Goal: Task Accomplishment & Management: Manage account settings

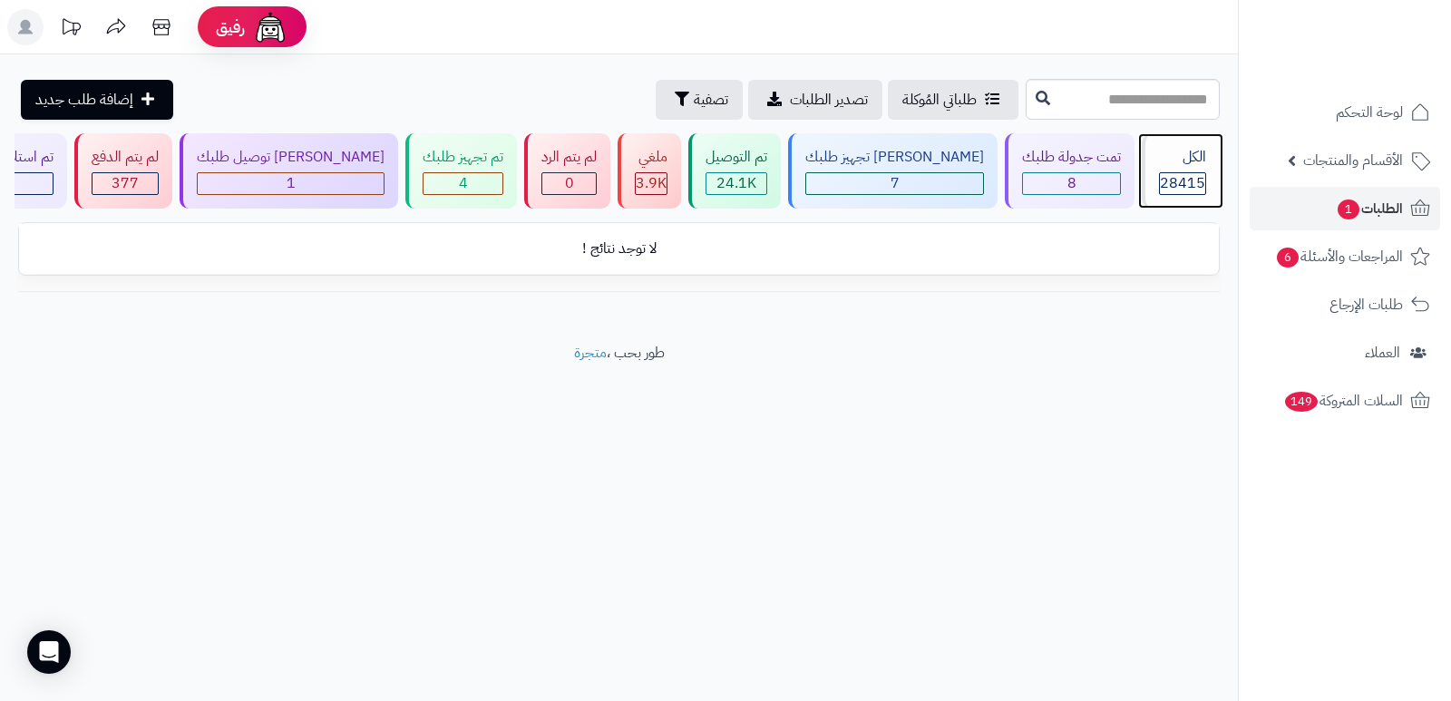
click at [1161, 166] on div "الكل" at bounding box center [1182, 157] width 47 height 21
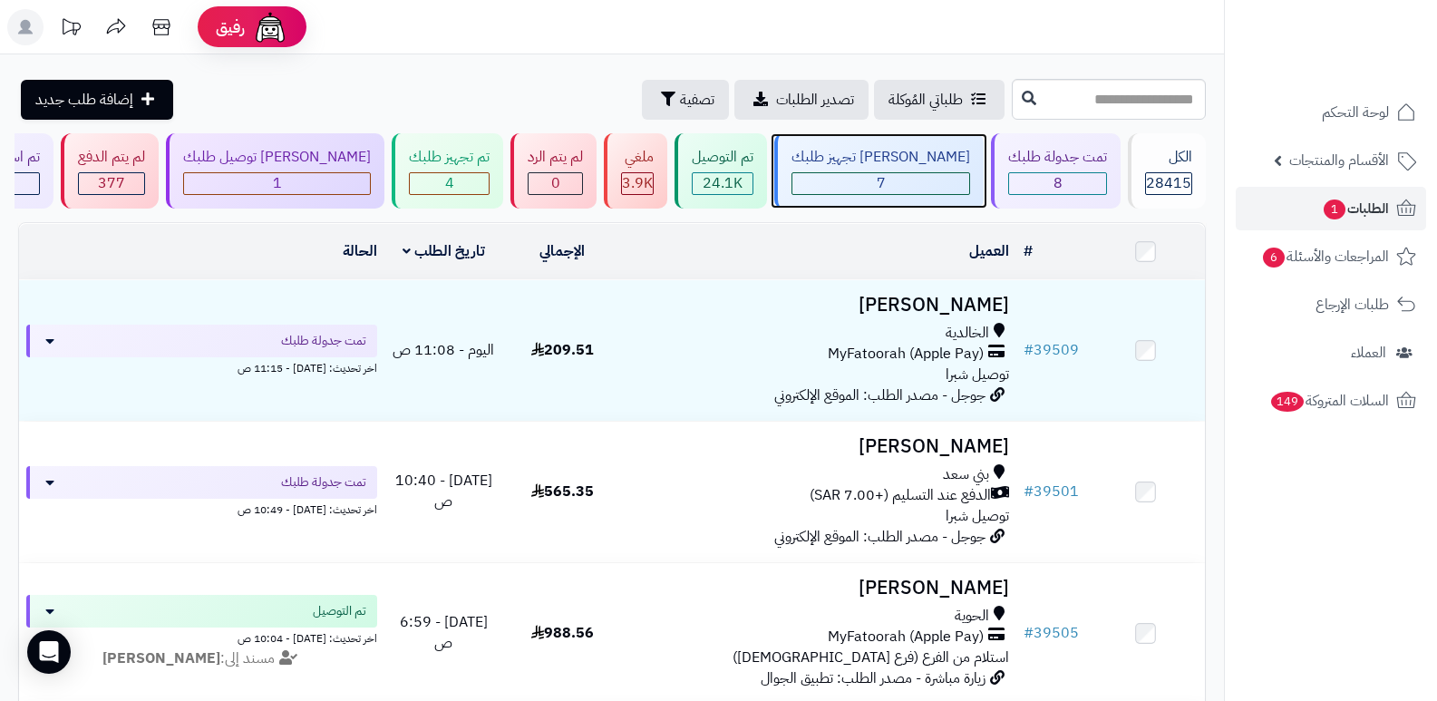
click at [922, 179] on div "7" at bounding box center [880, 183] width 177 height 21
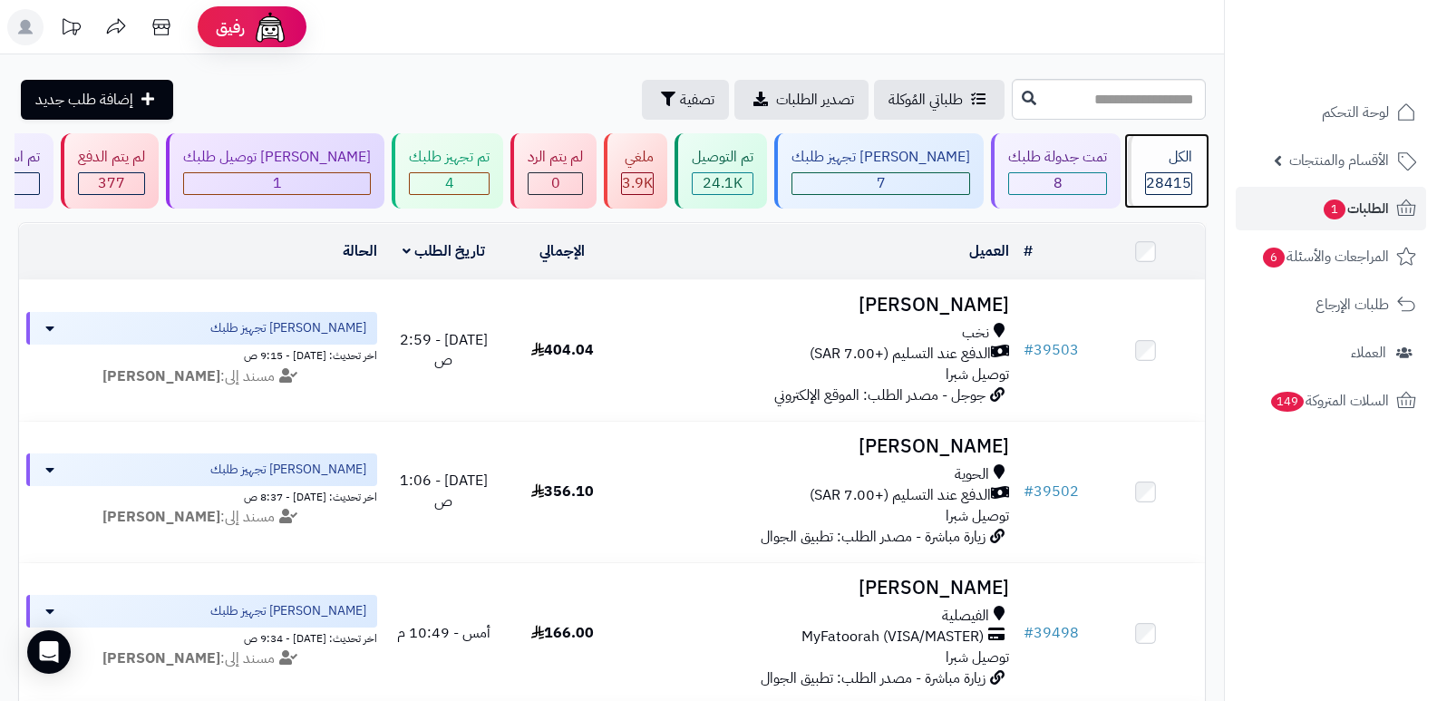
click at [1176, 181] on span "28415" at bounding box center [1168, 183] width 45 height 22
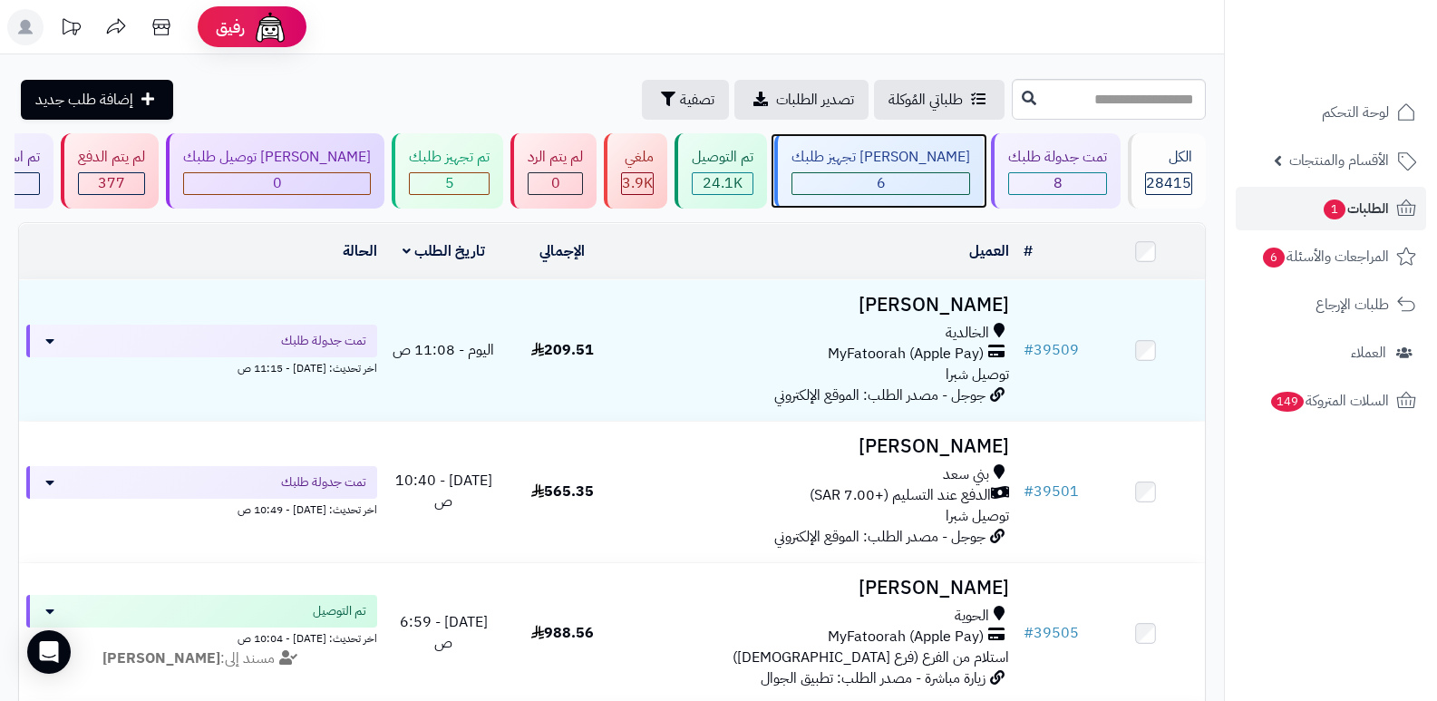
click at [902, 164] on div "[PERSON_NAME] تجهيز طلبك" at bounding box center [881, 157] width 179 height 21
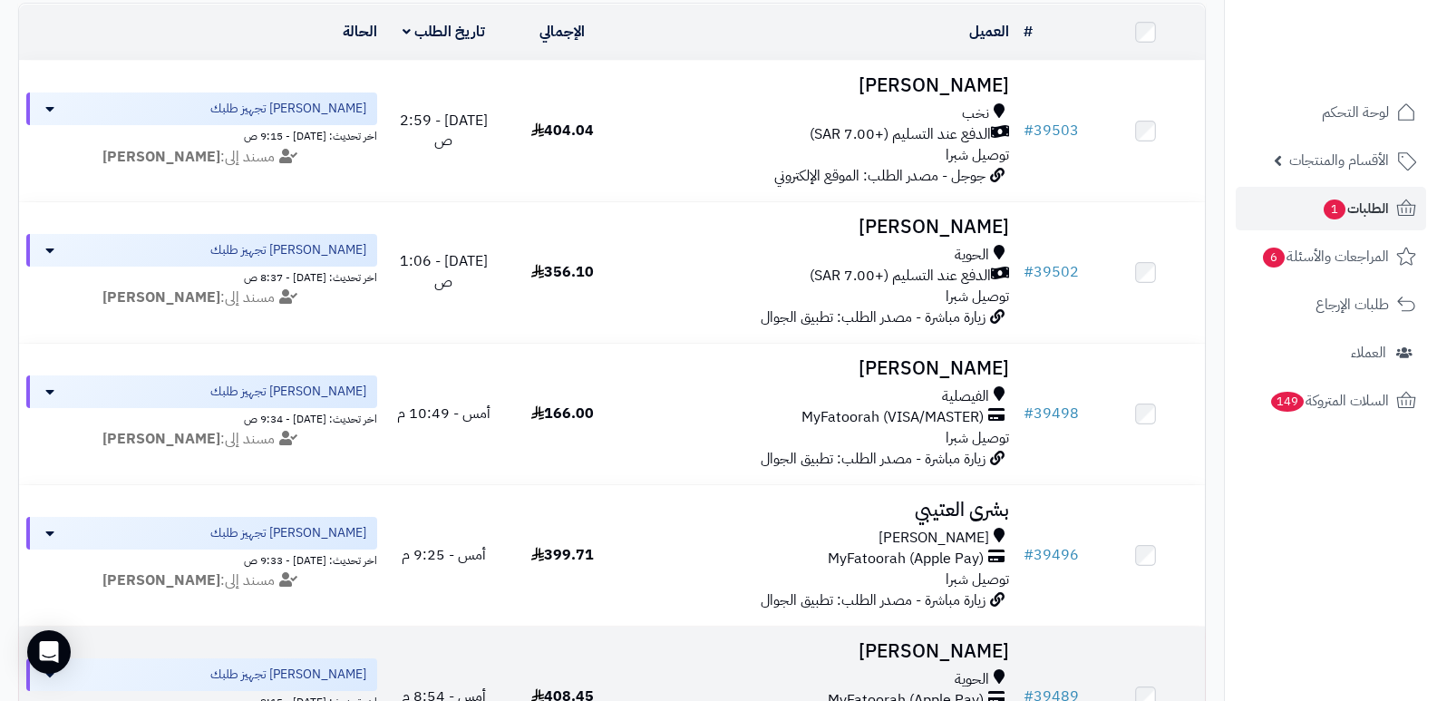
scroll to position [164, 0]
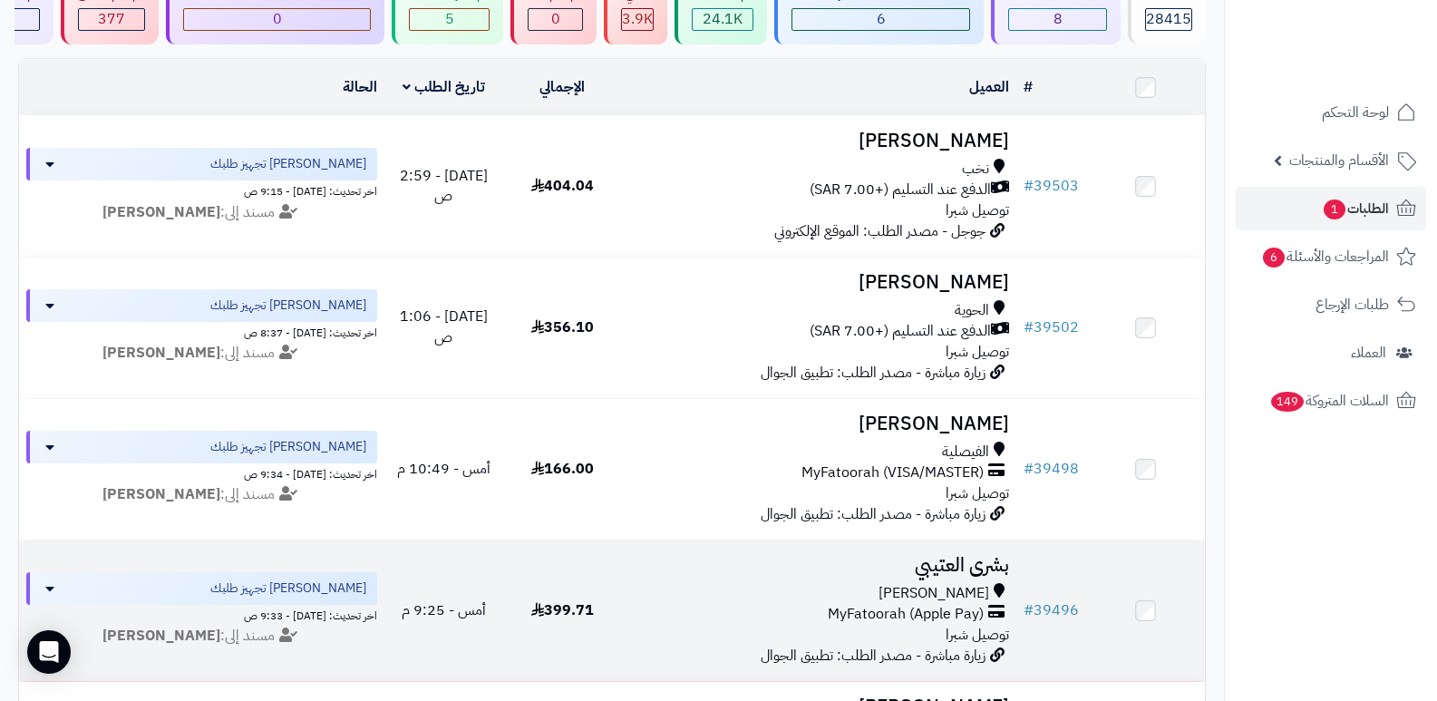
click at [972, 570] on h3 "بشرى العتيبي" at bounding box center [819, 565] width 381 height 21
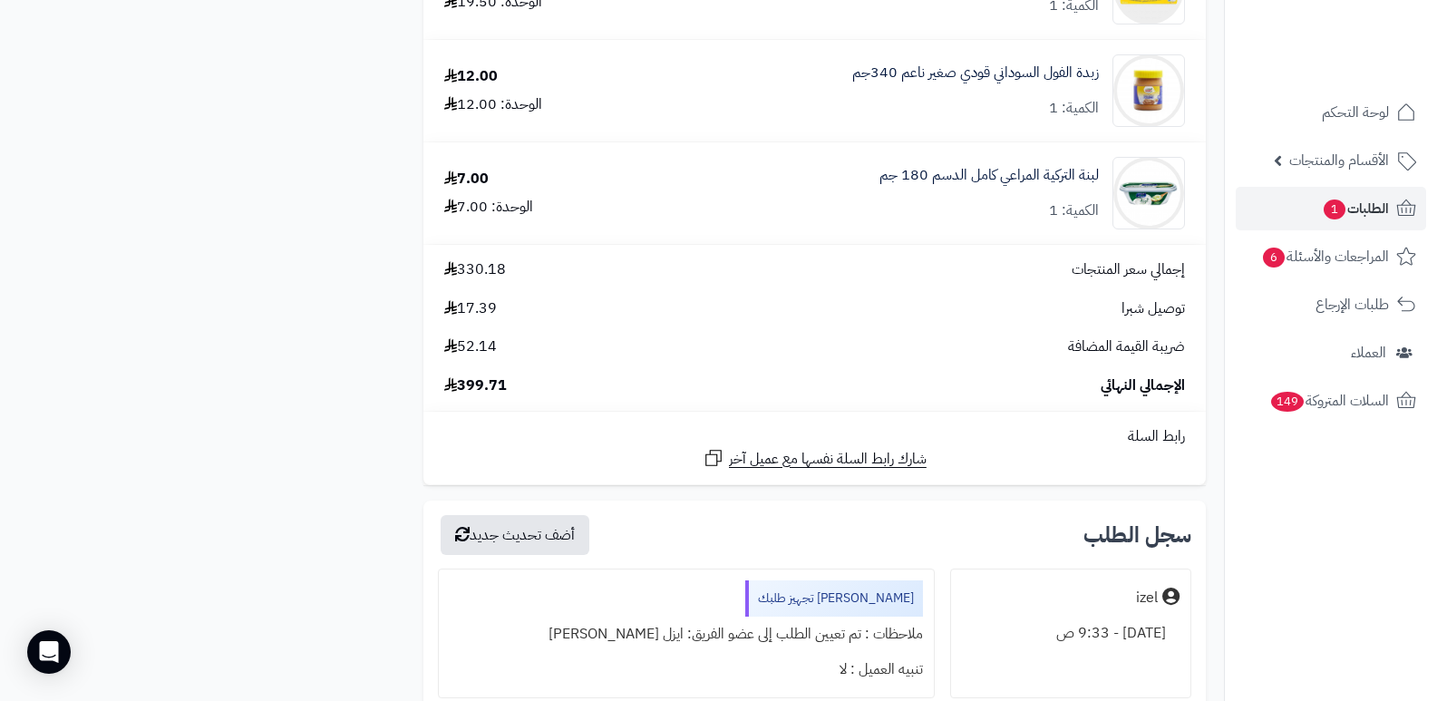
scroll to position [2902, 0]
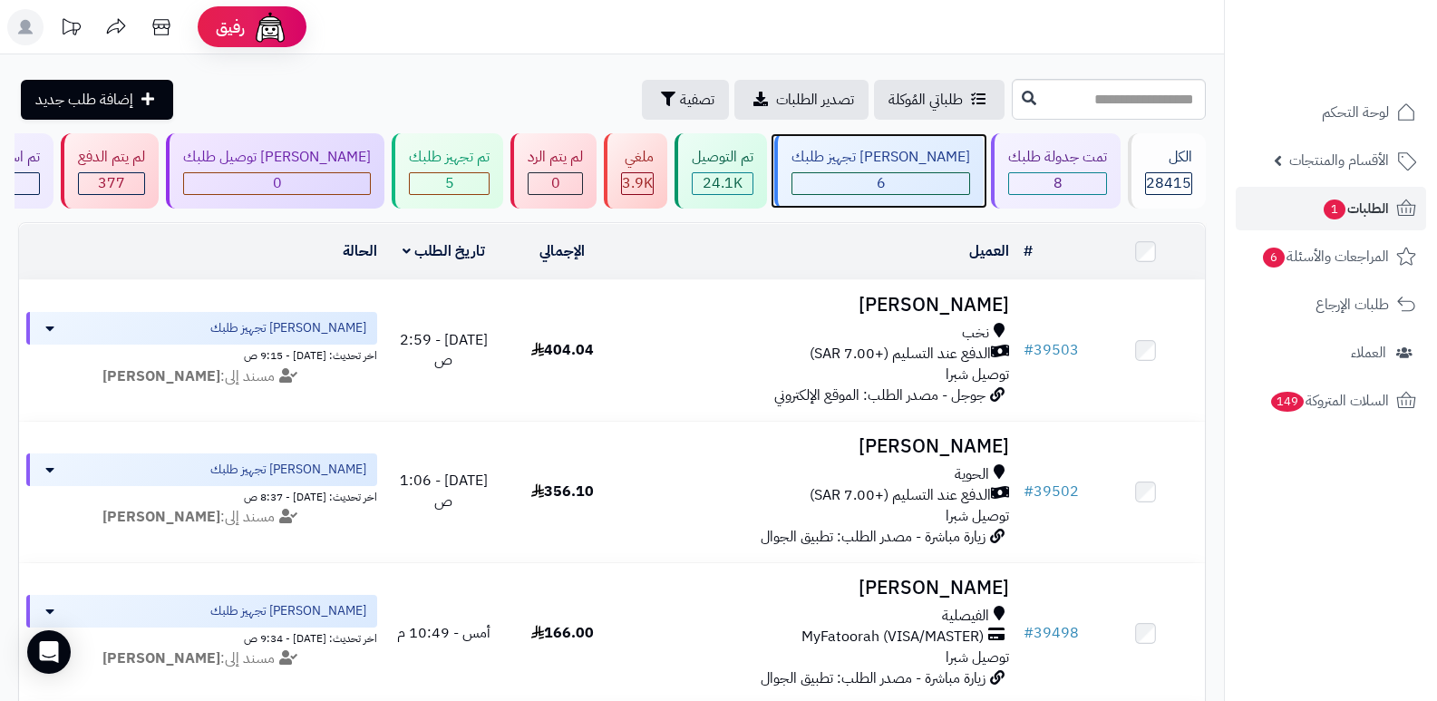
click at [933, 169] on div "[PERSON_NAME] تجهيز طلبك 6" at bounding box center [878, 170] width 209 height 75
click at [875, 173] on div "6" at bounding box center [880, 183] width 177 height 21
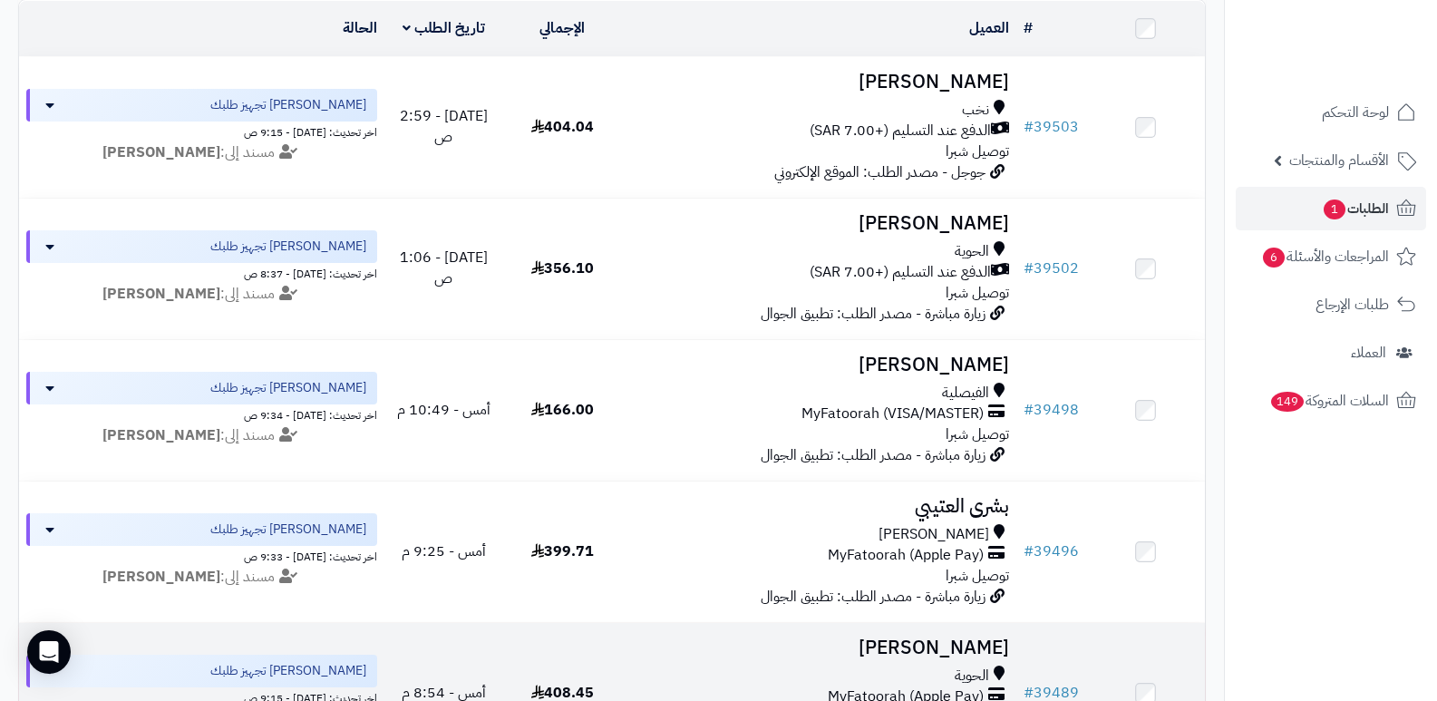
scroll to position [73, 0]
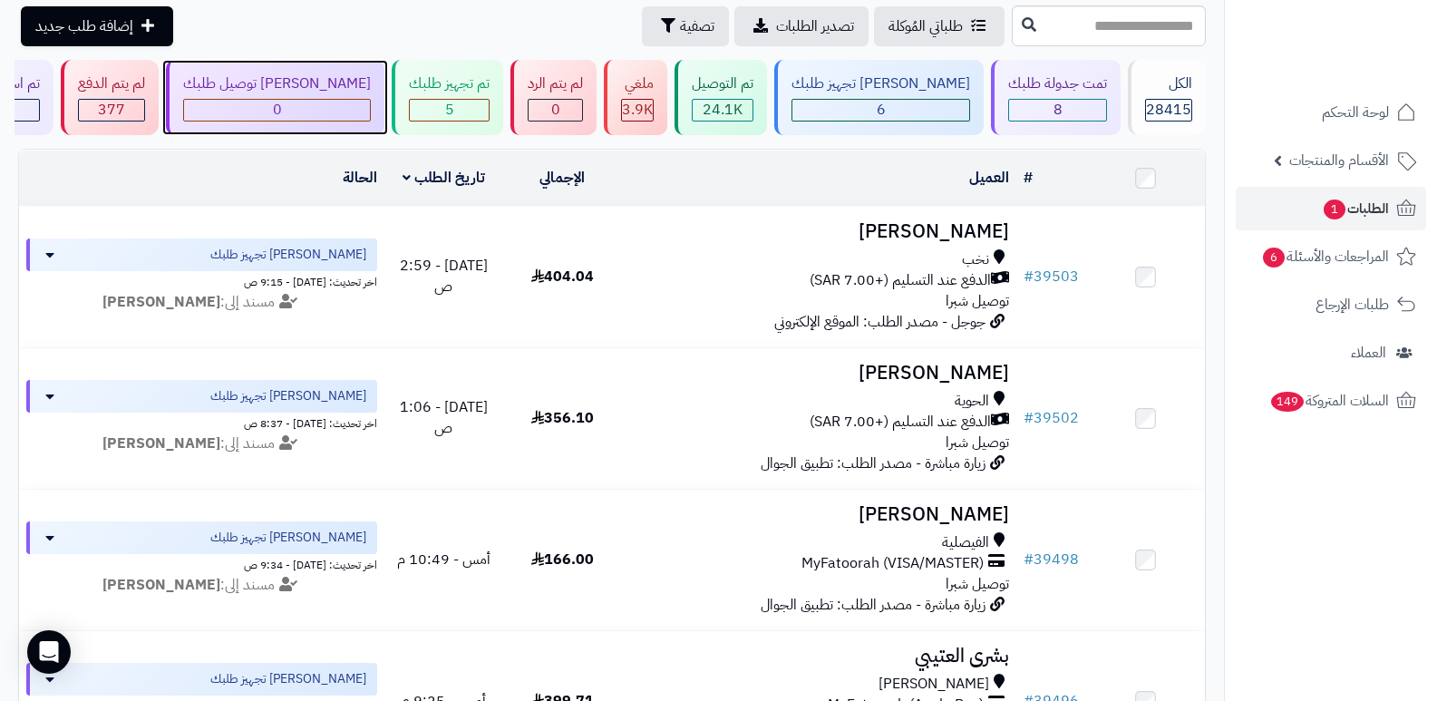
click at [371, 88] on div "[PERSON_NAME] توصيل طلبك" at bounding box center [277, 83] width 188 height 21
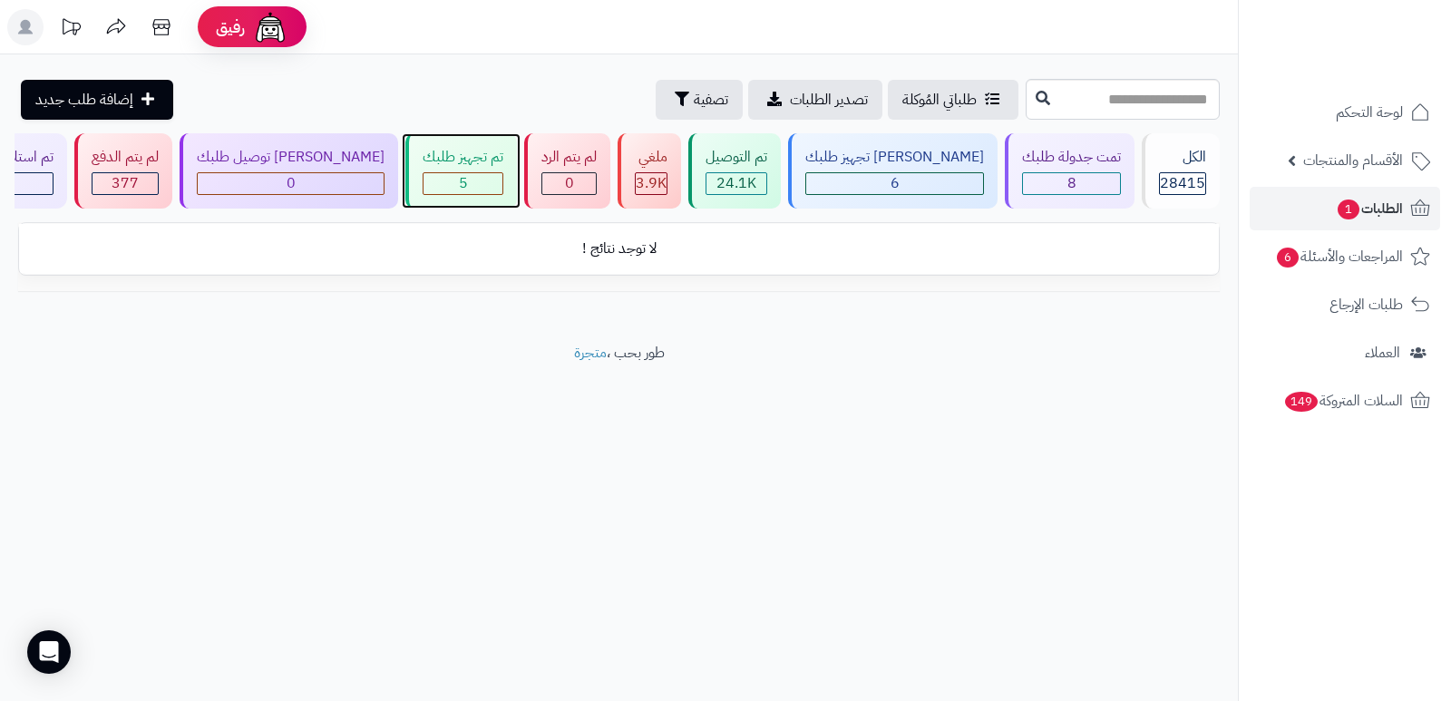
click at [490, 166] on div "تم تجهيز طلبك" at bounding box center [463, 157] width 81 height 21
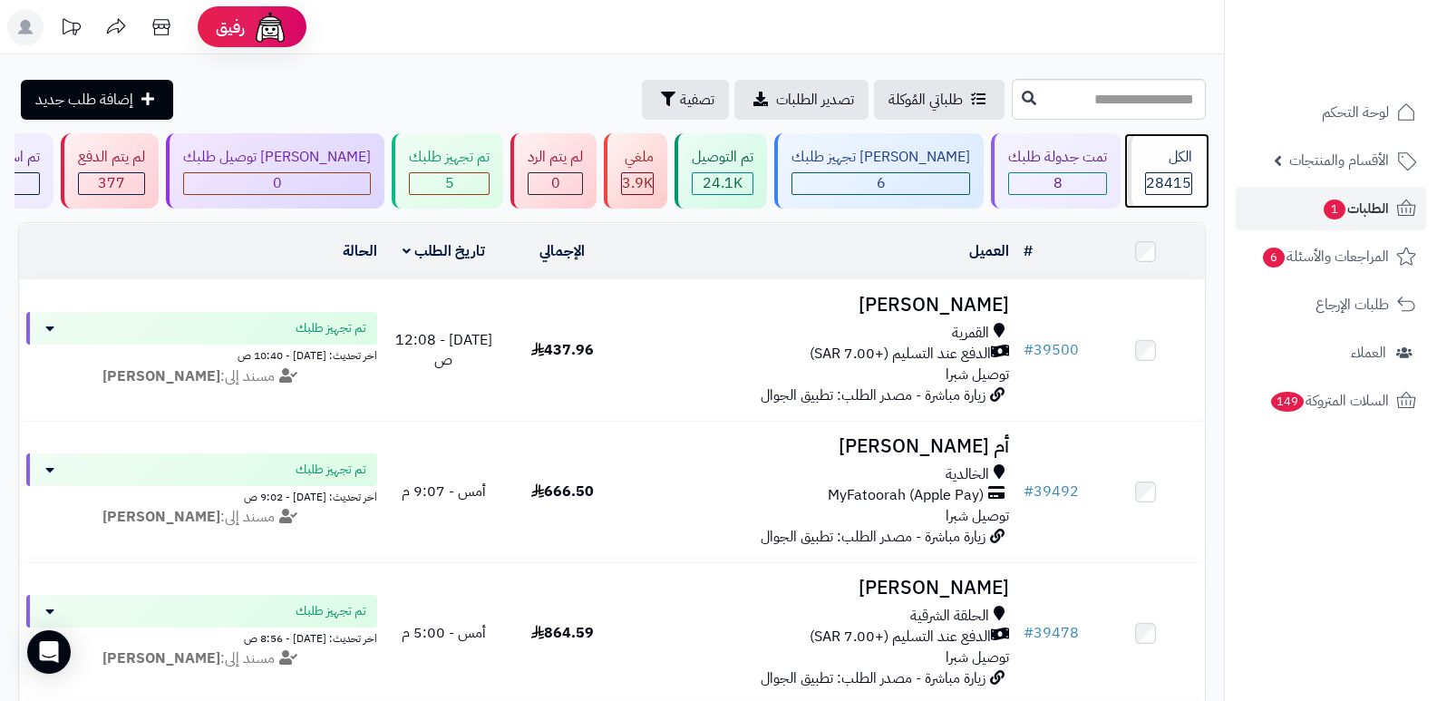
click at [1177, 180] on span "28415" at bounding box center [1168, 183] width 45 height 22
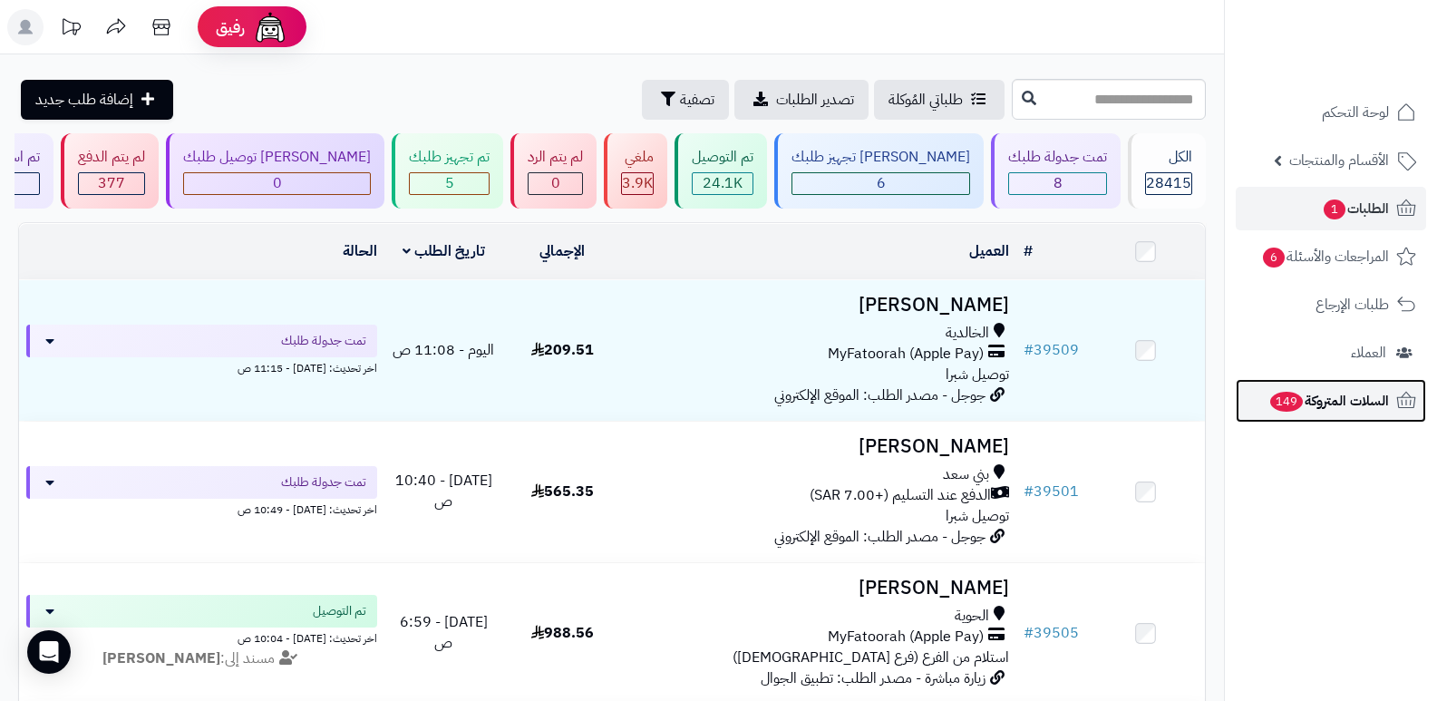
click at [1291, 405] on span "149" at bounding box center [1286, 402] width 34 height 21
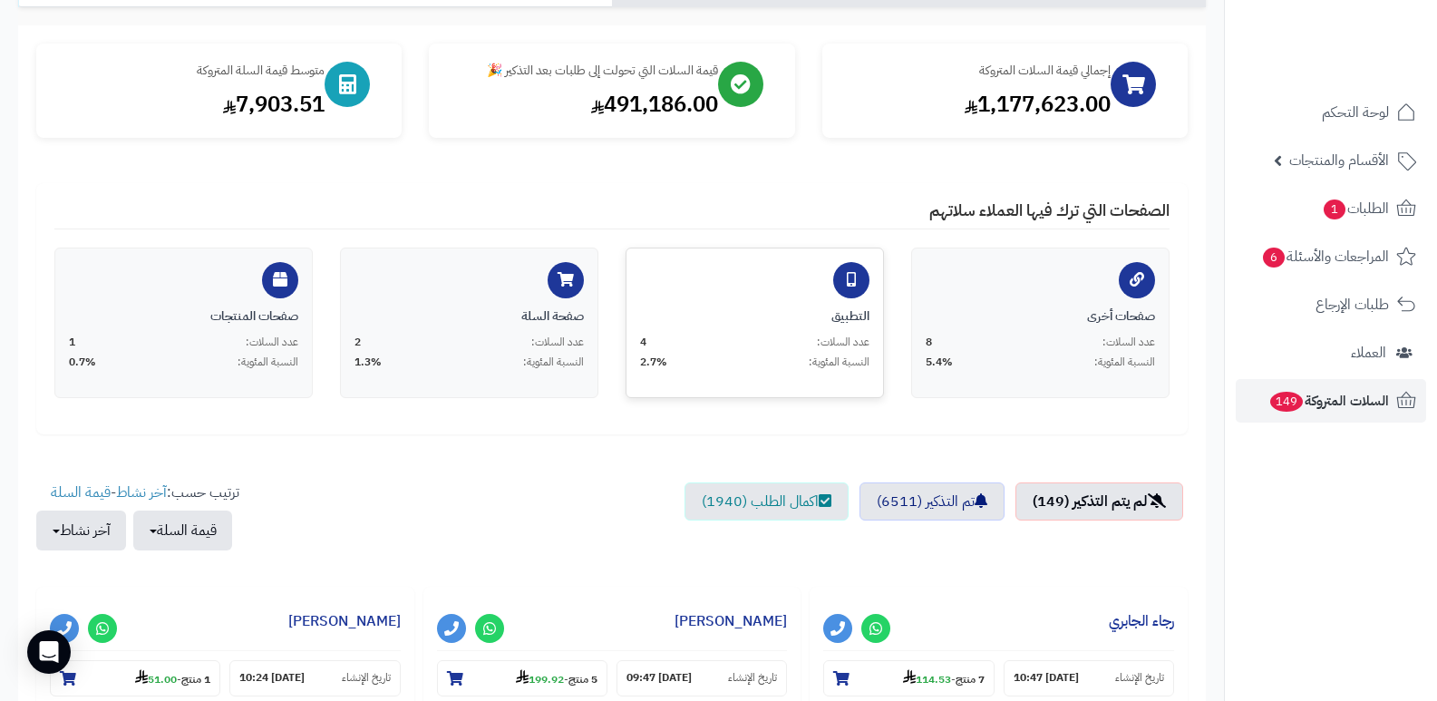
scroll to position [91, 0]
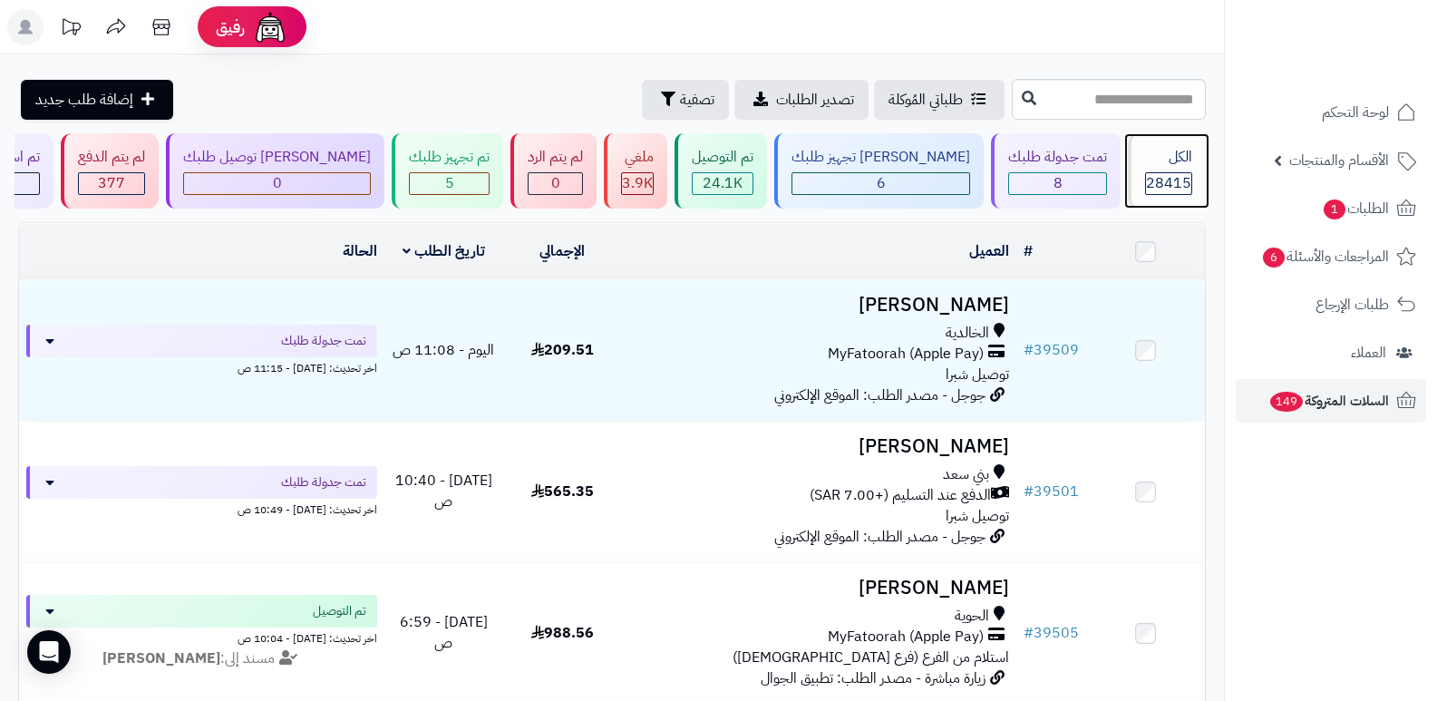
click at [1170, 152] on div "الكل" at bounding box center [1168, 157] width 47 height 21
click at [1162, 97] on input "text" at bounding box center [1109, 99] width 194 height 41
click at [1289, 529] on nav "لوحة التحكم الأقسام والمنتجات المنتجات الأقسام الماركات مواصفات المنتجات مواصفا…" at bounding box center [1330, 373] width 213 height 701
click at [743, 172] on span "24.1K" at bounding box center [723, 183] width 40 height 22
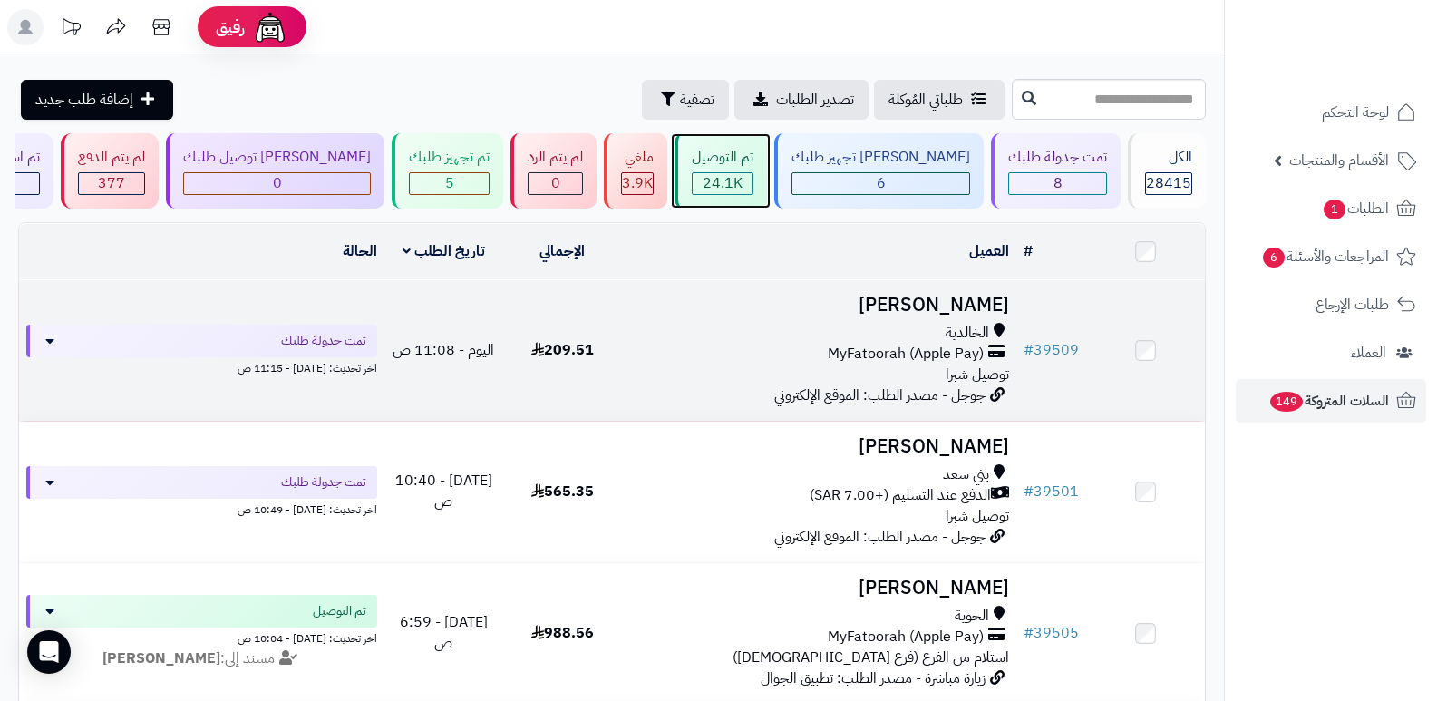
scroll to position [59, 0]
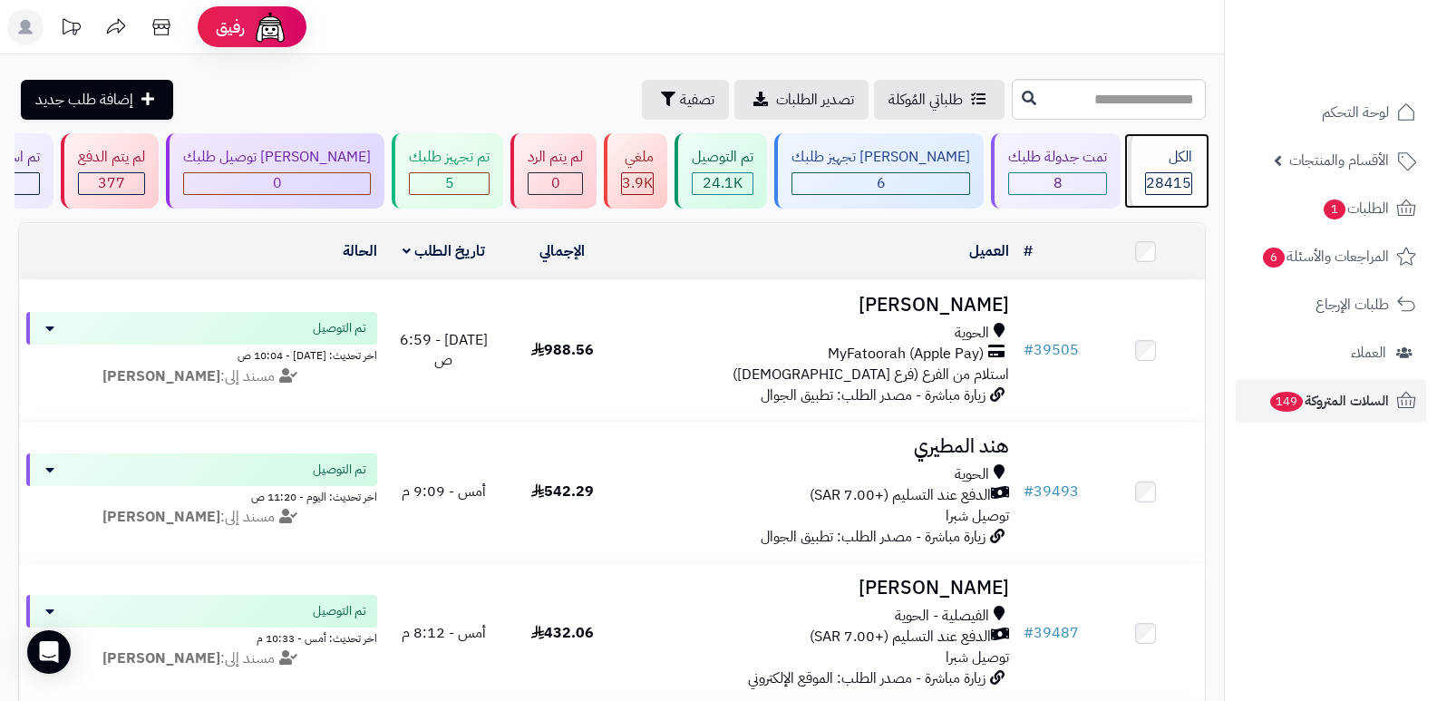
click at [1203, 151] on div "الكل 28415" at bounding box center [1167, 170] width 78 height 75
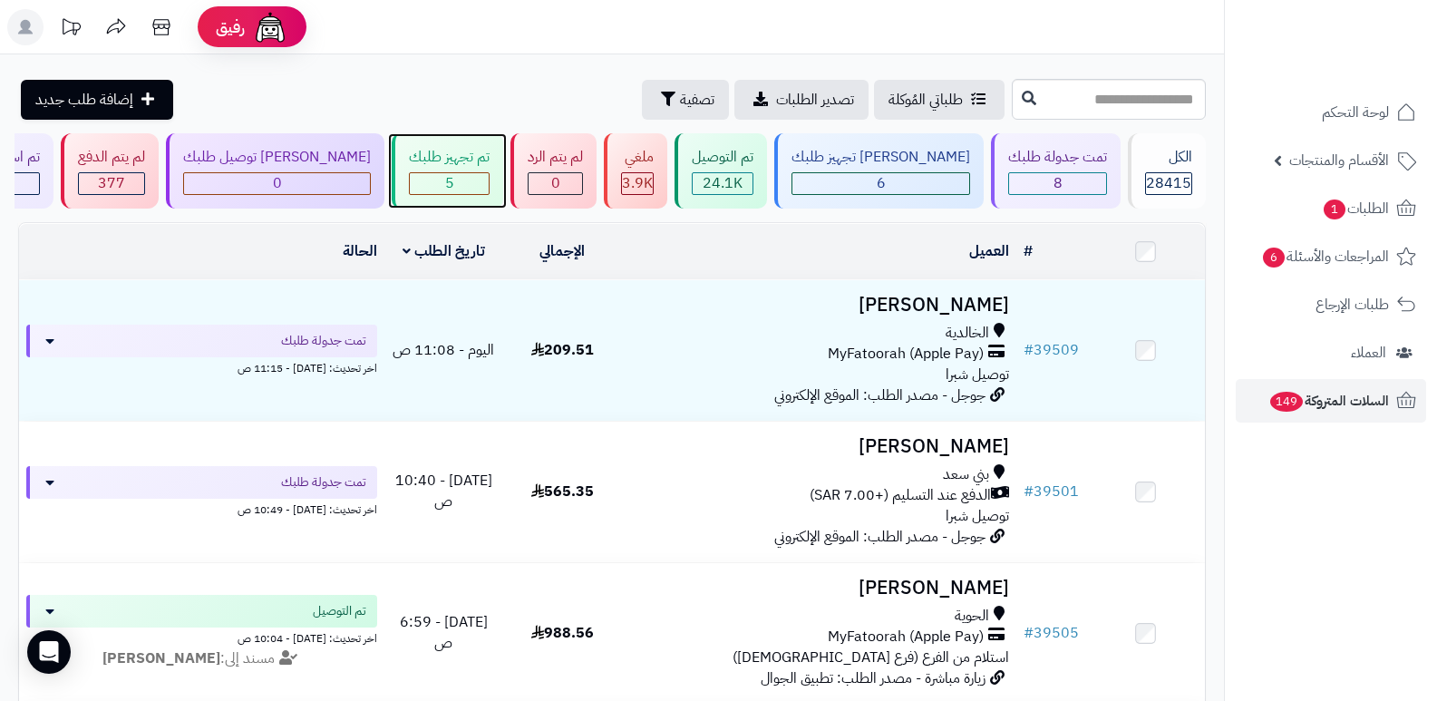
click at [482, 156] on div "تم تجهيز طلبك" at bounding box center [449, 157] width 81 height 21
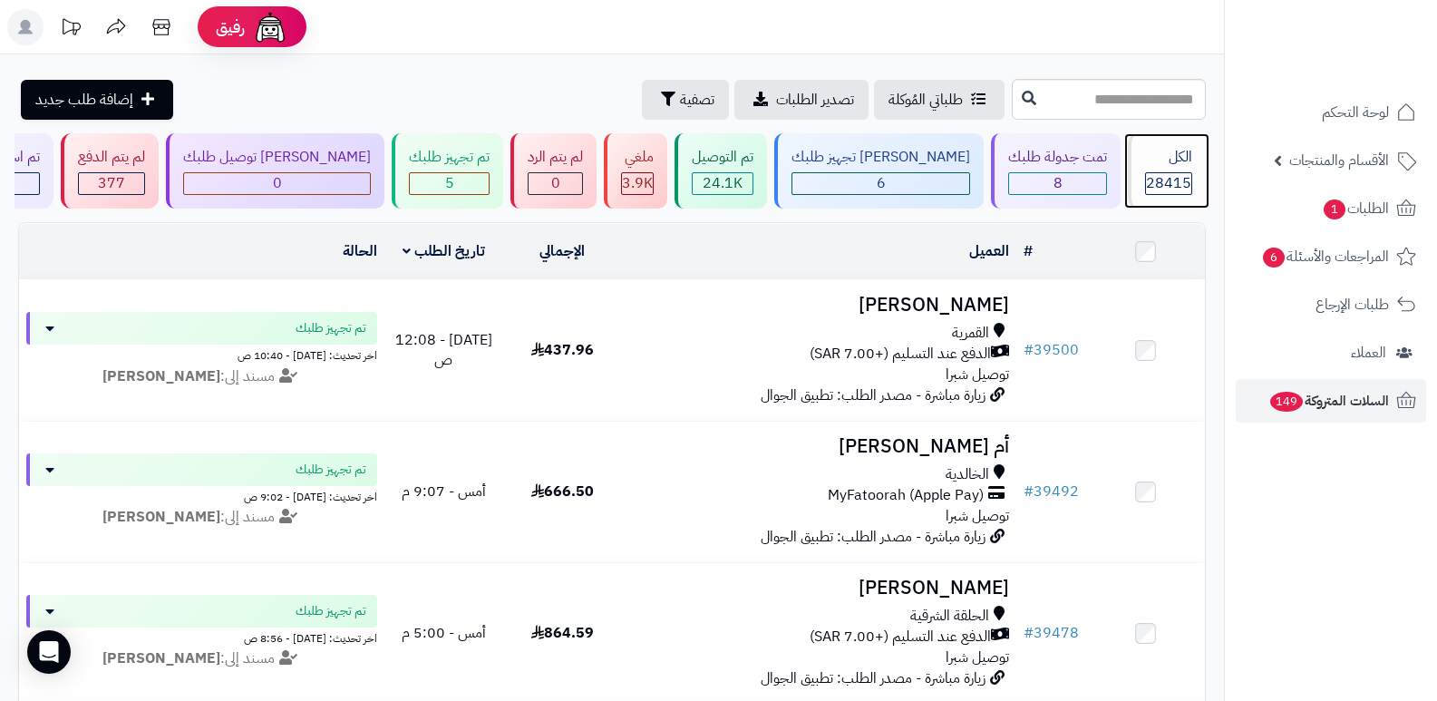
click at [1155, 157] on div "الكل" at bounding box center [1168, 157] width 47 height 21
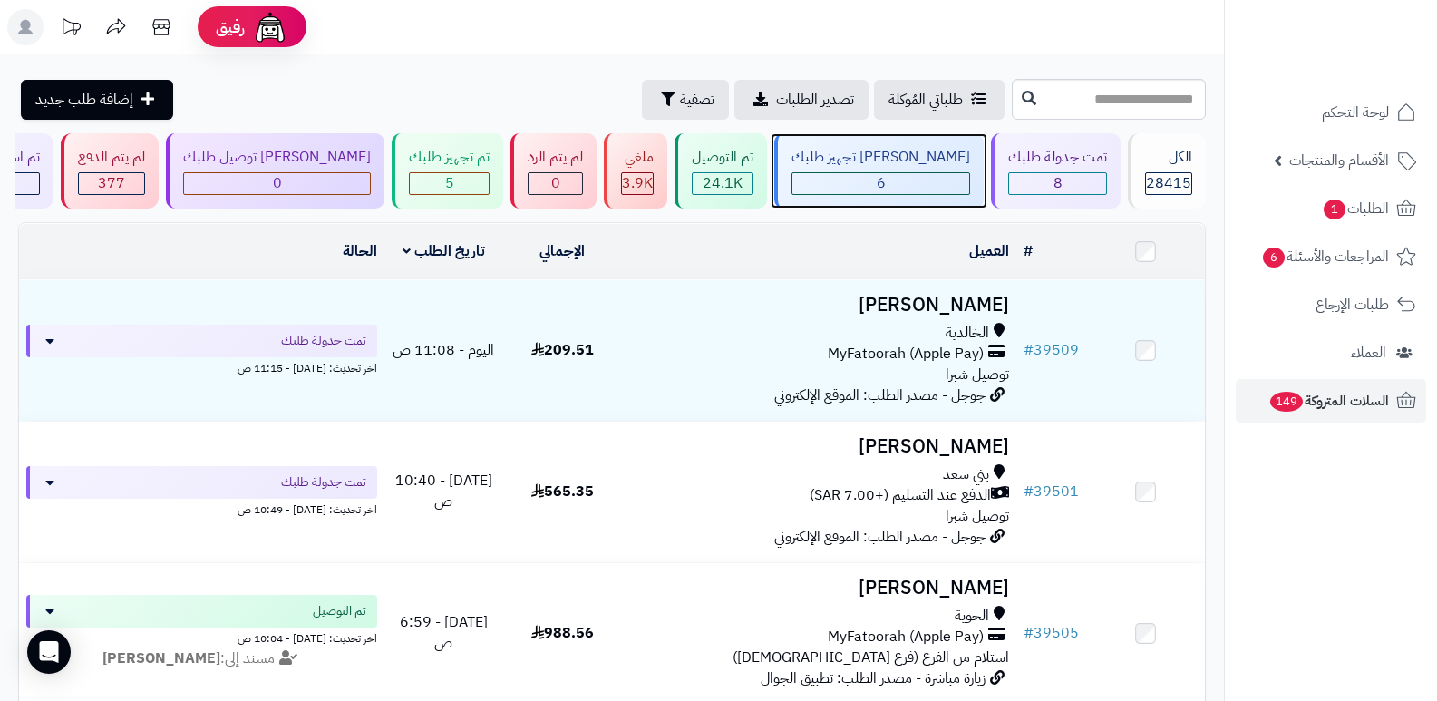
click at [913, 180] on div "6" at bounding box center [880, 183] width 177 height 21
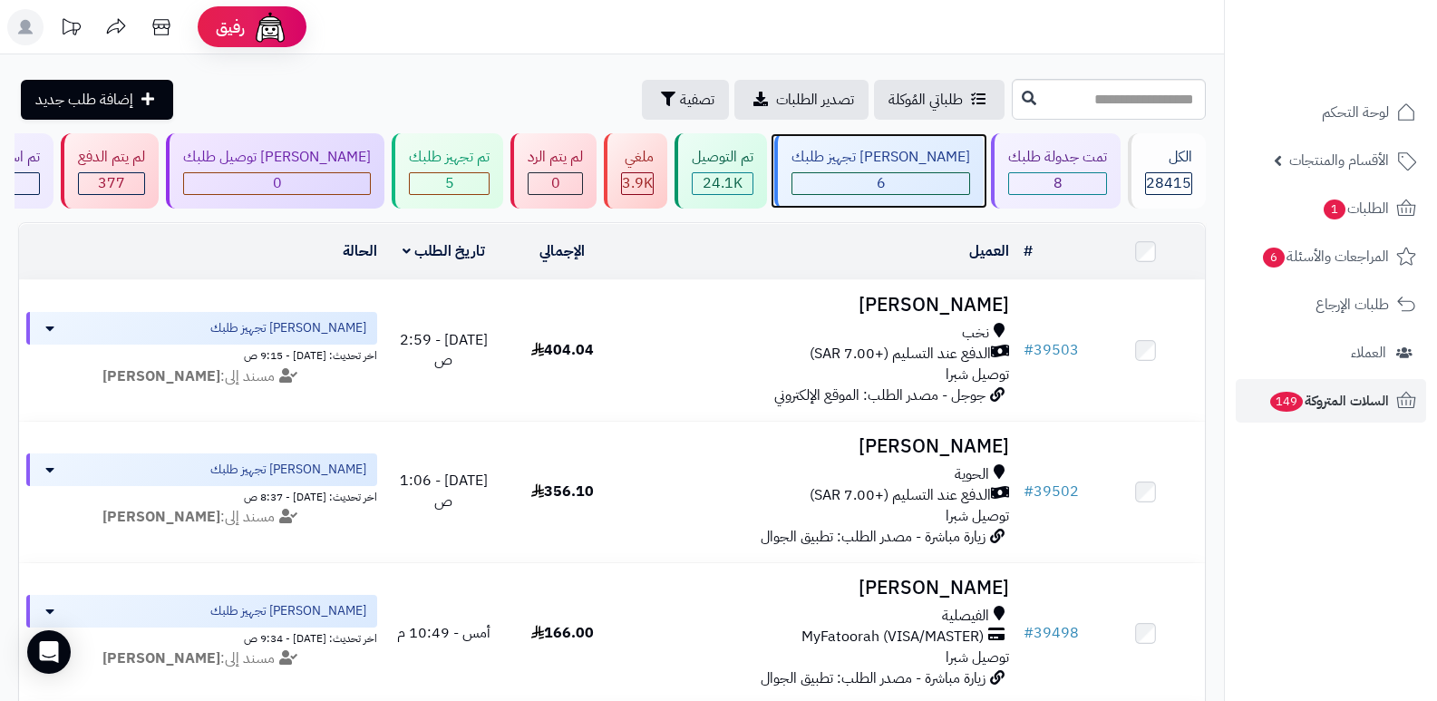
click at [935, 158] on div "[PERSON_NAME] تجهيز طلبك" at bounding box center [881, 157] width 179 height 21
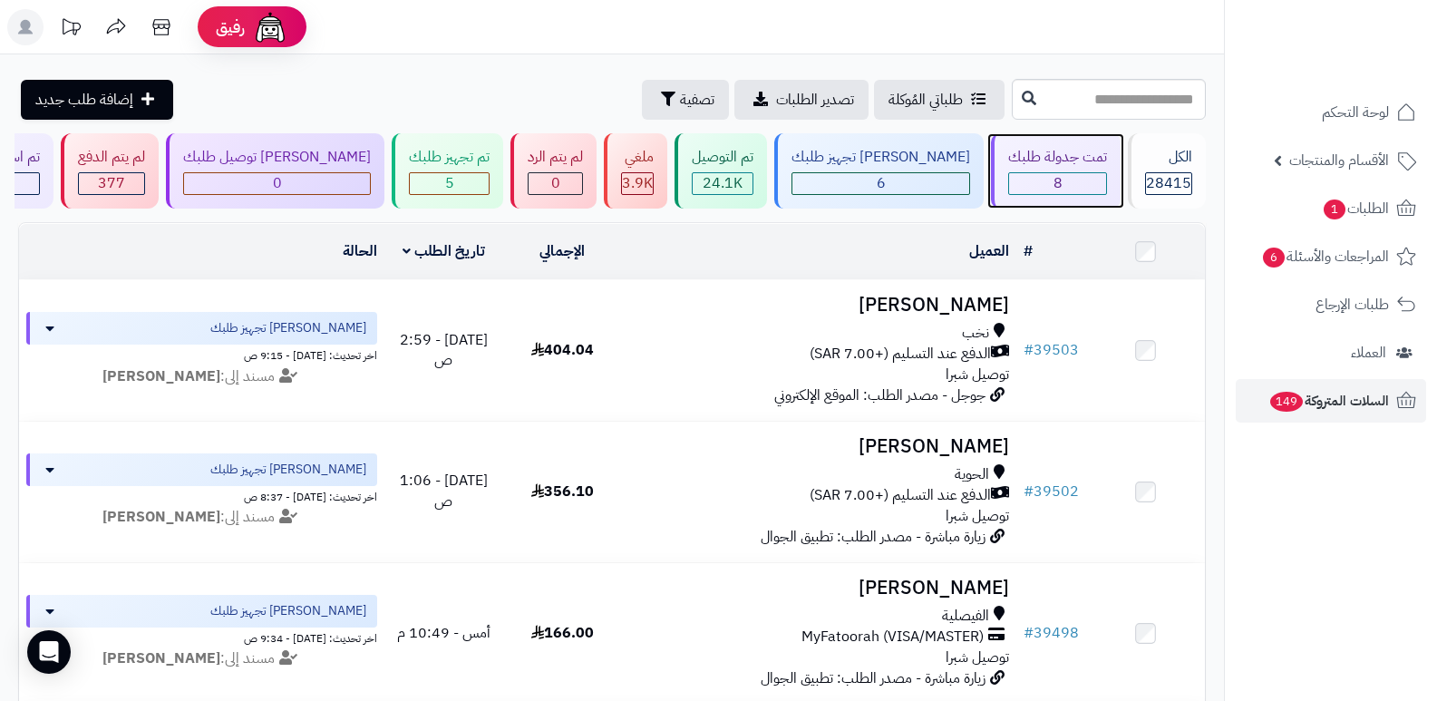
click at [1047, 158] on div "تمت جدولة طلبك" at bounding box center [1057, 157] width 99 height 21
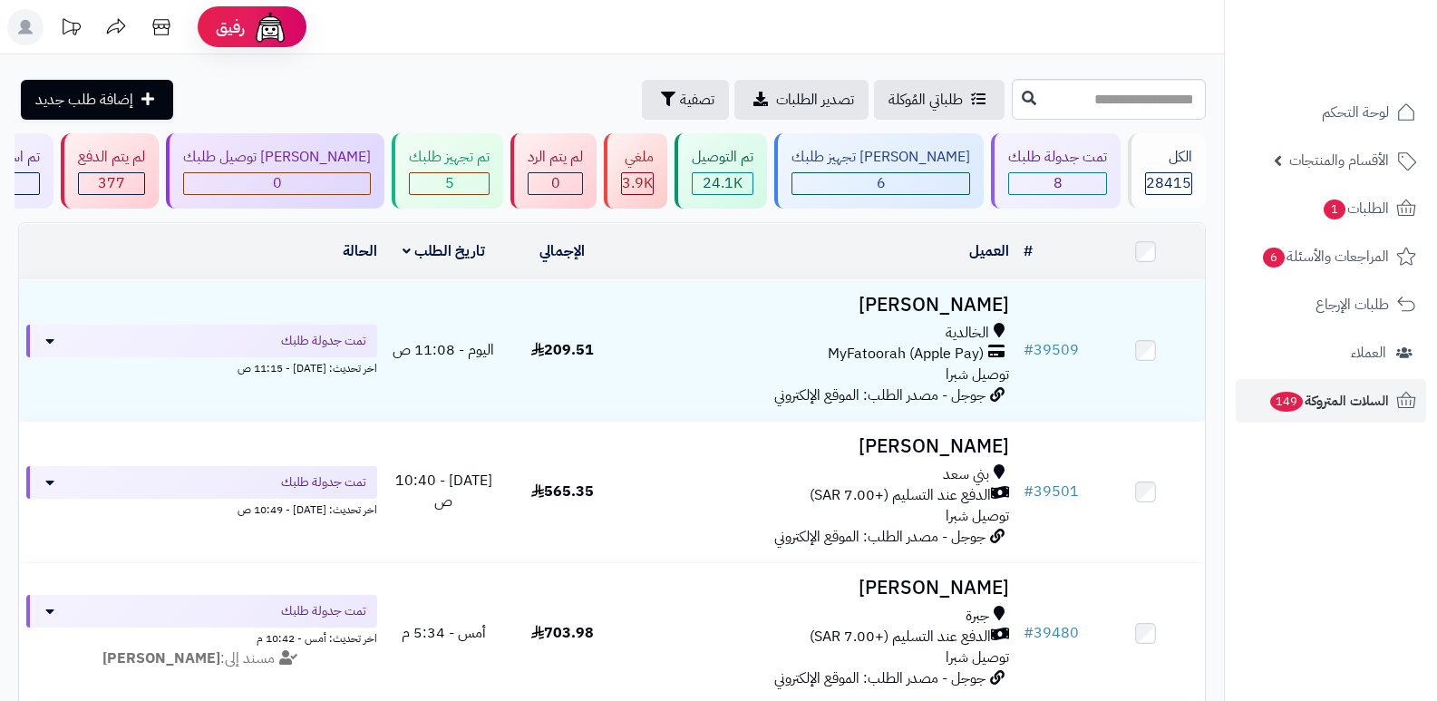
click at [946, 296] on h3 "[PERSON_NAME]" at bounding box center [819, 305] width 381 height 21
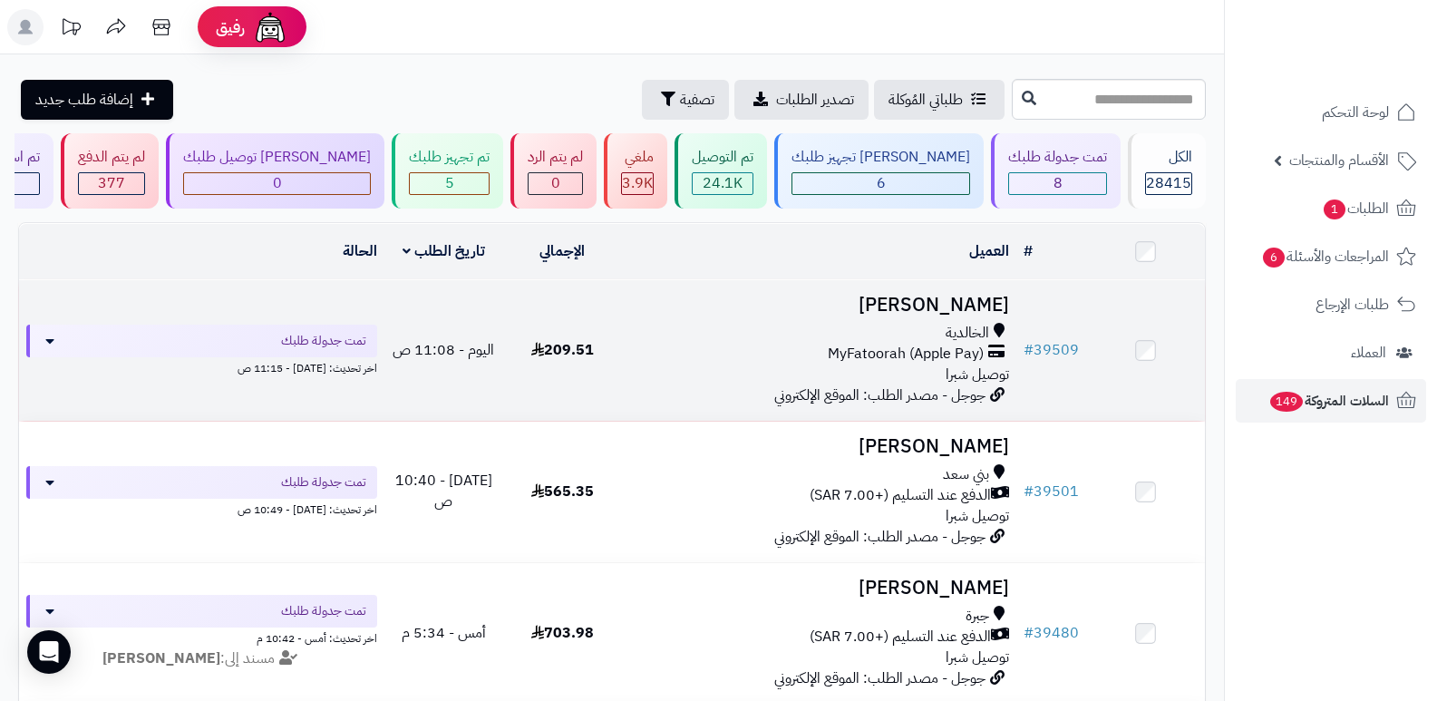
click at [959, 315] on h3 "[PERSON_NAME]" at bounding box center [819, 305] width 381 height 21
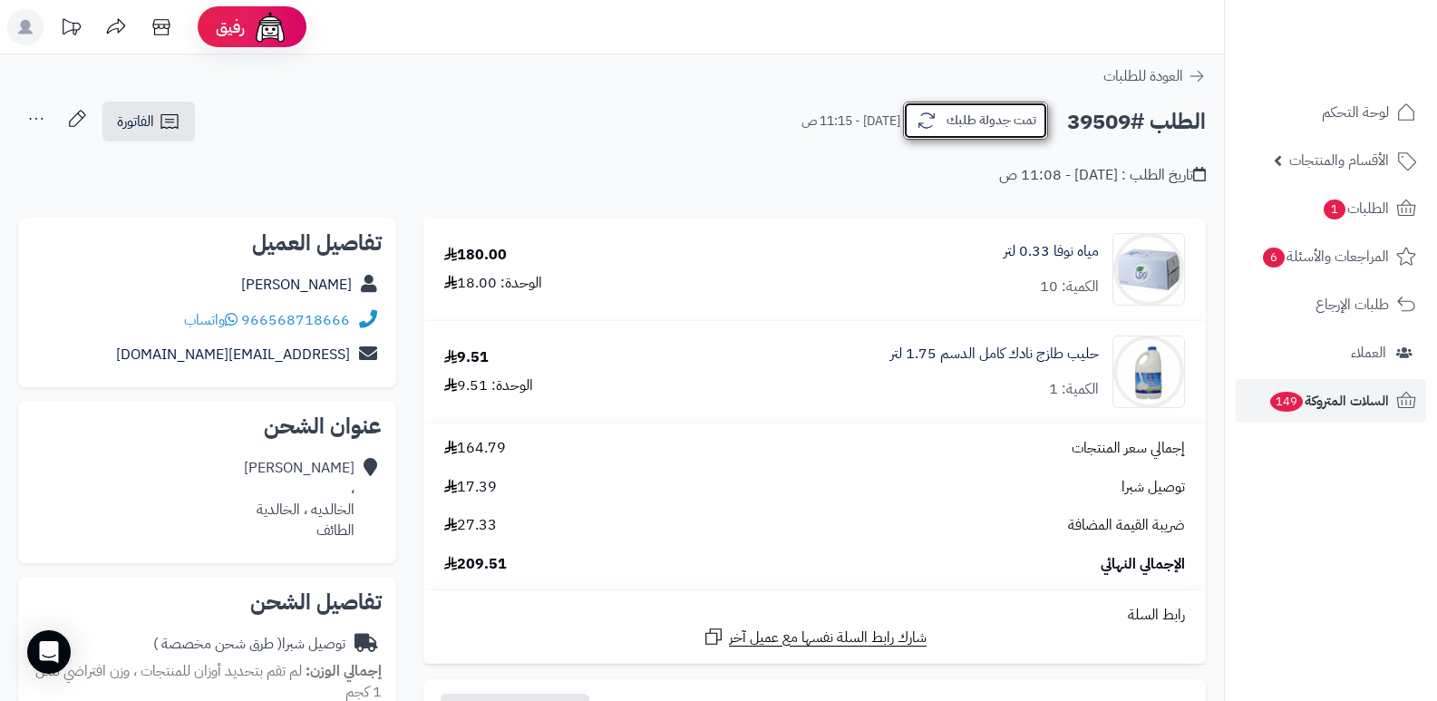
click at [928, 115] on icon "button" at bounding box center [927, 121] width 22 height 22
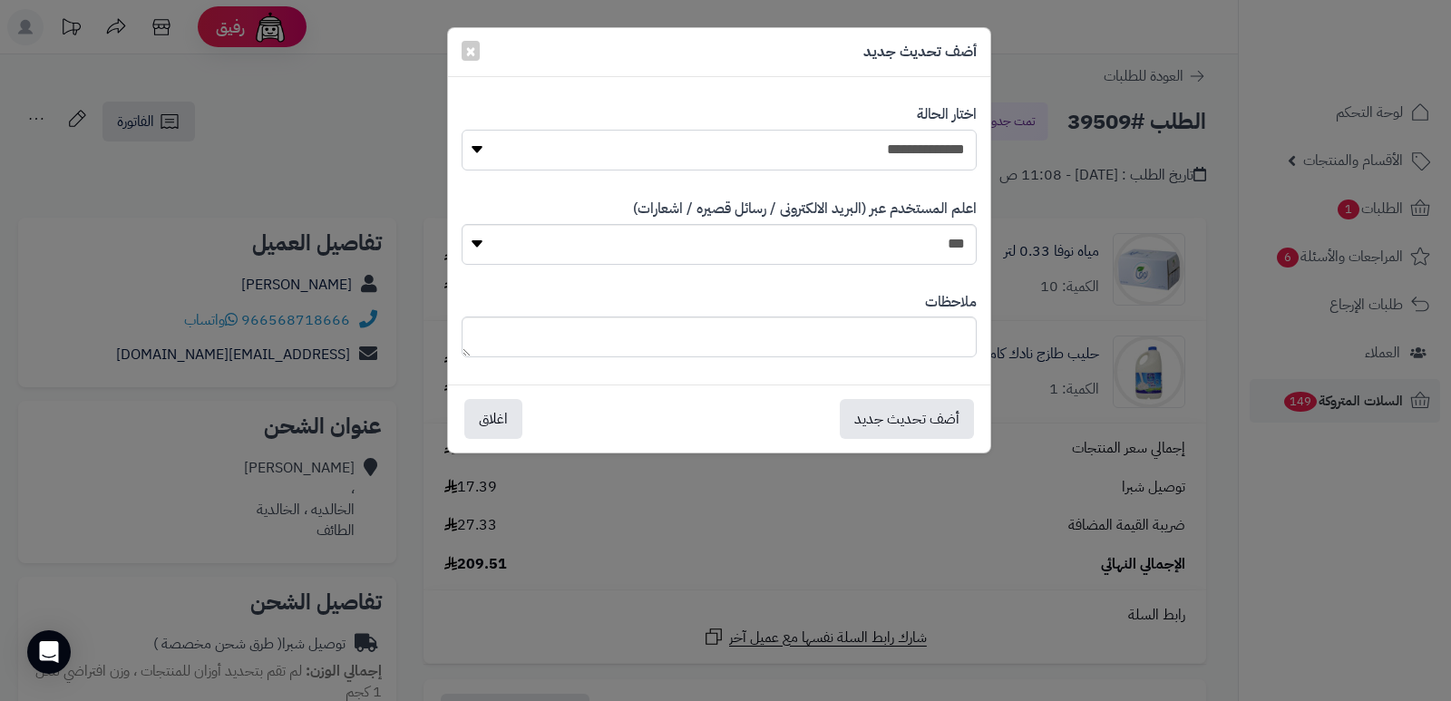
click at [875, 158] on select "**********" at bounding box center [719, 150] width 515 height 41
select select "*"
click at [462, 130] on select "**********" at bounding box center [719, 150] width 515 height 41
click at [856, 326] on textarea at bounding box center [719, 336] width 515 height 41
type textarea "****"
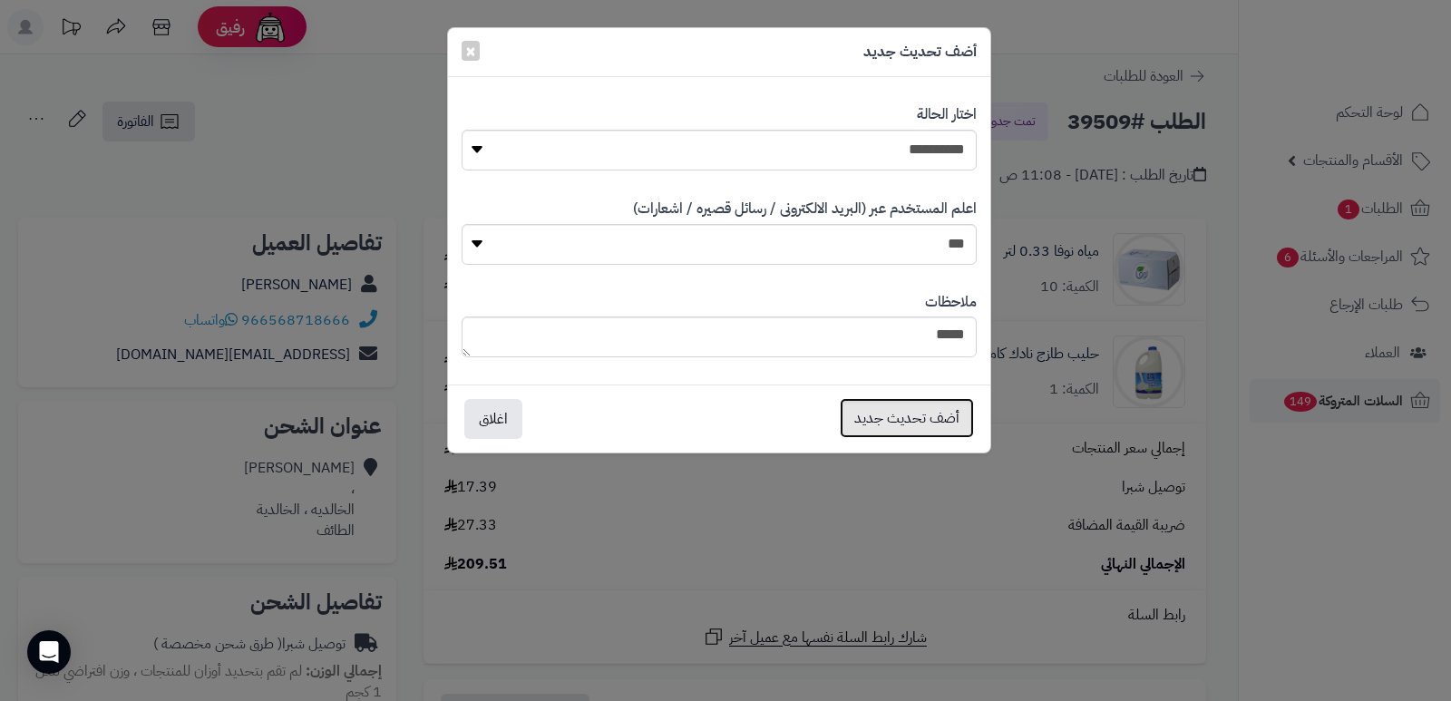
click at [929, 408] on button "أضف تحديث جديد" at bounding box center [907, 418] width 134 height 40
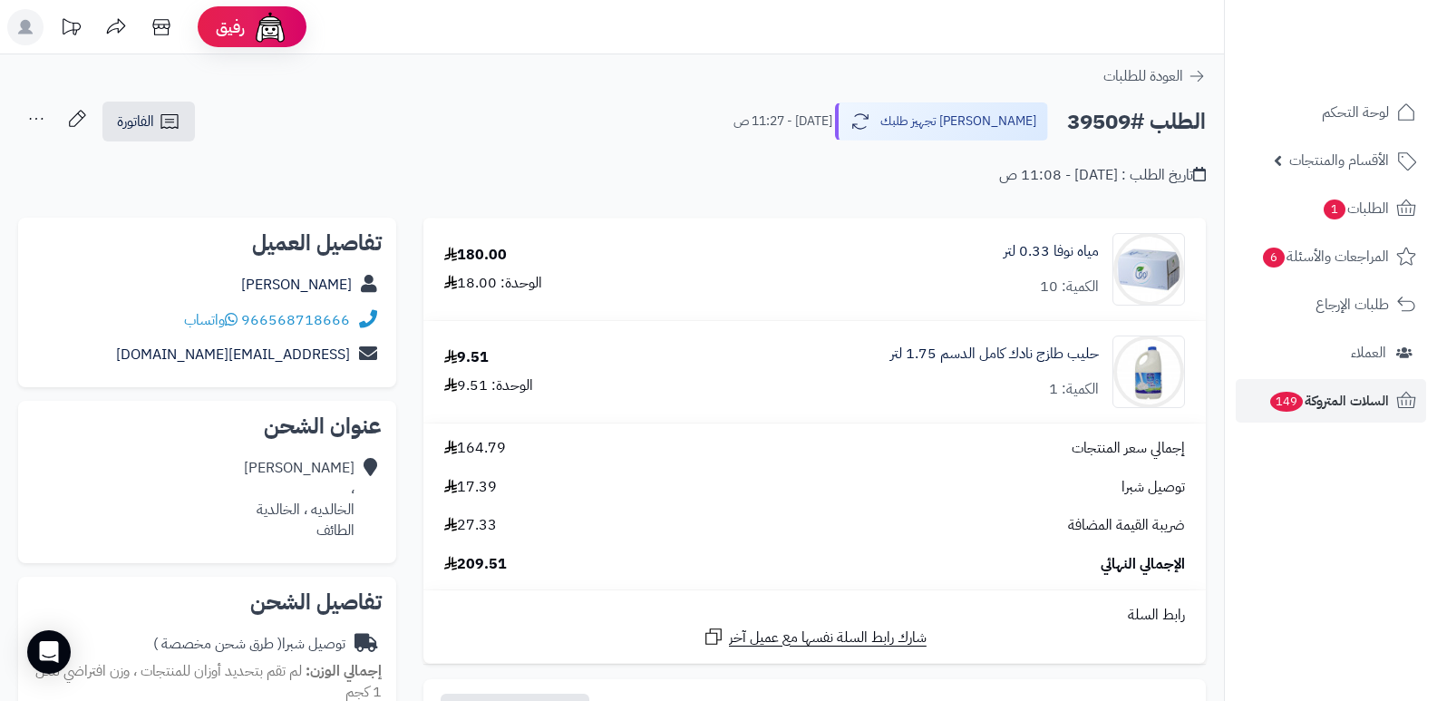
drag, startPoint x: 0, startPoint y: 0, endPoint x: 35, endPoint y: 124, distance: 129.2
click at [35, 124] on icon at bounding box center [36, 119] width 36 height 36
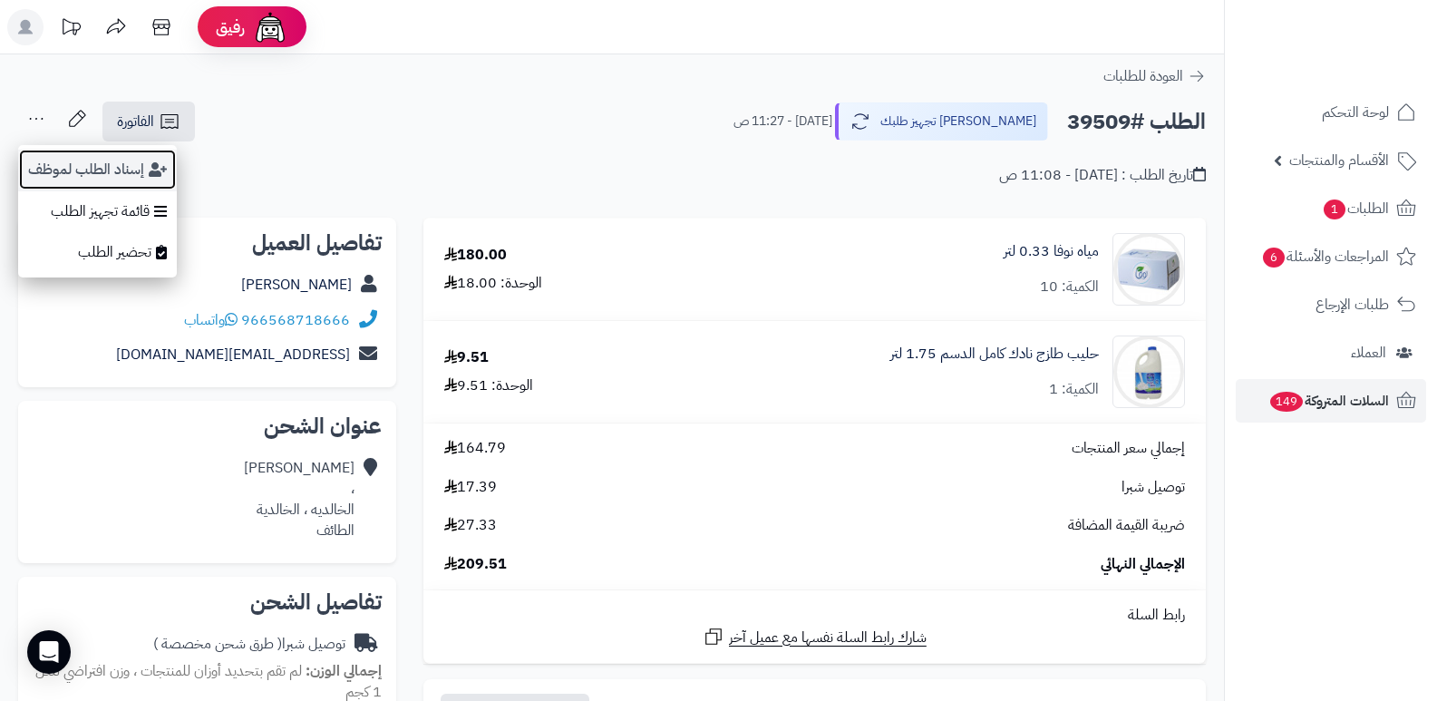
click at [50, 170] on button "إسناد الطلب لموظف" at bounding box center [97, 170] width 159 height 42
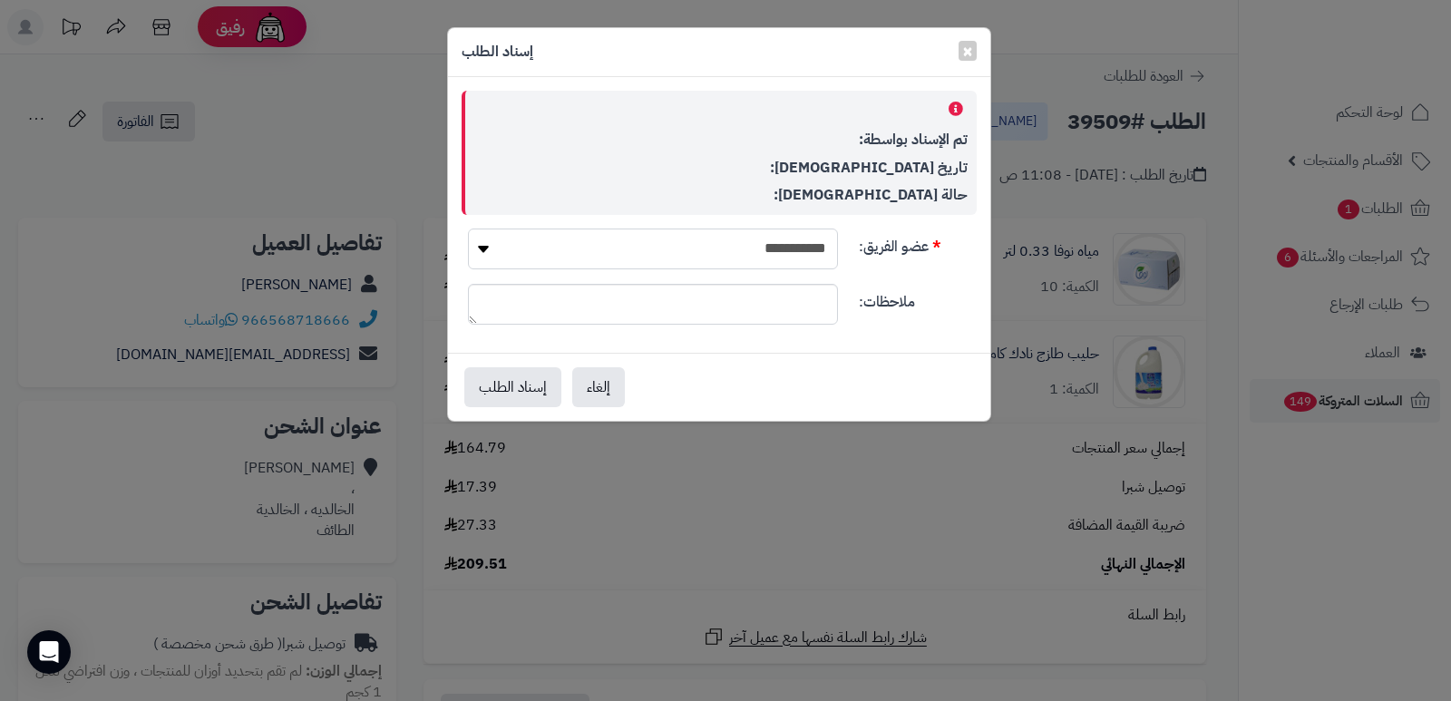
click at [788, 250] on select "**********" at bounding box center [653, 248] width 370 height 41
select select "**"
click at [468, 228] on select "**********" at bounding box center [653, 248] width 370 height 41
click at [522, 389] on button "إسناد الطلب" at bounding box center [512, 386] width 97 height 40
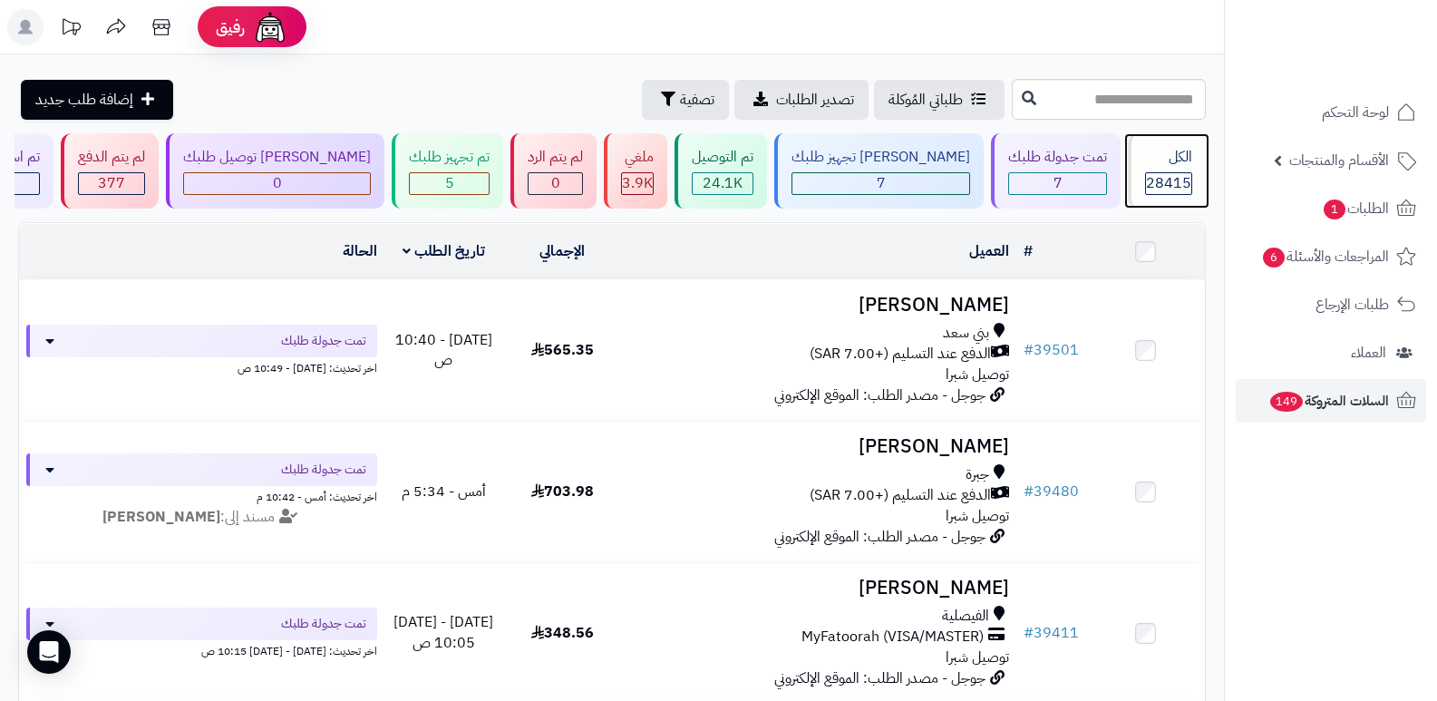
click at [1152, 172] on span "28415" at bounding box center [1168, 183] width 45 height 22
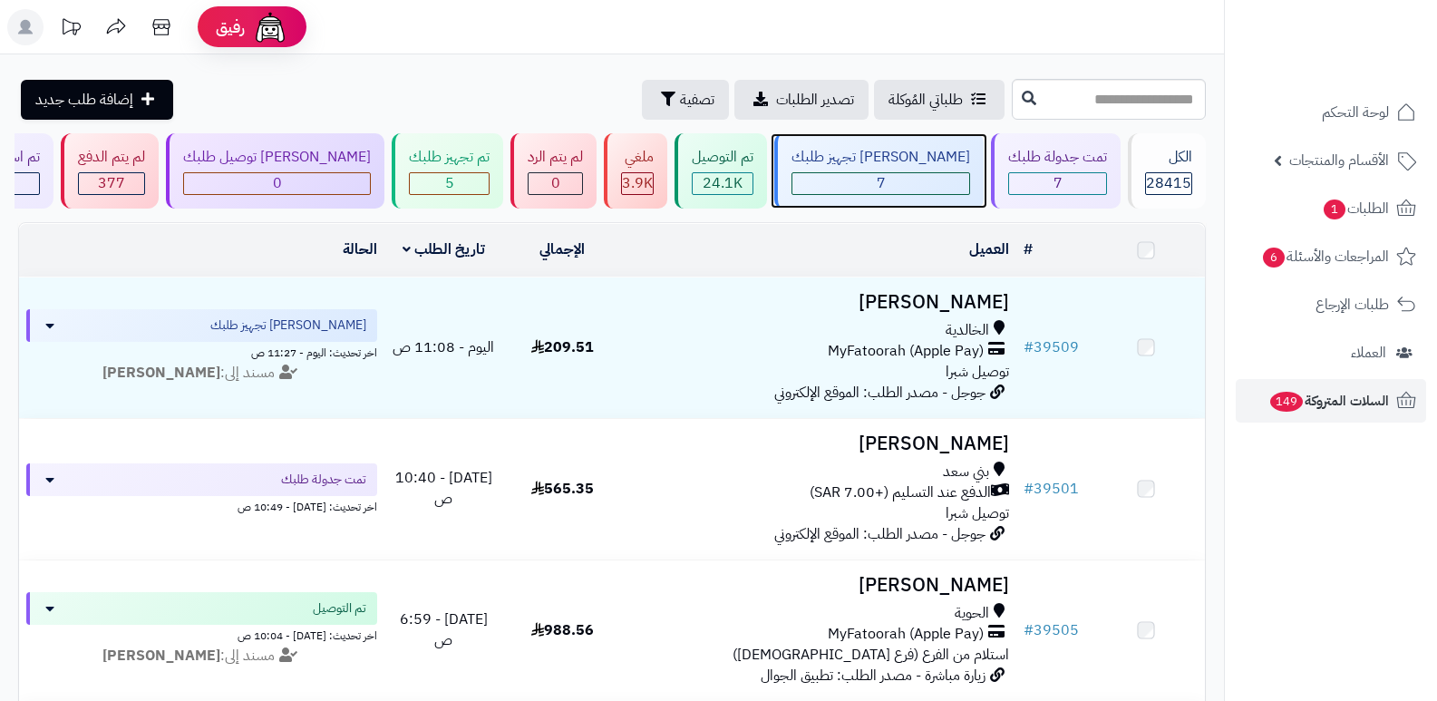
click at [894, 180] on div "7" at bounding box center [880, 183] width 177 height 21
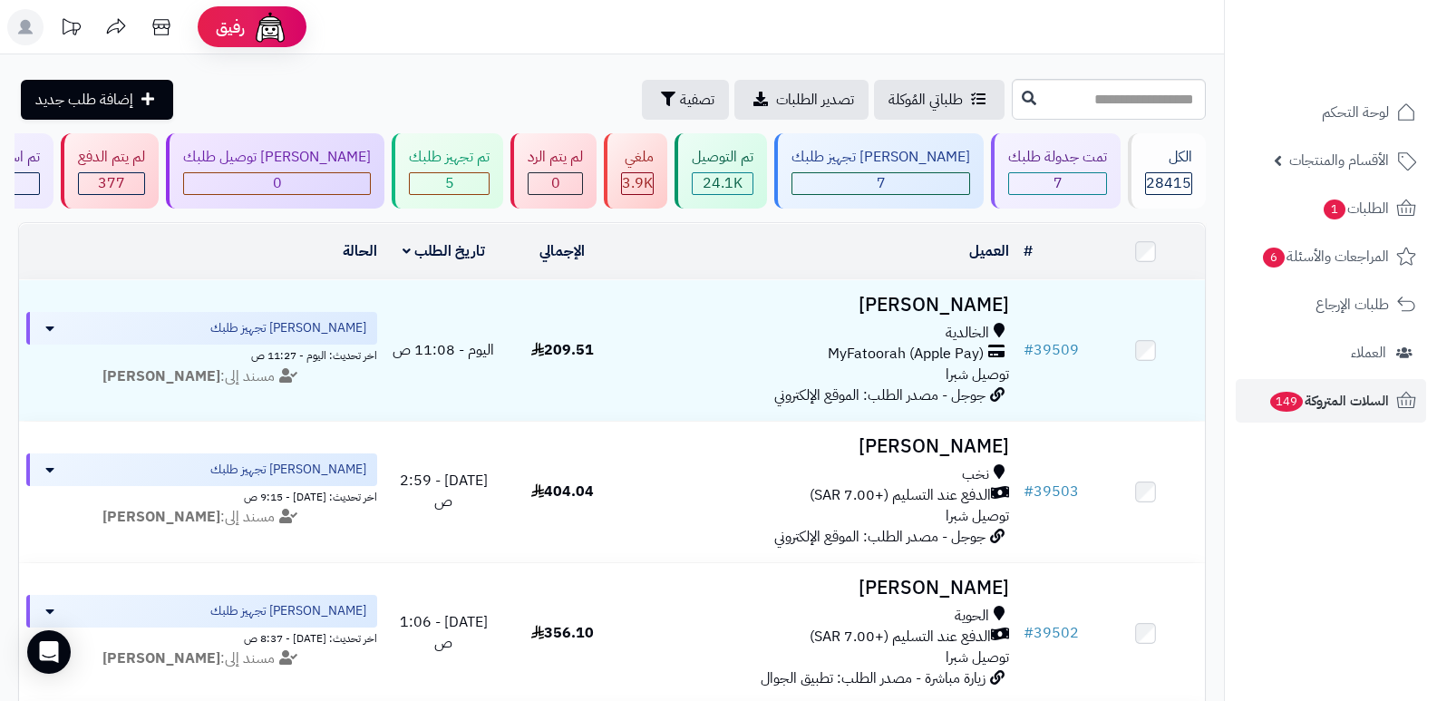
click at [1099, 124] on div "**********" at bounding box center [612, 706] width 1224 height 1305
click at [1071, 157] on div "تمت جدولة طلبك" at bounding box center [1057, 157] width 99 height 21
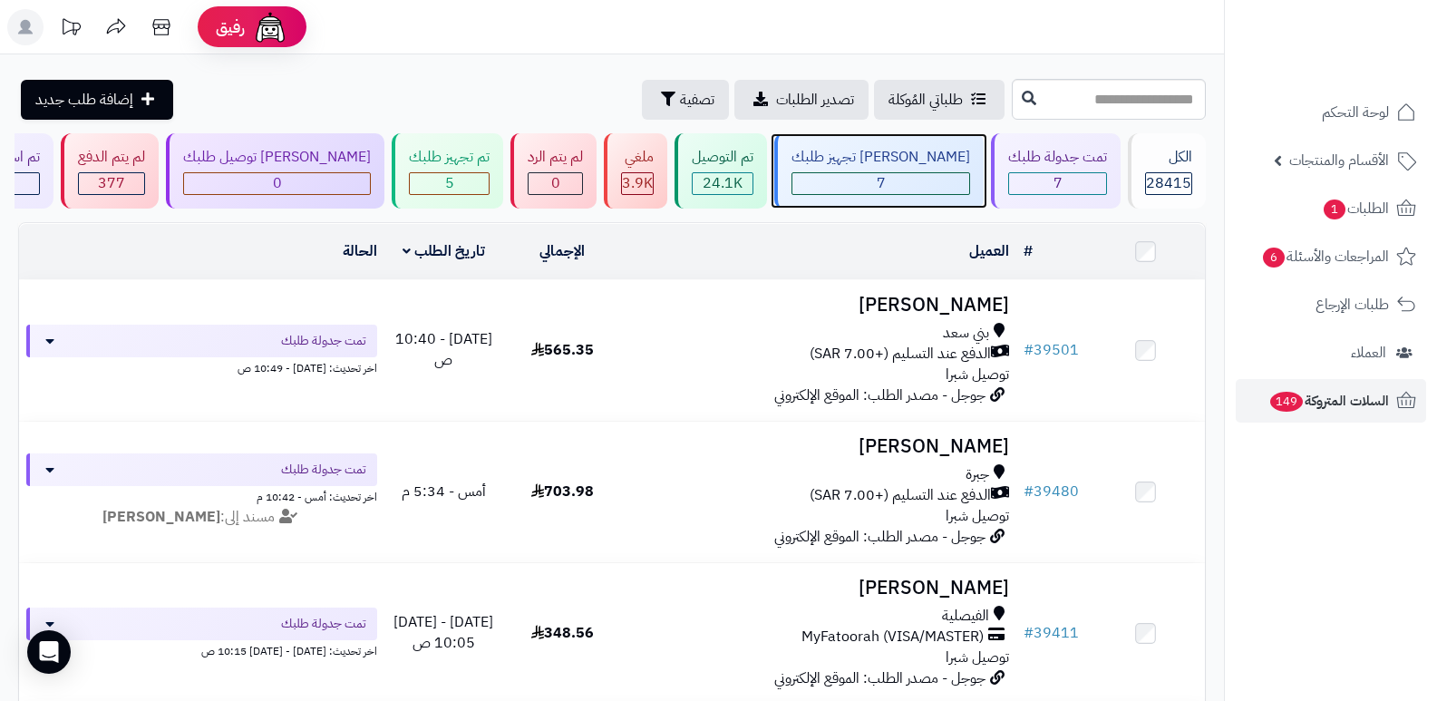
click at [882, 160] on div "[PERSON_NAME] تجهيز طلبك" at bounding box center [881, 157] width 179 height 21
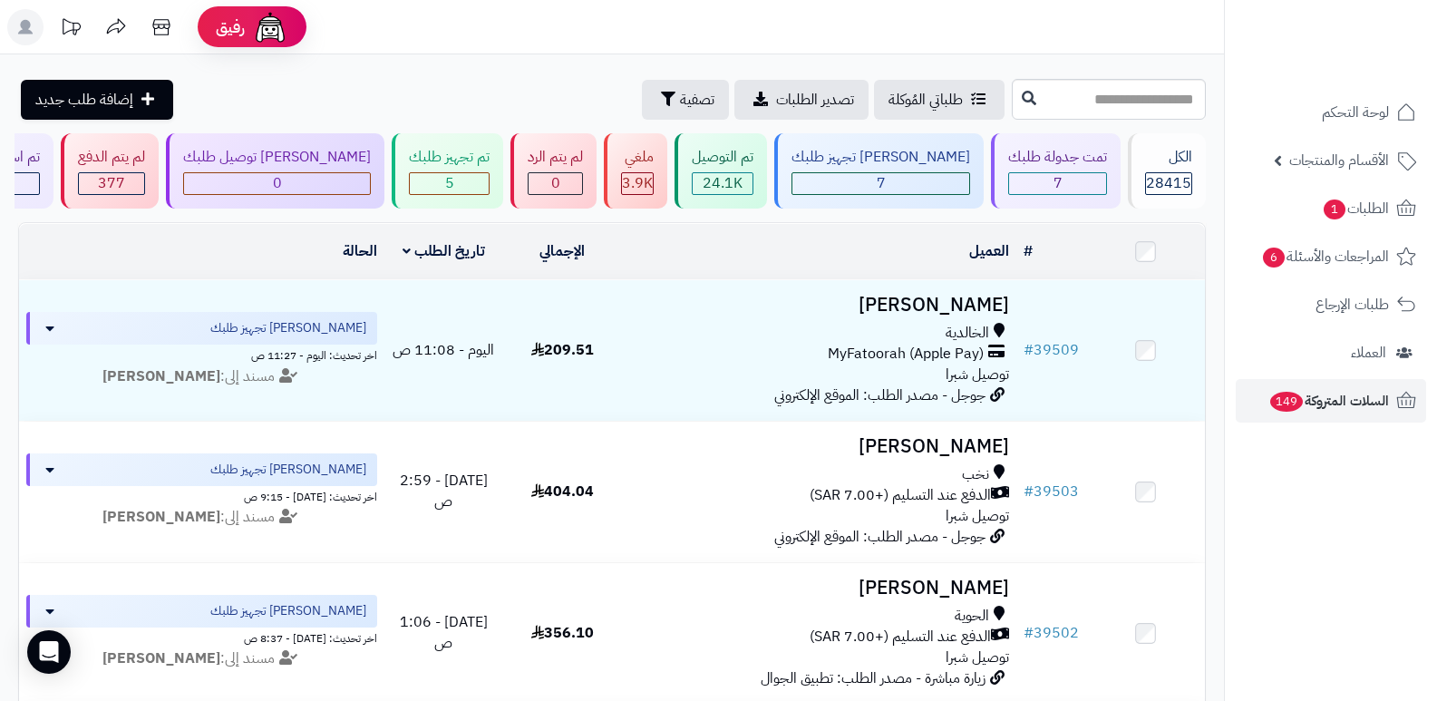
click at [1240, 524] on nav "لوحة التحكم الأقسام والمنتجات المنتجات الأقسام الماركات مواصفات المنتجات مواصفا…" at bounding box center [1330, 373] width 213 height 701
click at [1164, 169] on div "الكل 28415" at bounding box center [1167, 170] width 78 height 75
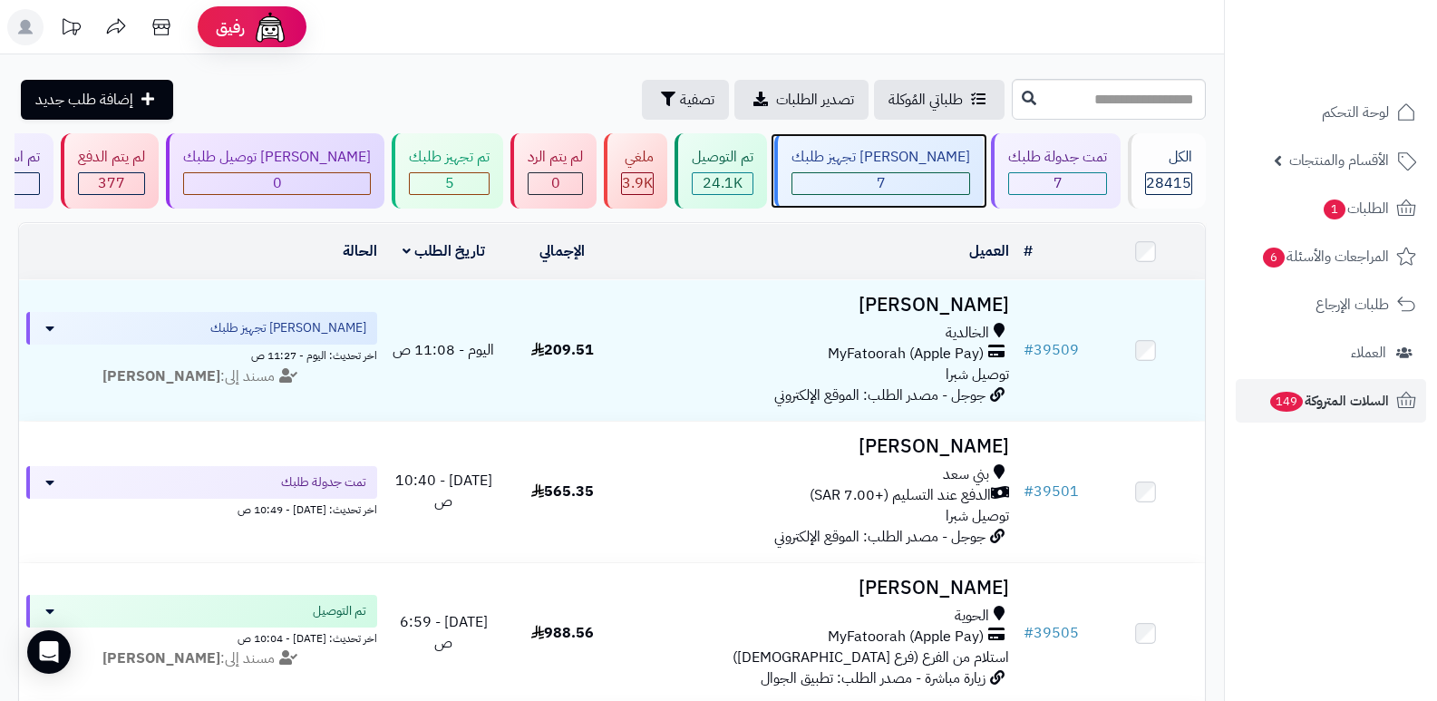
click at [888, 168] on div "جاري تجهيز طلبك 7" at bounding box center [878, 170] width 209 height 75
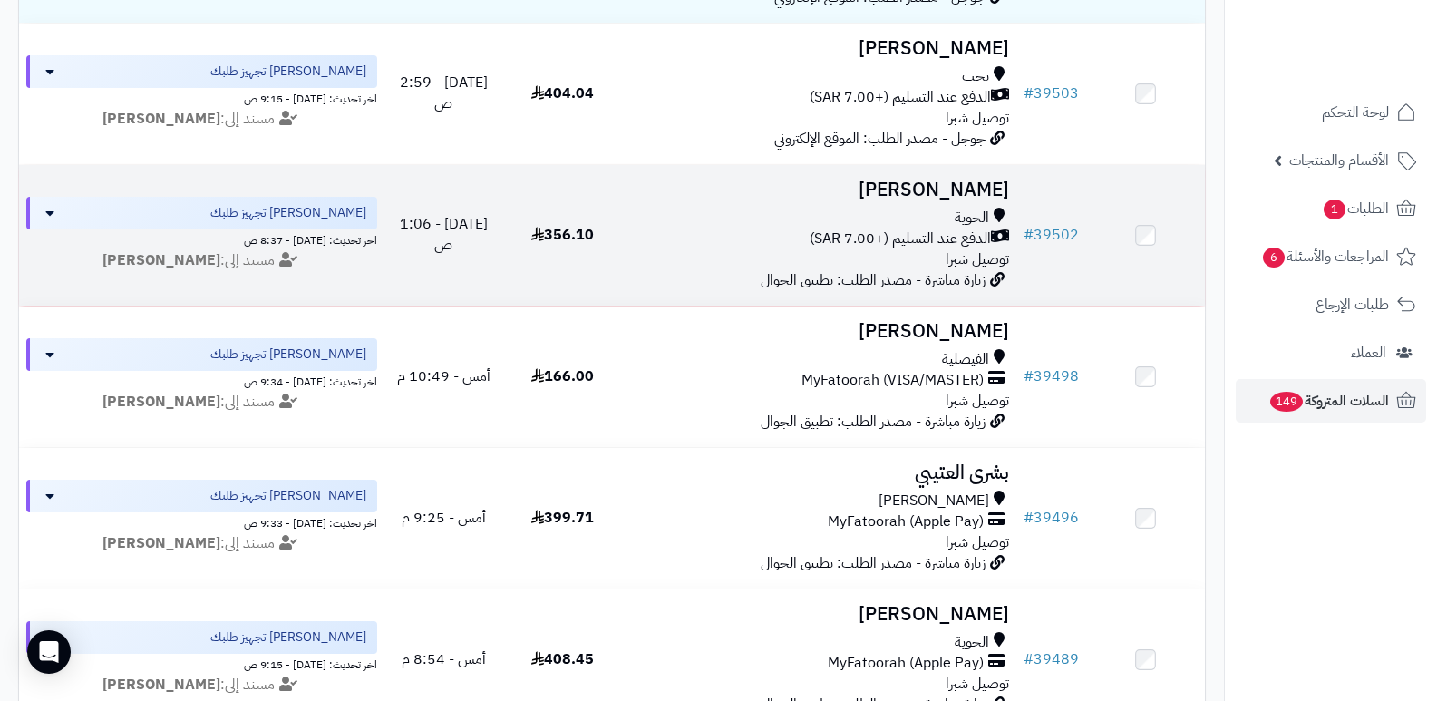
scroll to position [396, 0]
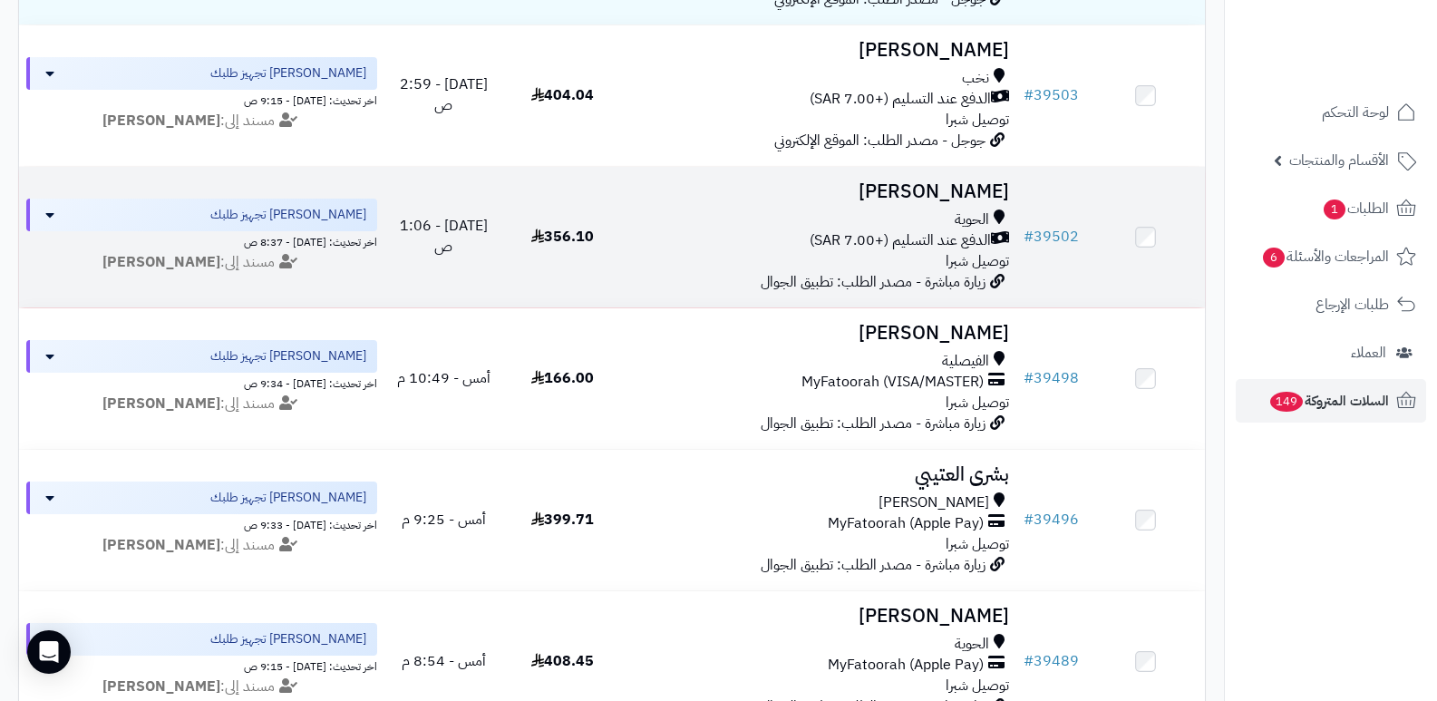
click at [961, 186] on h3 "[PERSON_NAME]" at bounding box center [819, 191] width 381 height 21
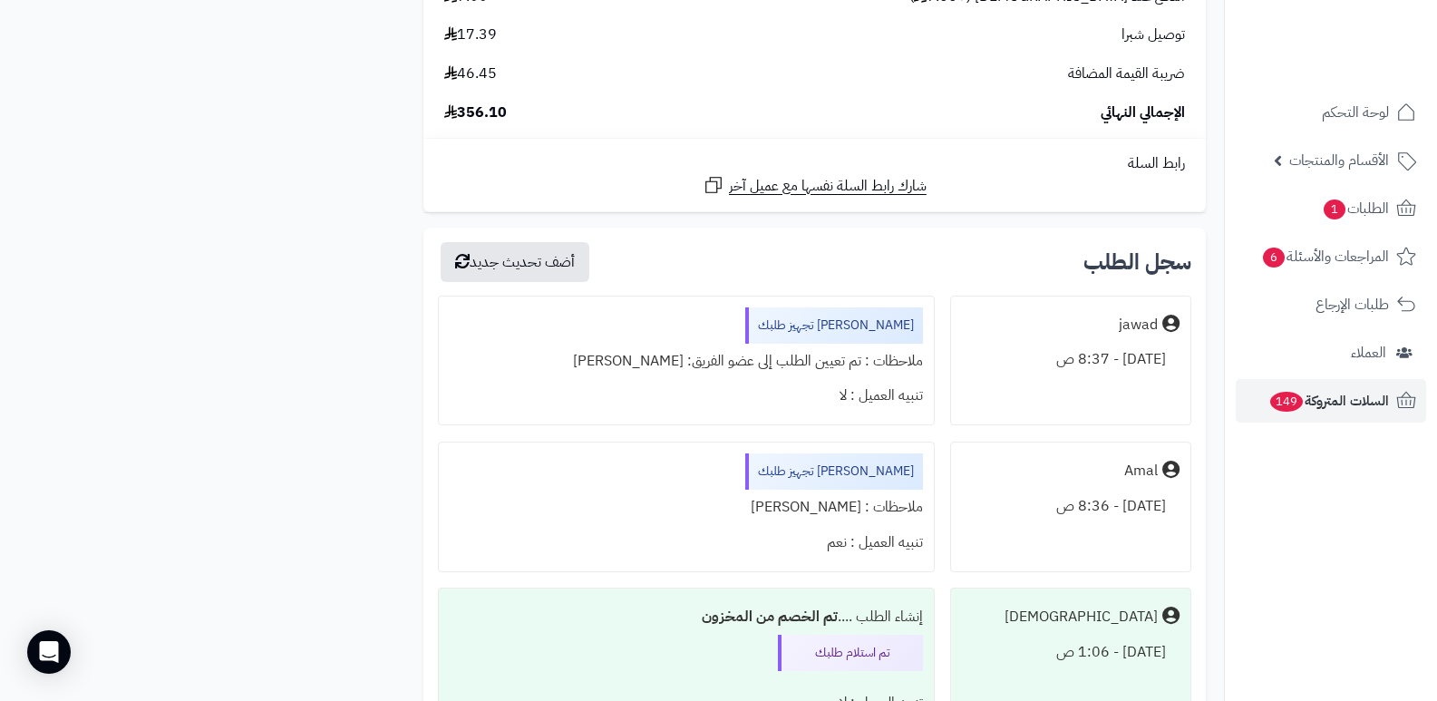
scroll to position [1451, 0]
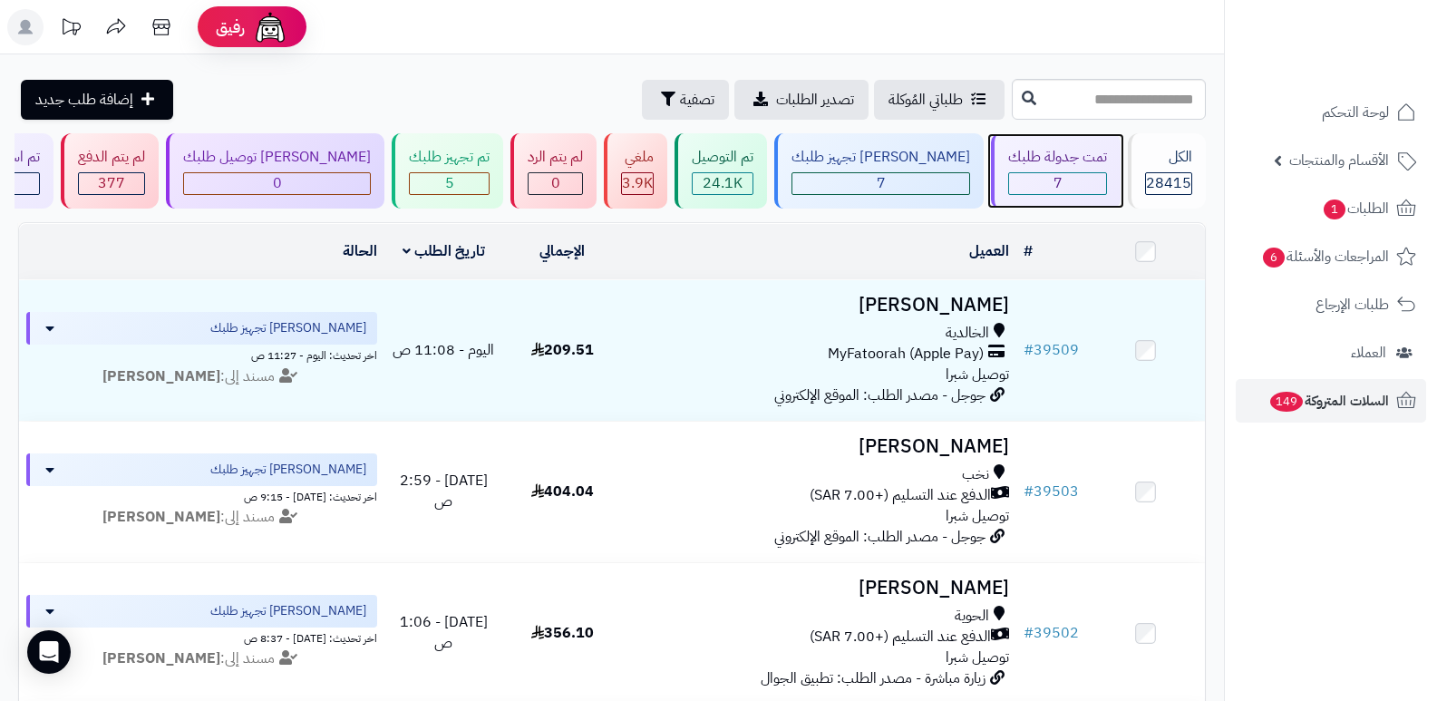
click at [1009, 184] on div "7" at bounding box center [1057, 183] width 97 height 21
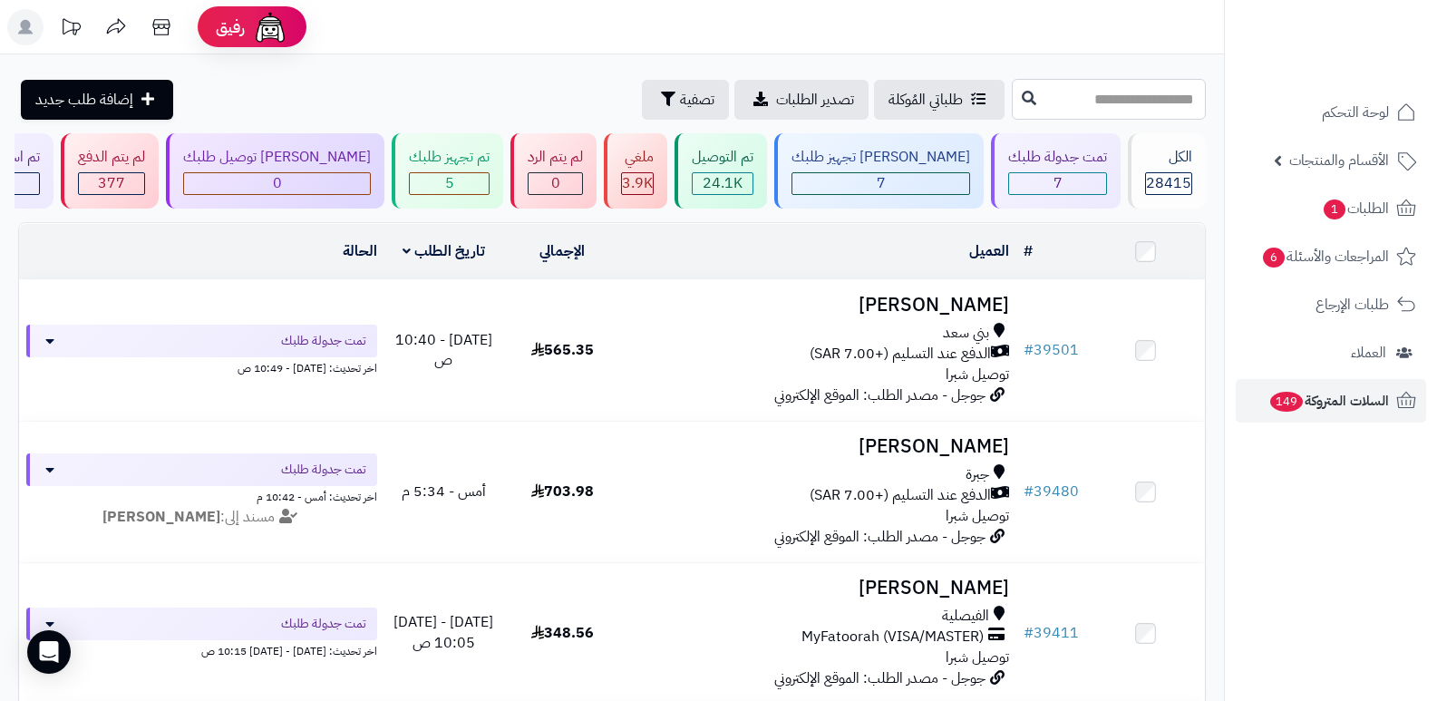
click at [1049, 107] on input "text" at bounding box center [1109, 99] width 194 height 41
type input "*****"
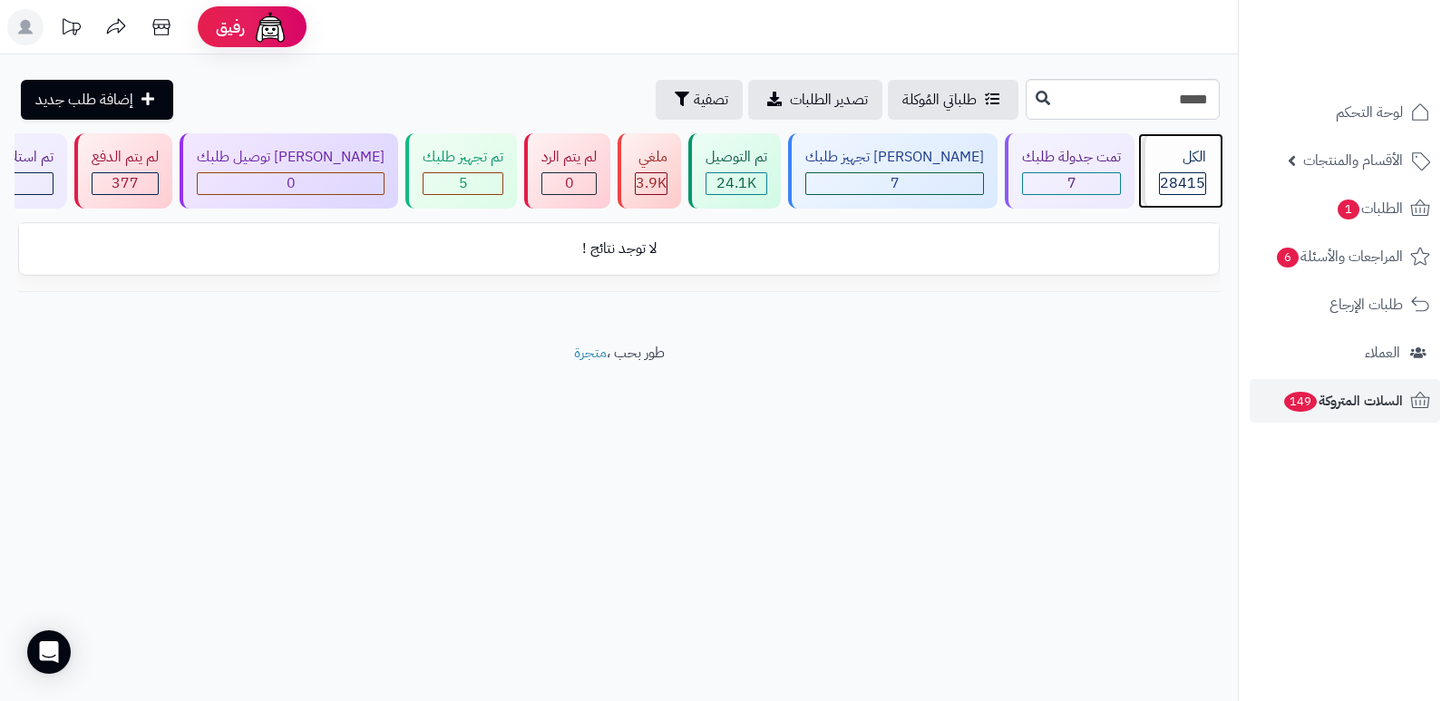
click at [1171, 170] on div "الكل 28415" at bounding box center [1181, 170] width 78 height 75
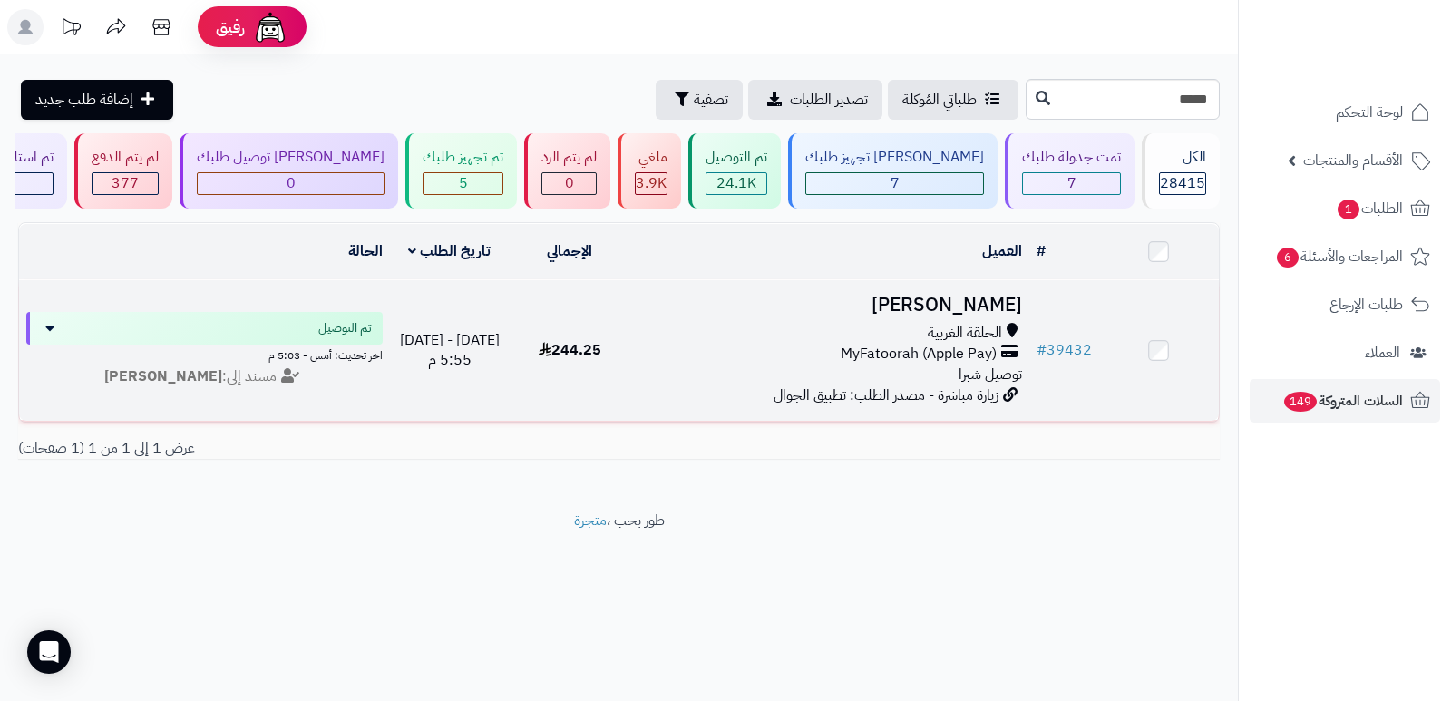
click at [993, 304] on h3 "[PERSON_NAME]" at bounding box center [829, 305] width 385 height 21
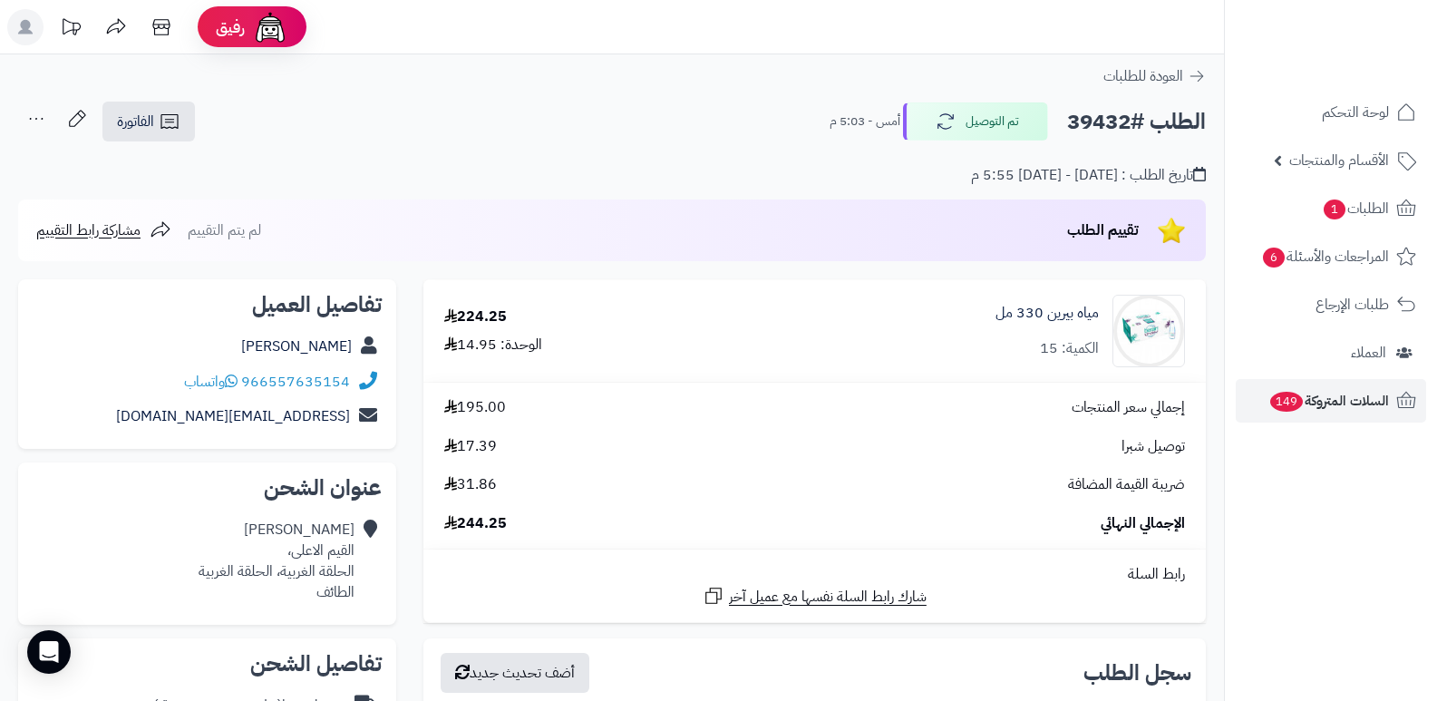
click at [1415, 488] on nav "لوحة التحكم الأقسام والمنتجات المنتجات الأقسام الماركات مواصفات المنتجات مواصفا…" at bounding box center [1330, 373] width 213 height 701
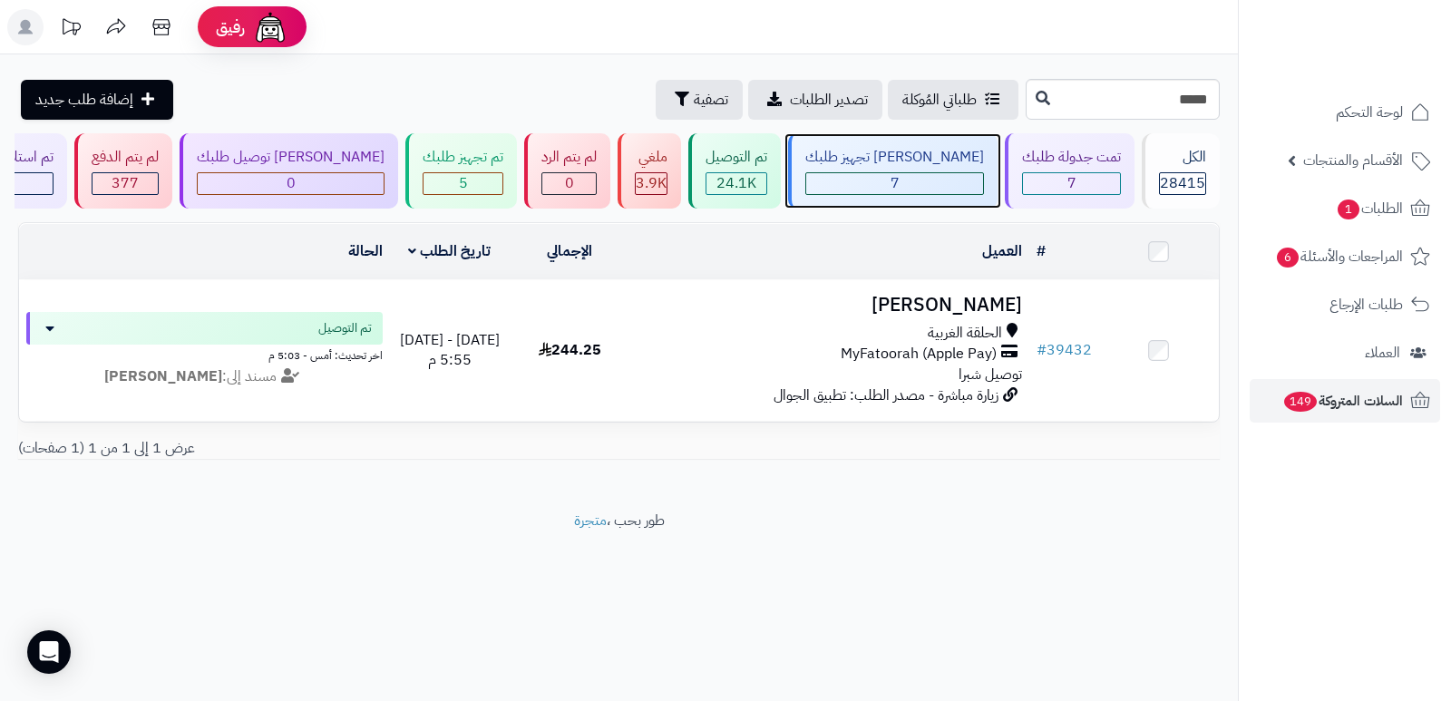
click at [938, 158] on div "[PERSON_NAME] تجهيز طلبك" at bounding box center [894, 157] width 179 height 21
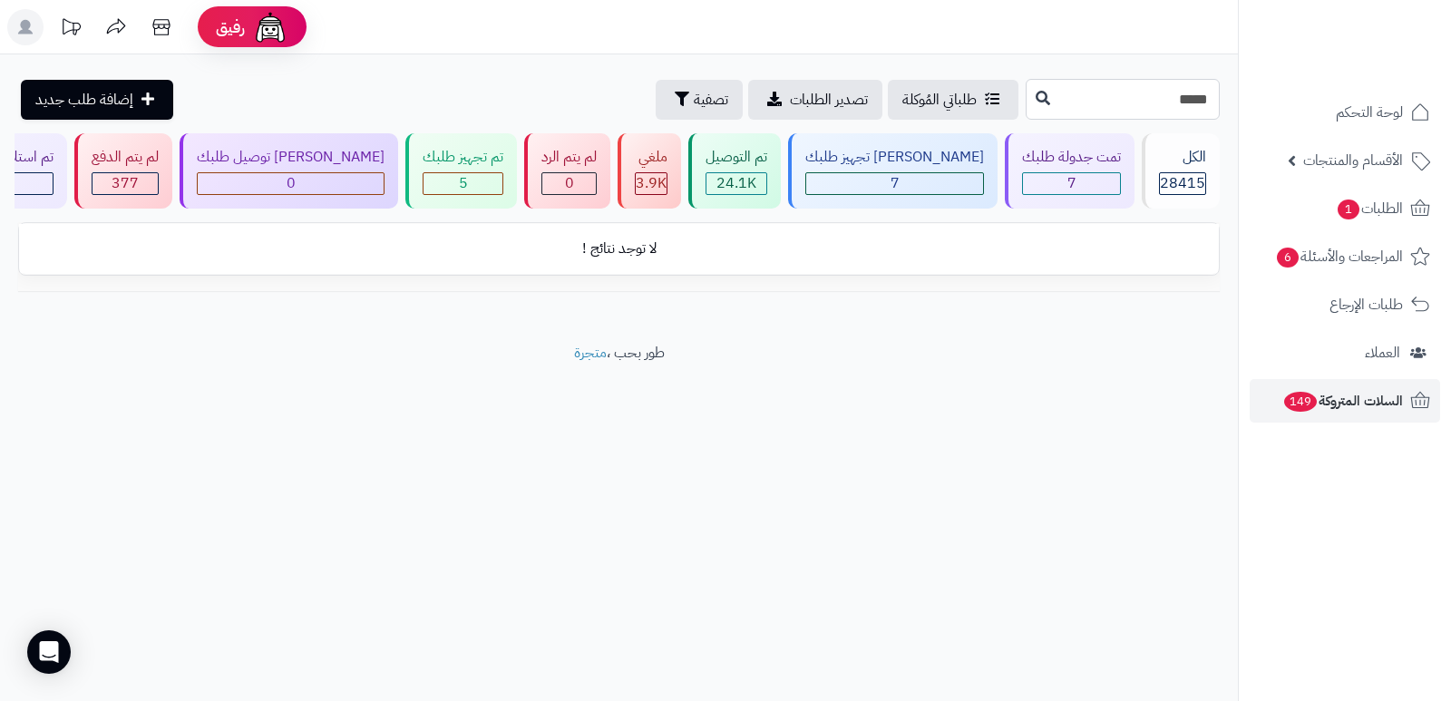
click at [1180, 108] on input "*****" at bounding box center [1123, 99] width 194 height 41
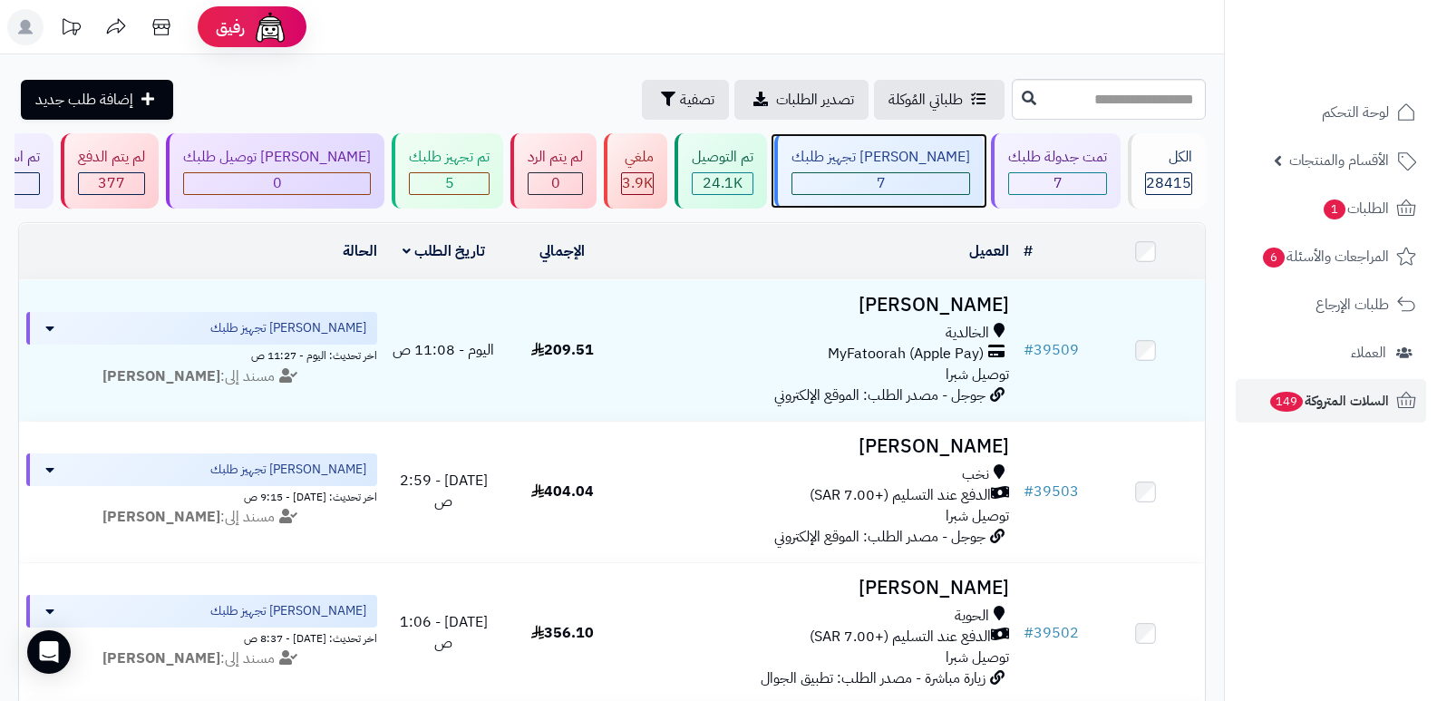
click at [917, 176] on div "7" at bounding box center [880, 183] width 177 height 21
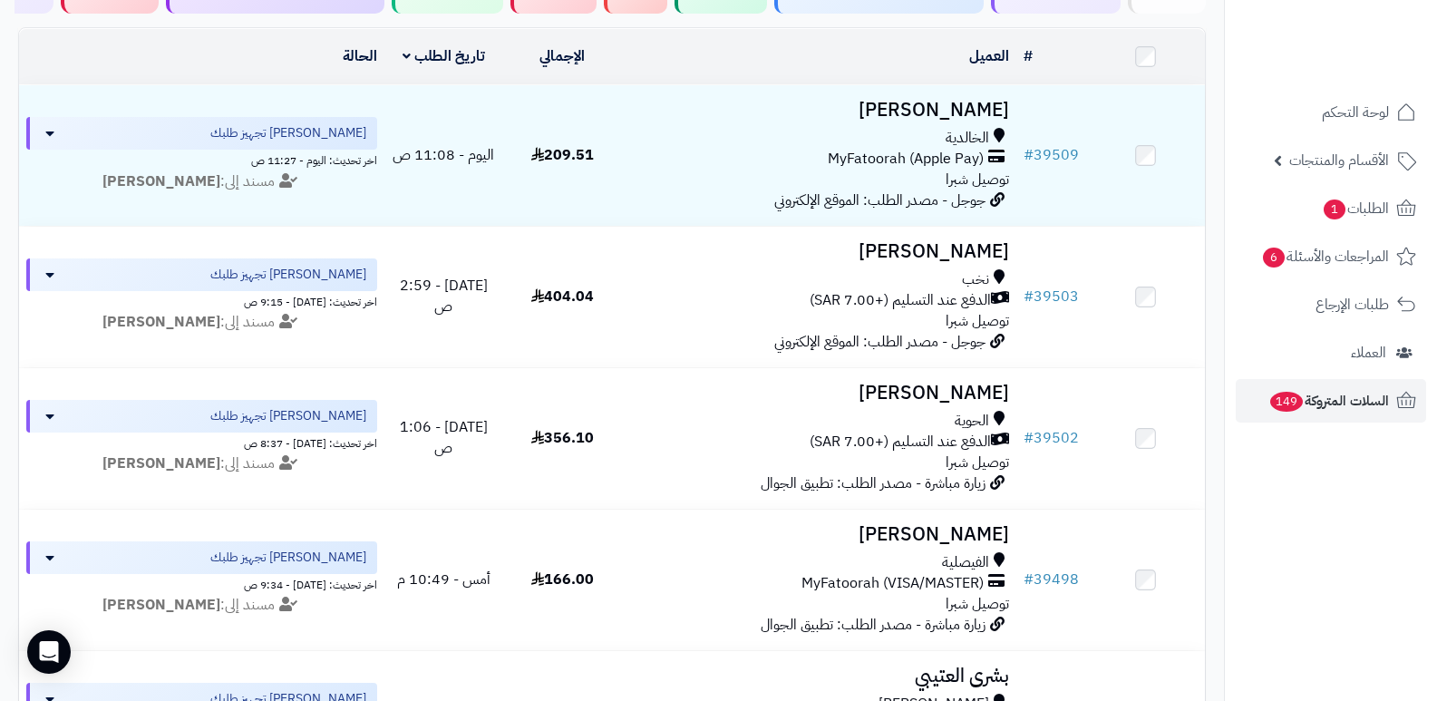
scroll to position [91, 0]
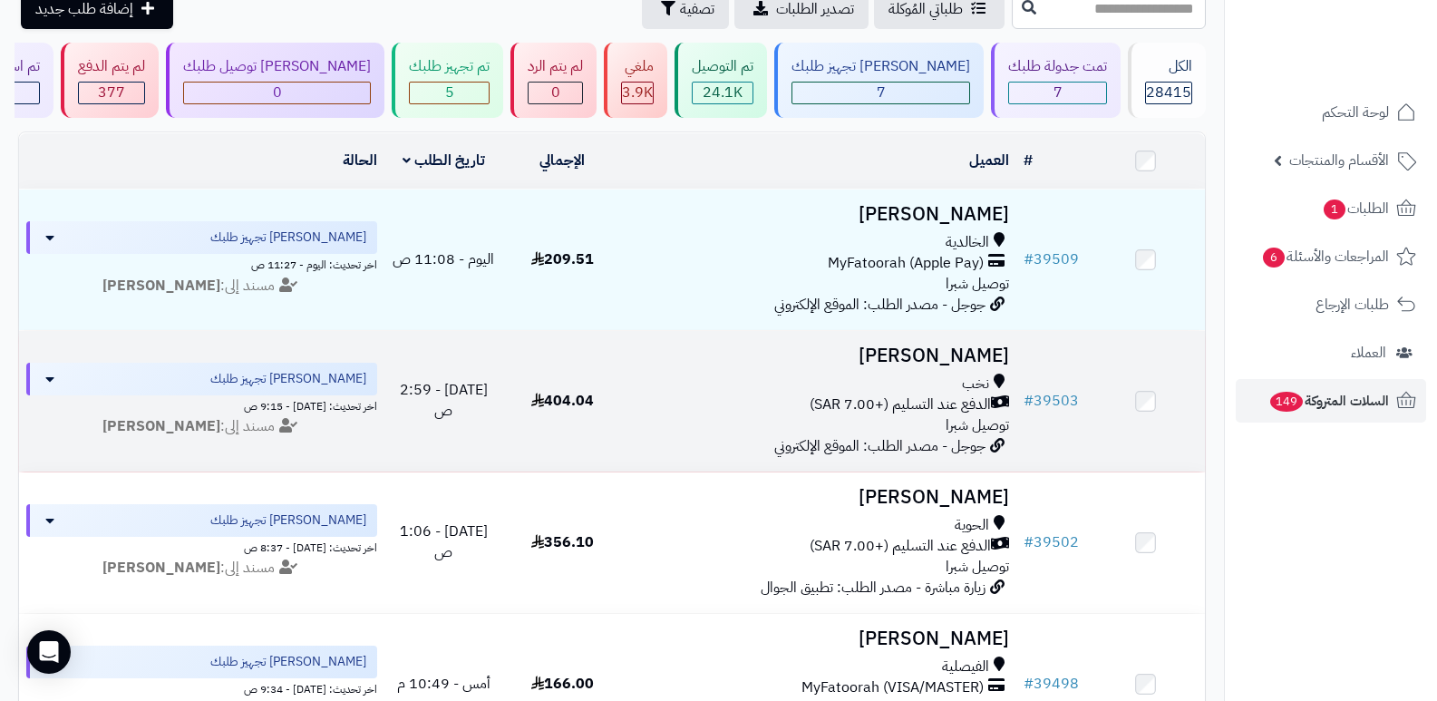
click at [993, 345] on h3 "طاهر الثقفي" at bounding box center [819, 355] width 381 height 21
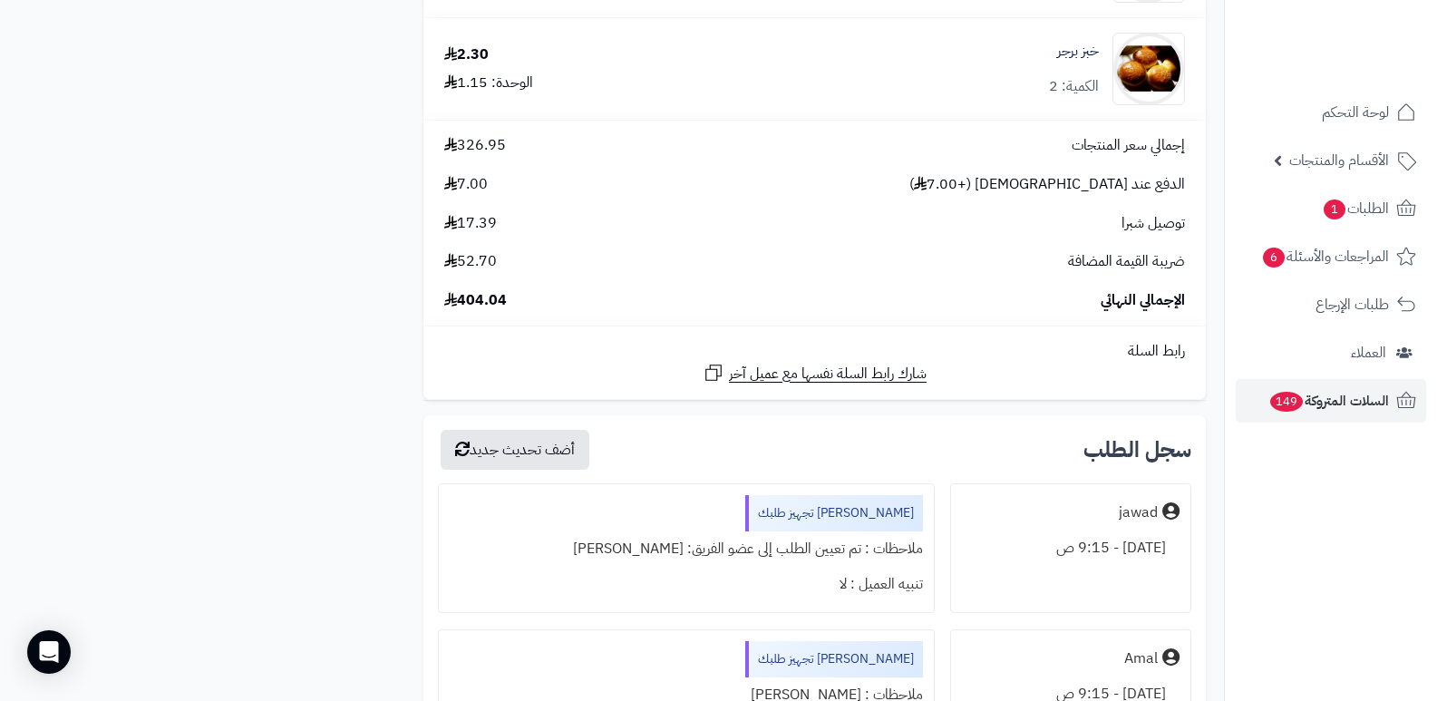
scroll to position [2811, 0]
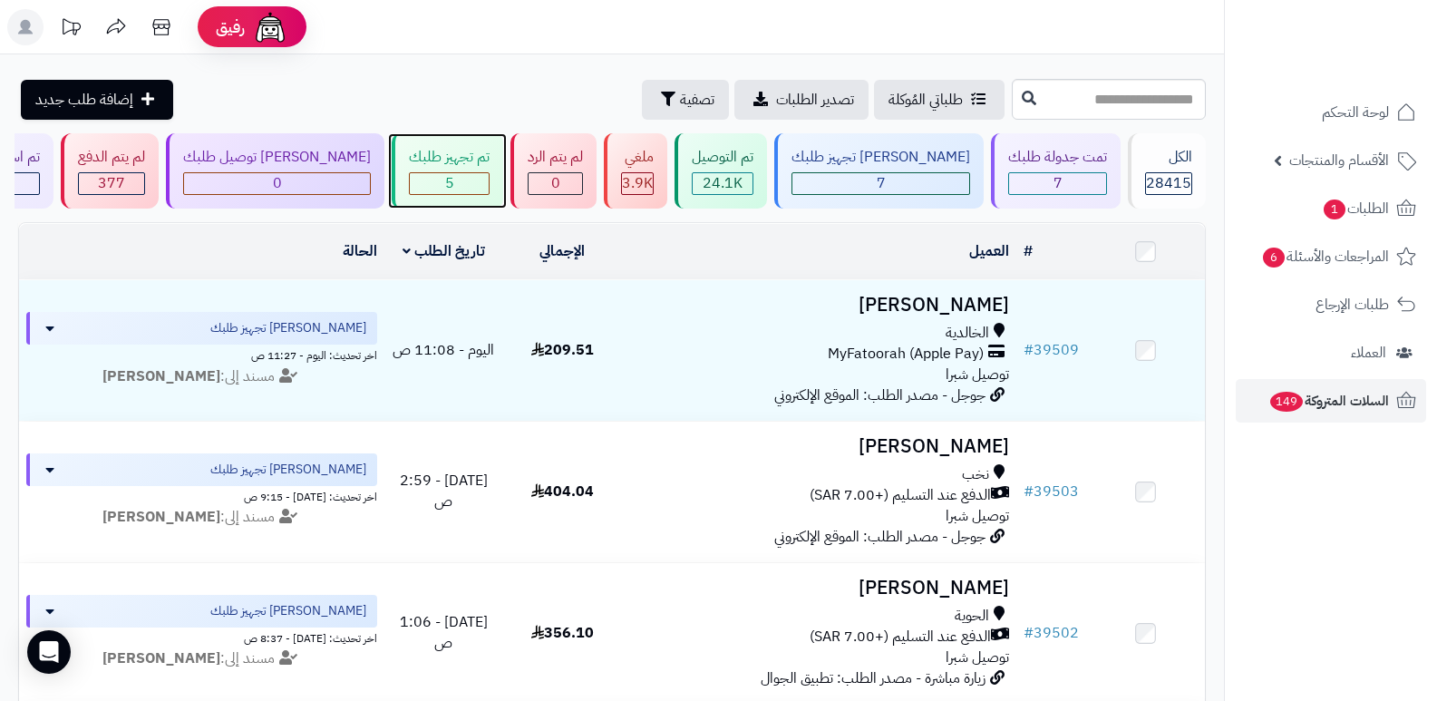
click at [469, 164] on div "تم تجهيز طلبك" at bounding box center [449, 157] width 81 height 21
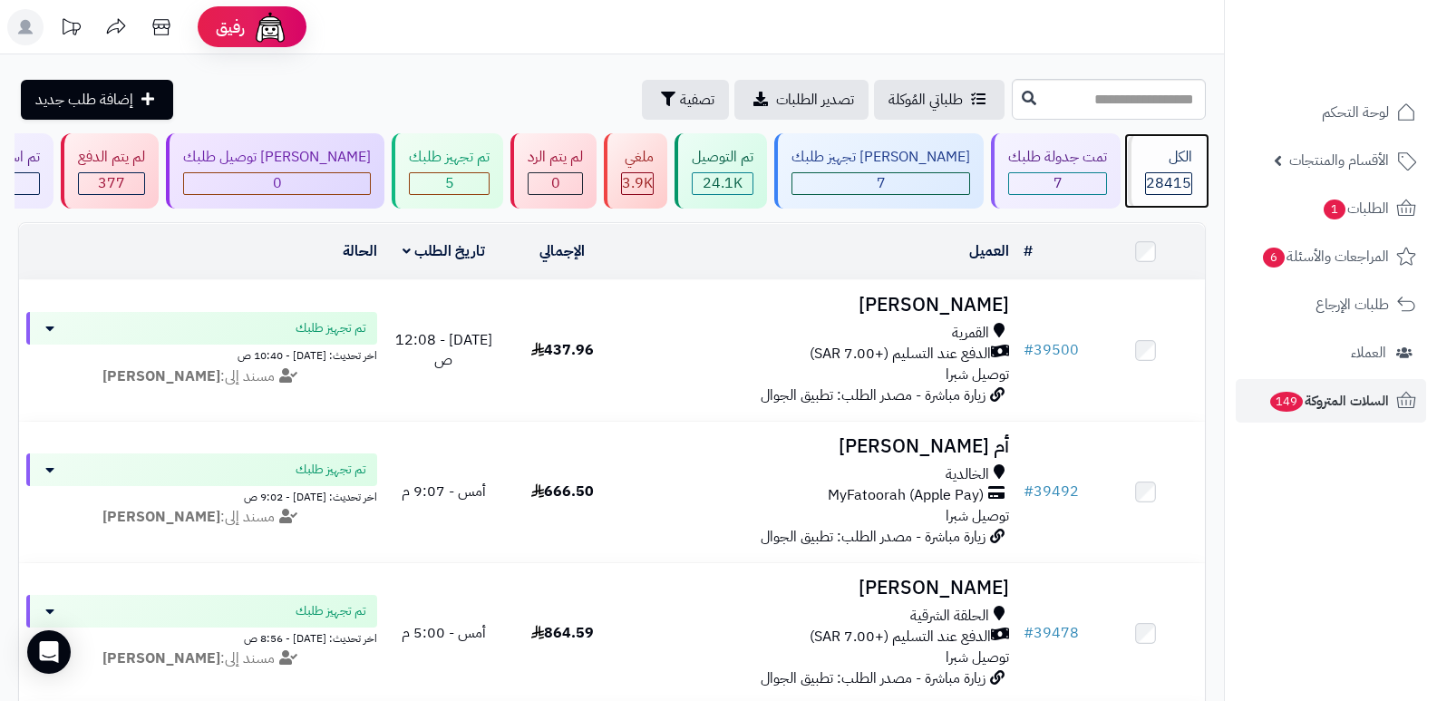
click at [1169, 160] on div "الكل" at bounding box center [1168, 157] width 47 height 21
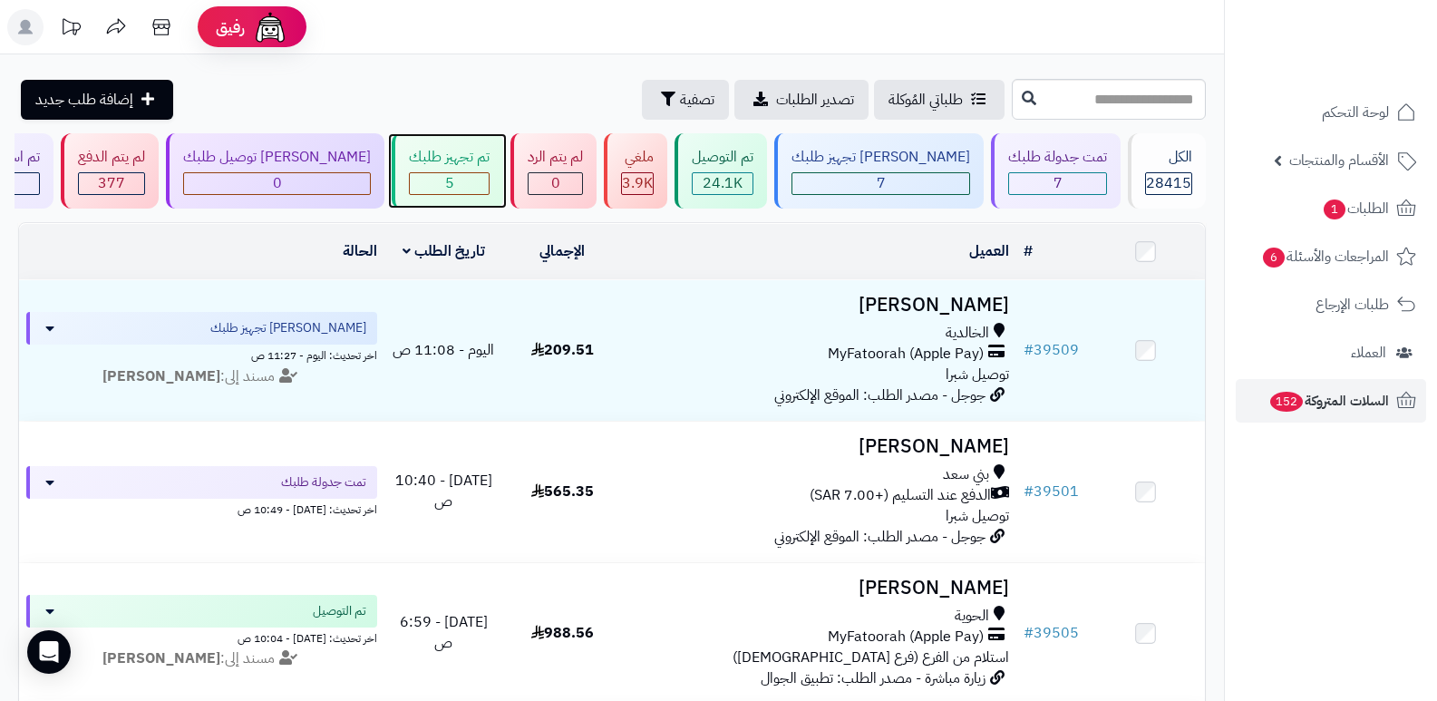
click at [454, 179] on span "5" at bounding box center [449, 183] width 9 height 22
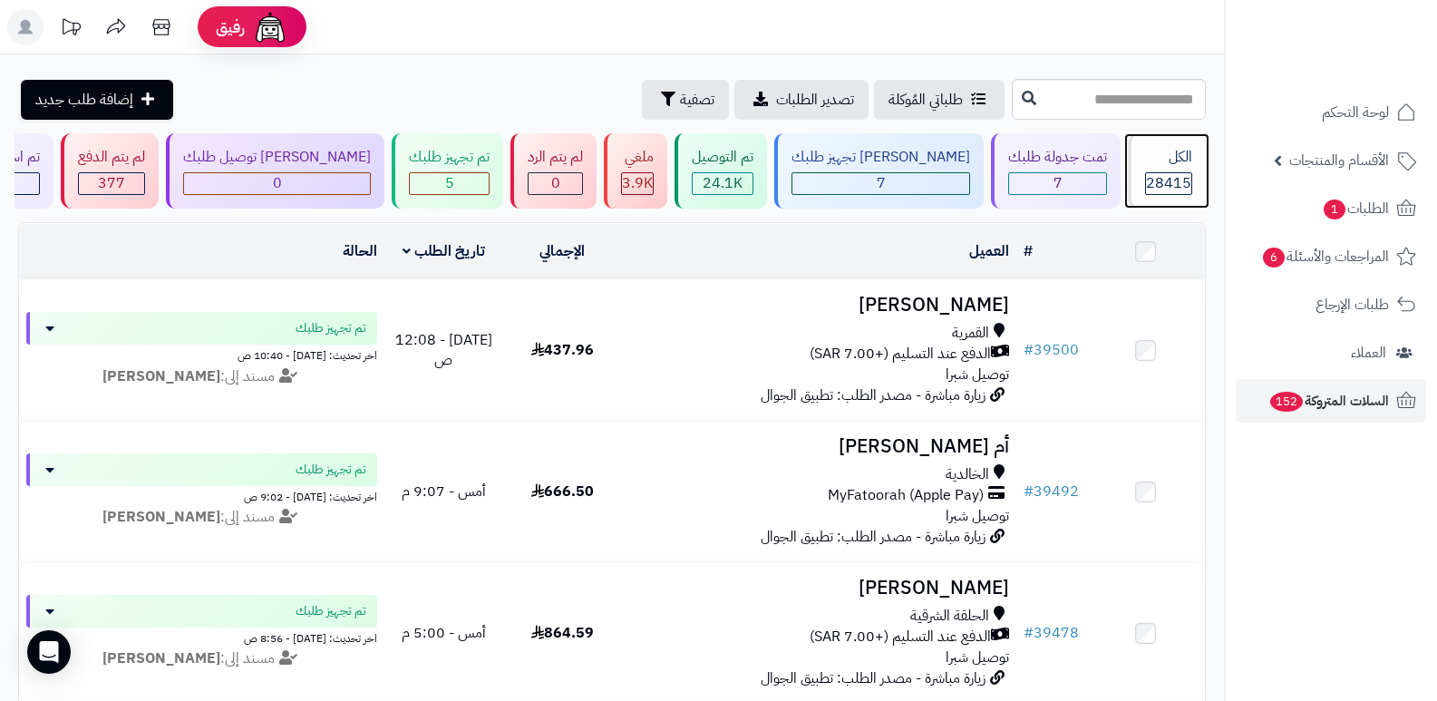
click at [1162, 160] on div "الكل" at bounding box center [1168, 157] width 47 height 21
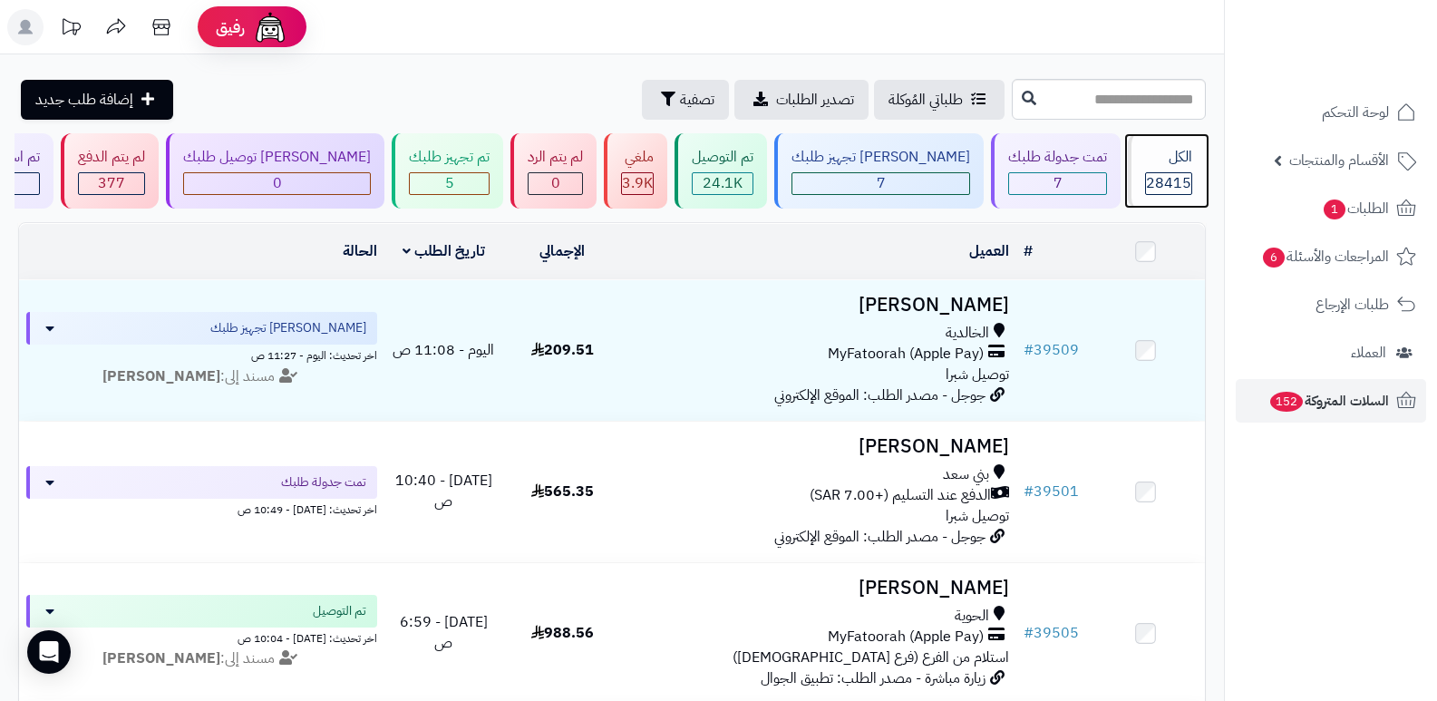
click at [1187, 163] on div "الكل" at bounding box center [1168, 157] width 47 height 21
click at [1159, 182] on span "28415" at bounding box center [1168, 183] width 45 height 22
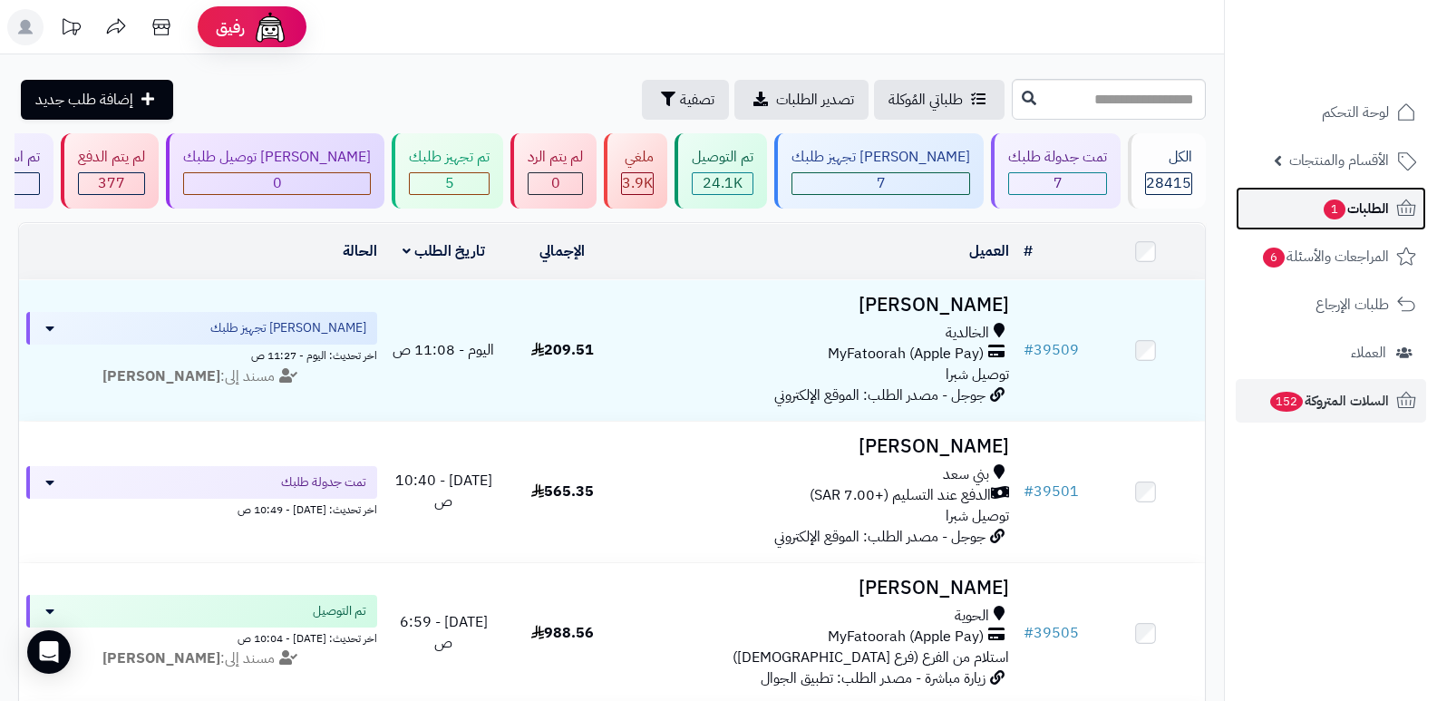
click at [1366, 199] on span "الطلبات 1" at bounding box center [1355, 208] width 67 height 25
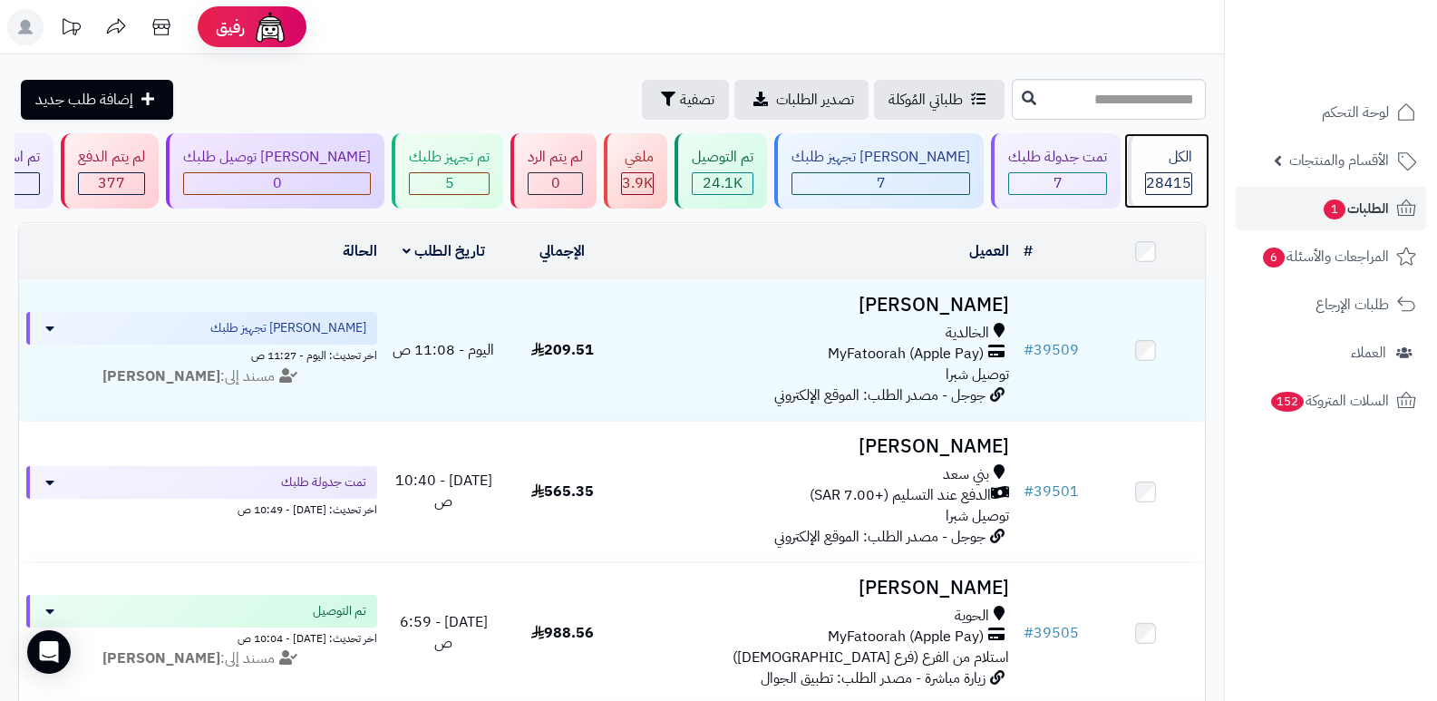
click at [1156, 153] on div "الكل" at bounding box center [1168, 157] width 47 height 21
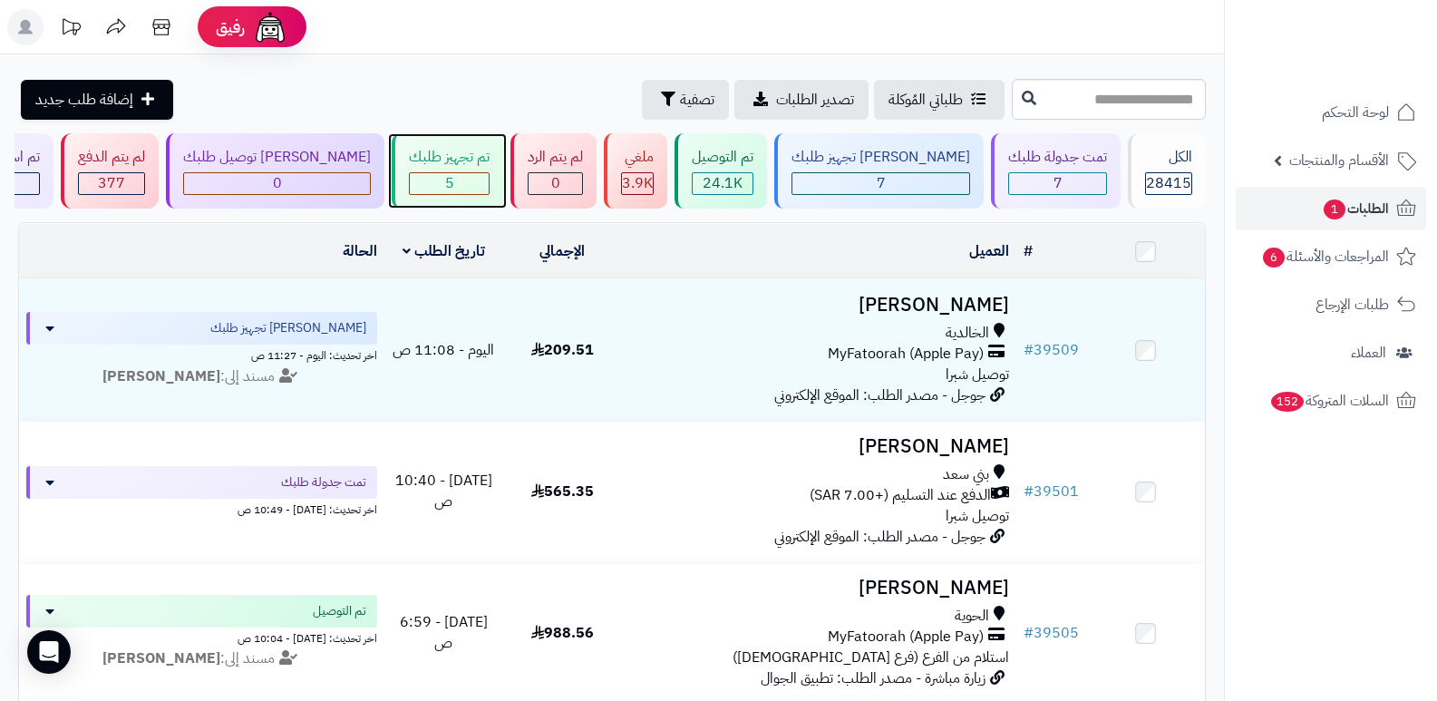
click at [461, 183] on div "5" at bounding box center [449, 183] width 79 height 21
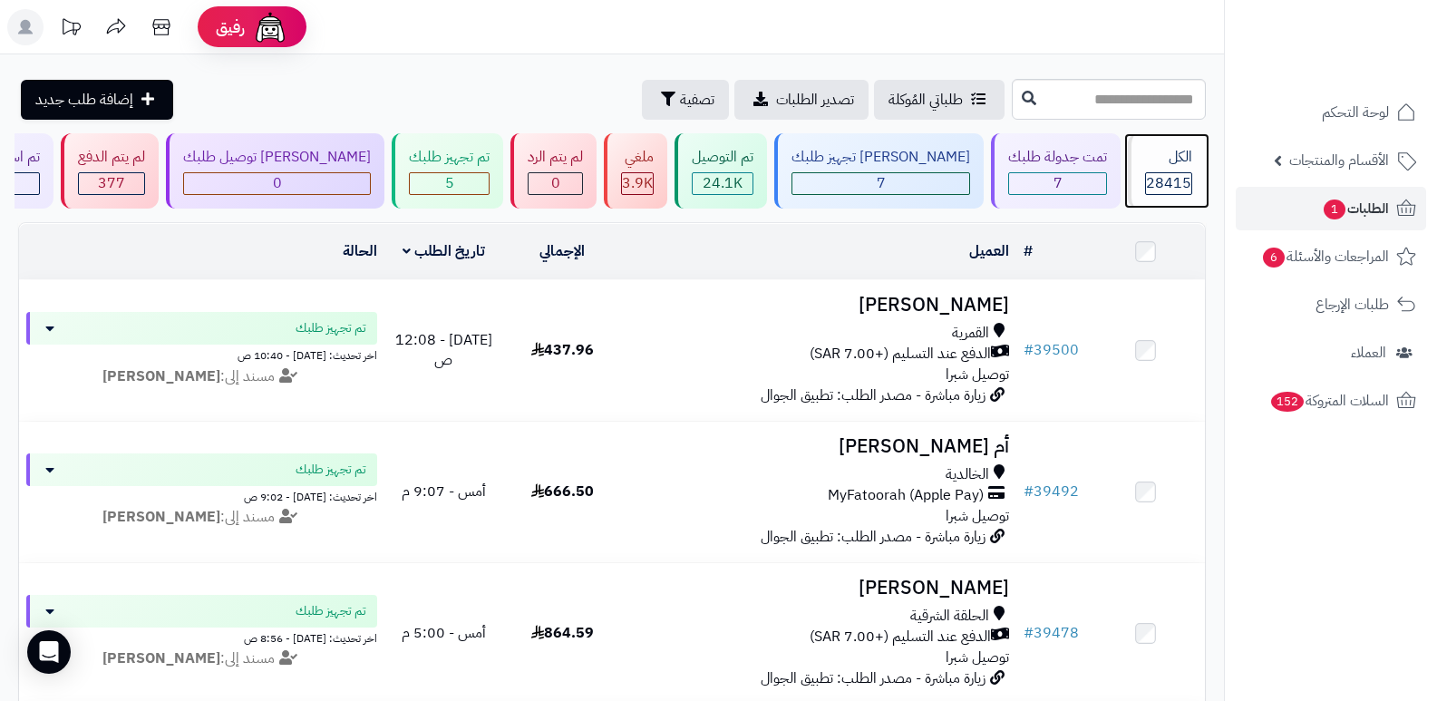
click at [1149, 157] on div "الكل" at bounding box center [1168, 157] width 47 height 21
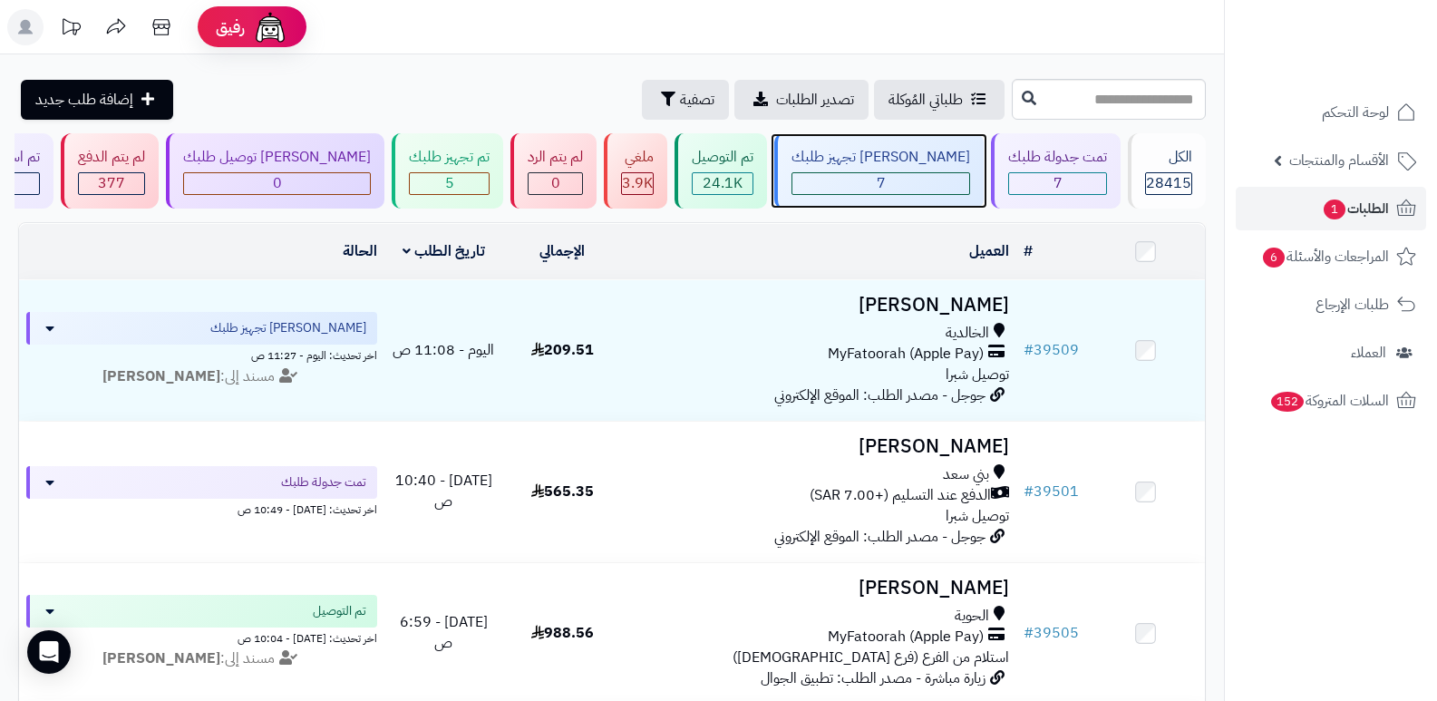
click at [911, 184] on div "7" at bounding box center [880, 183] width 177 height 21
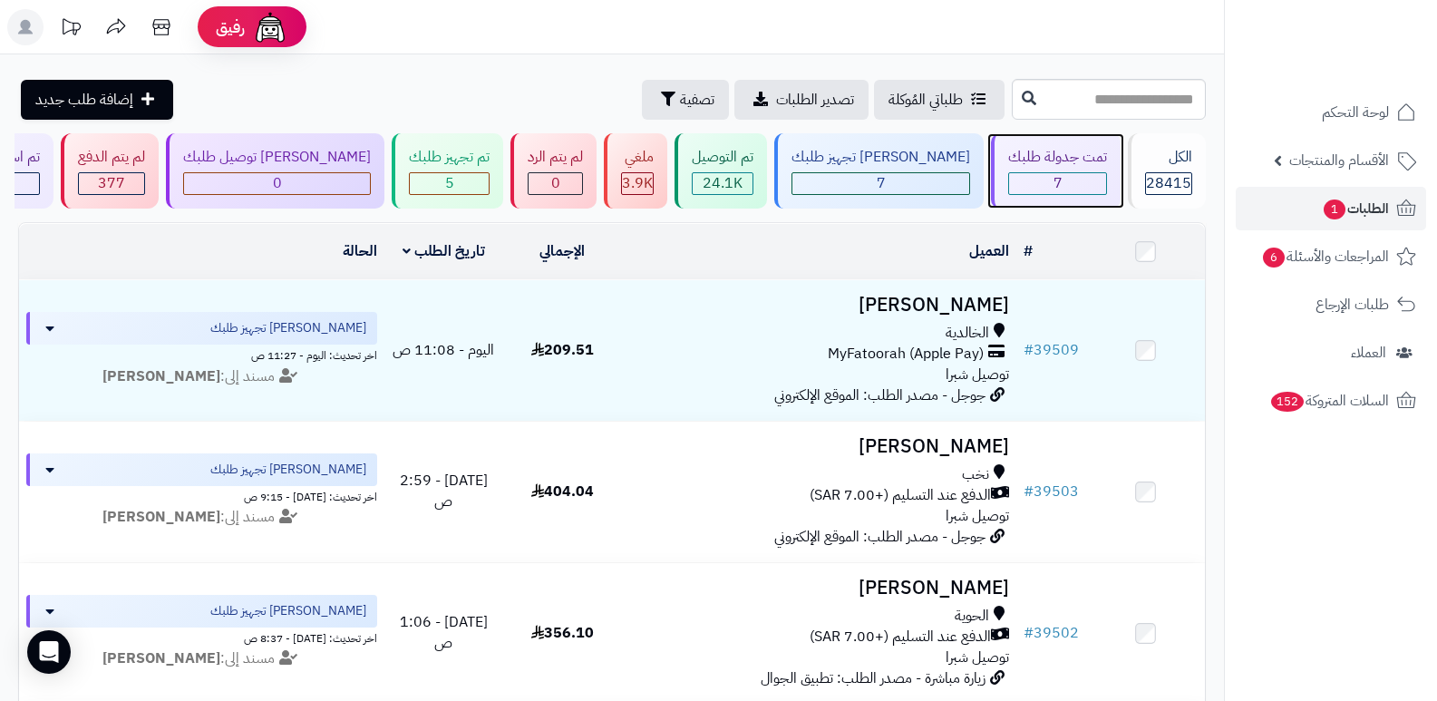
click at [1070, 151] on div "تمت جدولة طلبك" at bounding box center [1057, 157] width 99 height 21
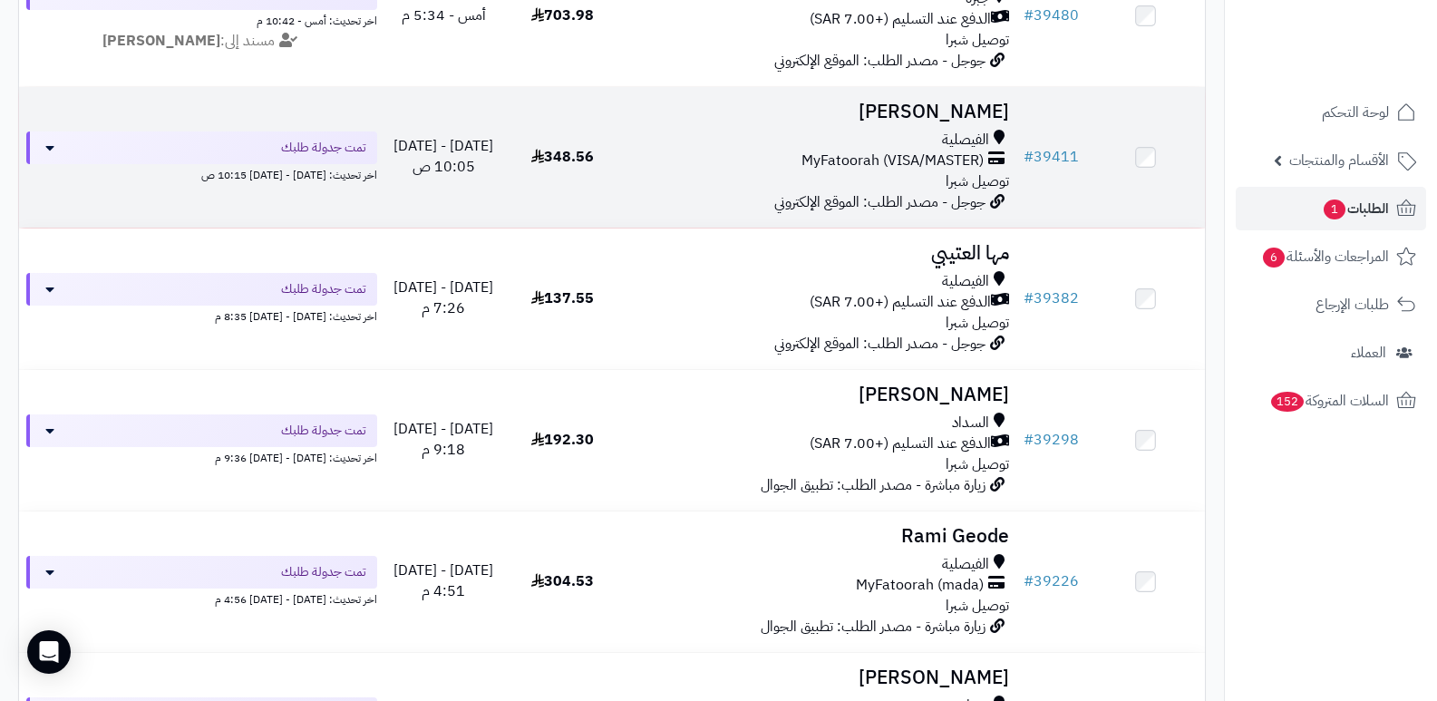
scroll to position [363, 0]
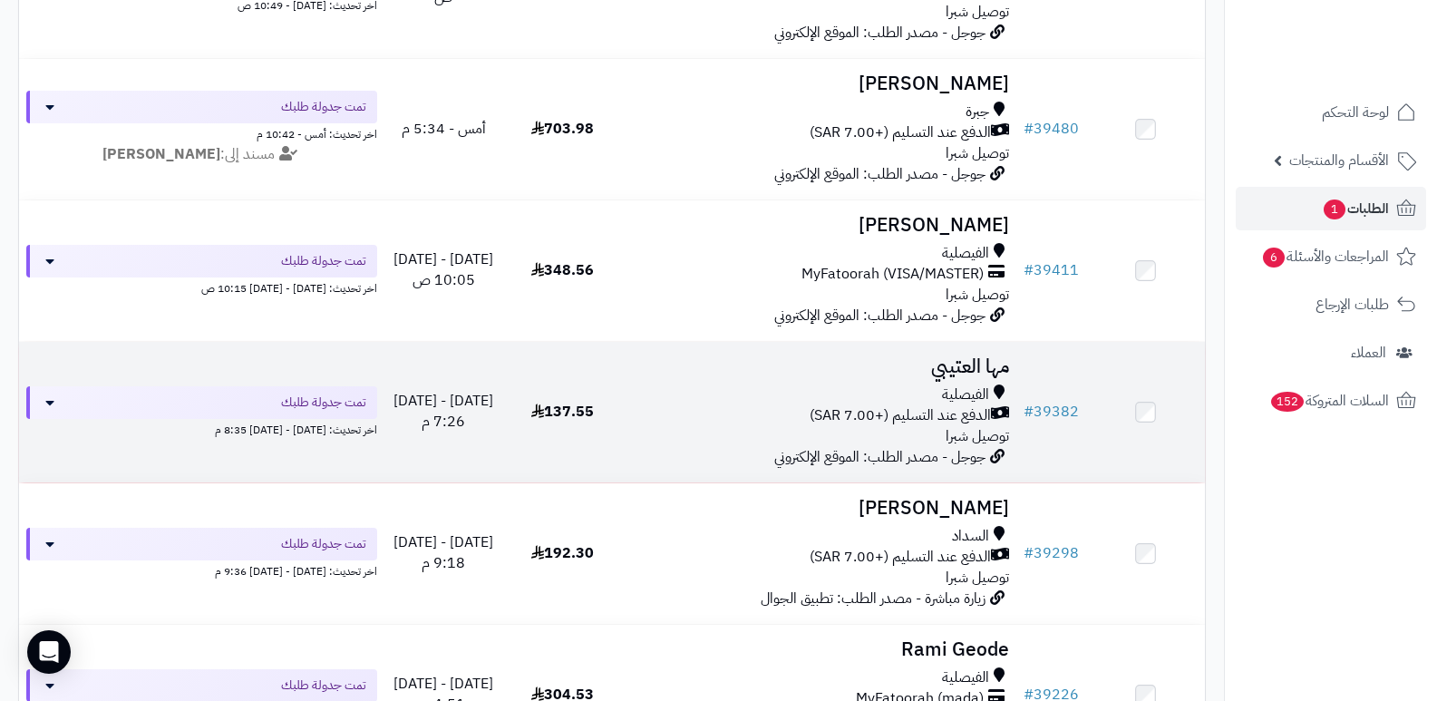
click at [986, 368] on h3 "مها العتيبي" at bounding box center [819, 366] width 381 height 21
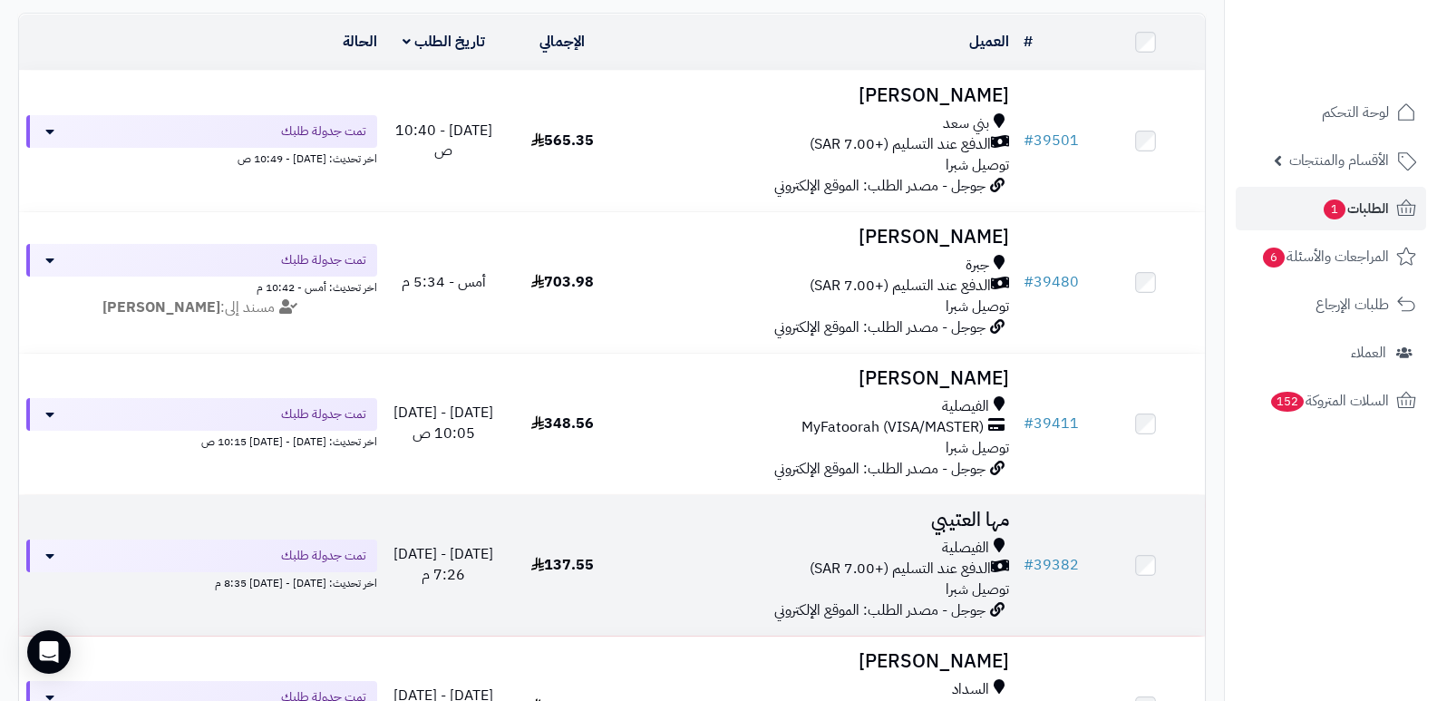
scroll to position [181, 0]
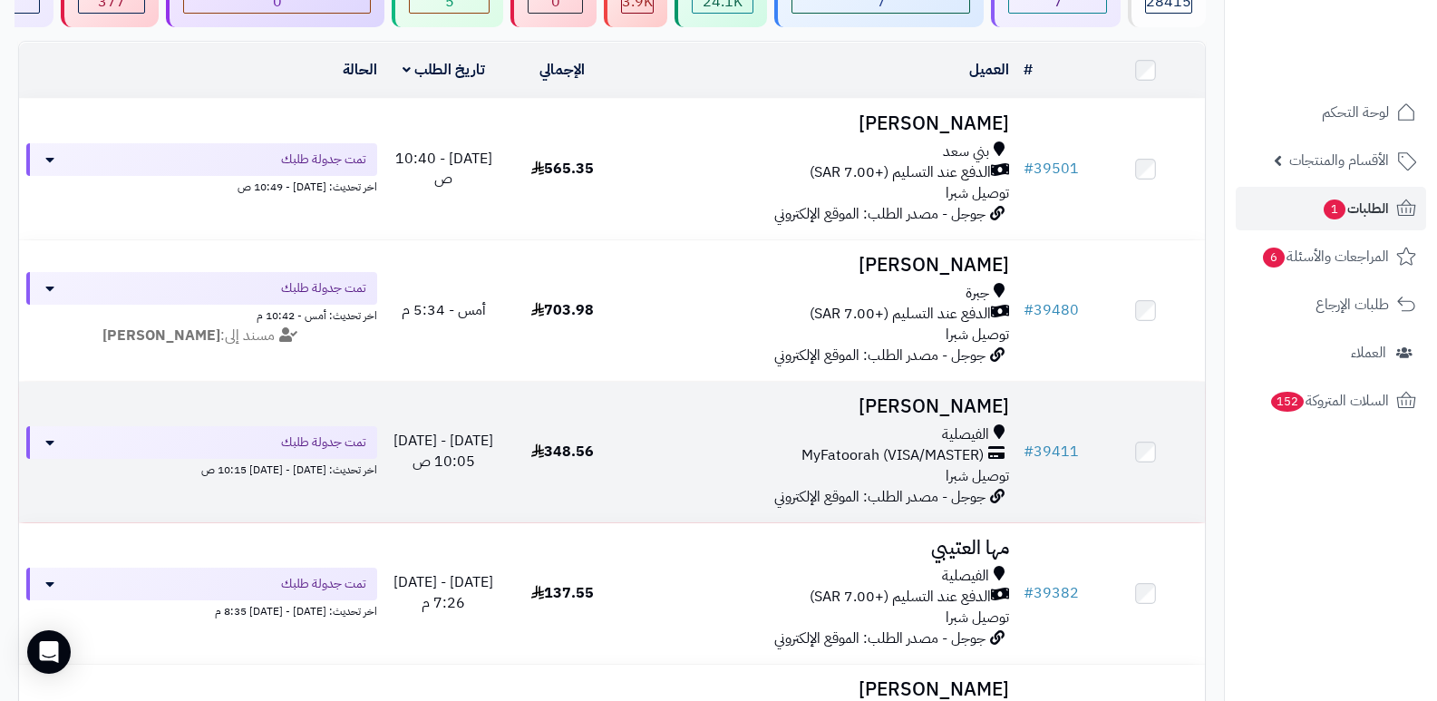
click at [955, 396] on h3 "[PERSON_NAME]" at bounding box center [819, 406] width 381 height 21
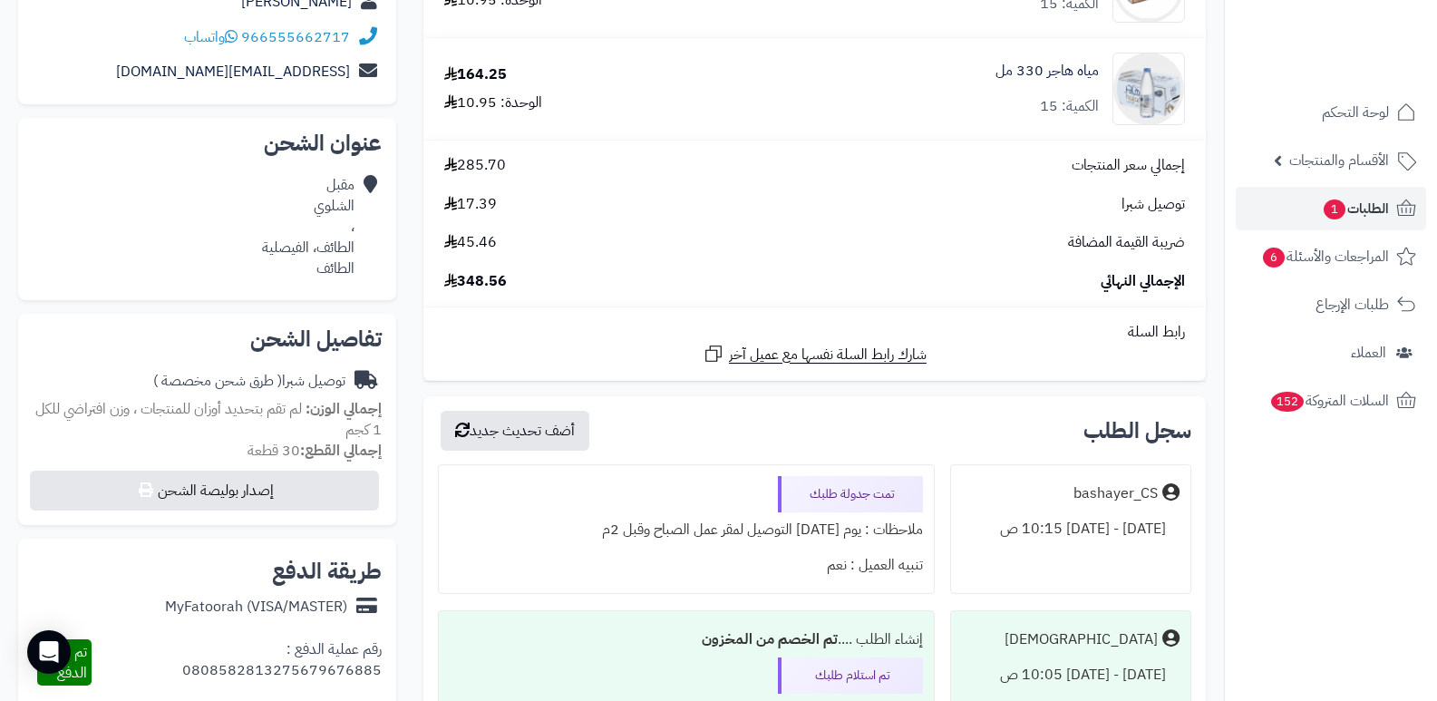
scroll to position [453, 0]
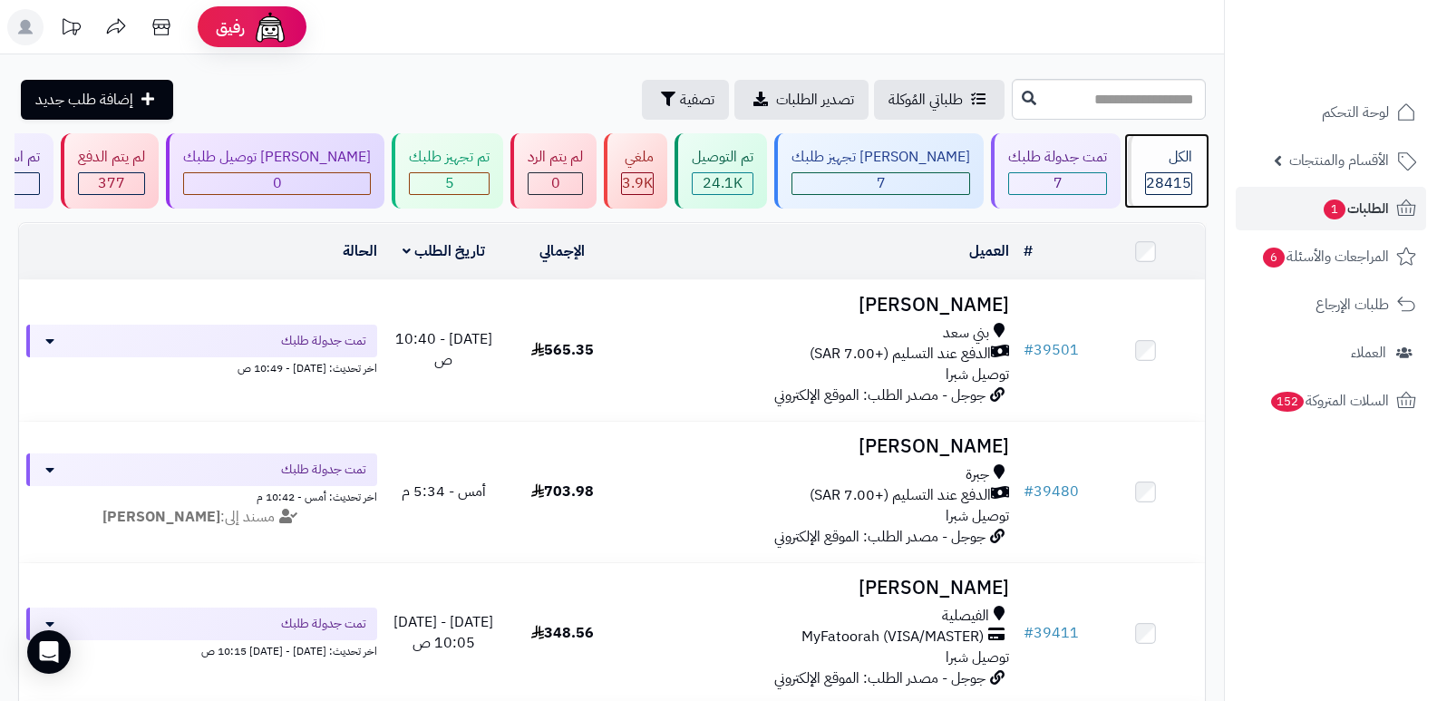
click at [1170, 162] on div "الكل" at bounding box center [1168, 157] width 47 height 21
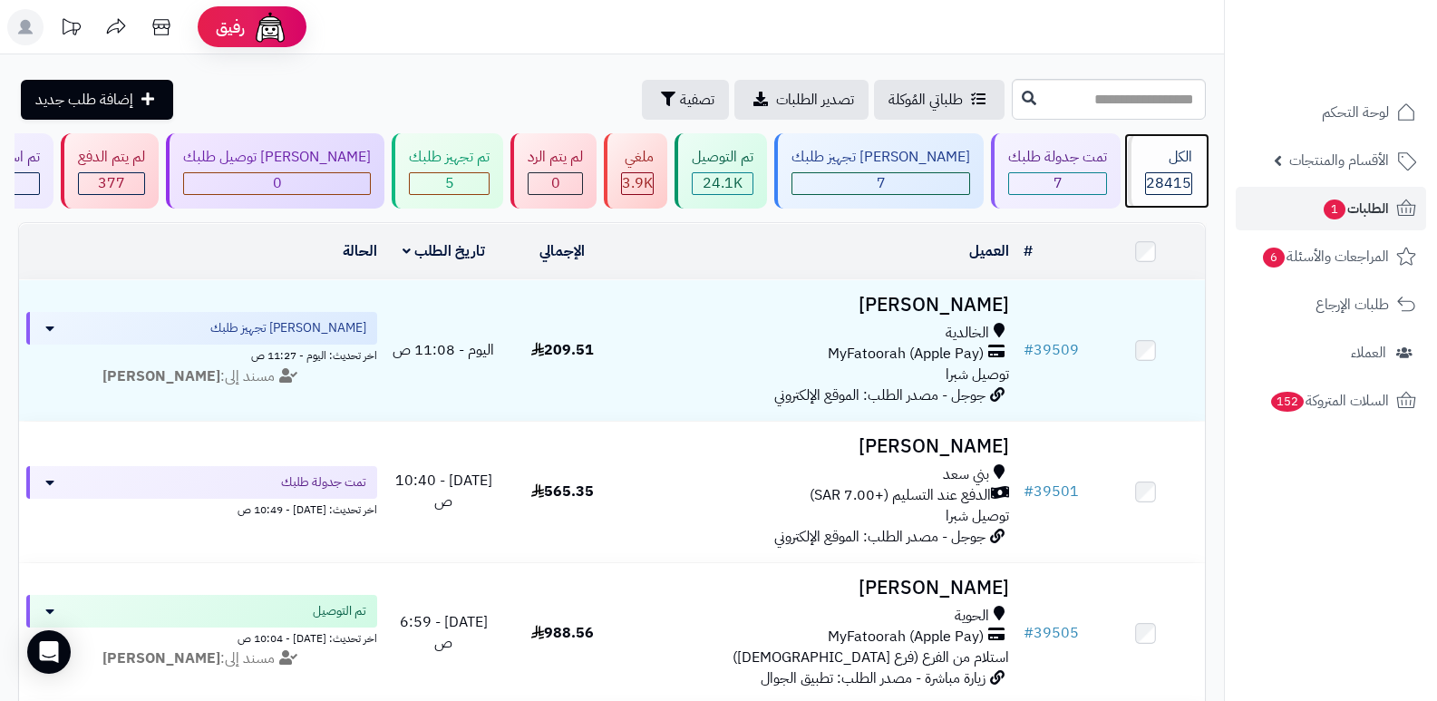
click at [1150, 149] on div "الكل" at bounding box center [1168, 157] width 47 height 21
click at [1162, 178] on span "28415" at bounding box center [1168, 183] width 45 height 22
click at [1135, 172] on div "الكل 28415" at bounding box center [1167, 170] width 78 height 75
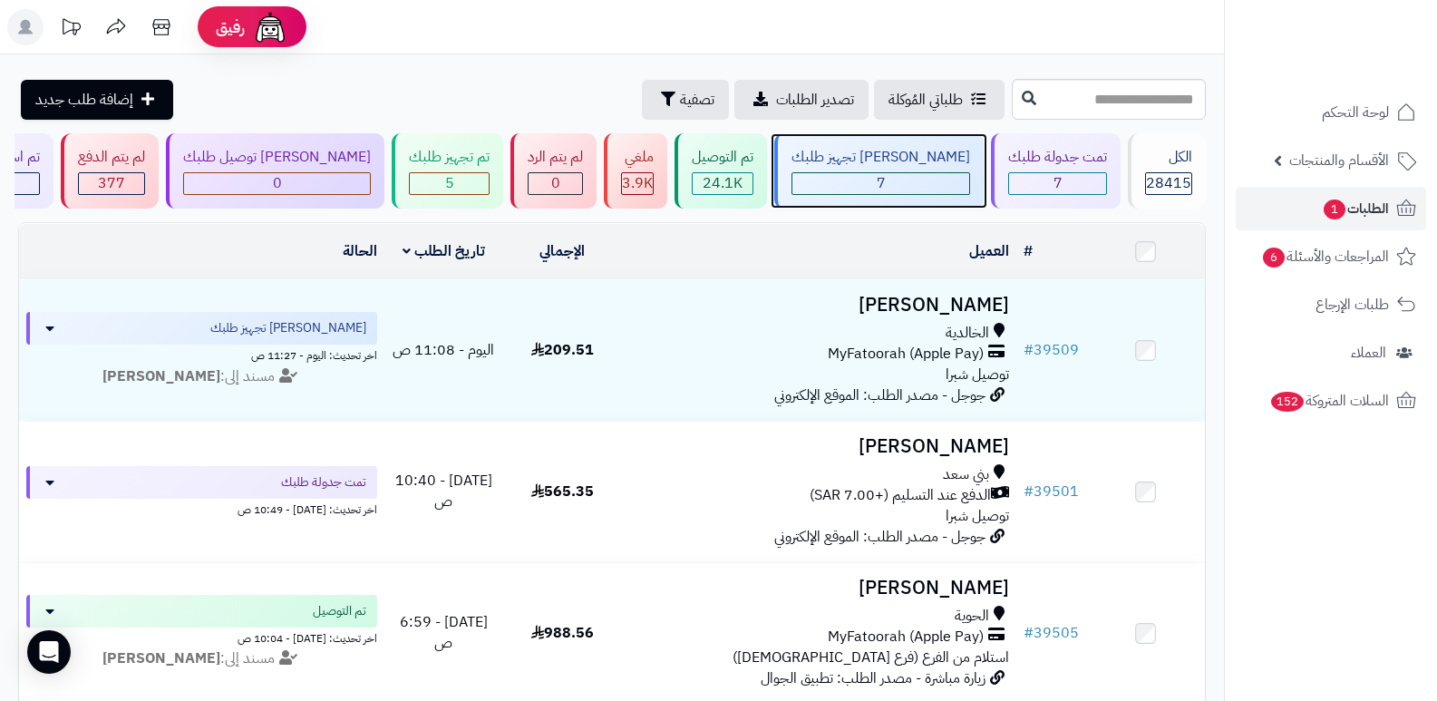
click at [878, 164] on div "[PERSON_NAME] تجهيز طلبك" at bounding box center [881, 157] width 179 height 21
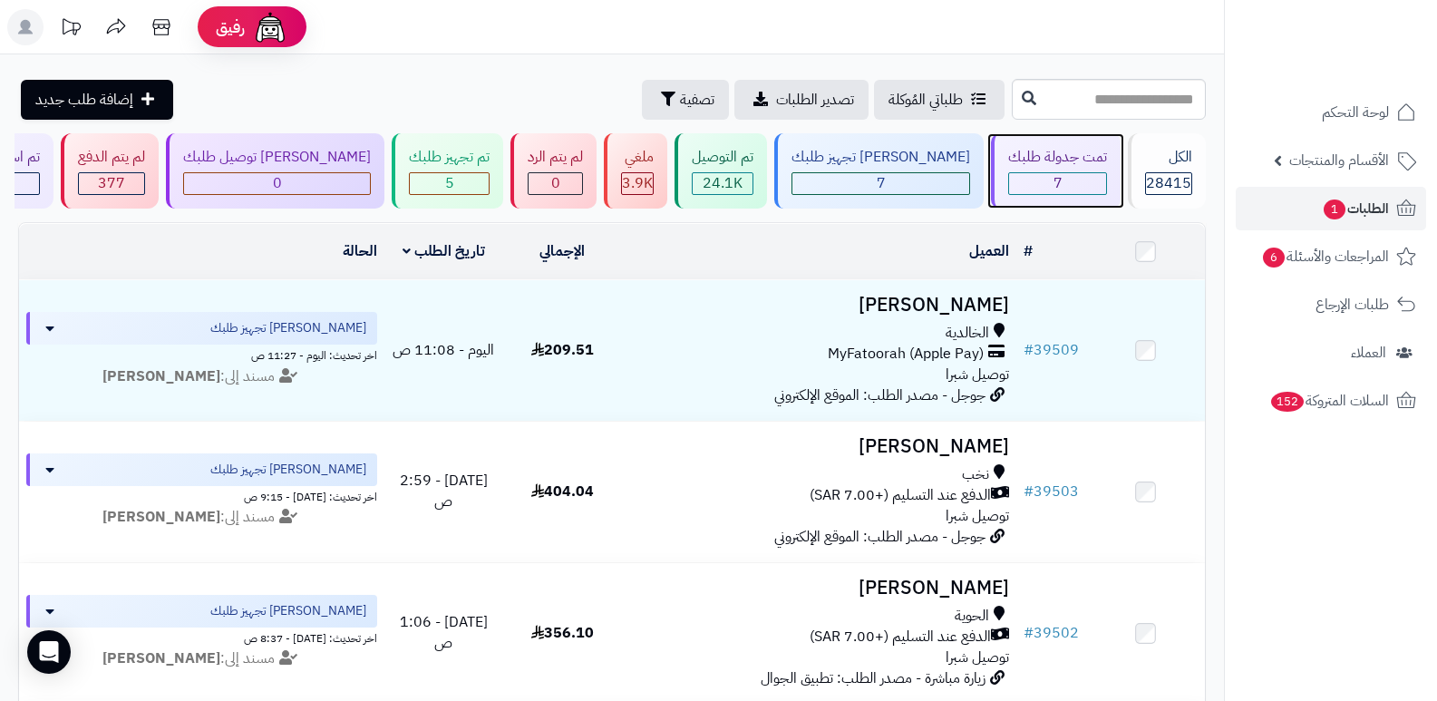
click at [1076, 170] on div "تمت جدولة طلبك 7" at bounding box center [1056, 170] width 130 height 75
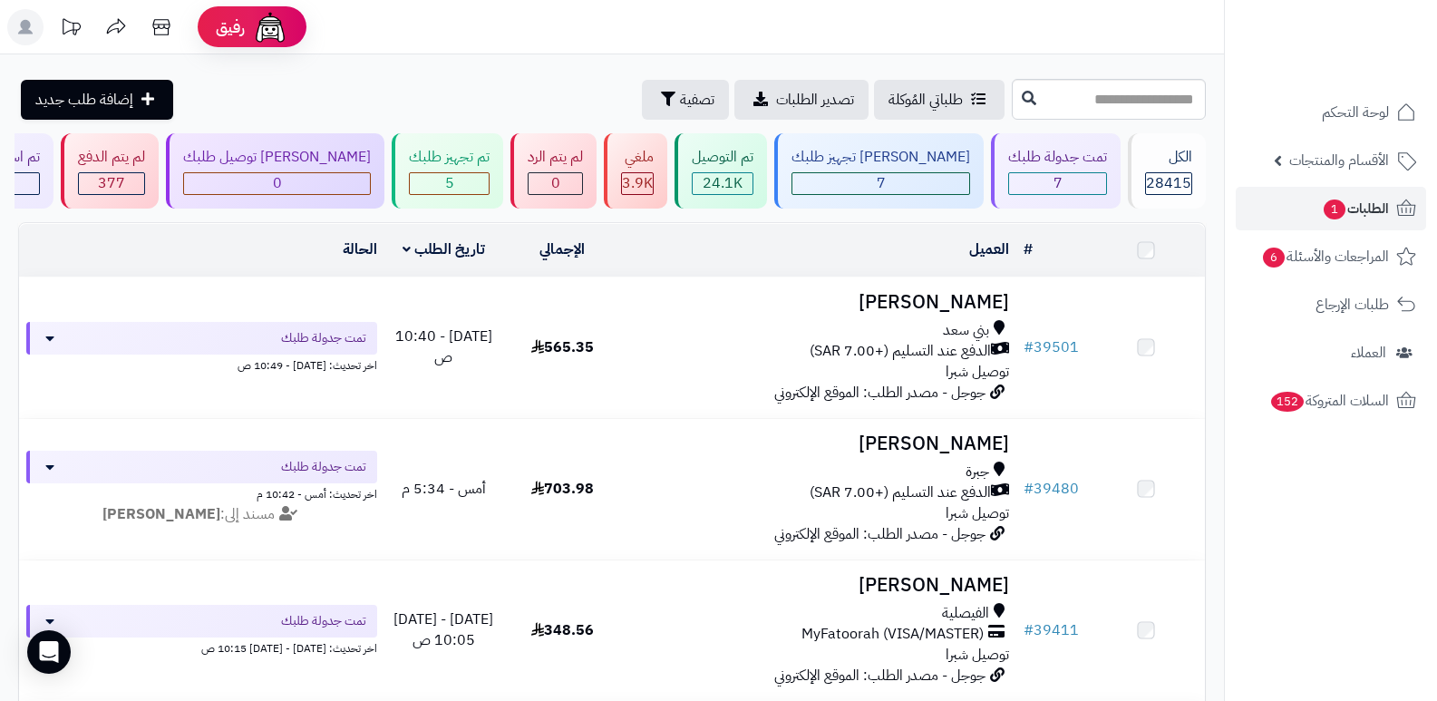
click at [1171, 175] on span "28415" at bounding box center [1168, 183] width 45 height 22
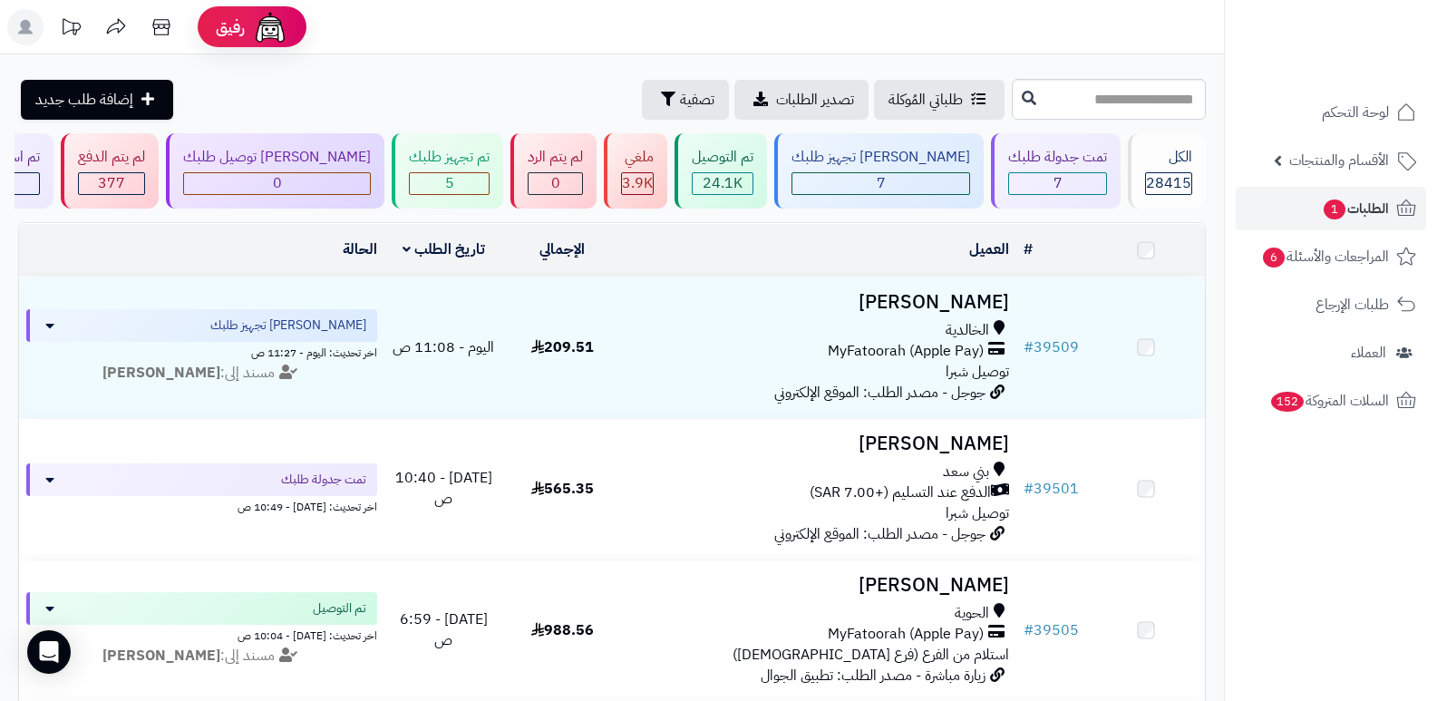
click at [1054, 184] on div "7" at bounding box center [1057, 183] width 97 height 21
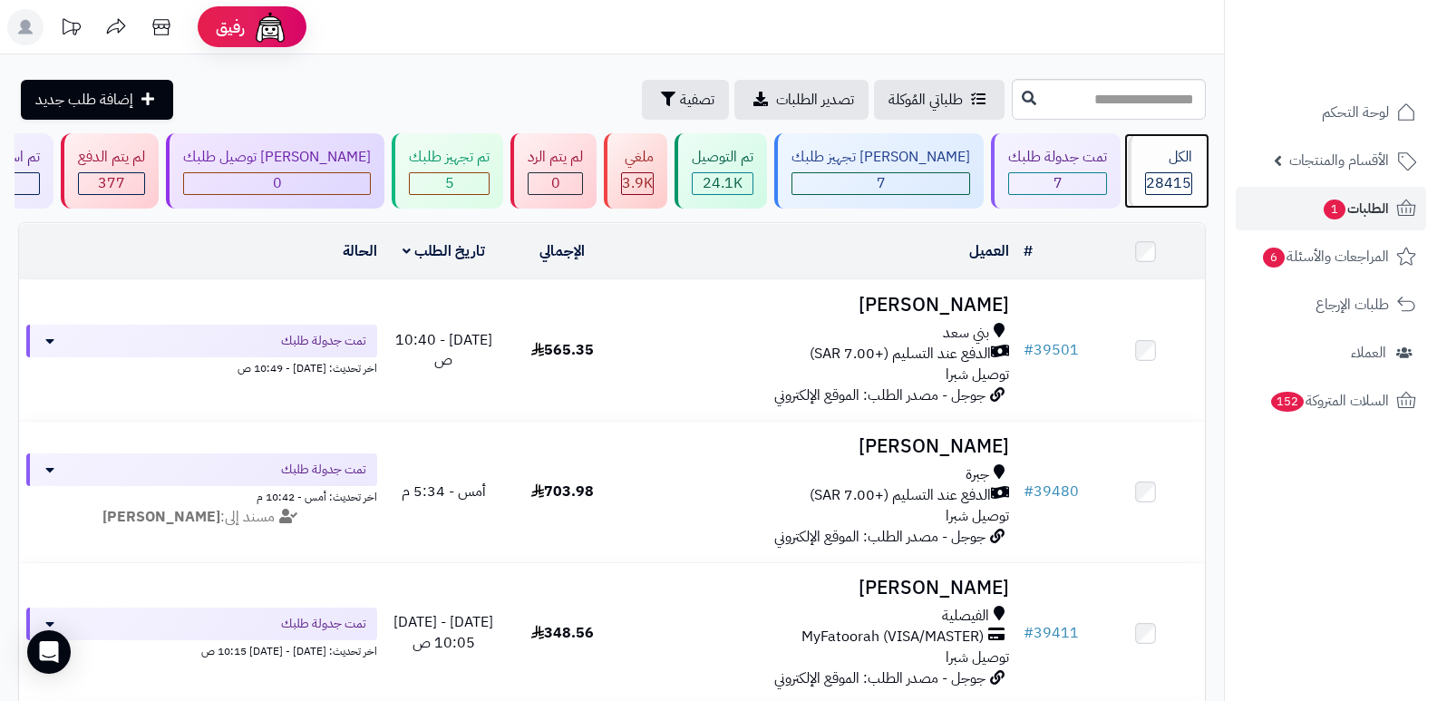
click at [1164, 193] on span "28415" at bounding box center [1168, 183] width 45 height 22
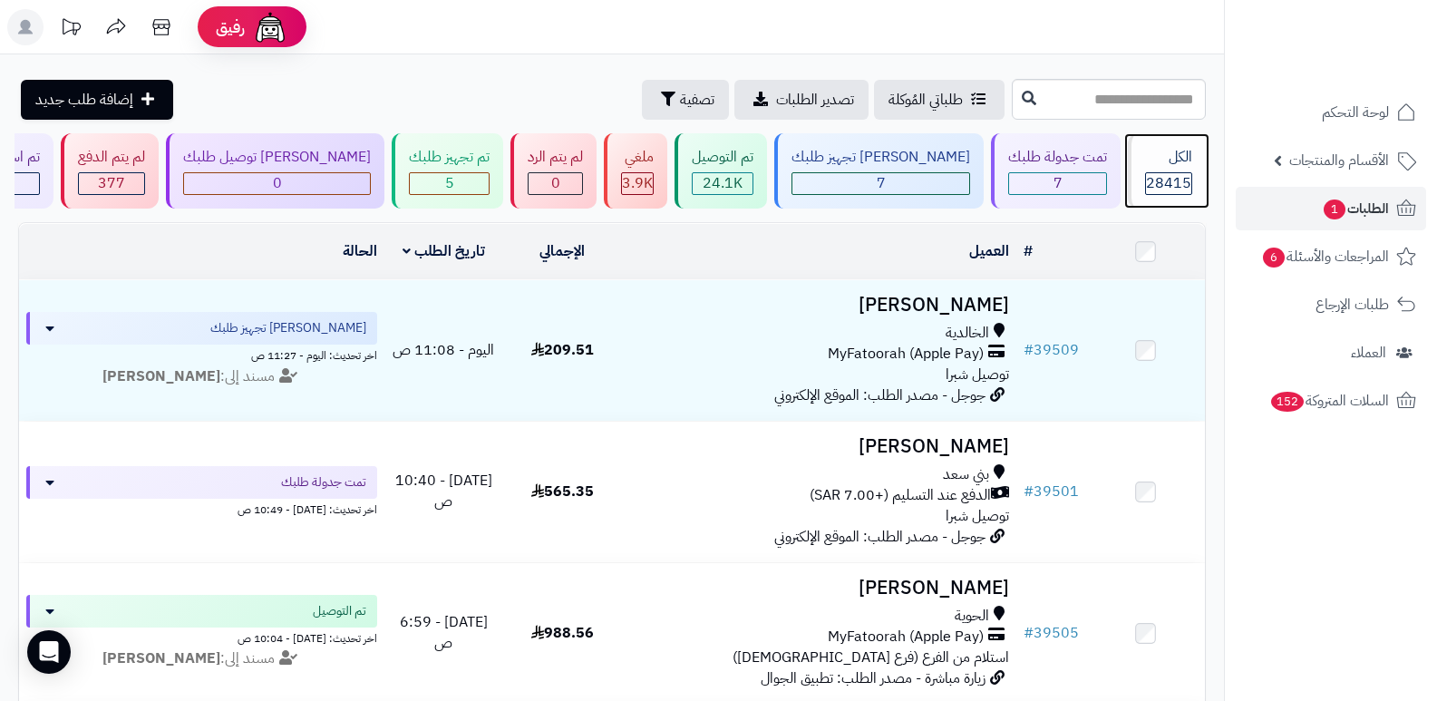
click at [1172, 183] on span "28415" at bounding box center [1168, 183] width 45 height 22
click at [1175, 164] on div "الكل" at bounding box center [1168, 157] width 47 height 21
click at [1159, 157] on div "الكل" at bounding box center [1168, 157] width 47 height 21
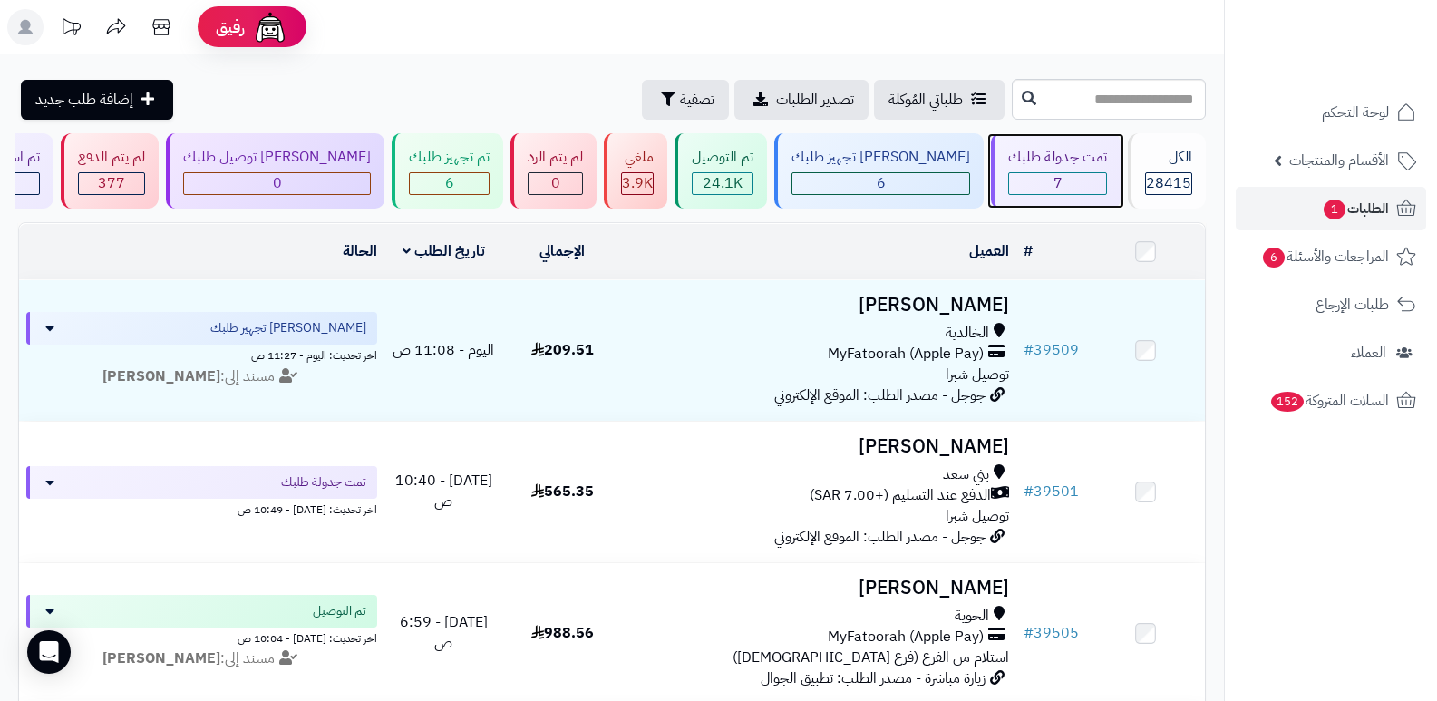
click at [1054, 179] on span "7" at bounding box center [1058, 183] width 9 height 22
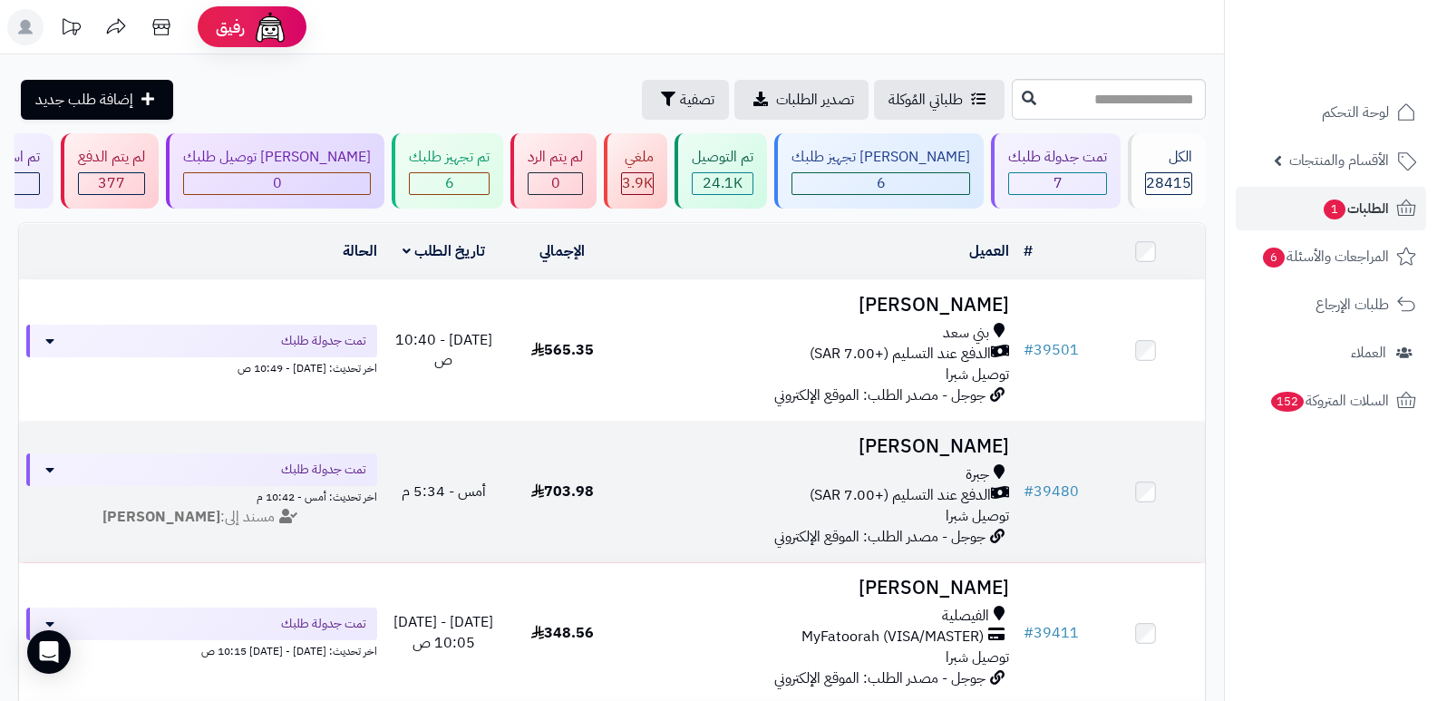
click at [946, 445] on h3 "[PERSON_NAME]" at bounding box center [819, 446] width 381 height 21
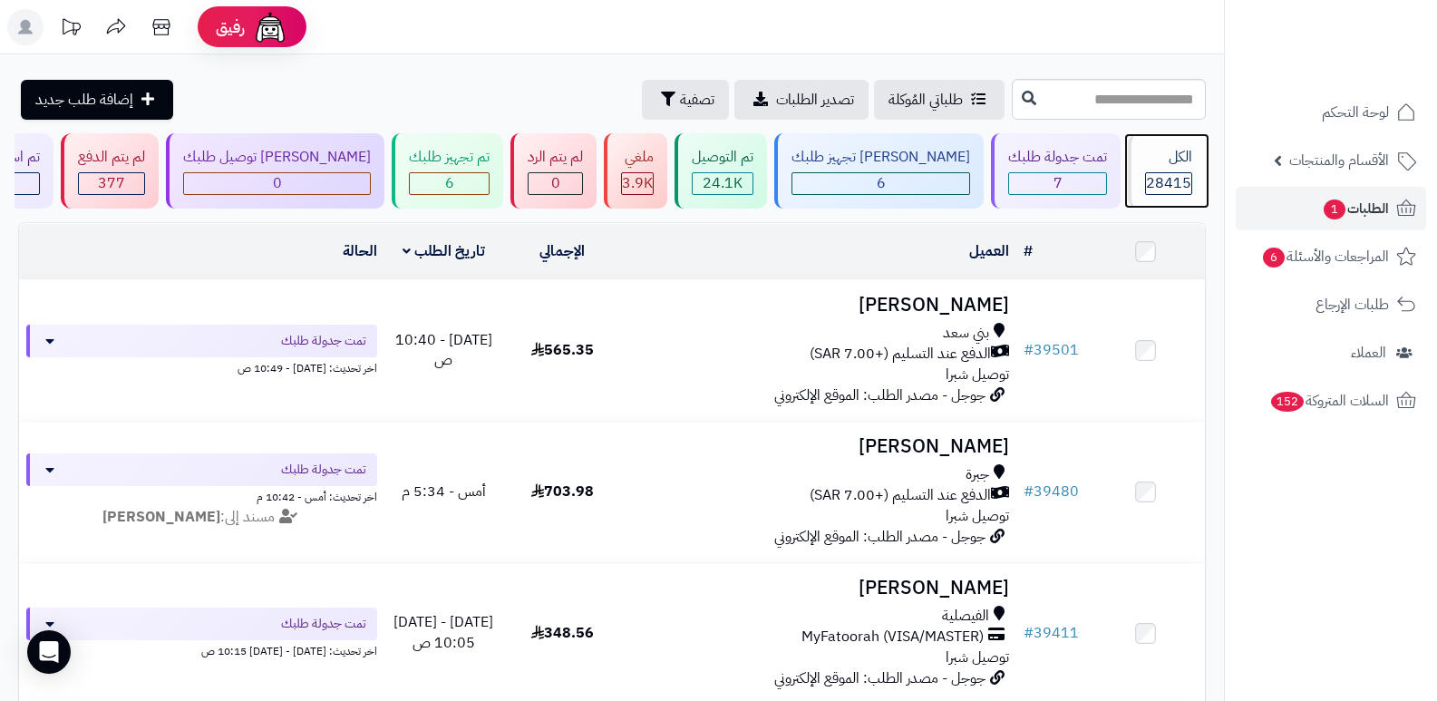
click at [1159, 169] on div "الكل 28415" at bounding box center [1167, 170] width 78 height 75
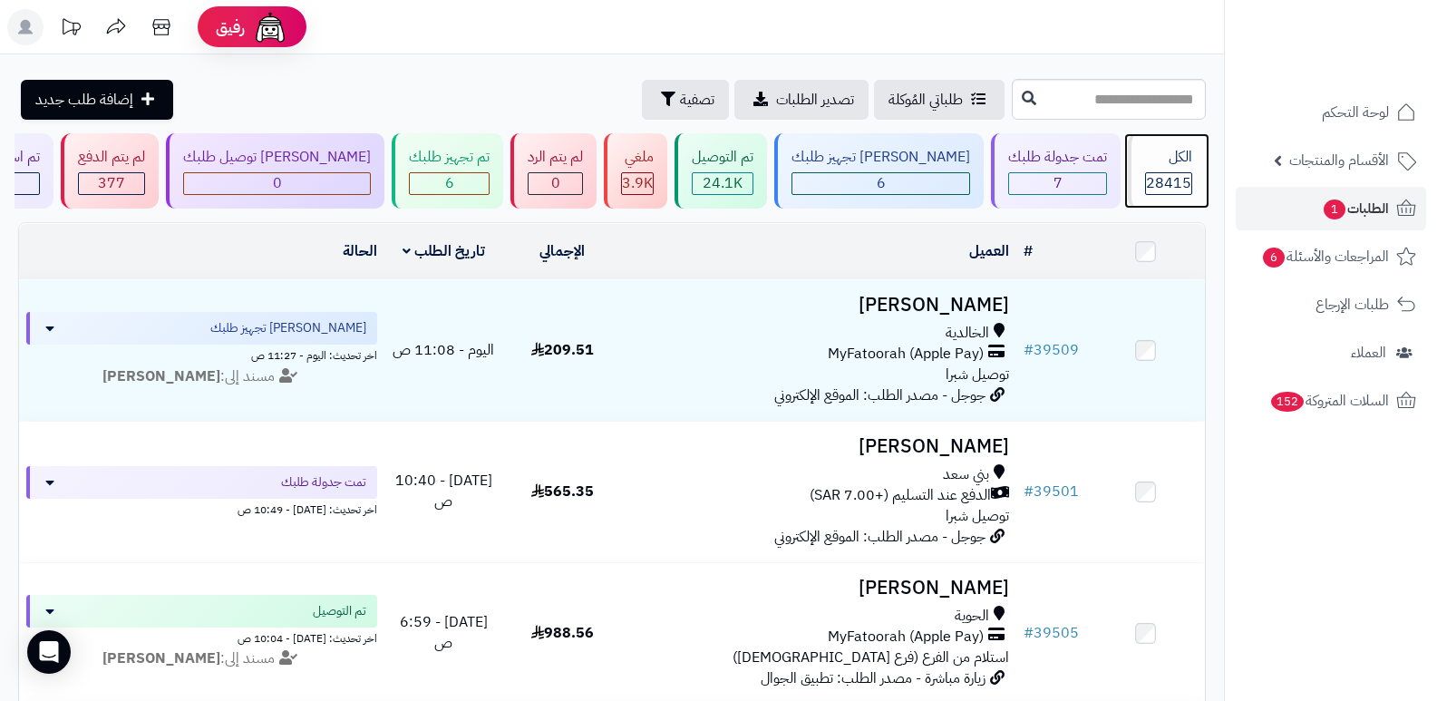
click at [1169, 177] on span "28415" at bounding box center [1168, 183] width 45 height 22
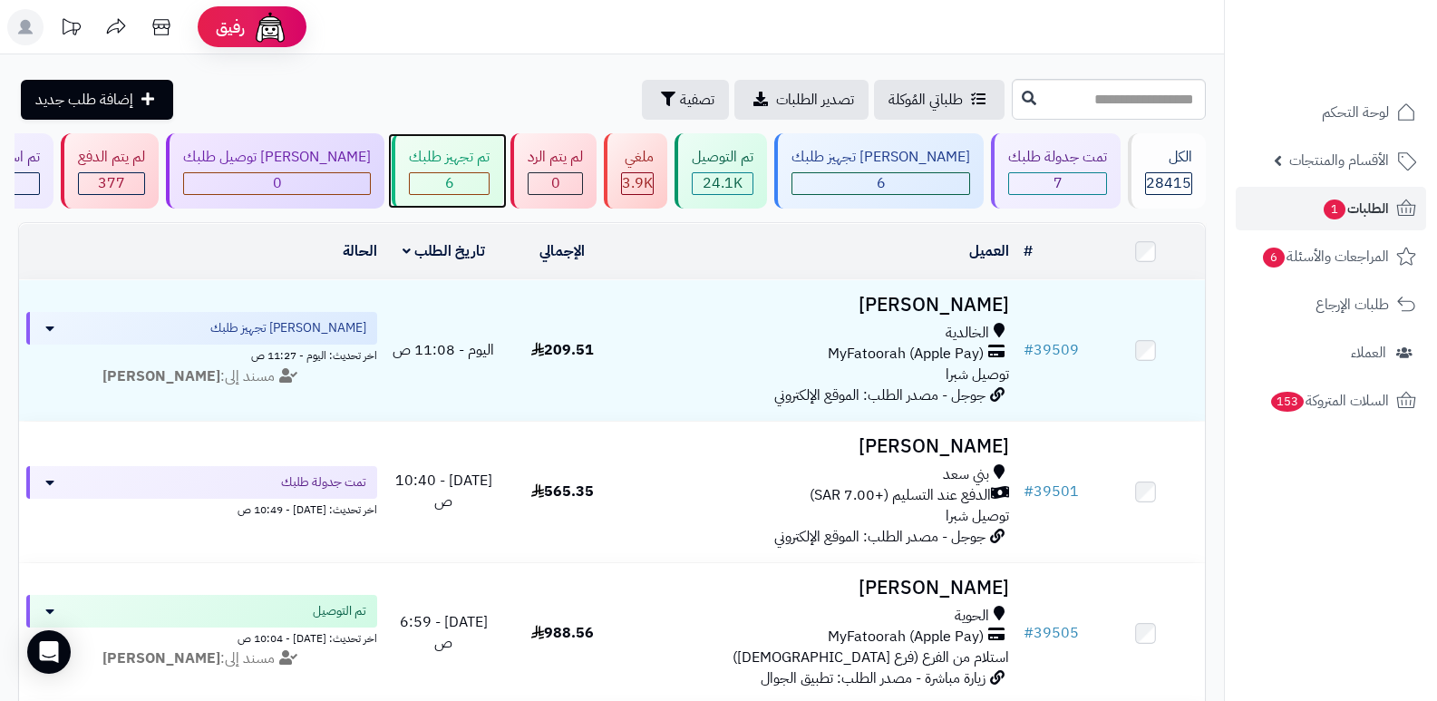
click at [503, 141] on div "تم تجهيز طلبك 6" at bounding box center [448, 170] width 112 height 75
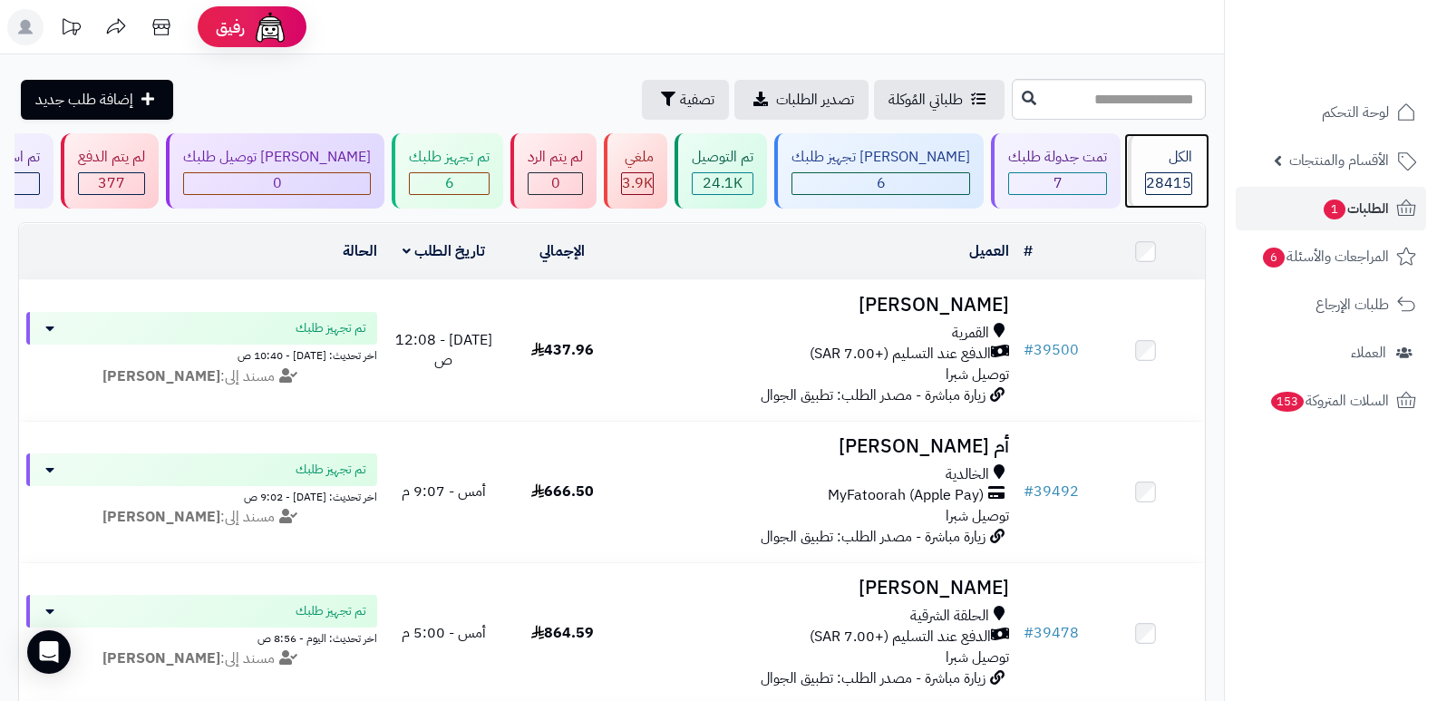
click at [1187, 170] on div "الكل 28415" at bounding box center [1167, 170] width 78 height 75
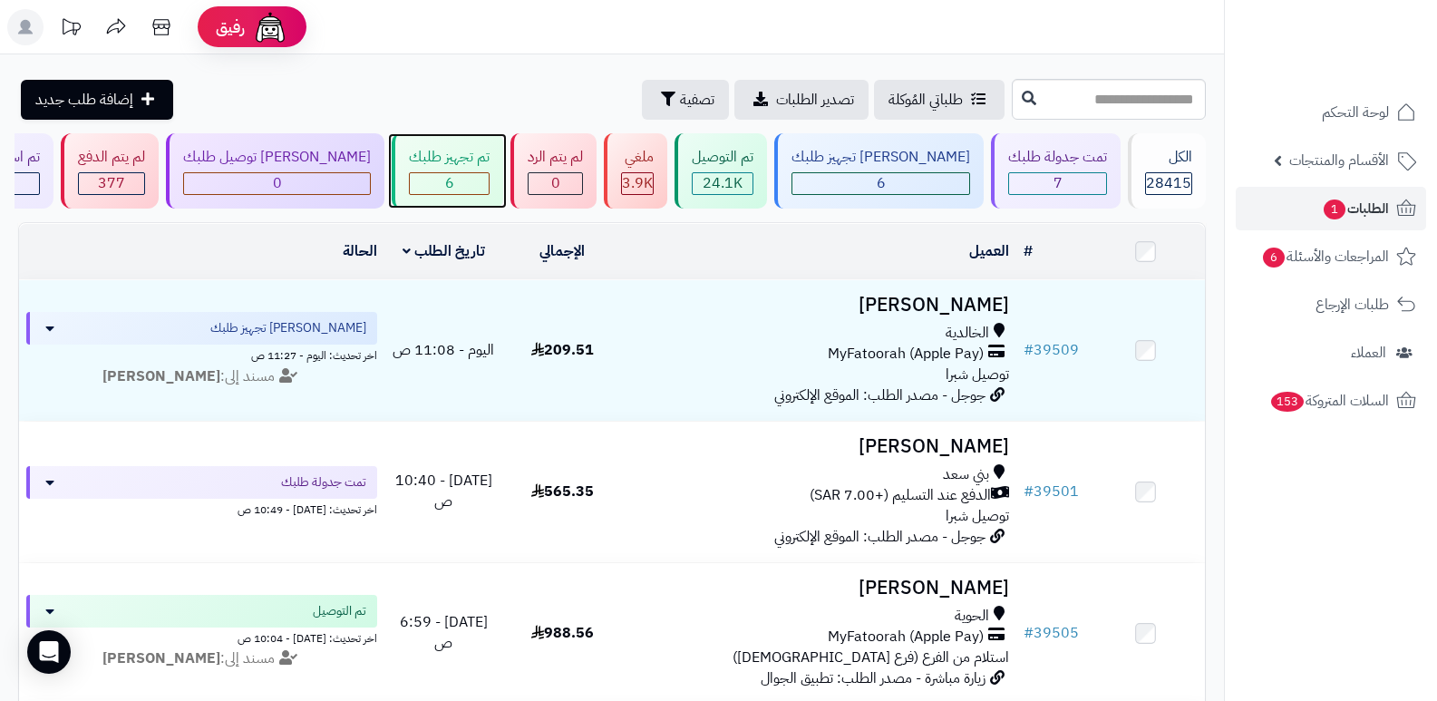
click at [454, 181] on span "6" at bounding box center [449, 183] width 9 height 22
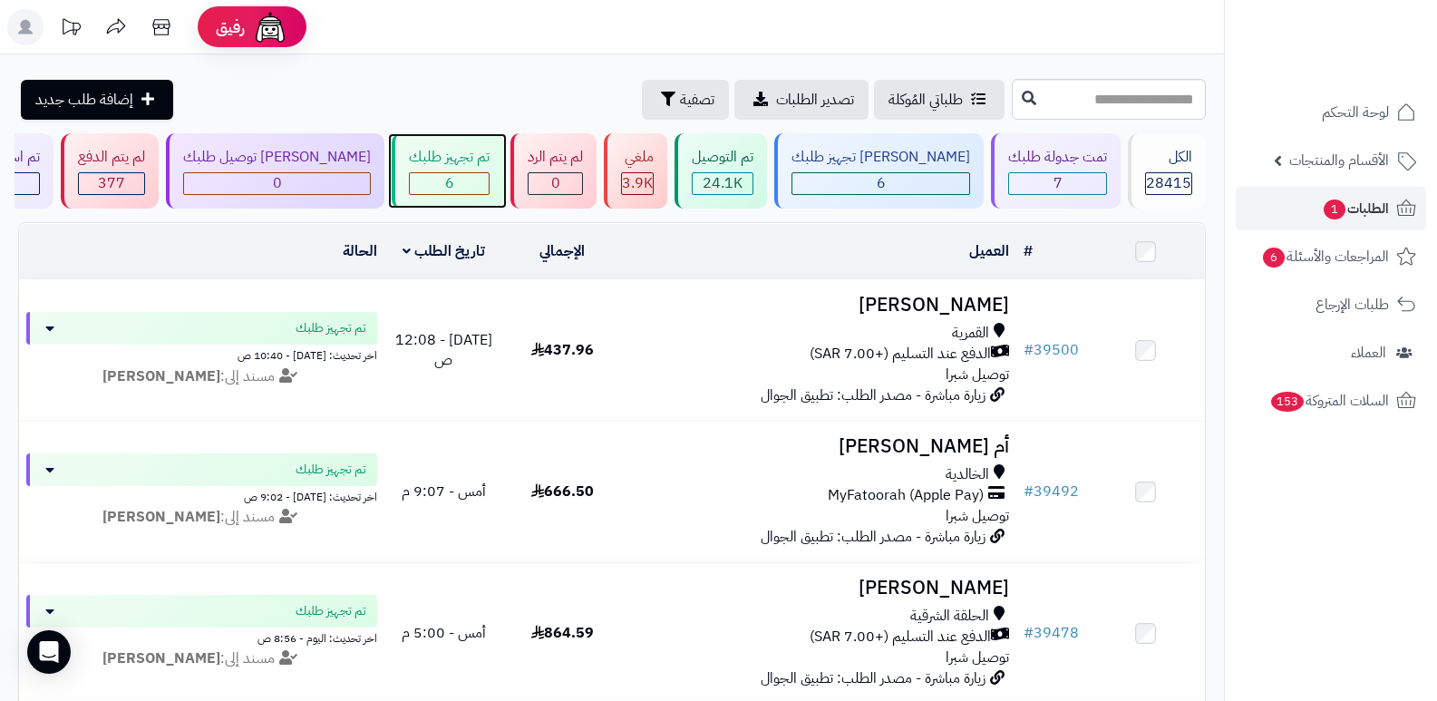
click at [489, 177] on div "6" at bounding box center [449, 183] width 79 height 21
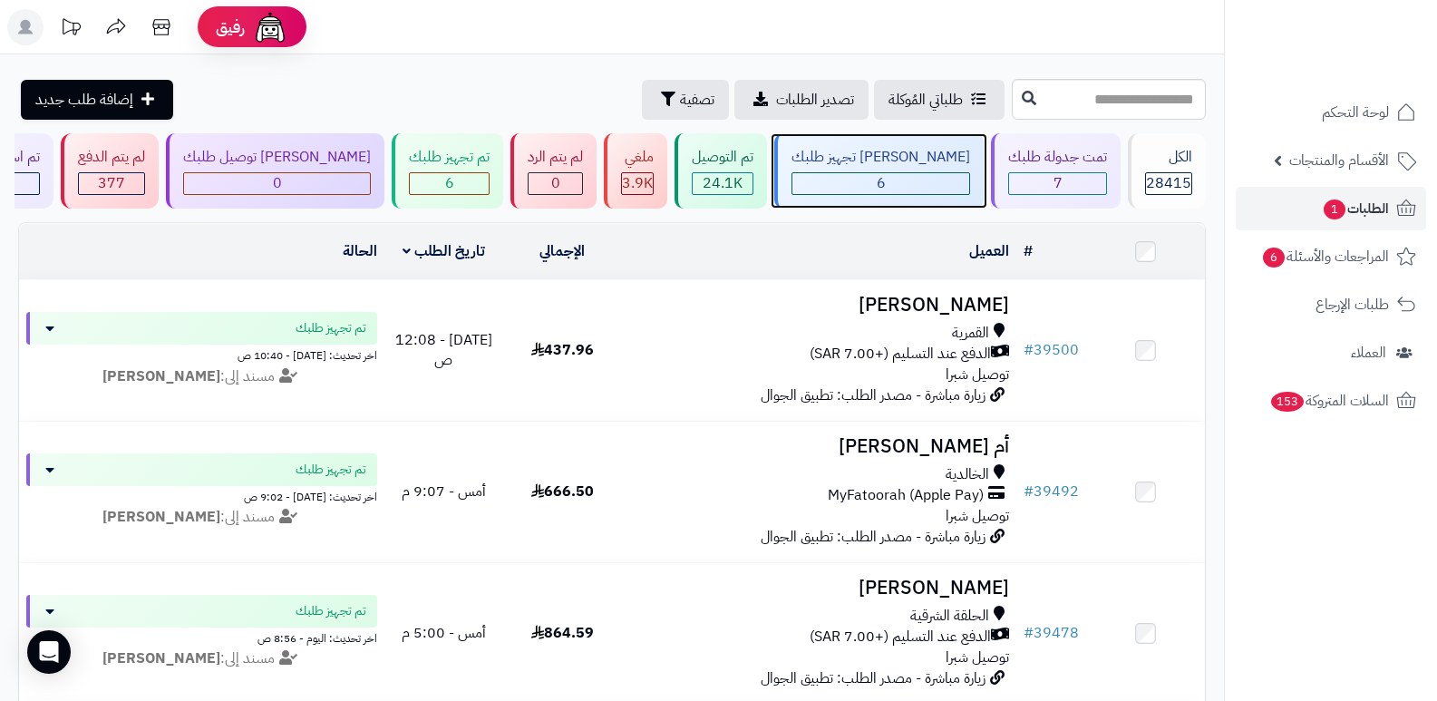
click at [953, 162] on div "[PERSON_NAME] تجهيز طلبك" at bounding box center [881, 157] width 179 height 21
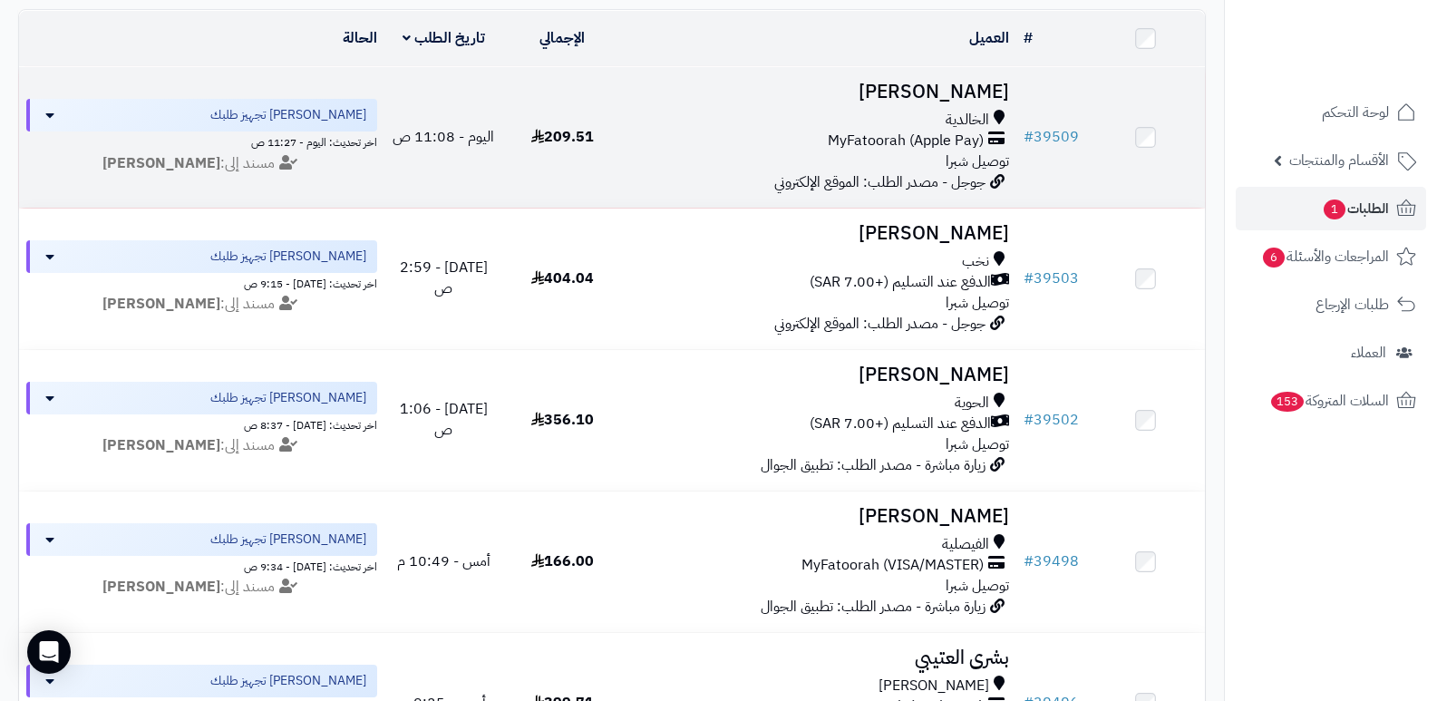
scroll to position [164, 0]
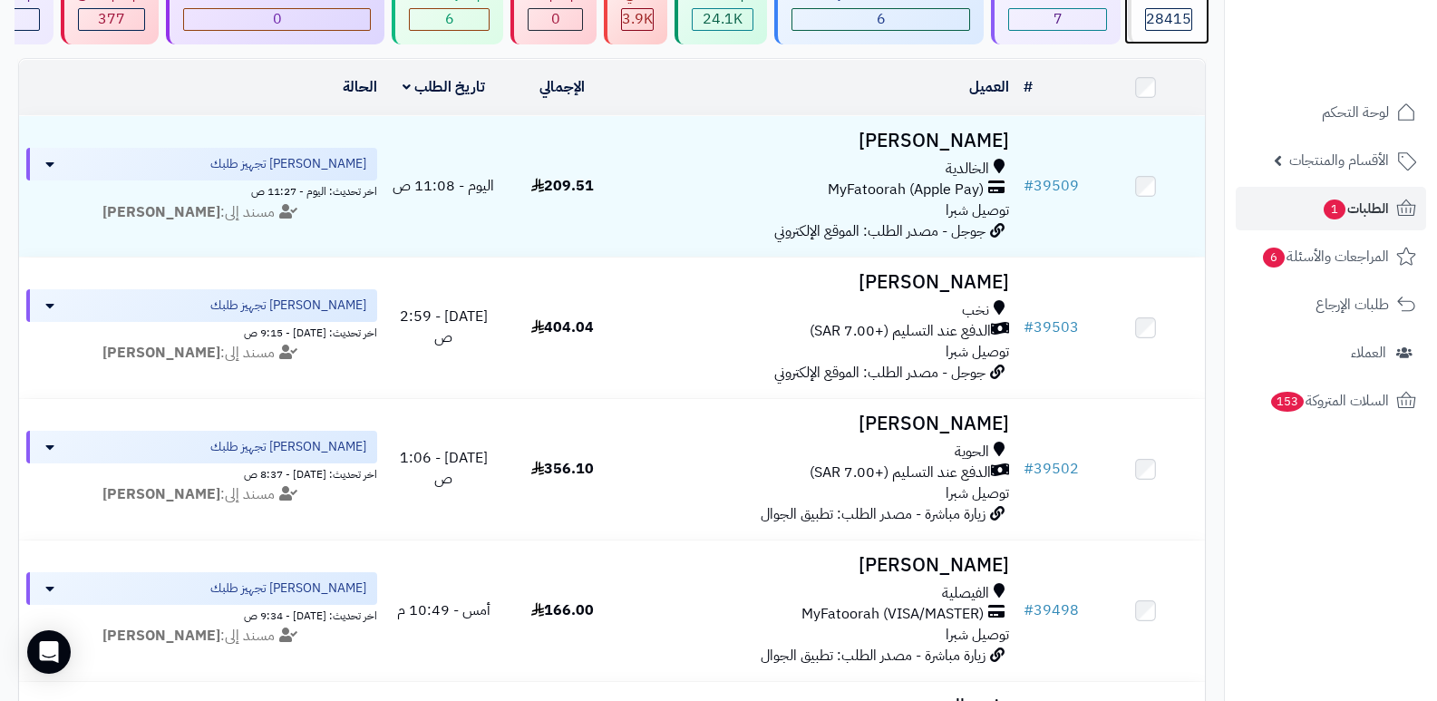
click at [1184, 15] on span "28415" at bounding box center [1168, 19] width 45 height 22
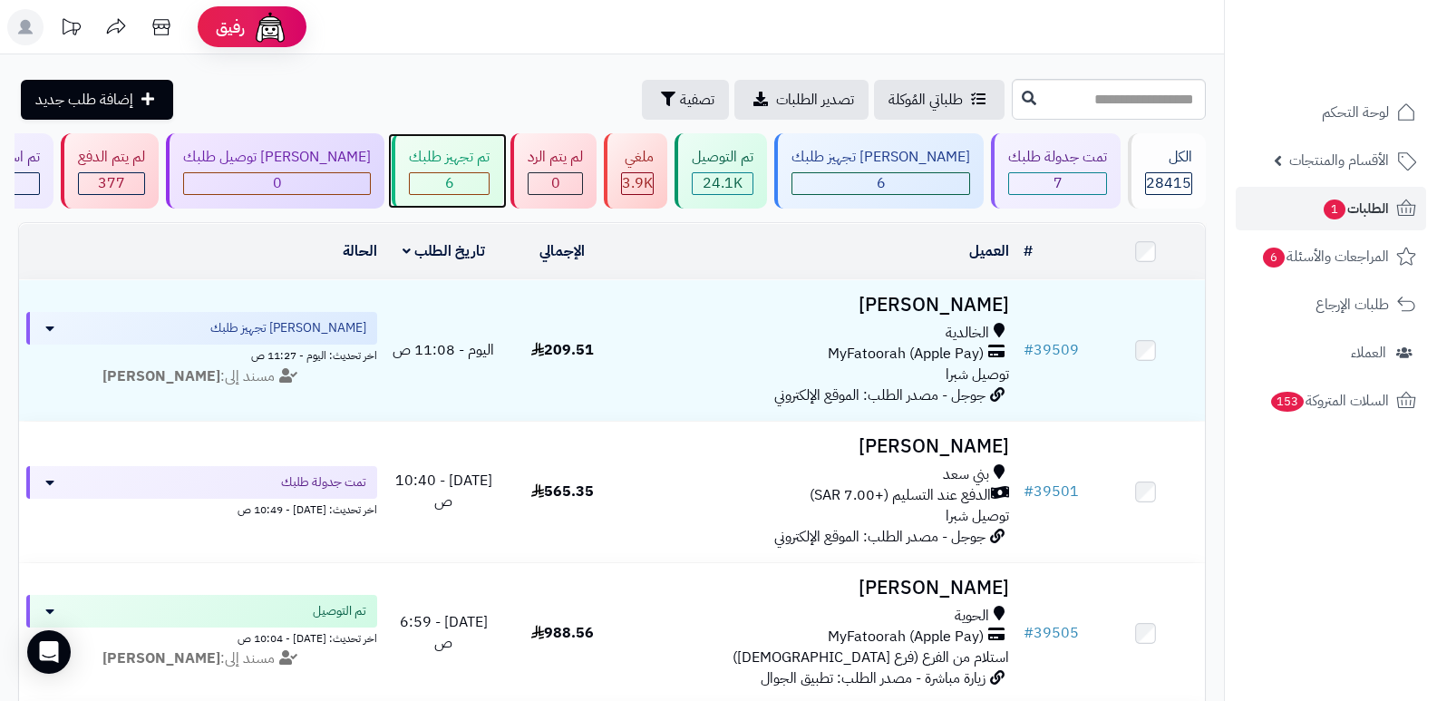
click at [452, 147] on div "تم تجهيز طلبك" at bounding box center [449, 157] width 81 height 21
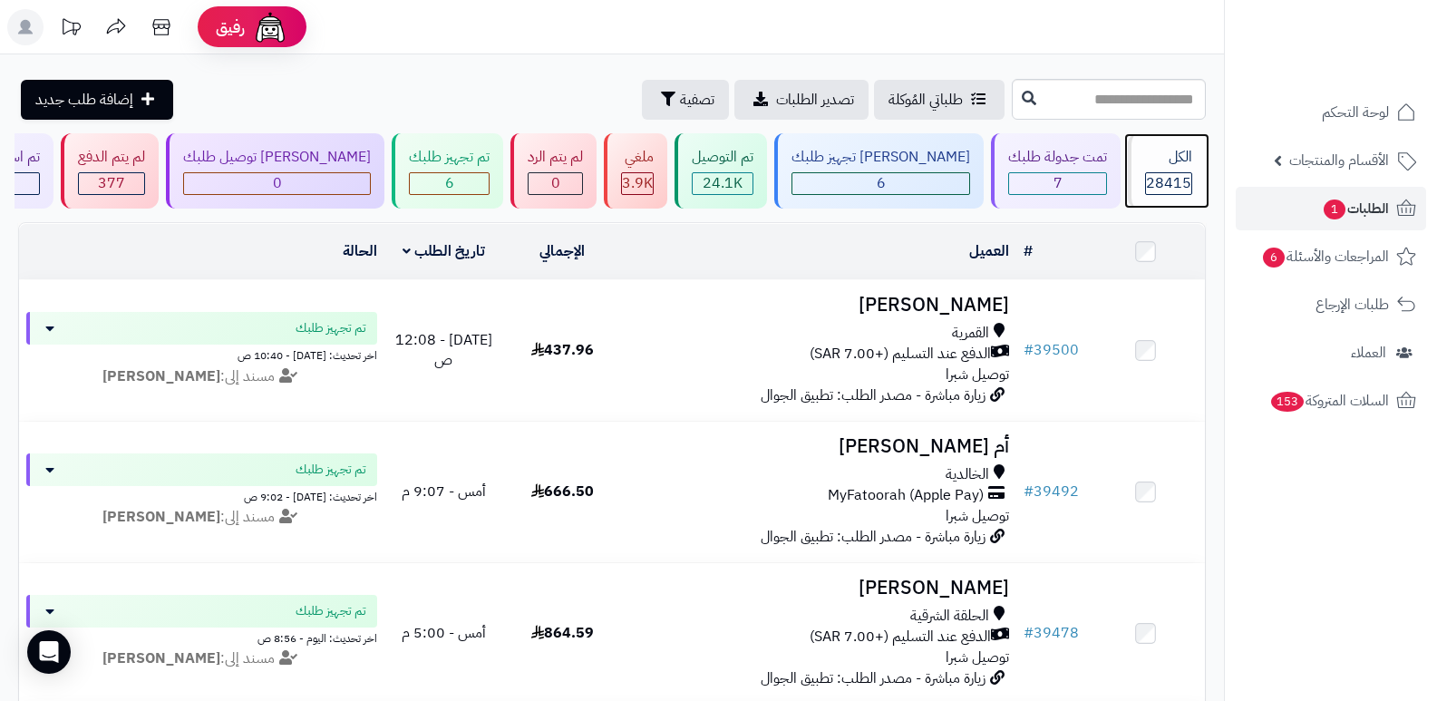
click at [1146, 172] on span "28415" at bounding box center [1168, 183] width 45 height 22
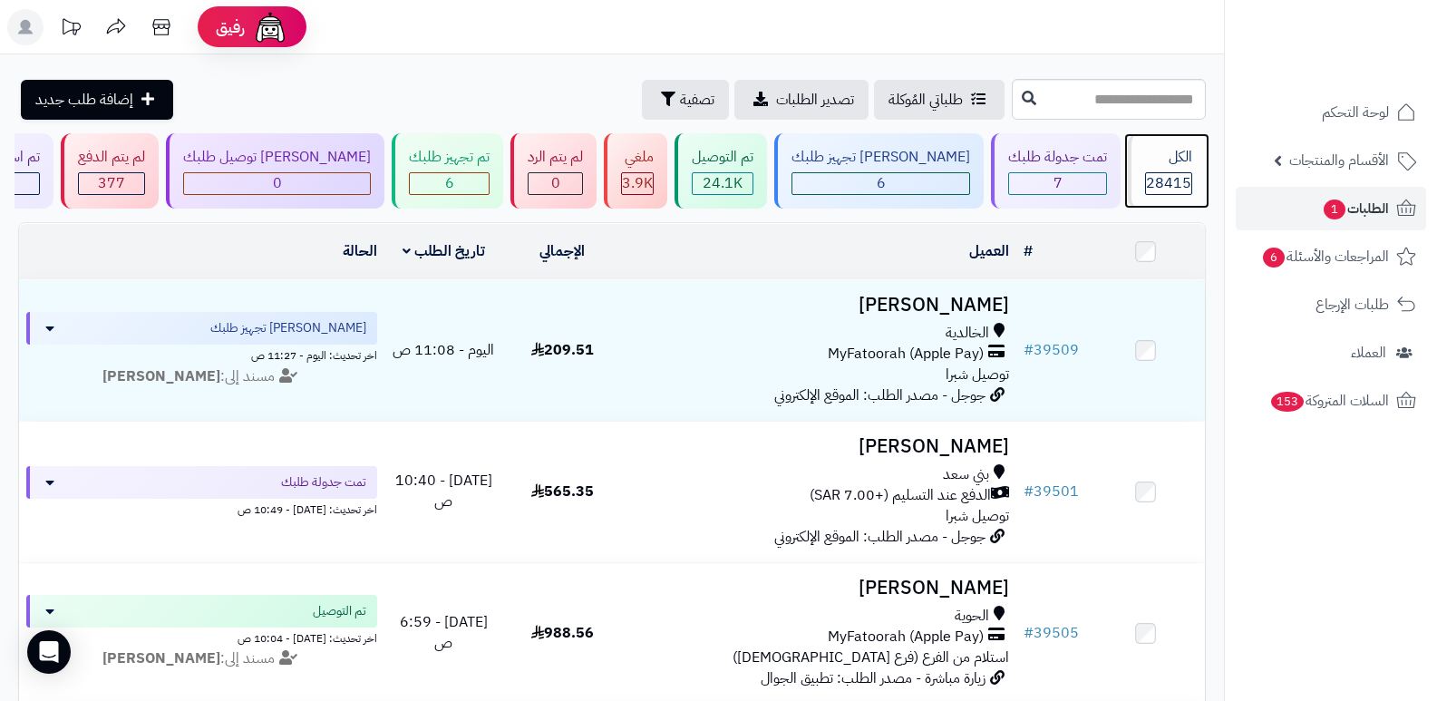
click at [1146, 172] on span "28415" at bounding box center [1168, 183] width 45 height 22
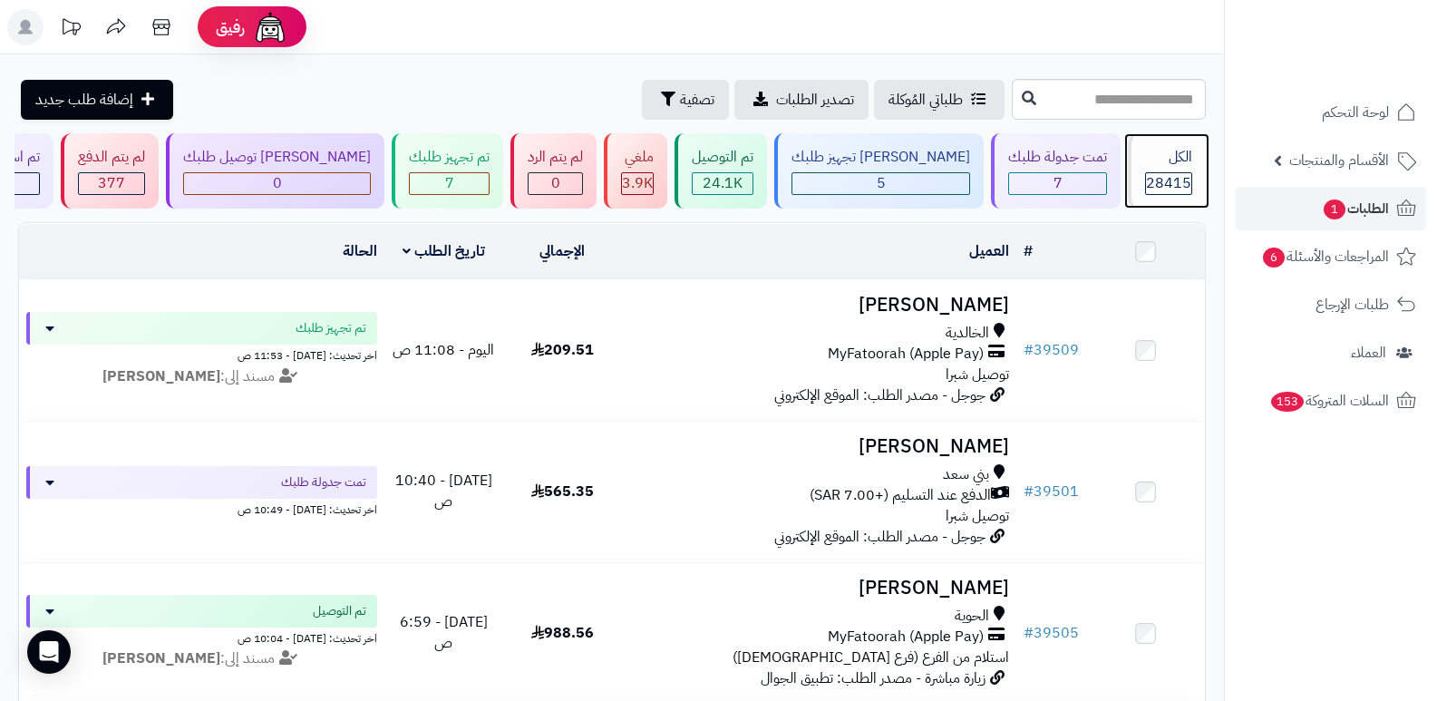
click at [1179, 158] on div "الكل" at bounding box center [1168, 157] width 47 height 21
click at [1136, 159] on div "الكل 28415" at bounding box center [1167, 170] width 78 height 75
click at [1179, 164] on div "الكل" at bounding box center [1168, 157] width 47 height 21
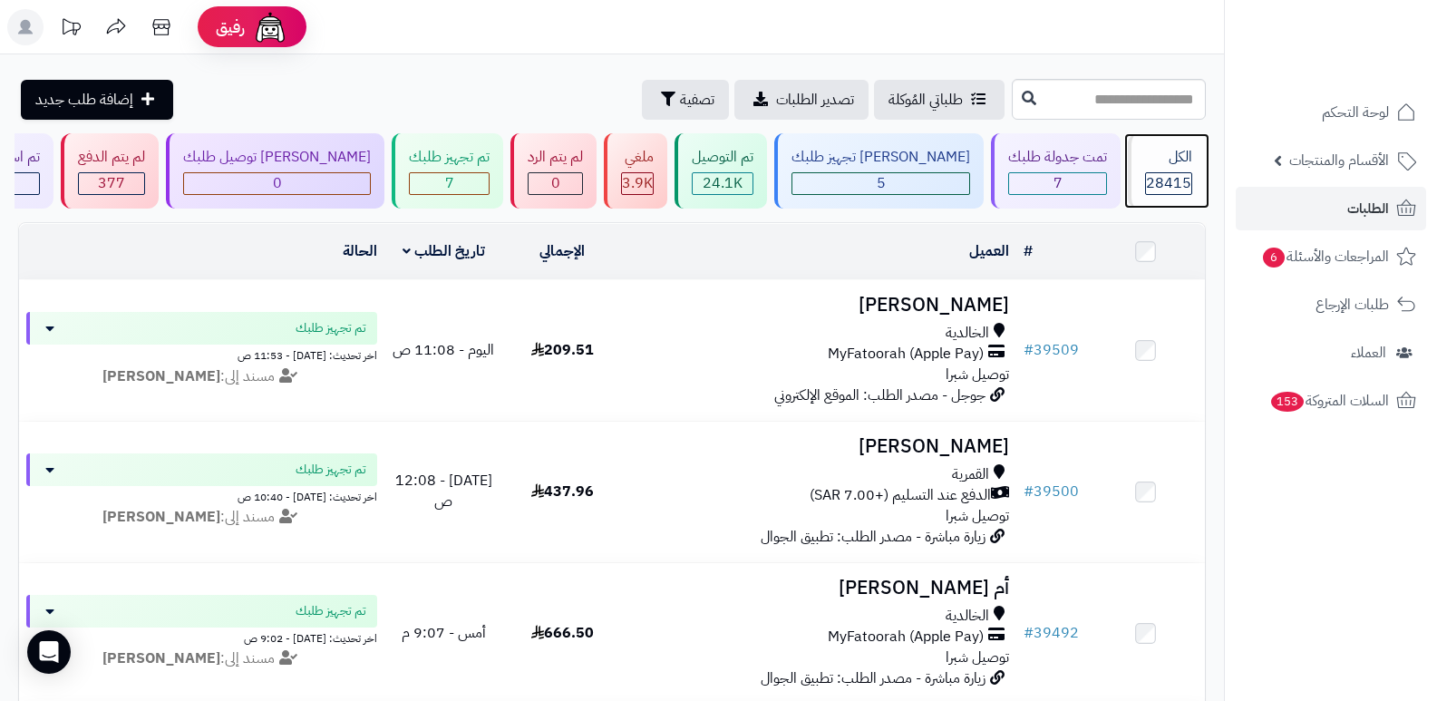
click at [1138, 171] on div "الكل 28415" at bounding box center [1167, 170] width 78 height 75
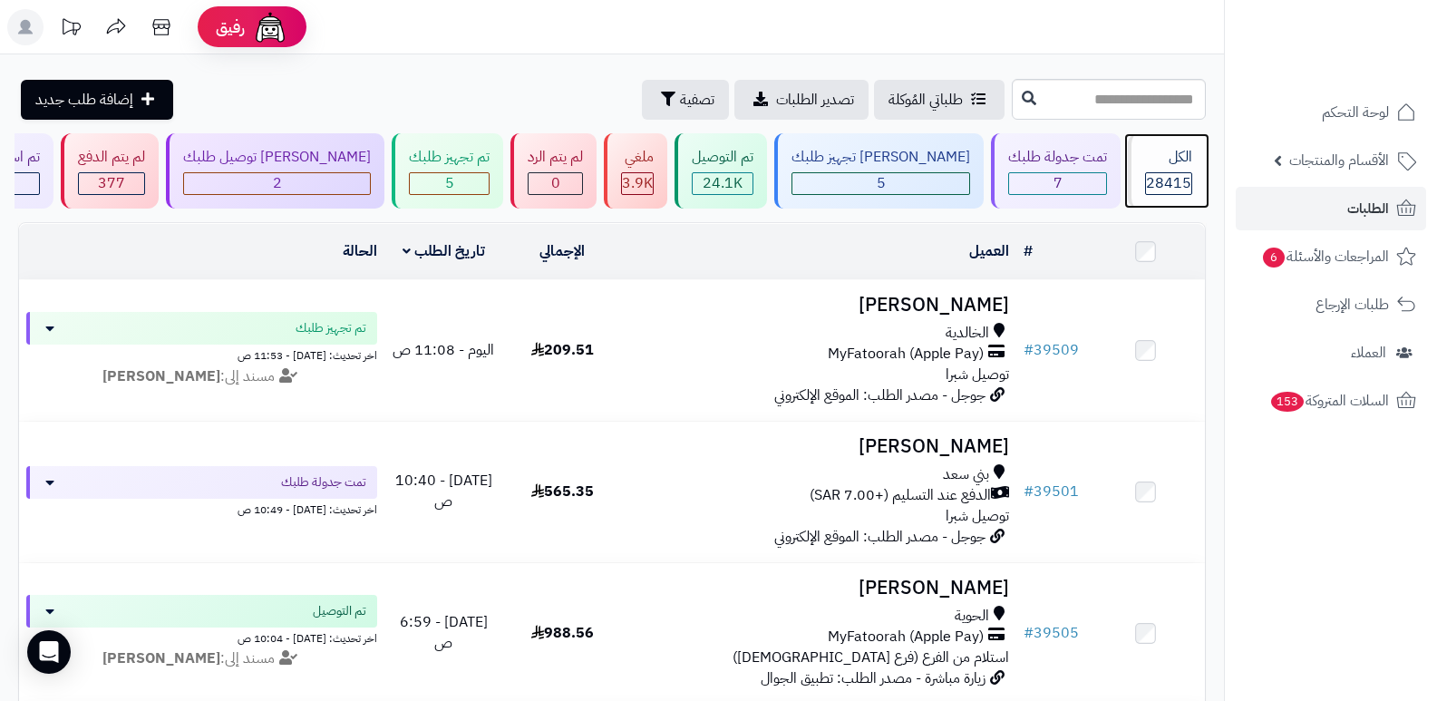
click at [1142, 170] on div "الكل 28415" at bounding box center [1167, 170] width 78 height 75
click at [1192, 182] on div "الكل 28415" at bounding box center [1167, 170] width 78 height 75
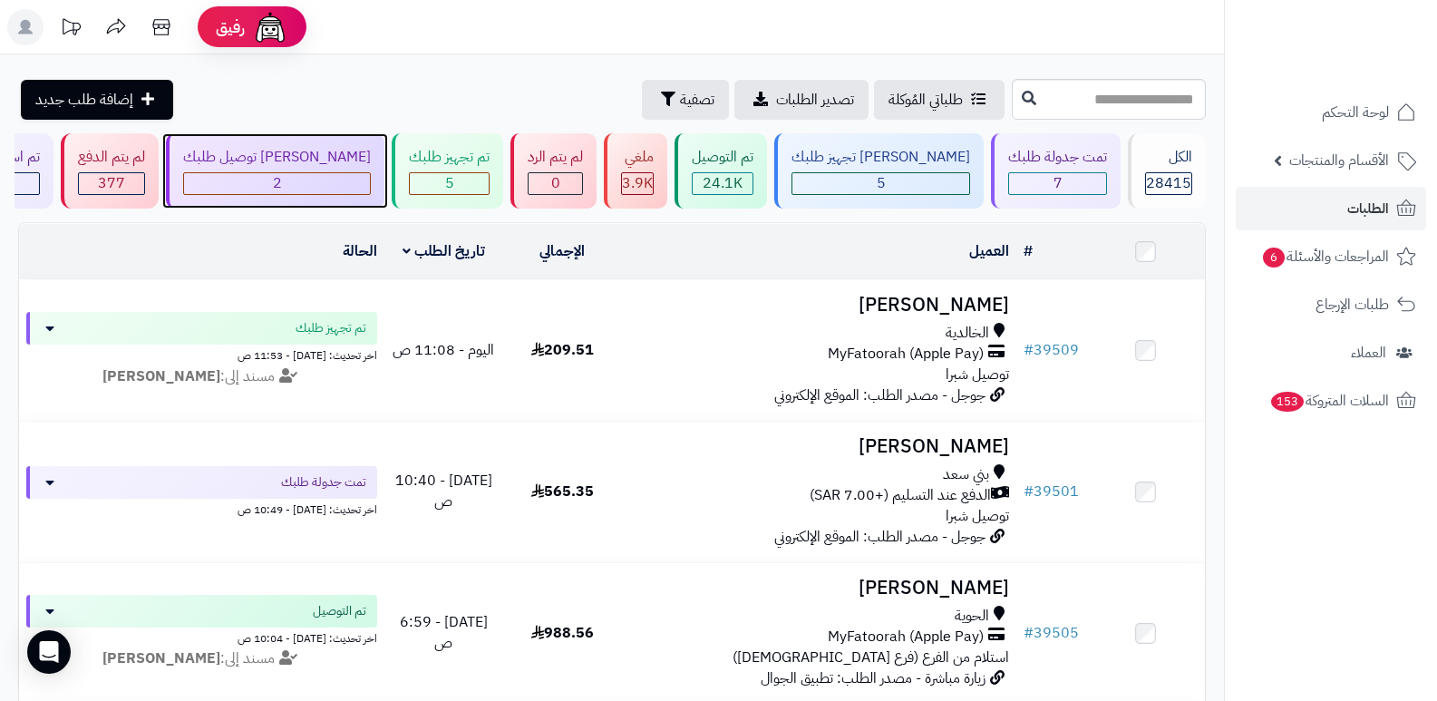
click at [336, 158] on div "[PERSON_NAME] توصيل طلبك" at bounding box center [277, 157] width 188 height 21
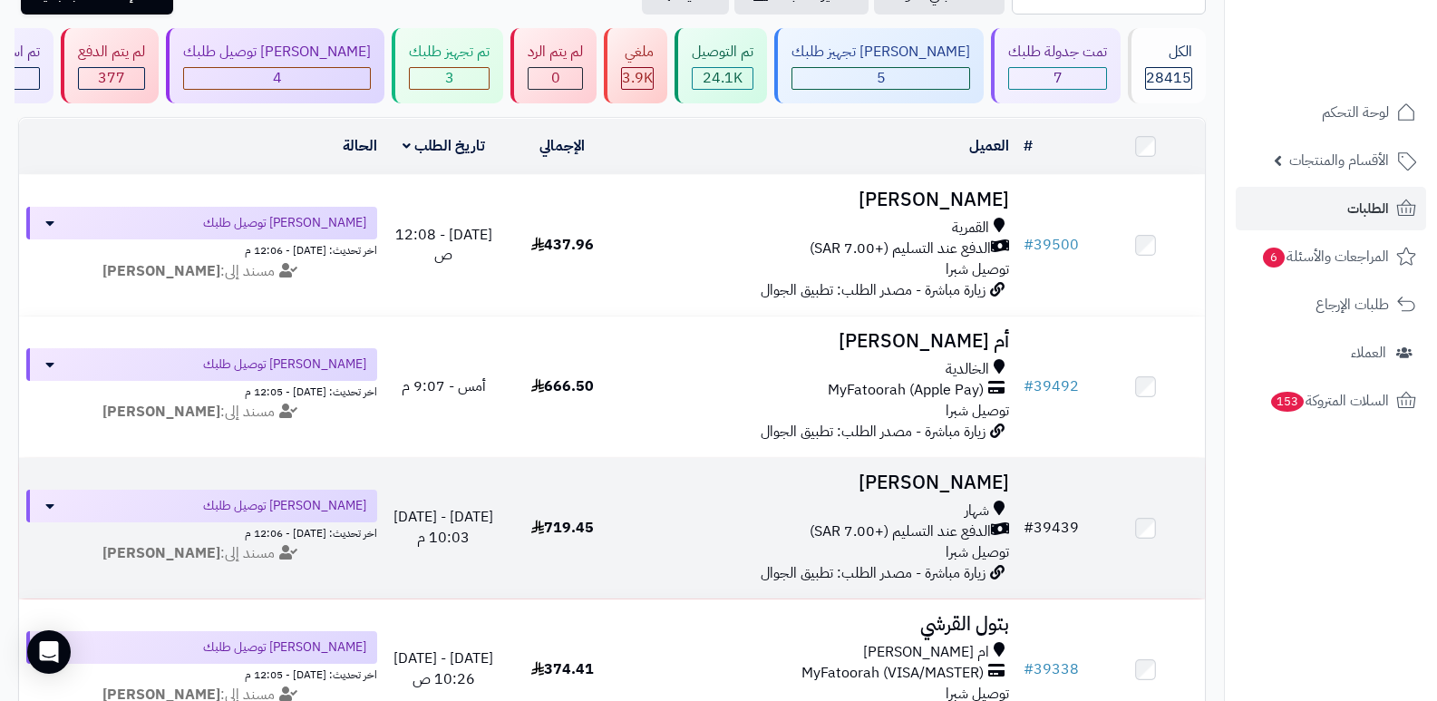
scroll to position [63, 0]
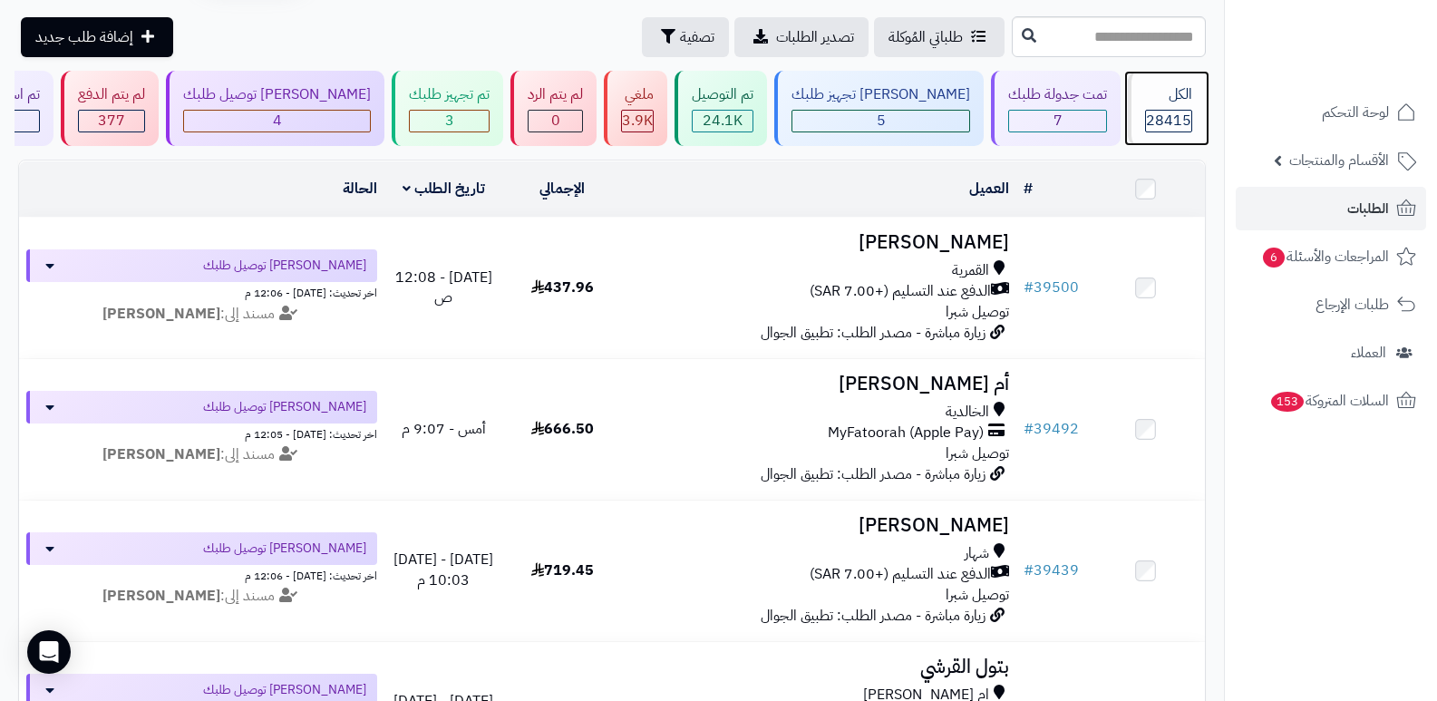
click at [1157, 123] on span "28415" at bounding box center [1168, 121] width 45 height 22
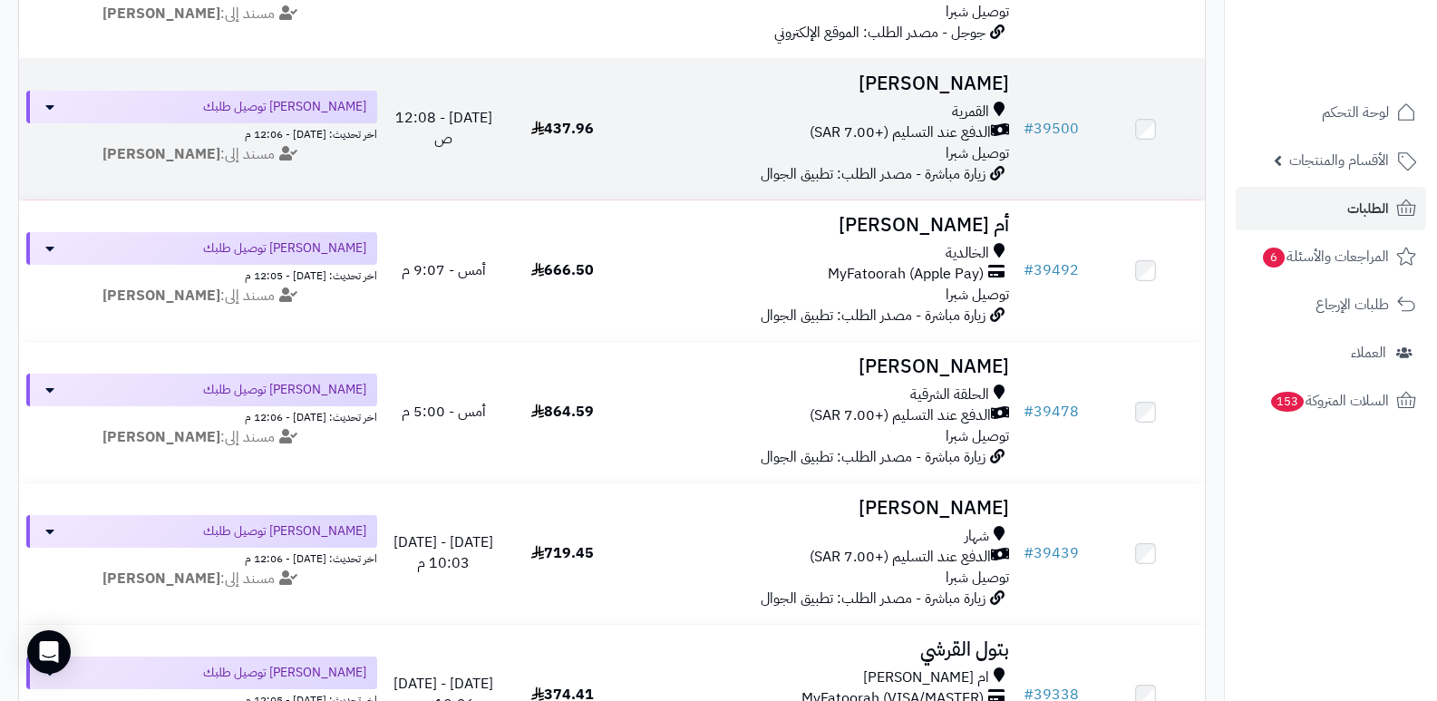
scroll to position [453, 0]
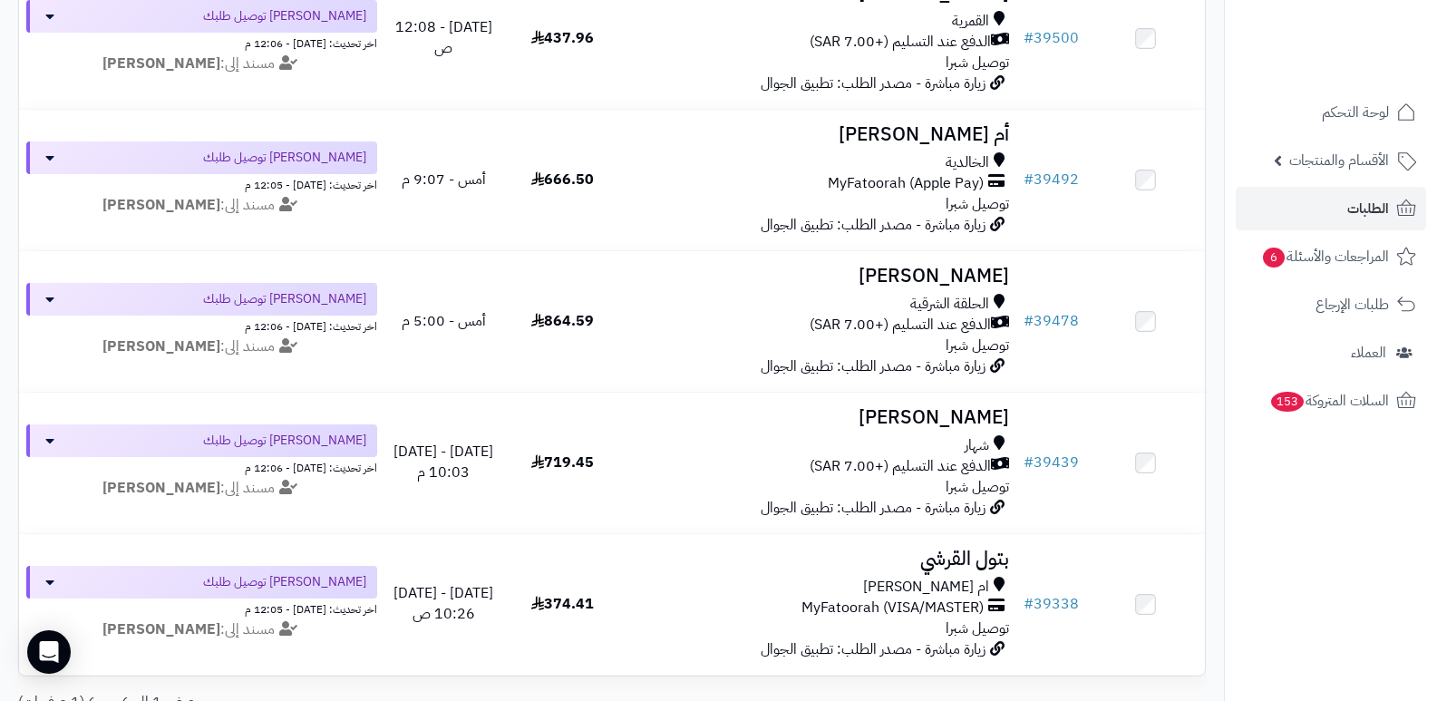
click at [1318, 513] on nav "لوحة التحكم الأقسام والمنتجات المنتجات الأقسام الماركات مواصفات المنتجات مواصفا…" at bounding box center [1330, 373] width 213 height 701
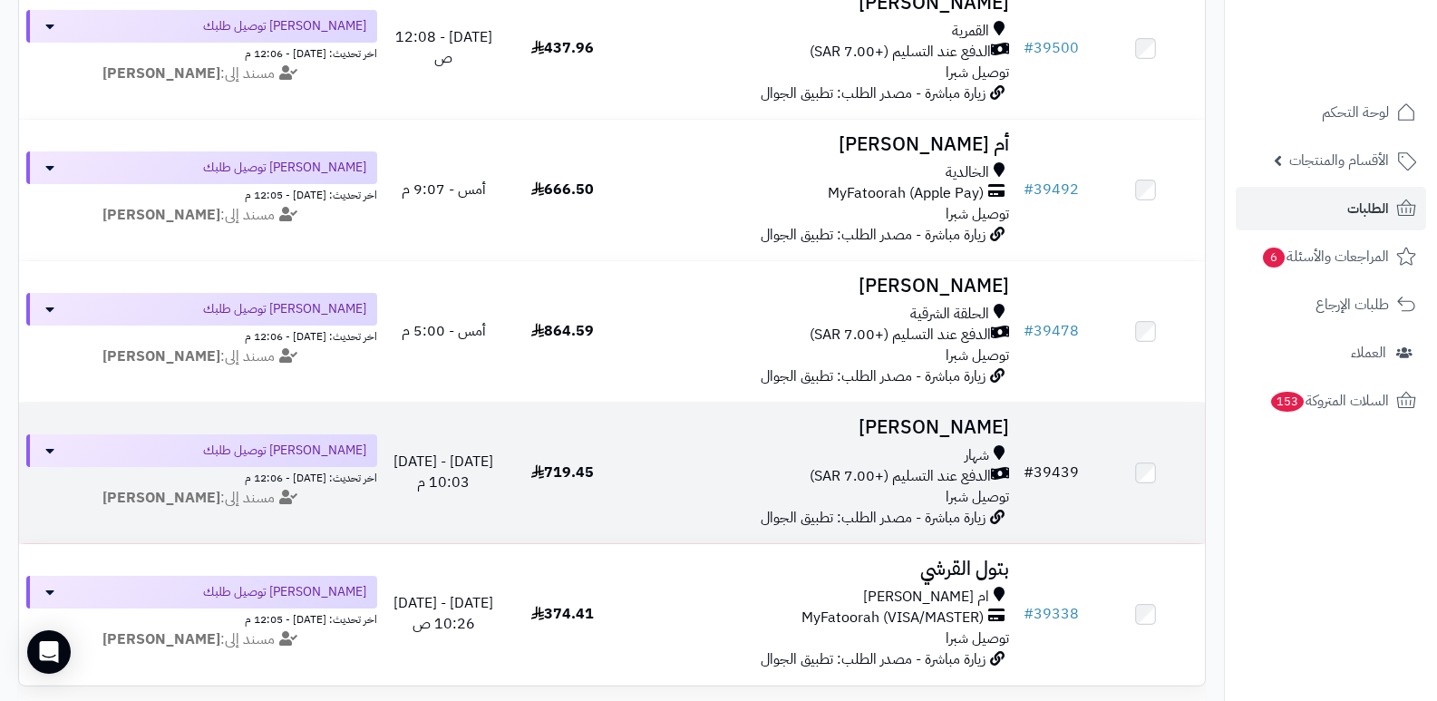
scroll to position [345, 0]
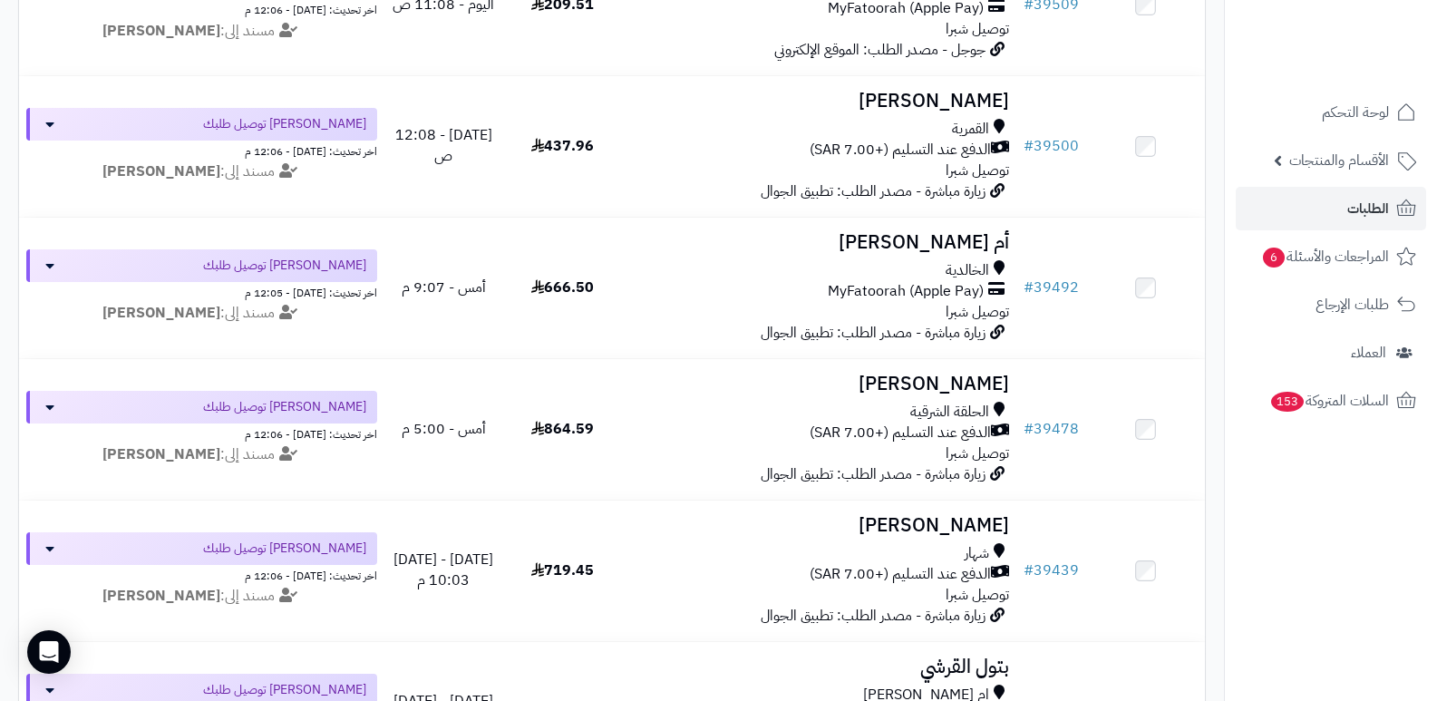
click at [1294, 537] on nav "لوحة التحكم الأقسام والمنتجات المنتجات الأقسام الماركات مواصفات المنتجات مواصفا…" at bounding box center [1330, 373] width 213 height 701
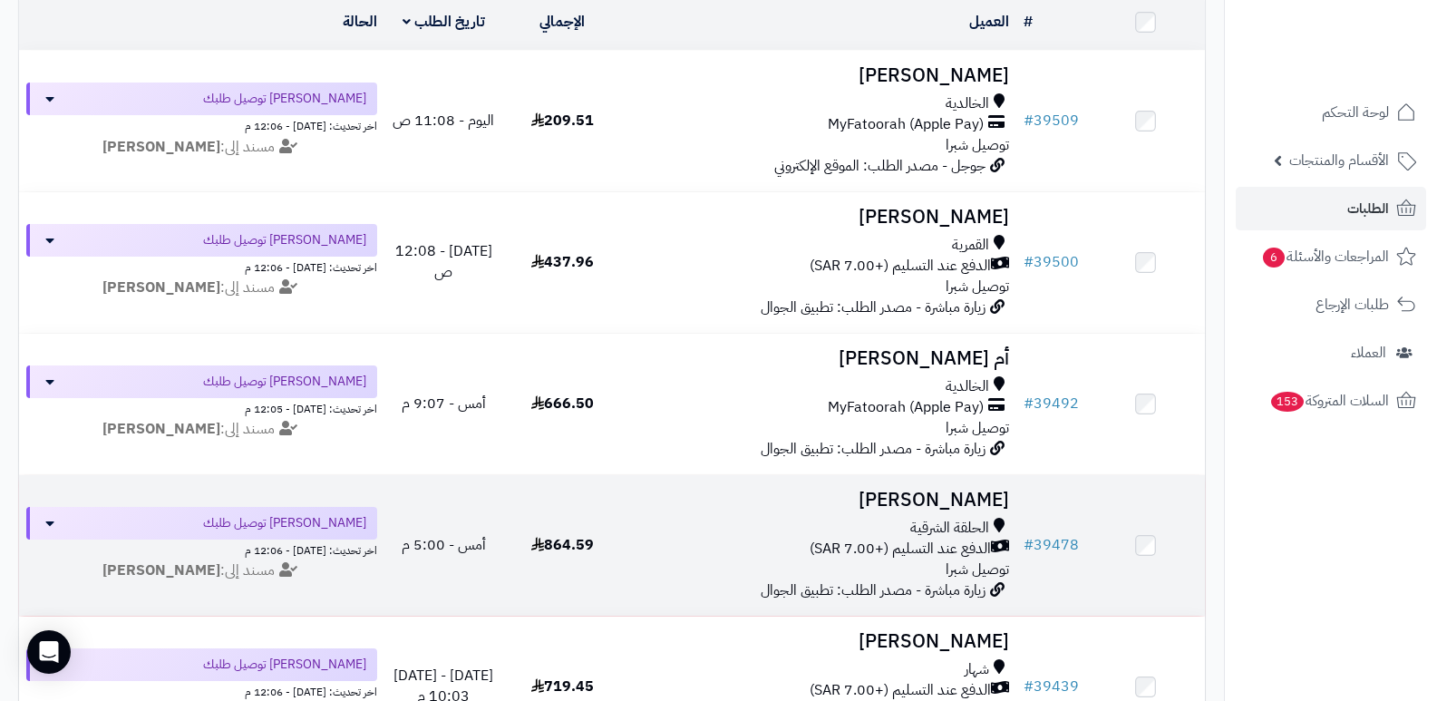
scroll to position [0, 0]
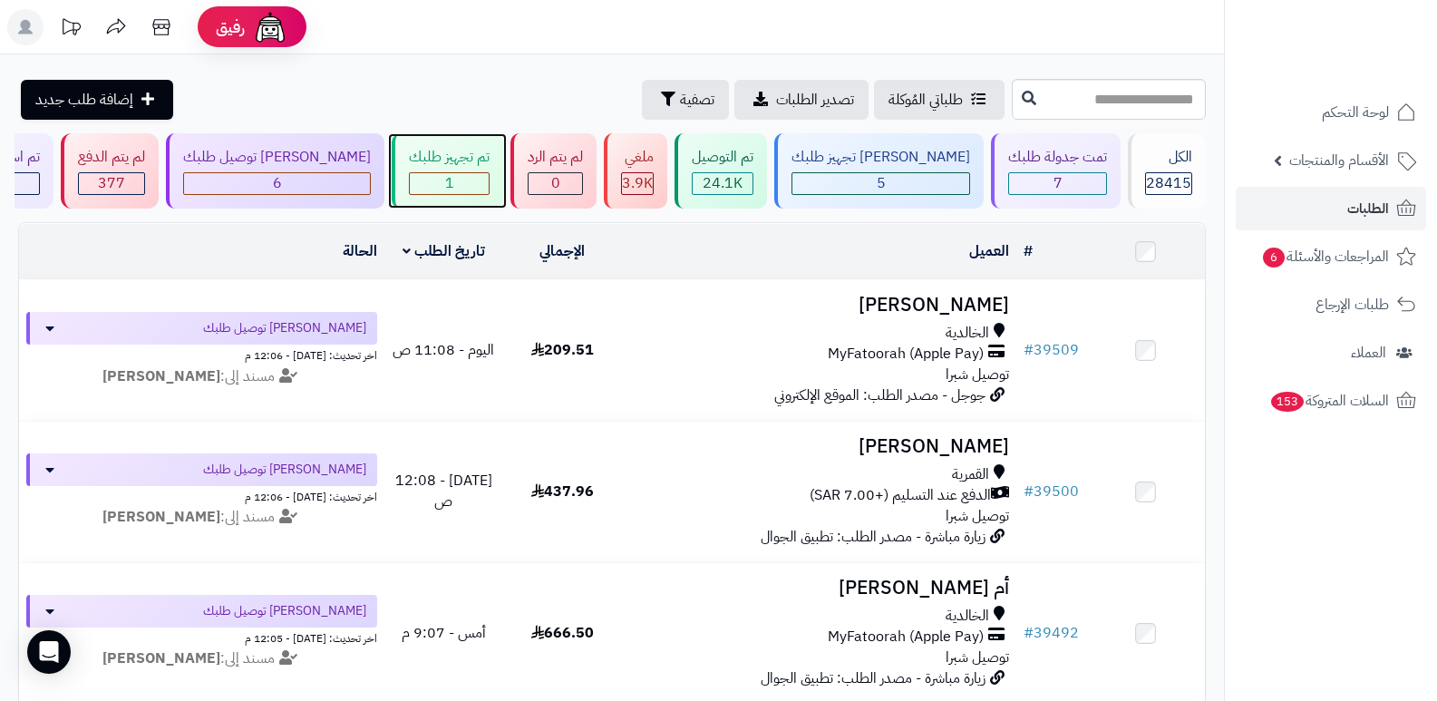
click at [454, 172] on span "1" at bounding box center [449, 183] width 9 height 22
click at [1279, 512] on nav "لوحة التحكم الأقسام والمنتجات المنتجات الأقسام الماركات مواصفات المنتجات مواصفا…" at bounding box center [1330, 373] width 213 height 701
click at [489, 175] on div "1" at bounding box center [449, 183] width 79 height 21
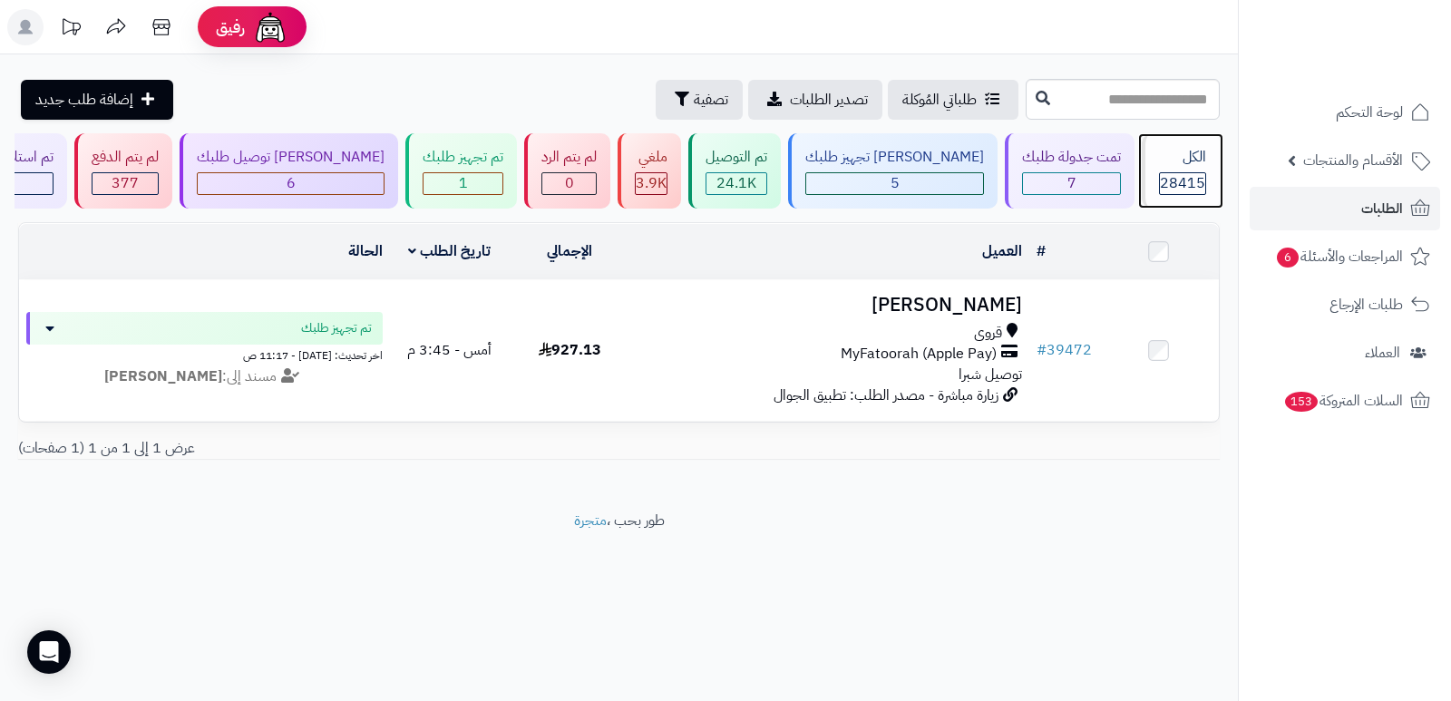
click at [1205, 166] on div "الكل" at bounding box center [1182, 157] width 47 height 21
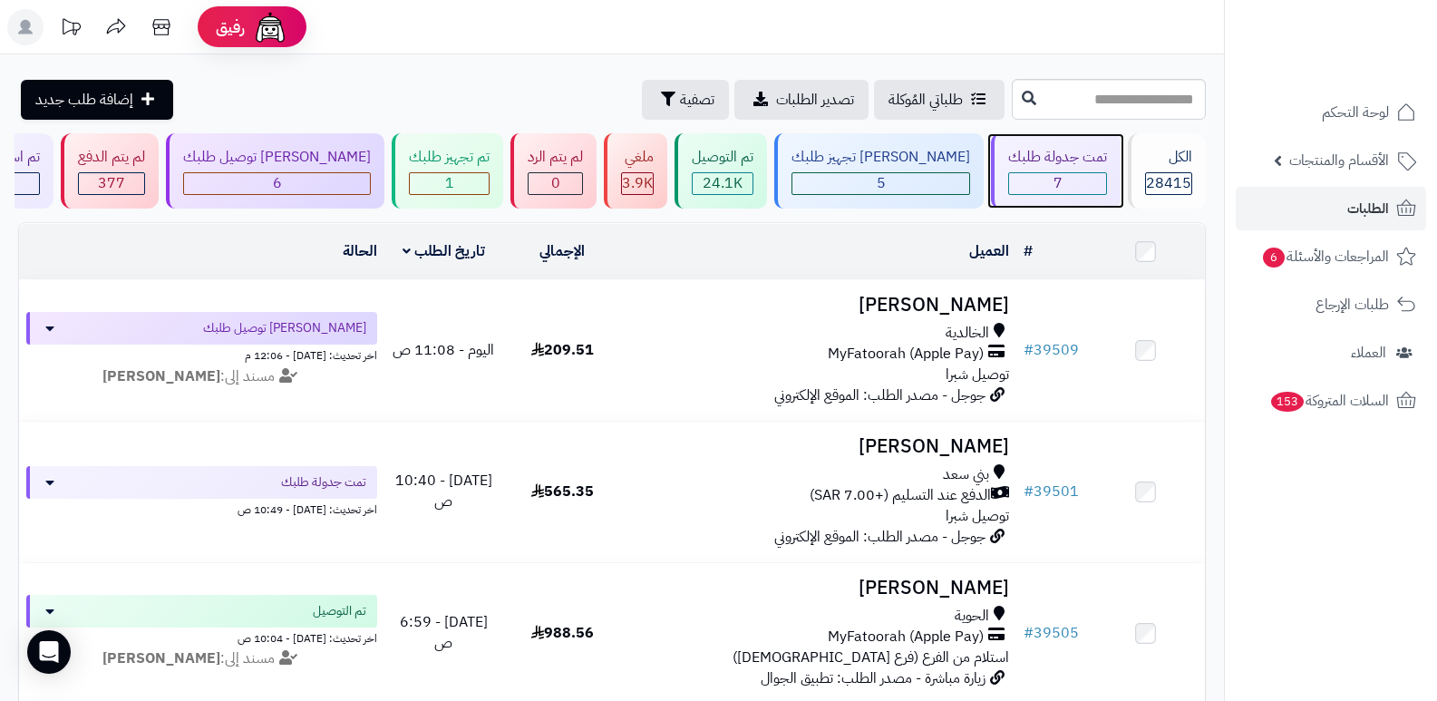
click at [1069, 161] on div "تمت جدولة طلبك" at bounding box center [1057, 157] width 99 height 21
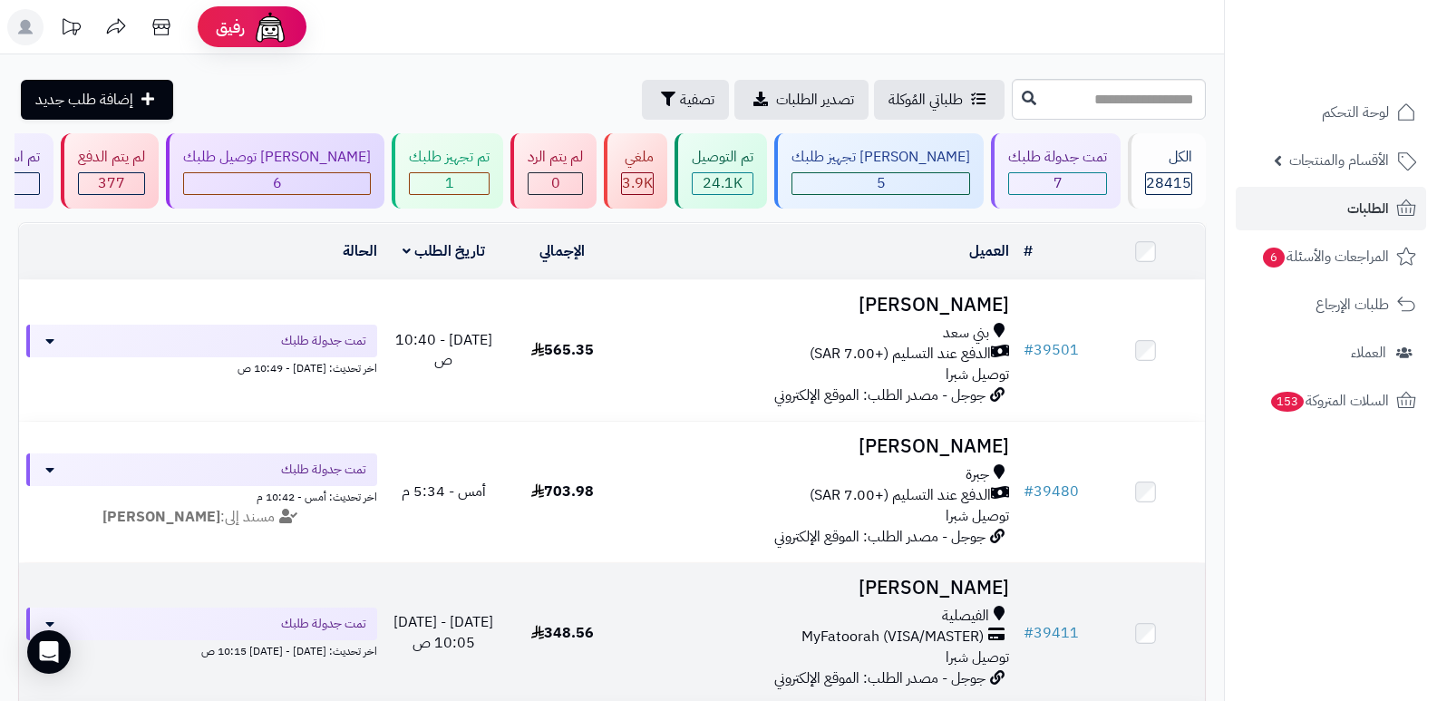
click at [953, 578] on h3 "مقبل الشلوي" at bounding box center [819, 588] width 381 height 21
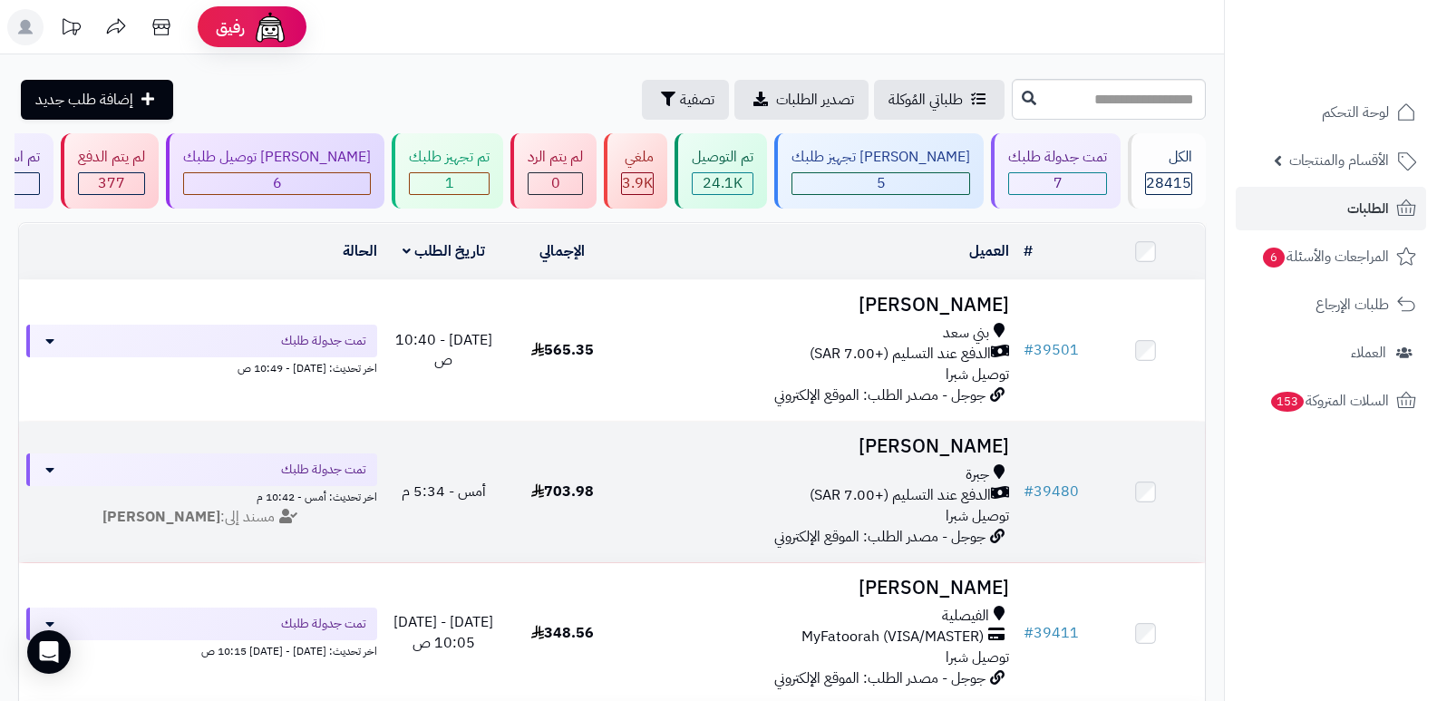
click at [957, 441] on h3 "فارس المالكي" at bounding box center [819, 446] width 381 height 21
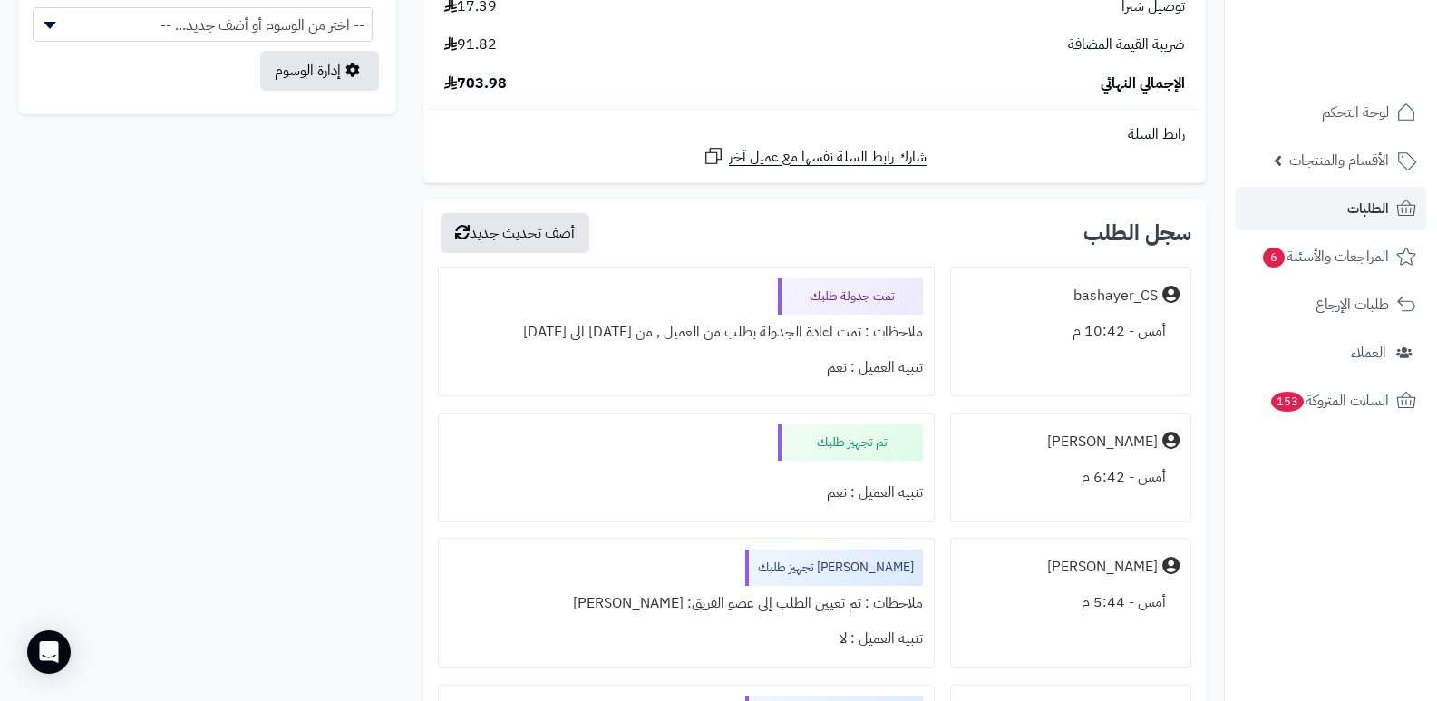
scroll to position [997, 0]
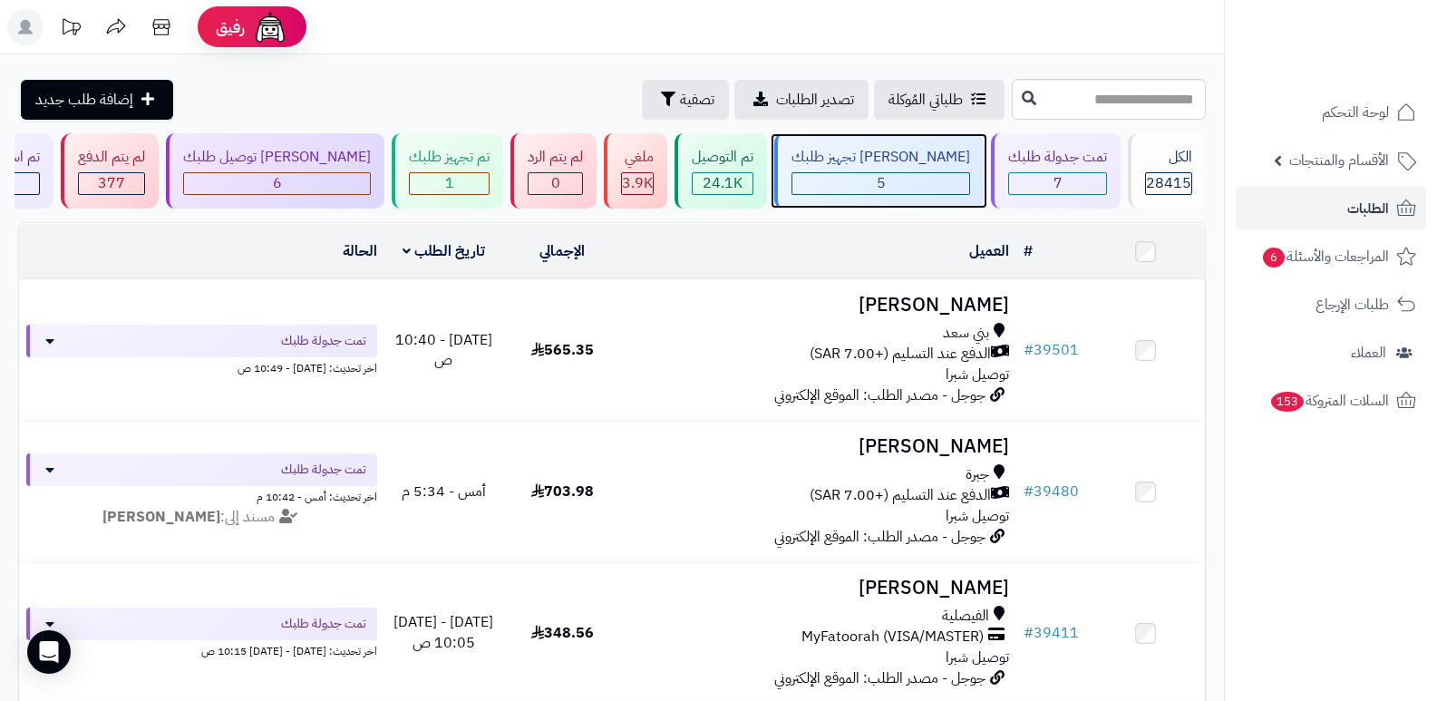
click at [880, 165] on div "[PERSON_NAME] تجهيز طلبك" at bounding box center [881, 157] width 179 height 21
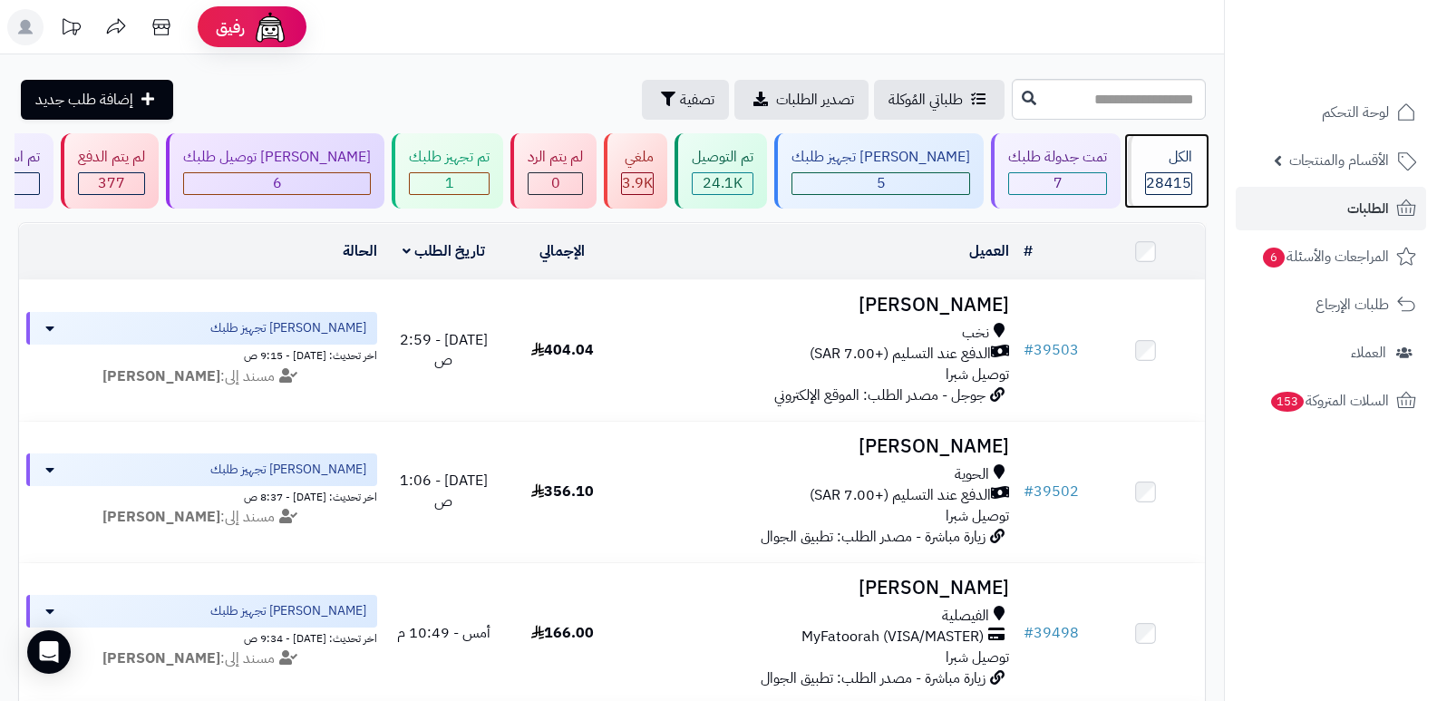
click at [1150, 175] on span "28415" at bounding box center [1168, 183] width 45 height 22
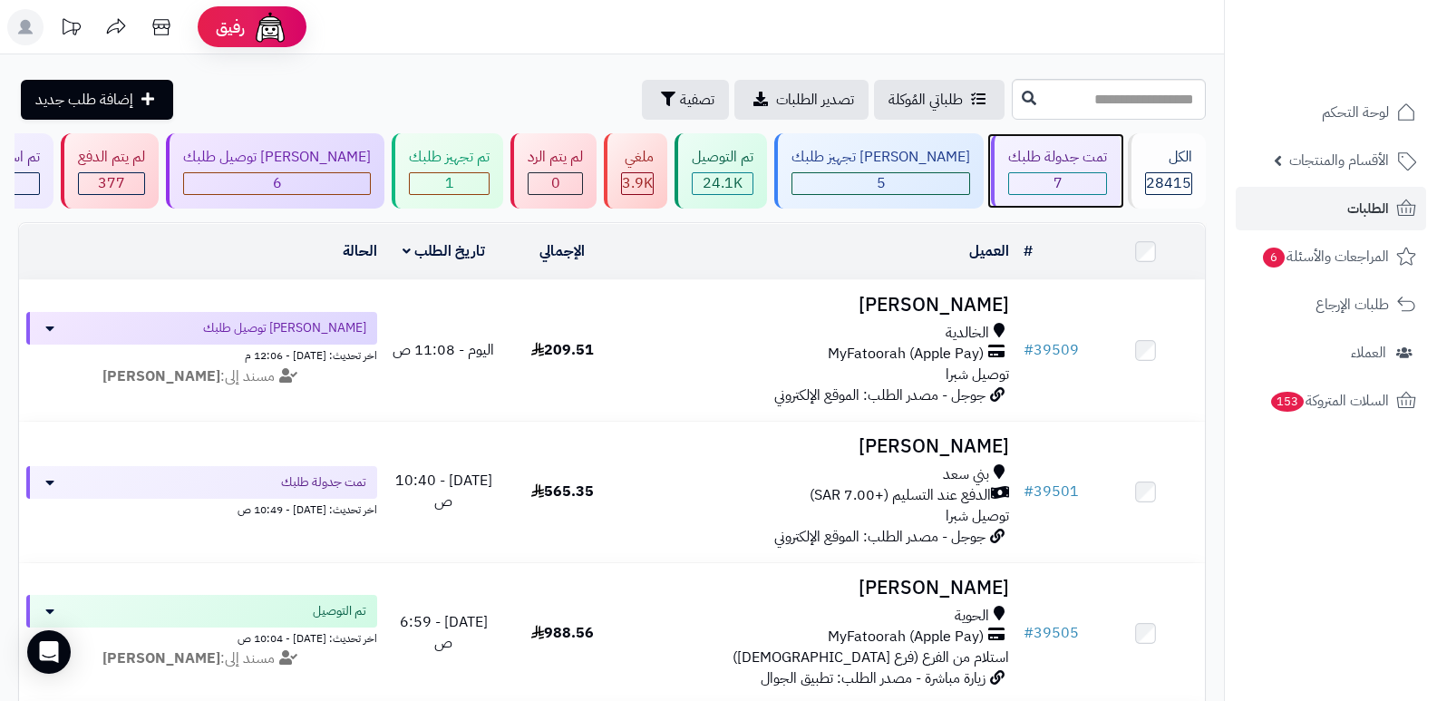
click at [1054, 172] on span "7" at bounding box center [1058, 183] width 9 height 22
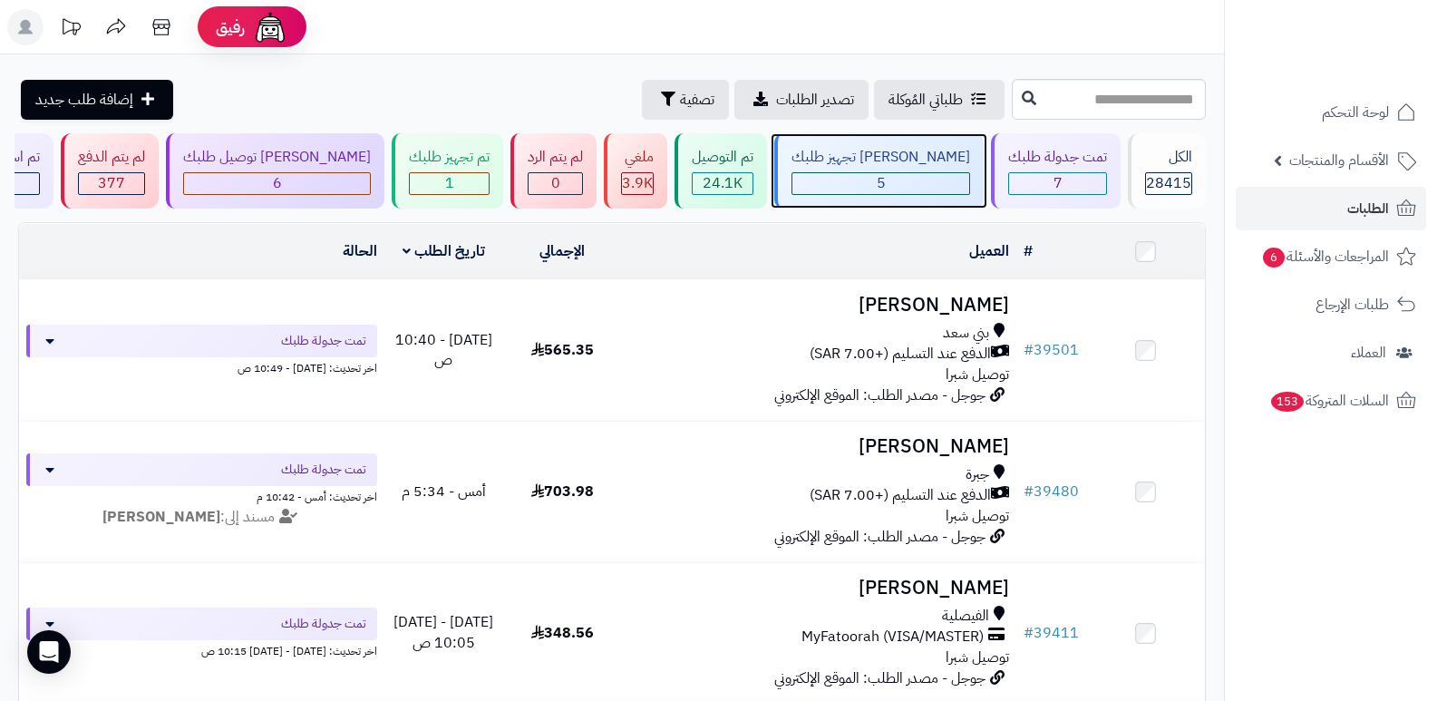
click at [889, 156] on div "[PERSON_NAME] تجهيز طلبك" at bounding box center [881, 157] width 179 height 21
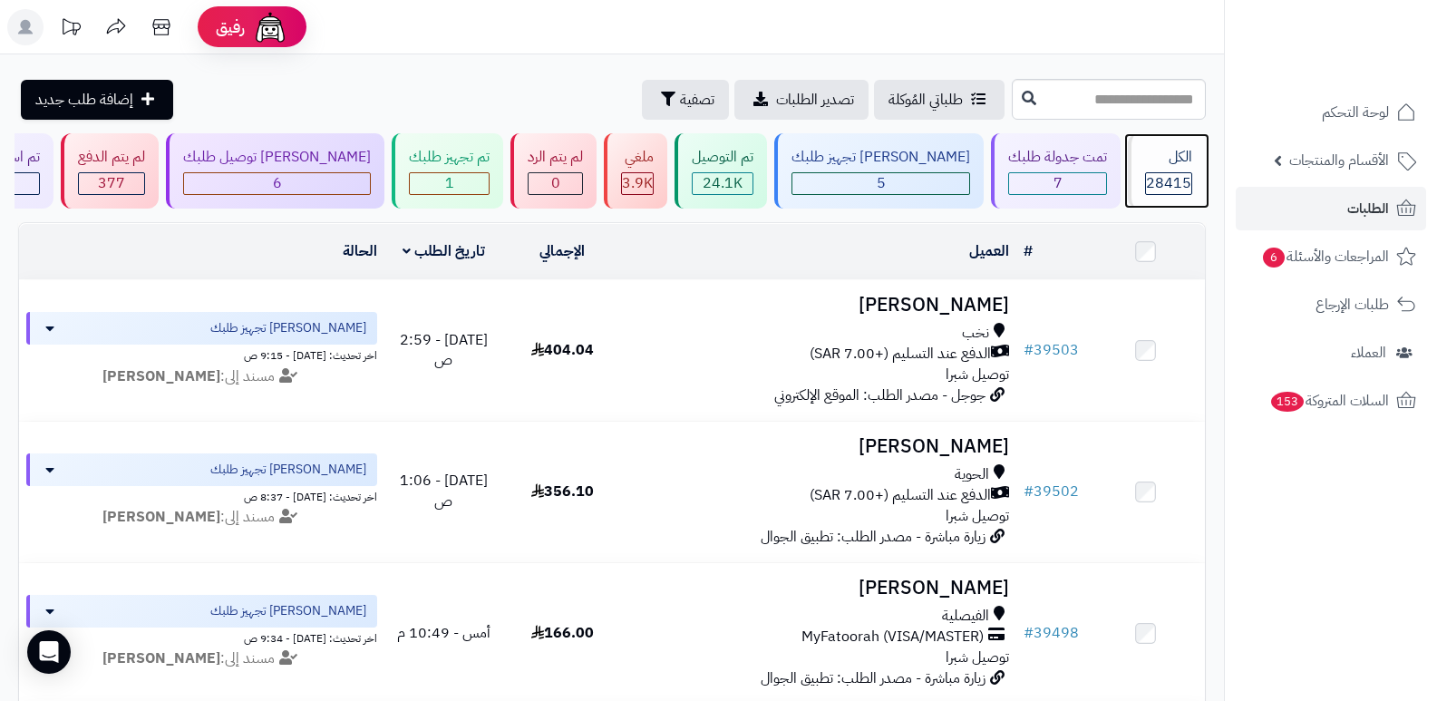
click at [1137, 169] on div "الكل 28415" at bounding box center [1167, 170] width 78 height 75
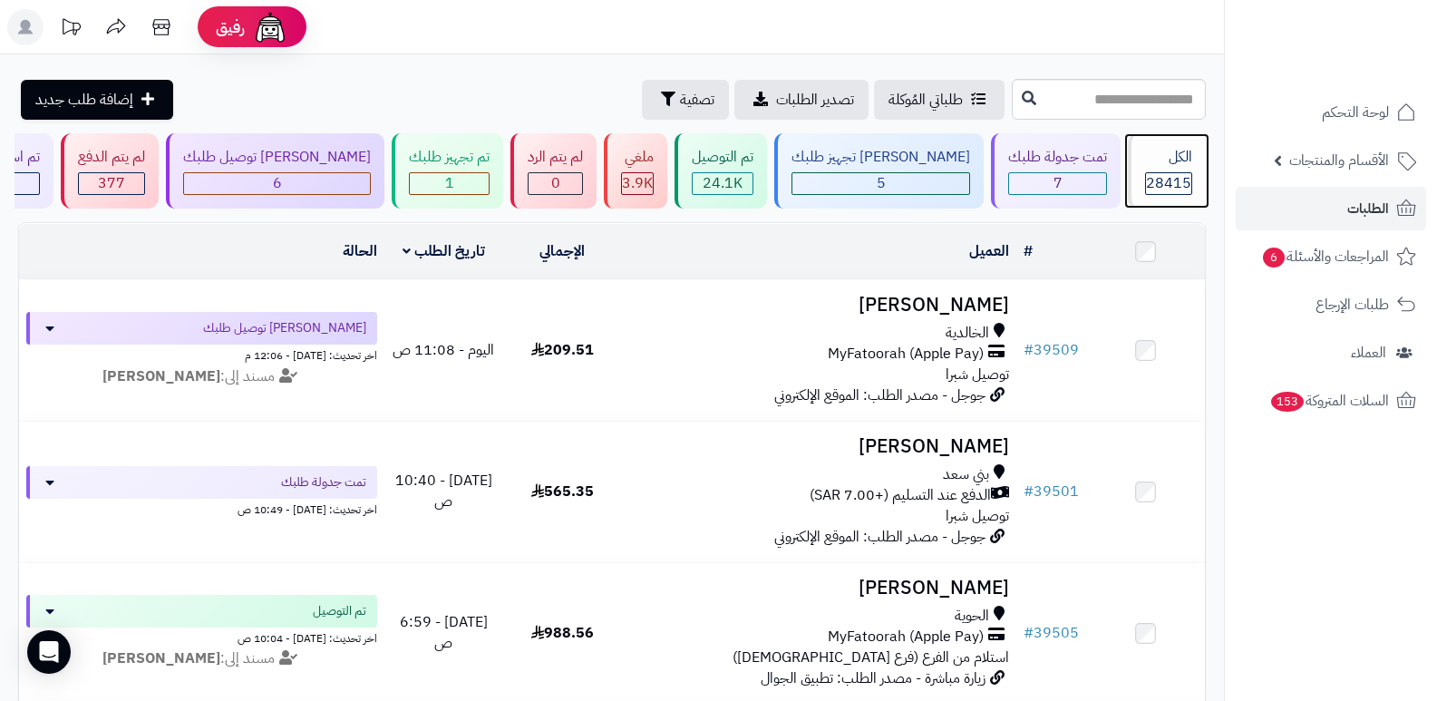
click at [1166, 173] on span "28415" at bounding box center [1168, 183] width 45 height 22
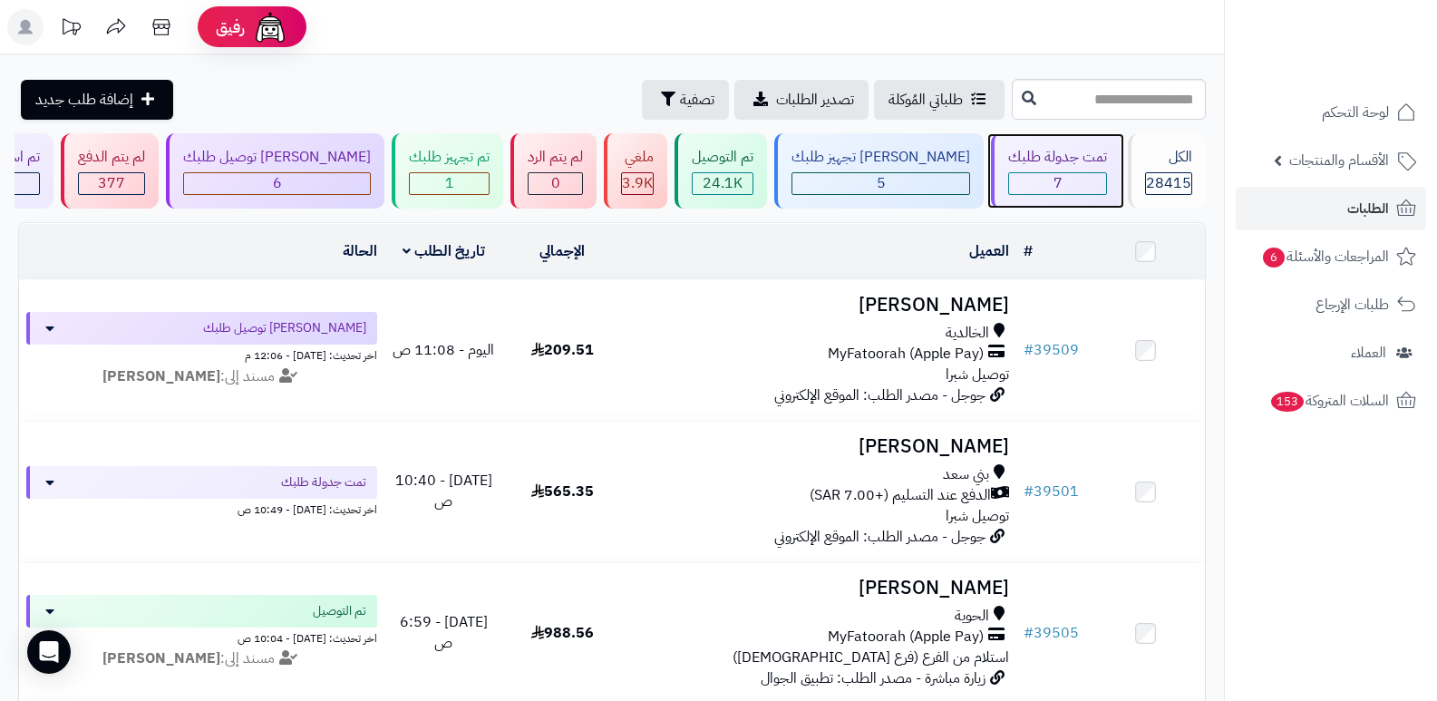
click at [1047, 155] on div "تمت جدولة طلبك" at bounding box center [1057, 157] width 99 height 21
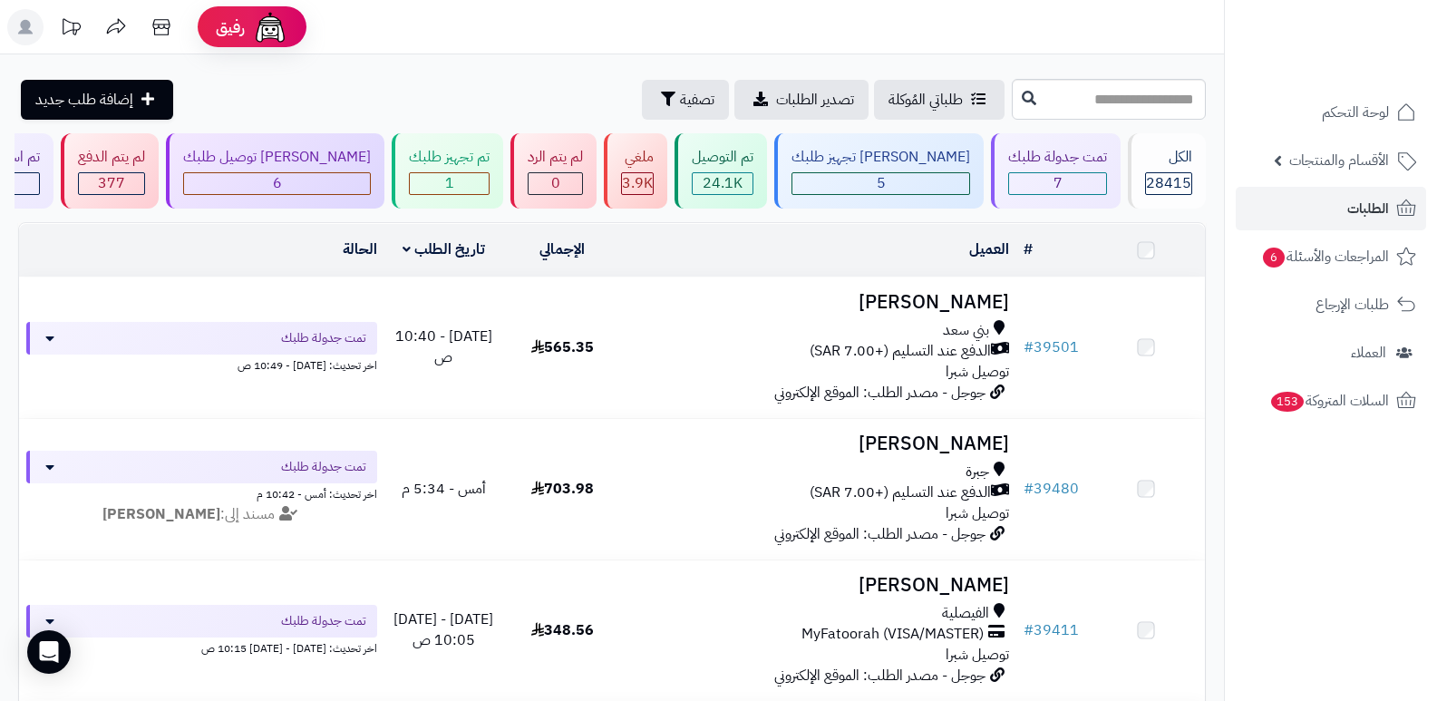
scroll to position [272, 0]
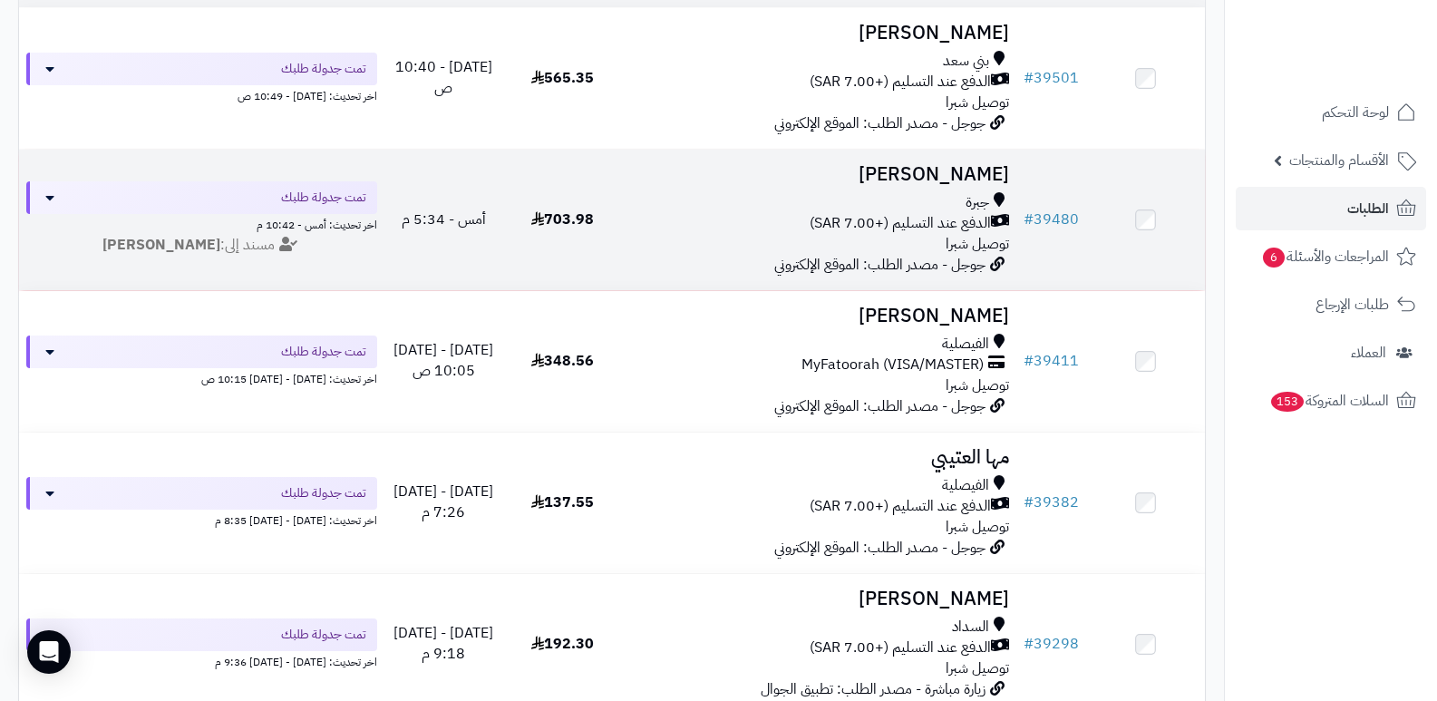
click at [988, 178] on h3 "[PERSON_NAME]" at bounding box center [819, 174] width 381 height 21
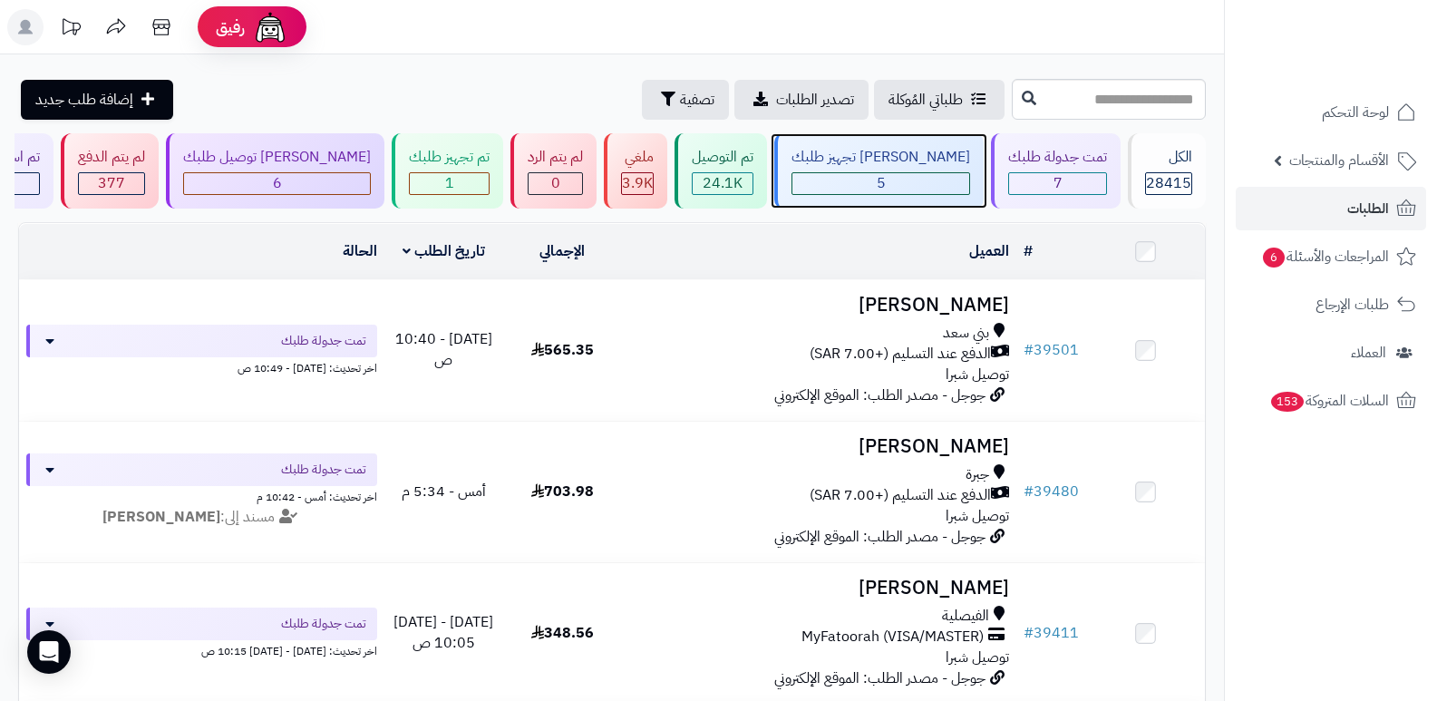
click at [948, 168] on div "[PERSON_NAME] تجهيز طلبك 5" at bounding box center [878, 170] width 209 height 75
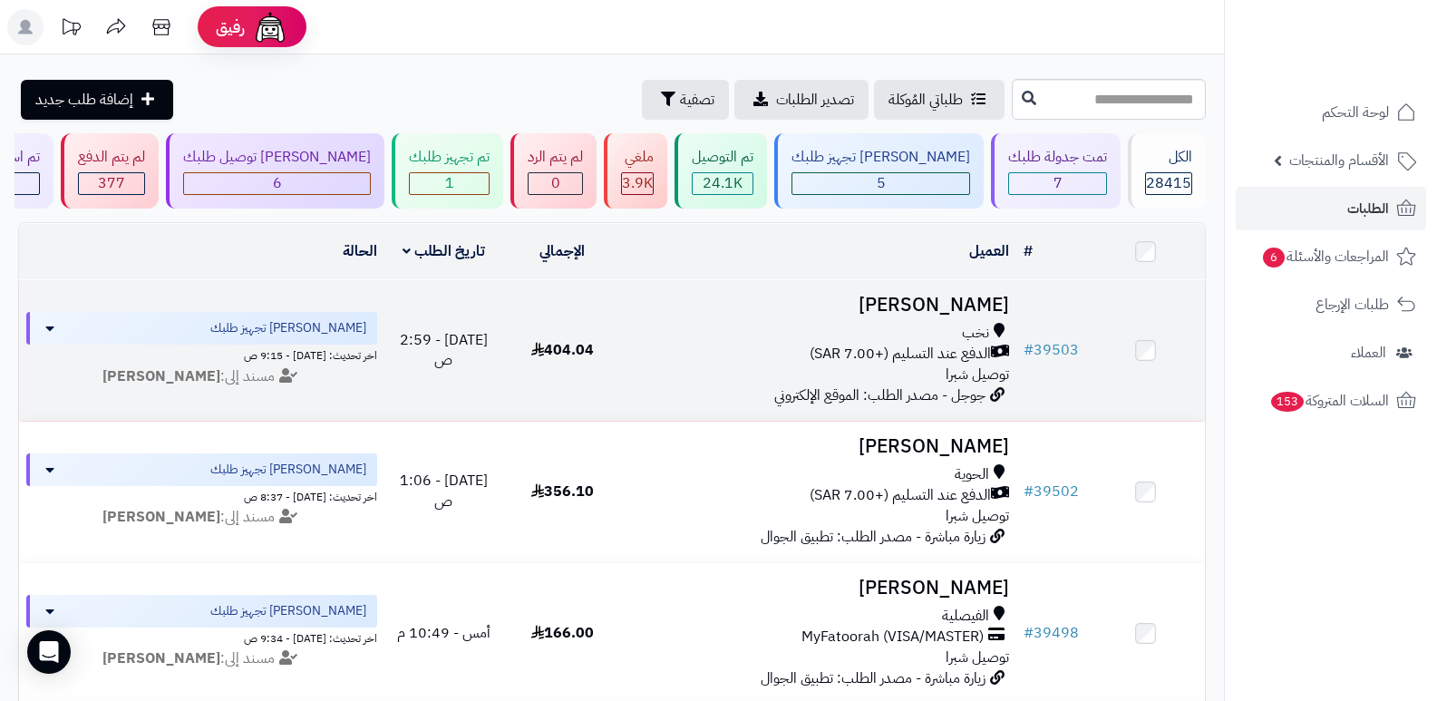
click at [964, 305] on h3 "[PERSON_NAME]" at bounding box center [819, 305] width 381 height 21
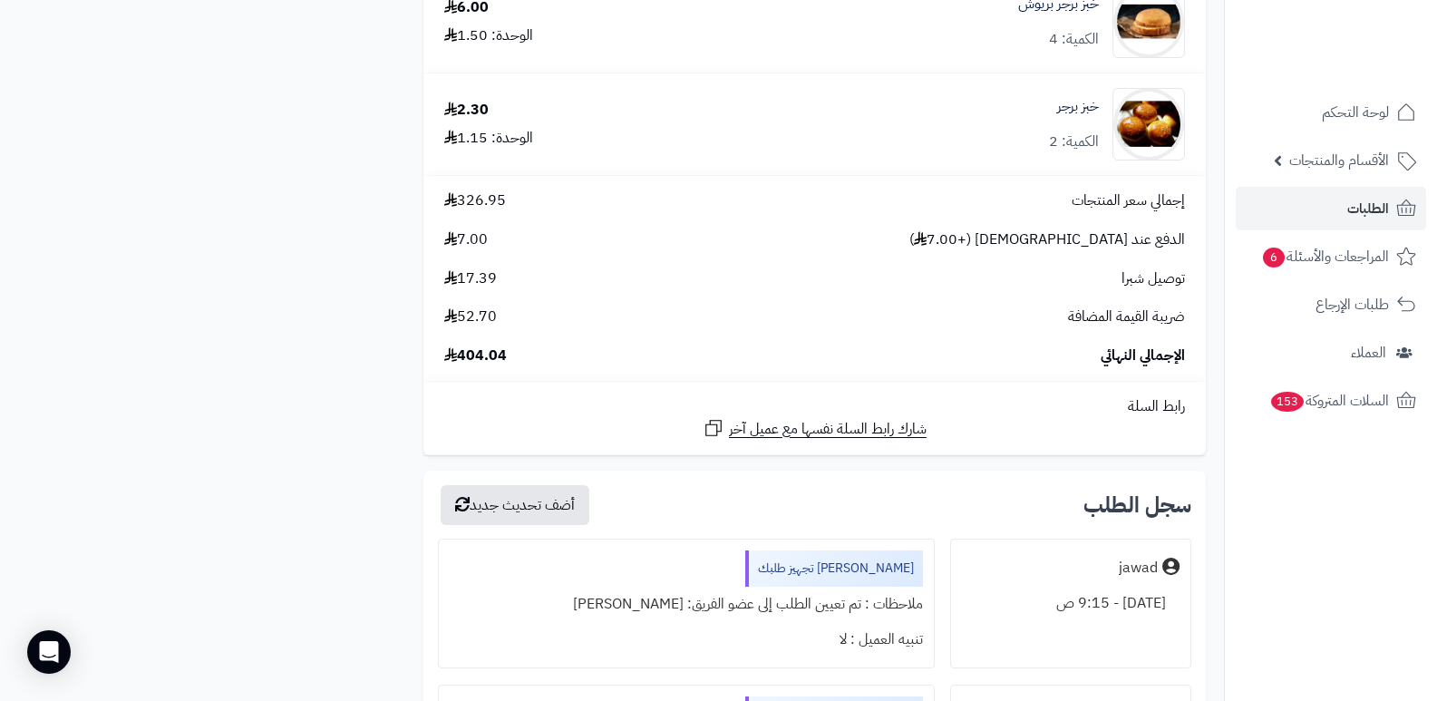
scroll to position [2358, 0]
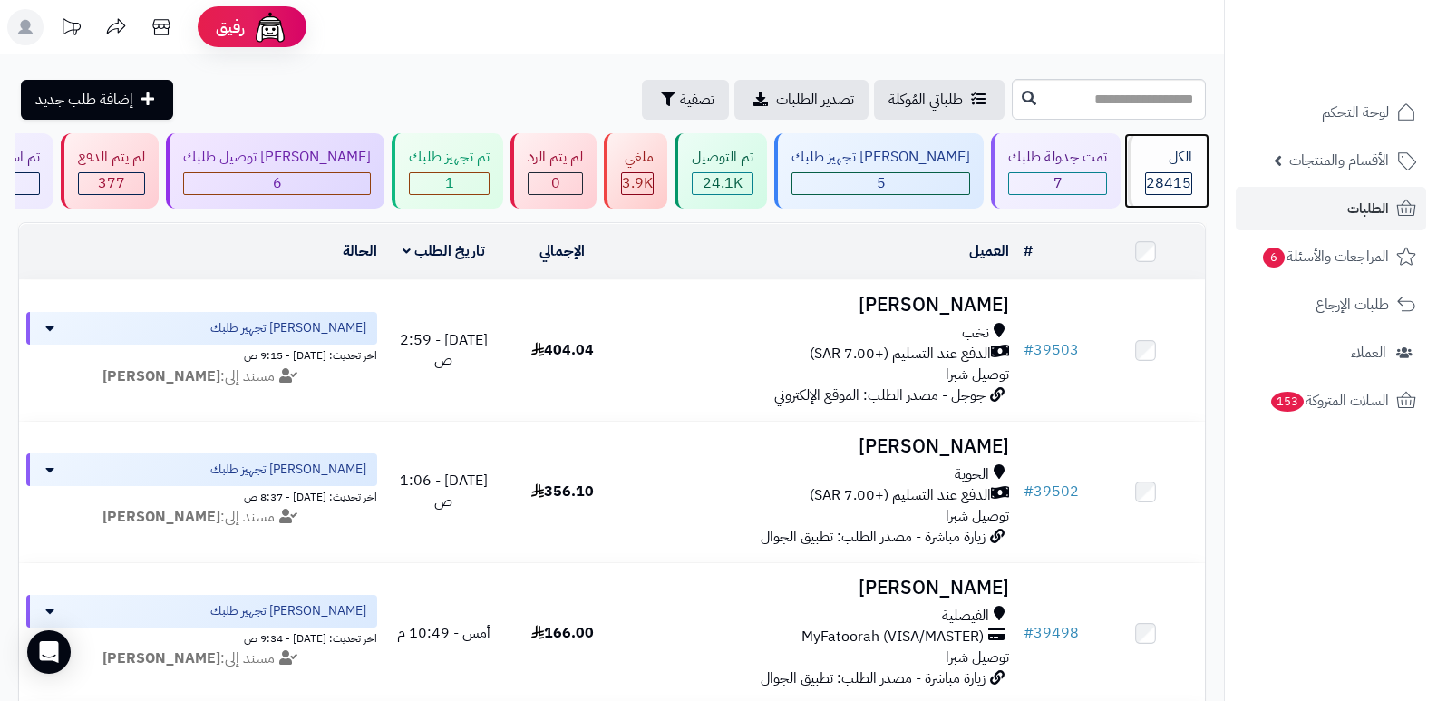
click at [1178, 169] on div "الكل 28415" at bounding box center [1167, 170] width 78 height 75
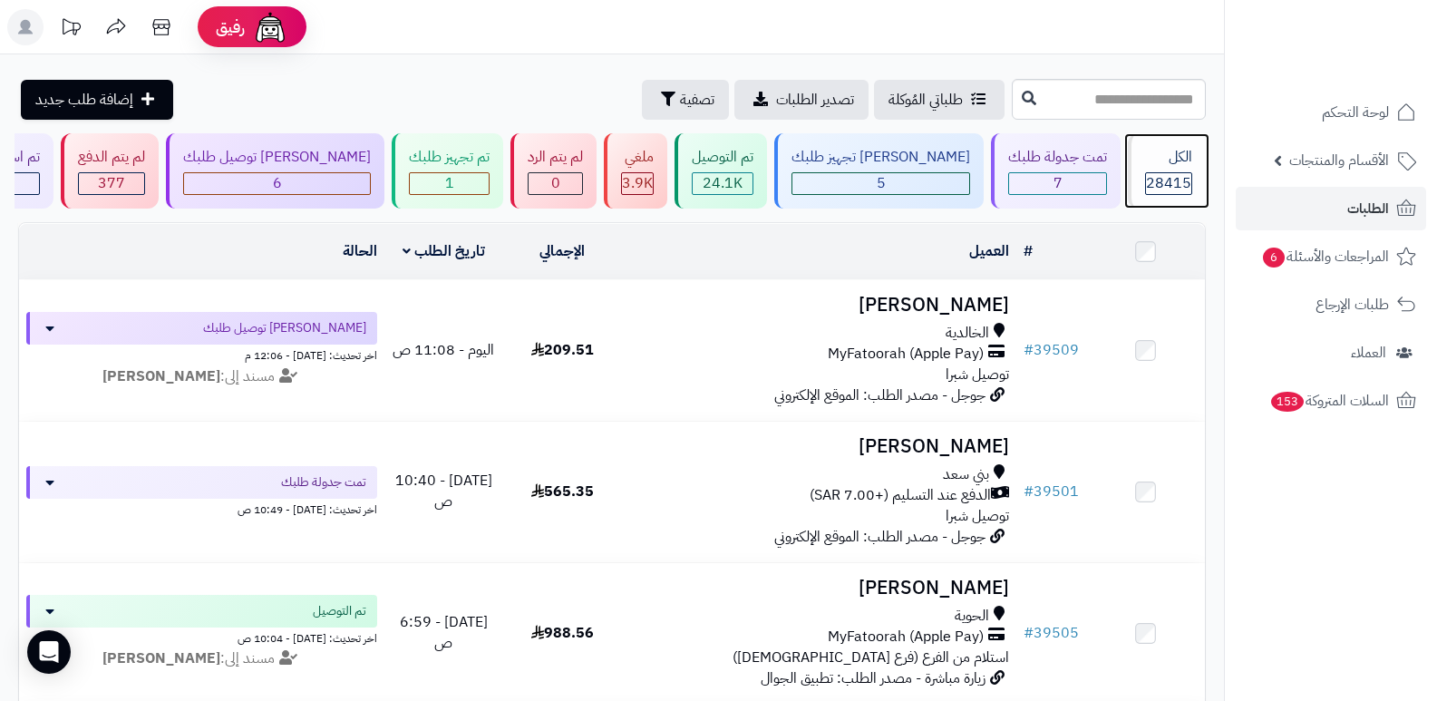
click at [1146, 180] on div "28415" at bounding box center [1168, 183] width 45 height 21
click at [1167, 163] on div "الكل" at bounding box center [1168, 157] width 47 height 21
click at [1150, 193] on span "28415" at bounding box center [1168, 183] width 45 height 22
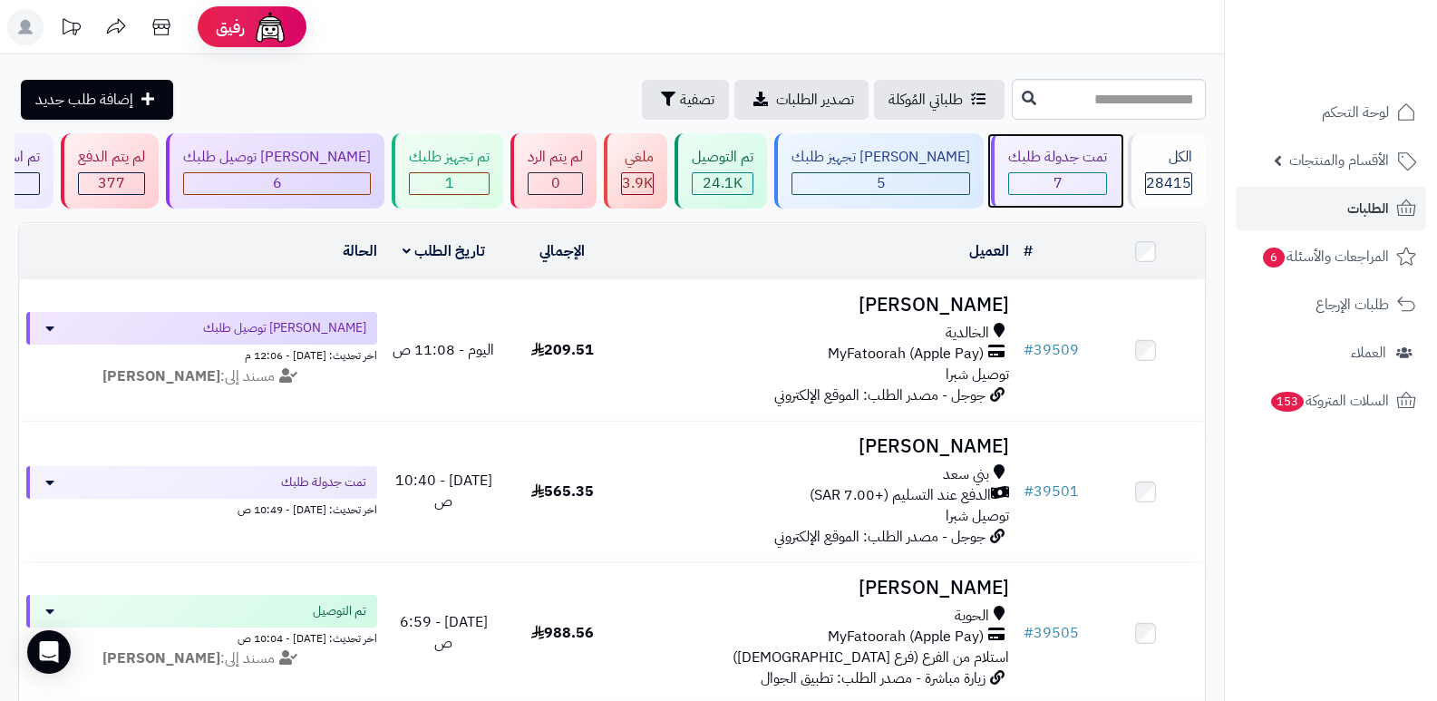
click at [1064, 176] on div "7" at bounding box center [1057, 183] width 97 height 21
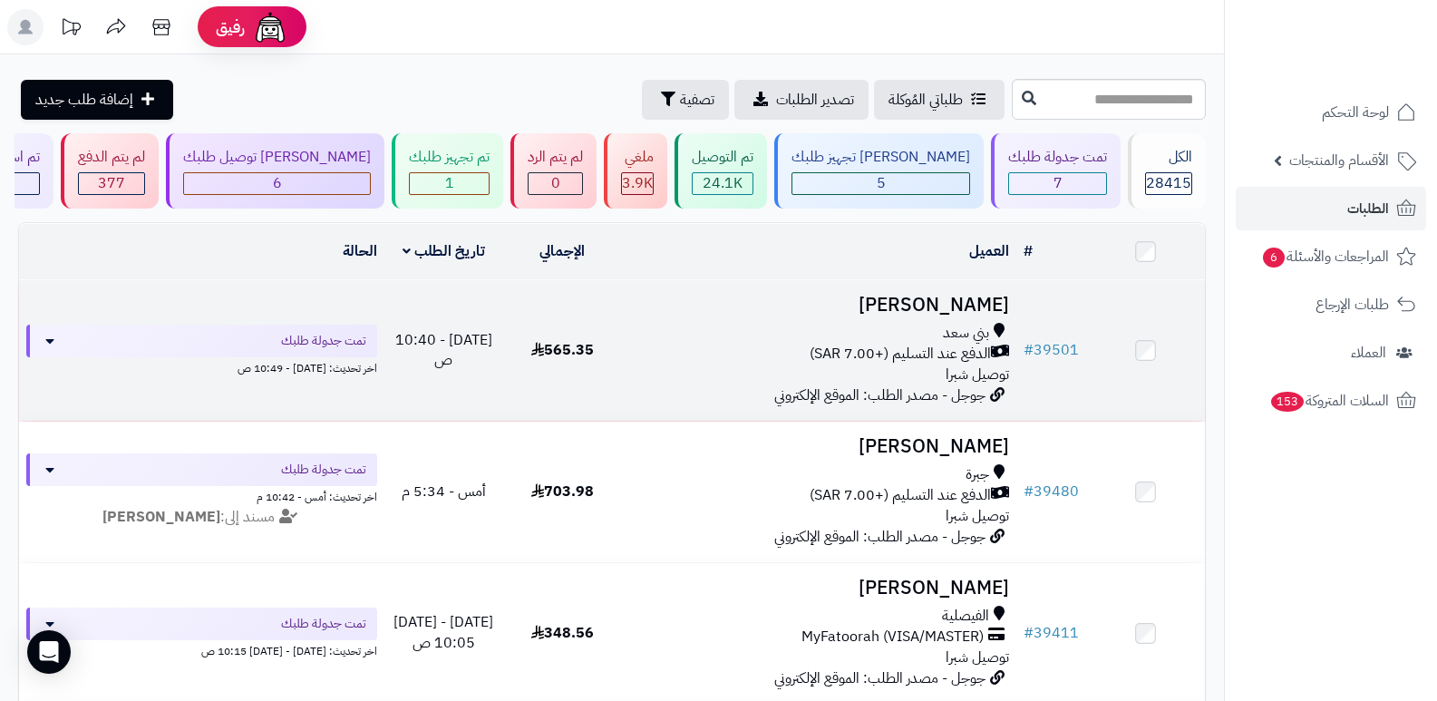
click at [966, 297] on h3 "[PERSON_NAME]" at bounding box center [819, 305] width 381 height 21
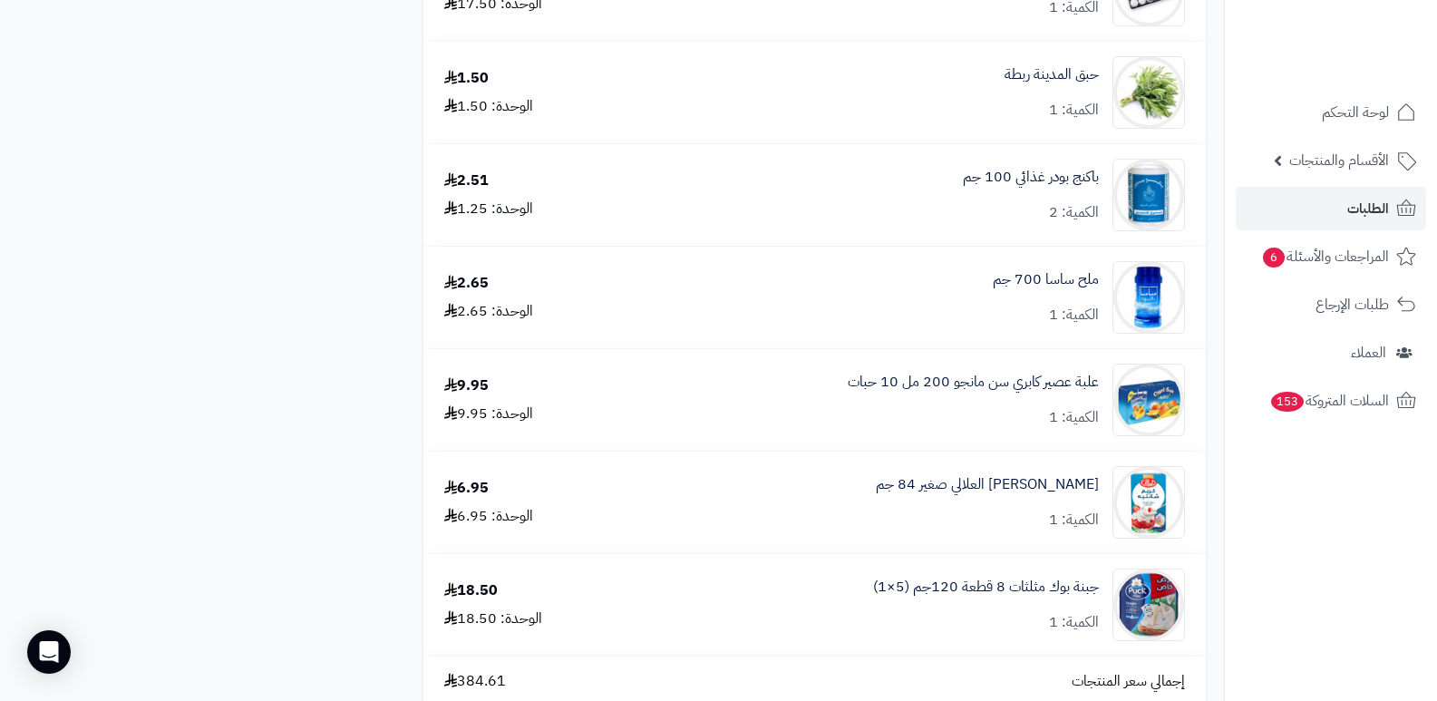
scroll to position [1288, 0]
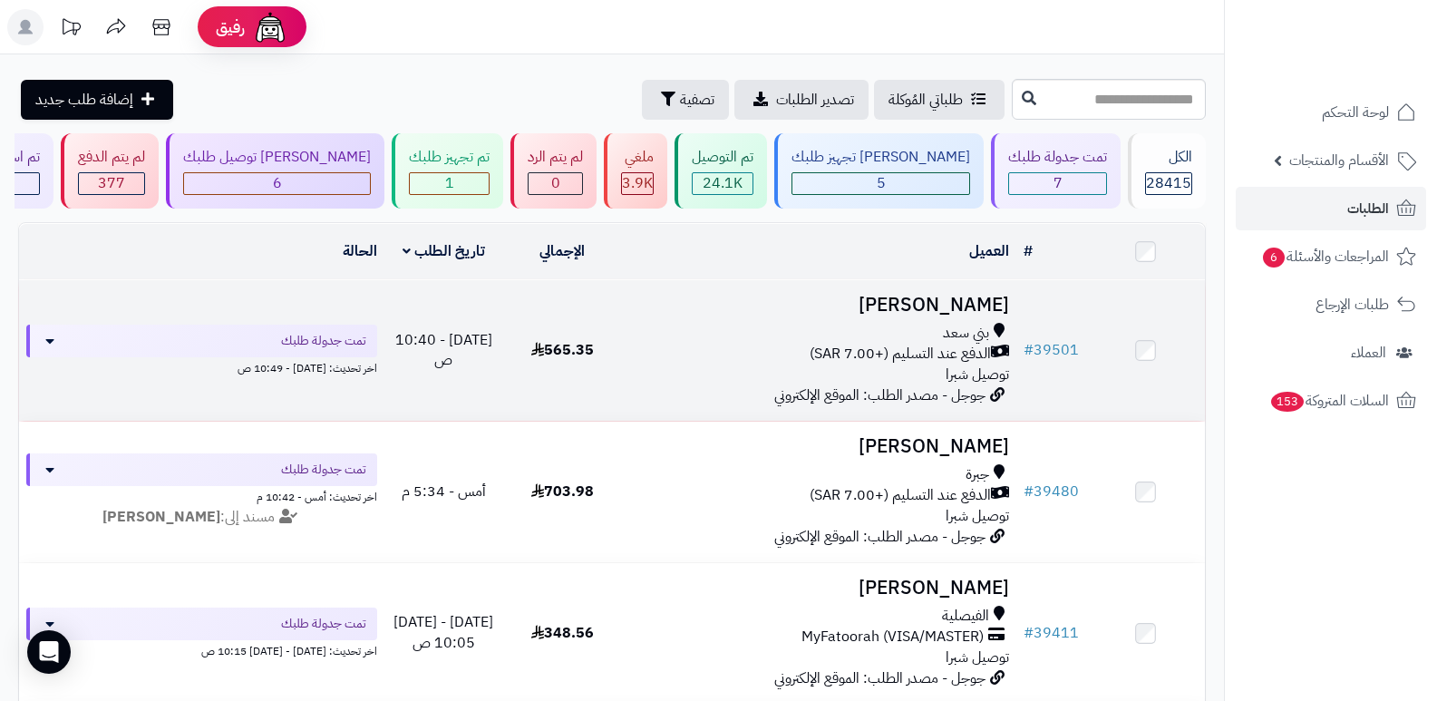
click at [979, 305] on h3 "[PERSON_NAME]" at bounding box center [819, 305] width 381 height 21
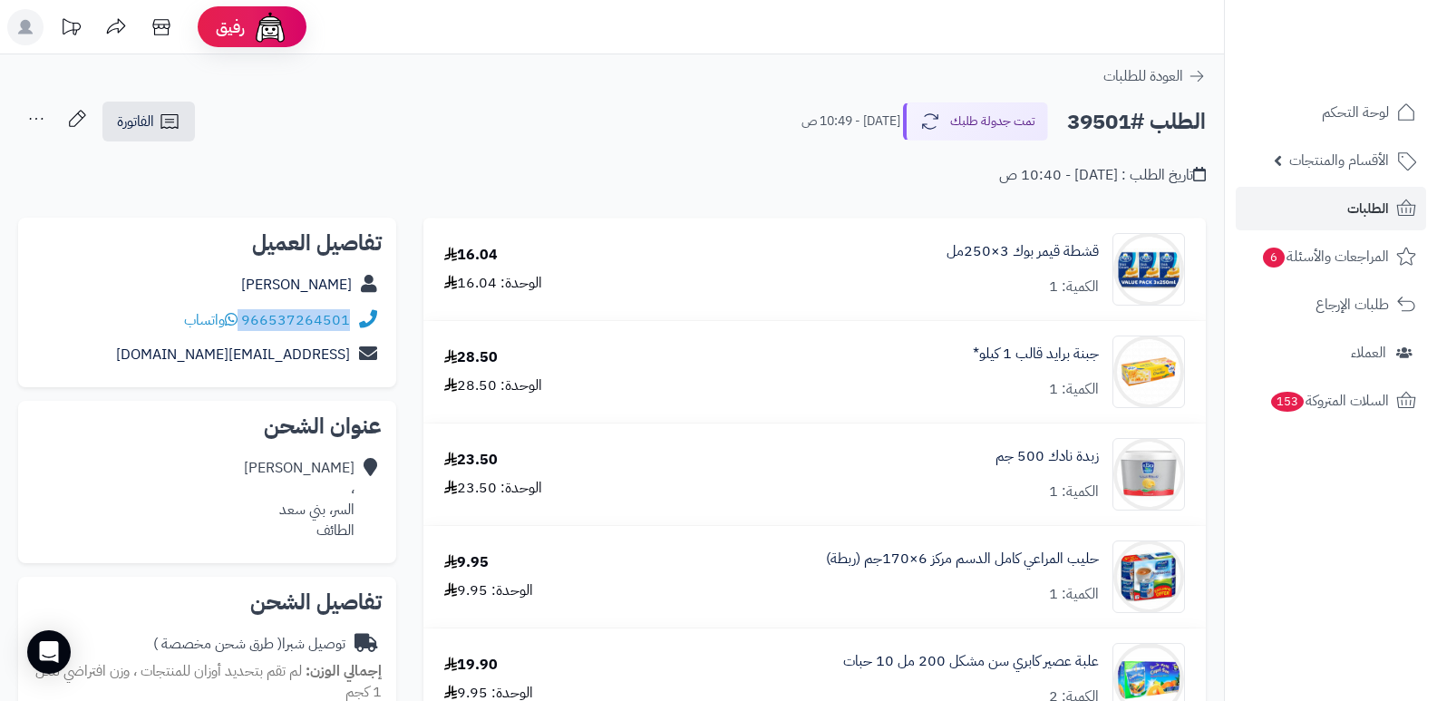
drag, startPoint x: 243, startPoint y: 320, endPoint x: 347, endPoint y: 330, distance: 104.8
click at [347, 330] on div "966537264501 واتساب" at bounding box center [267, 320] width 166 height 21
click at [1281, 544] on nav "لوحة التحكم الأقسام والمنتجات المنتجات الأقسام الماركات مواصفات المنتجات مواصفا…" at bounding box center [1330, 373] width 213 height 701
click at [987, 132] on button "تمت جدولة طلبك" at bounding box center [975, 121] width 145 height 38
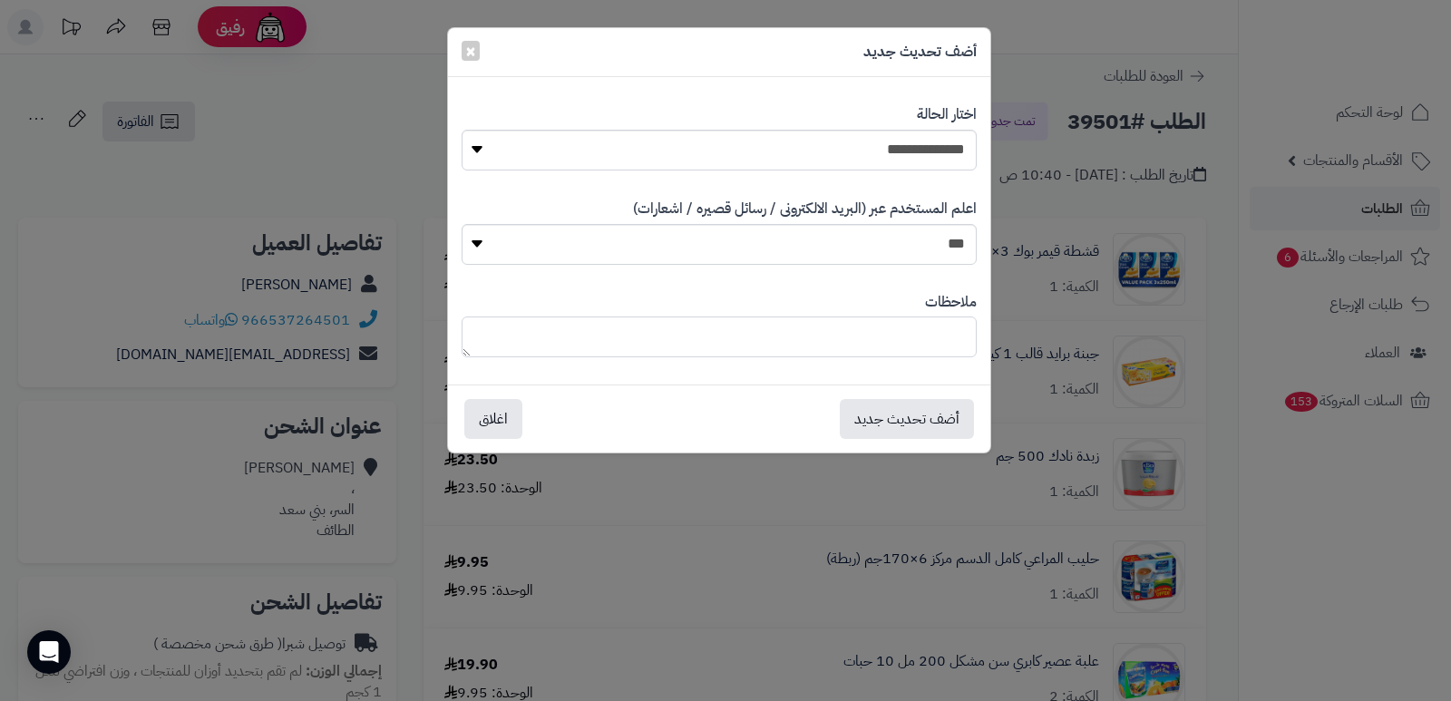
click at [886, 342] on textarea at bounding box center [719, 336] width 515 height 41
drag, startPoint x: 1308, startPoint y: 536, endPoint x: 1354, endPoint y: 359, distance: 182.5
click at [1308, 537] on div "**********" at bounding box center [725, 350] width 1451 height 701
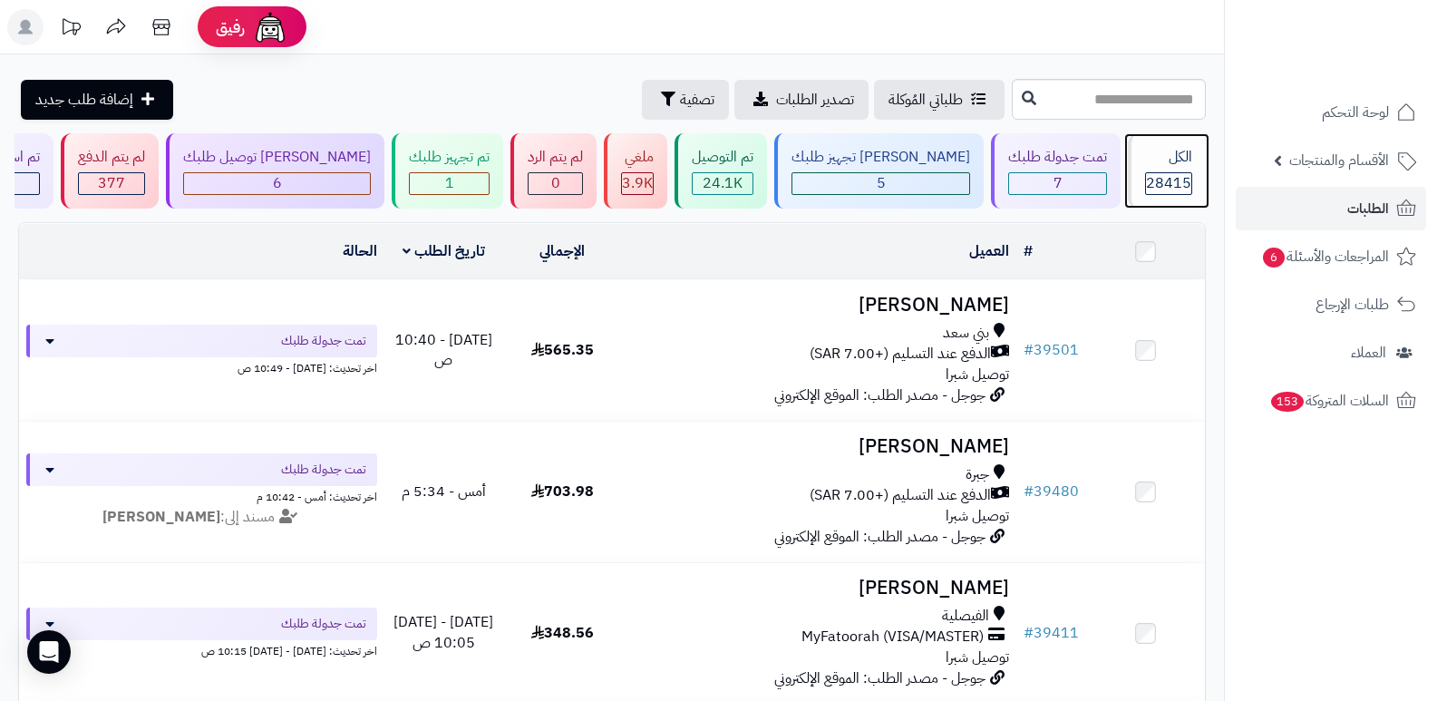
click at [1183, 166] on div "الكل" at bounding box center [1168, 157] width 47 height 21
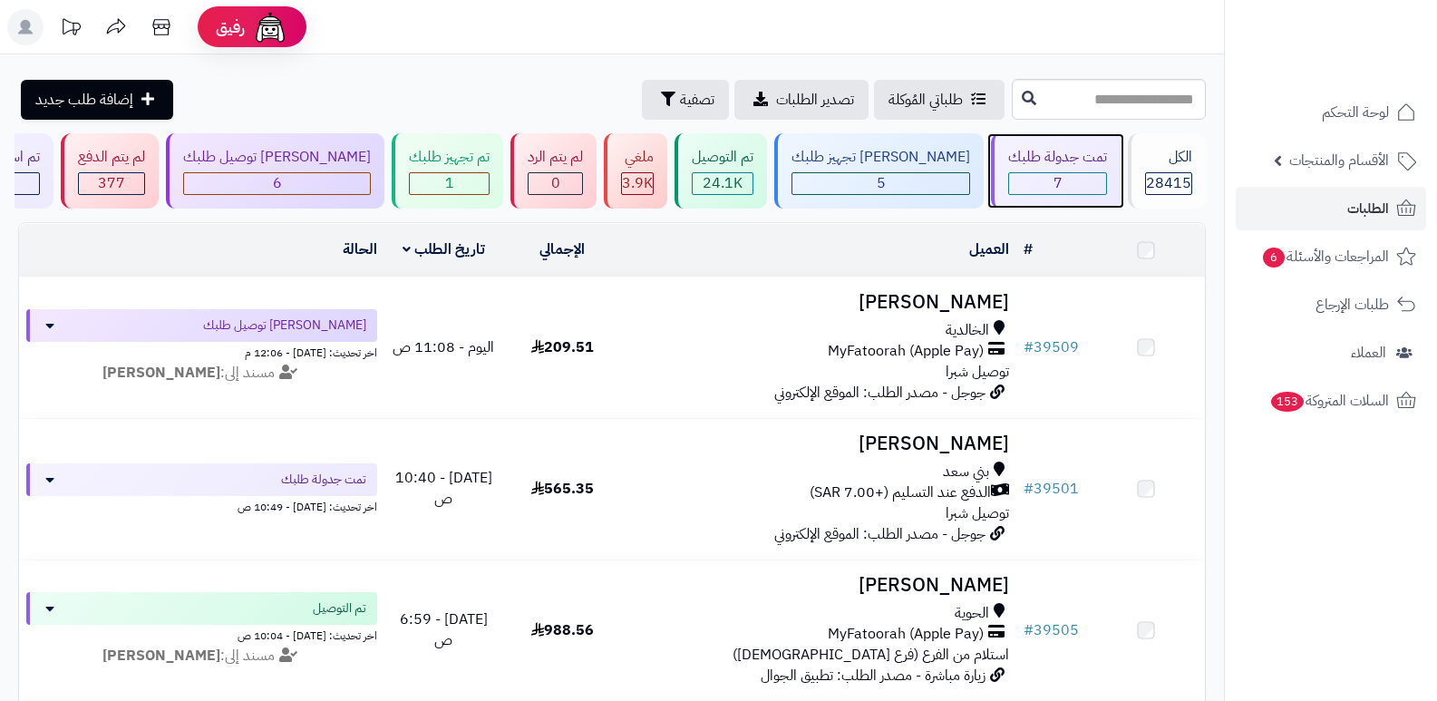
click at [1081, 172] on div "7" at bounding box center [1057, 183] width 99 height 23
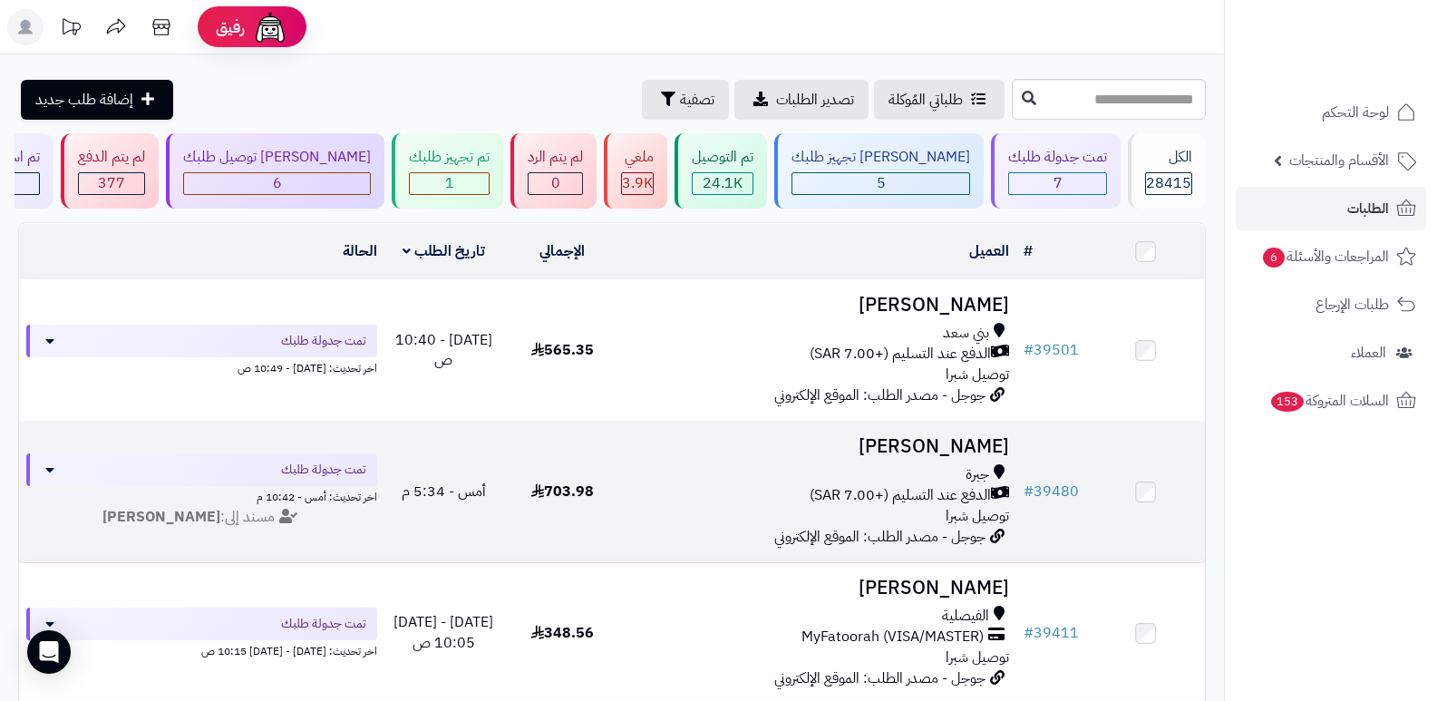
click at [956, 439] on h3 "[PERSON_NAME]" at bounding box center [819, 446] width 381 height 21
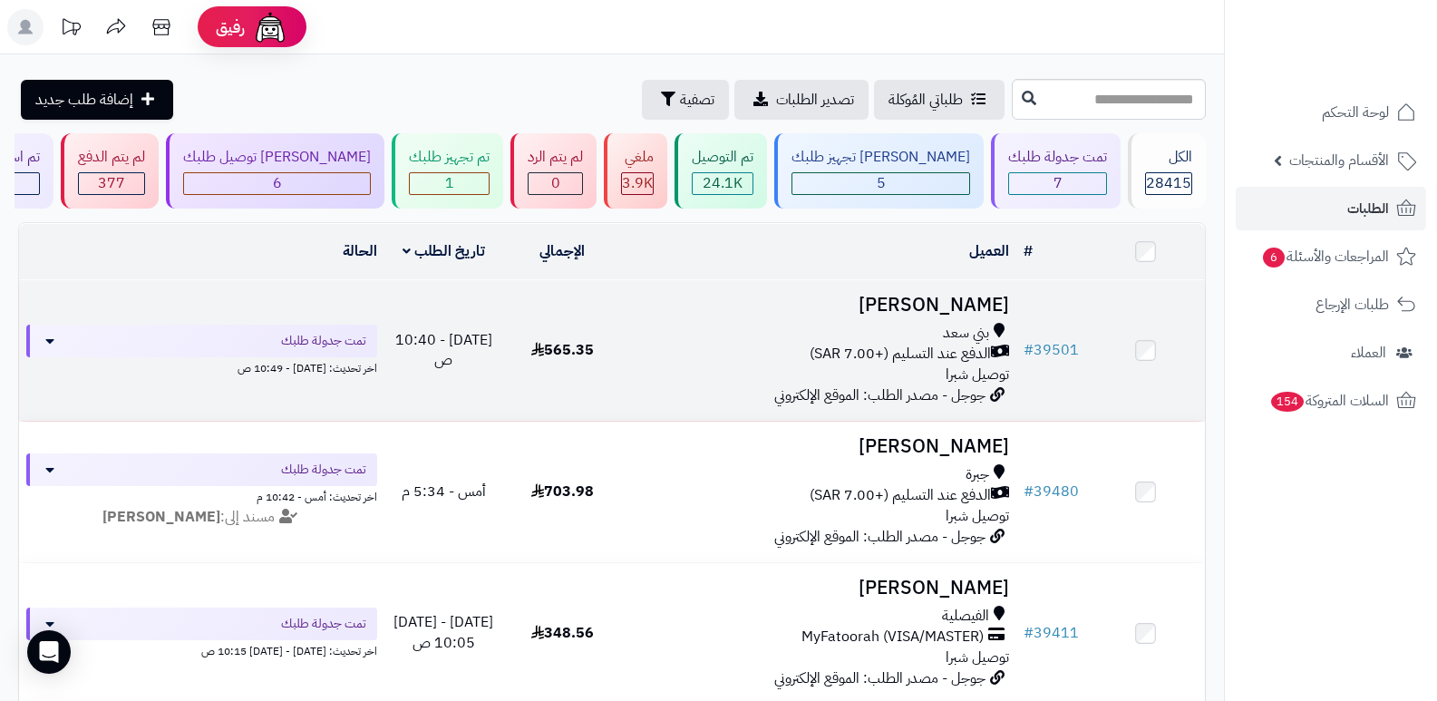
click at [943, 297] on h3 "[PERSON_NAME]" at bounding box center [819, 305] width 381 height 21
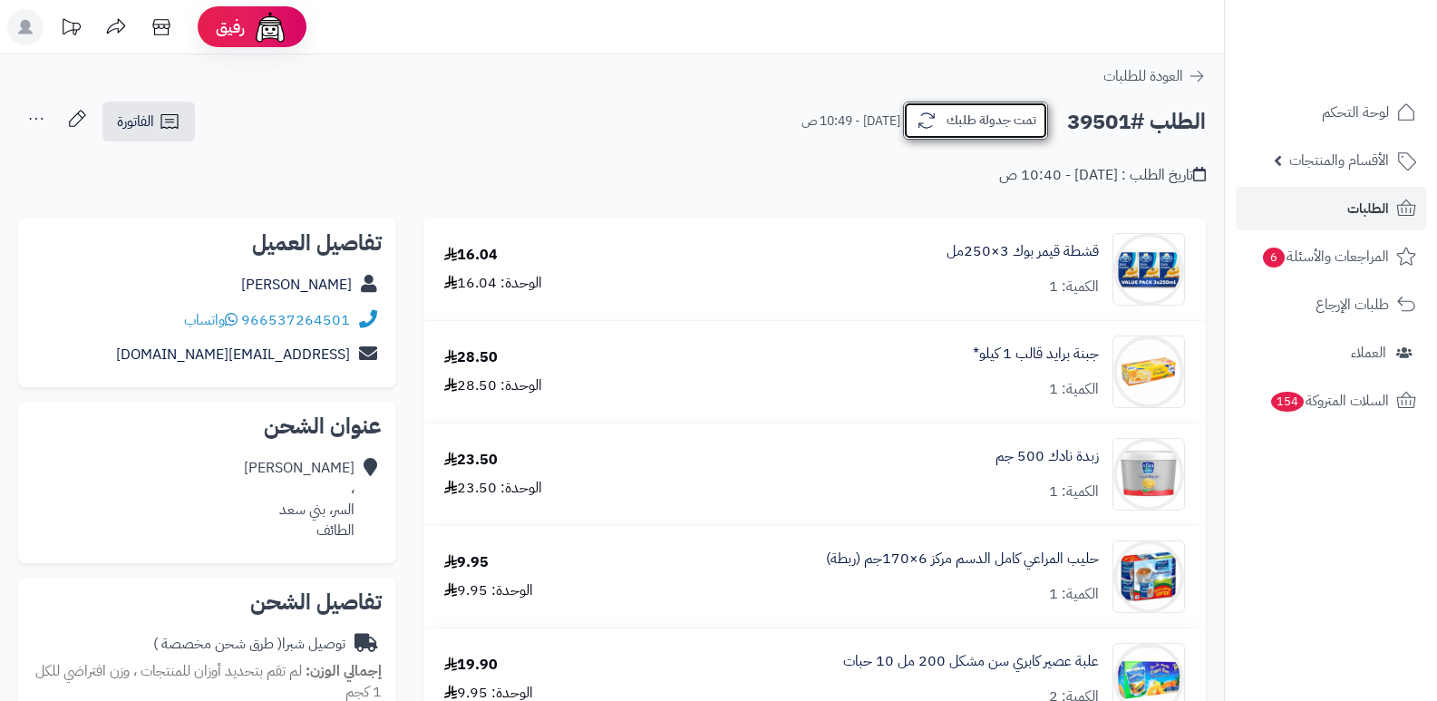
click at [981, 140] on button "تمت جدولة طلبك" at bounding box center [975, 121] width 145 height 38
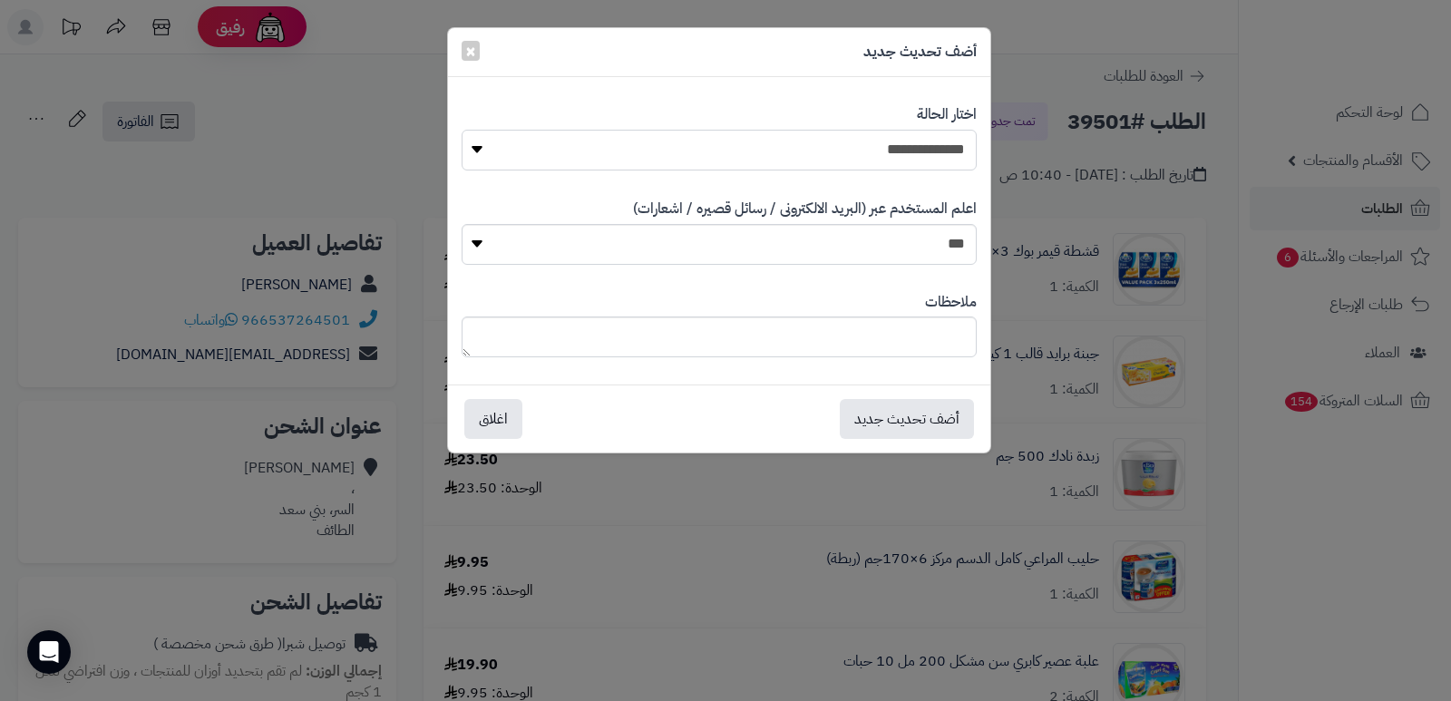
click at [943, 157] on select "**********" at bounding box center [719, 150] width 515 height 41
select select "*"
click at [462, 130] on select "**********" at bounding box center [719, 150] width 515 height 41
click at [888, 338] on textarea at bounding box center [719, 336] width 515 height 41
drag, startPoint x: 937, startPoint y: 335, endPoint x: 915, endPoint y: 365, distance: 37.0
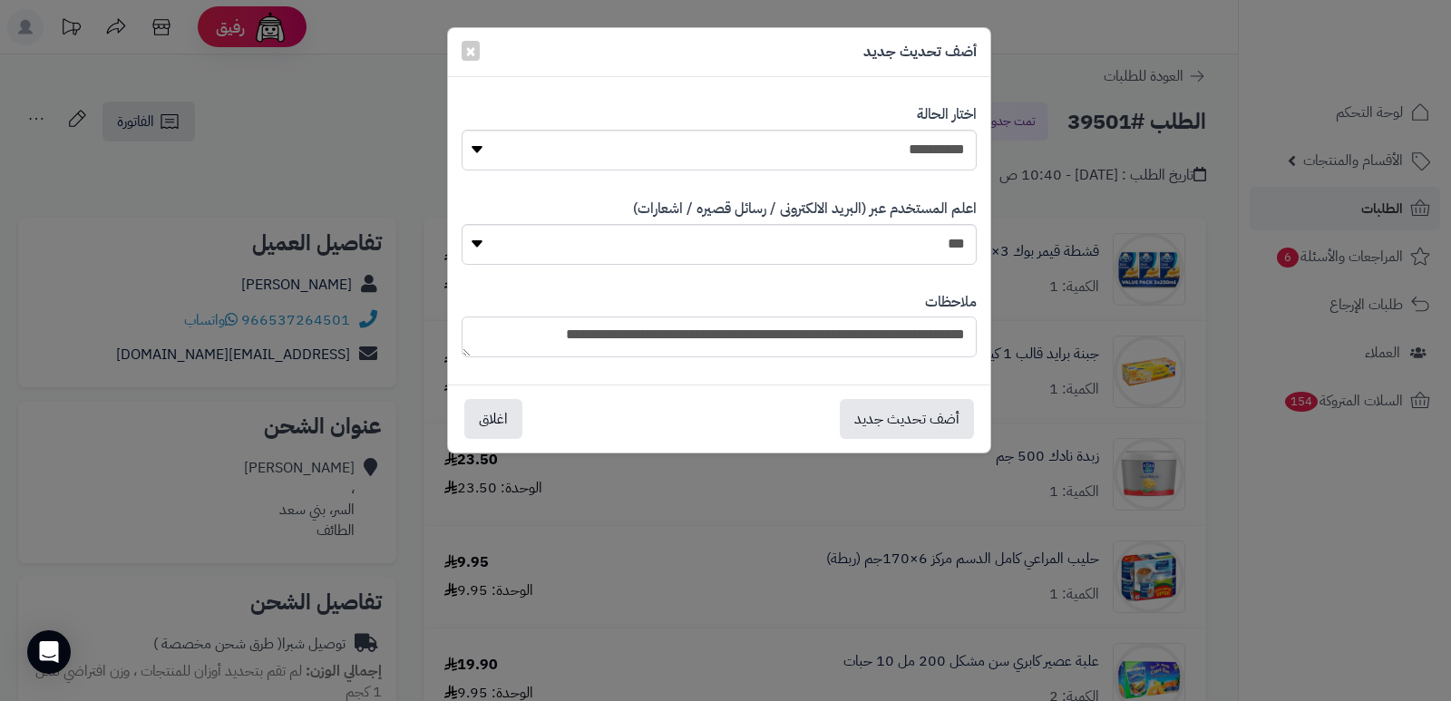
click at [936, 335] on textarea "**********" at bounding box center [719, 336] width 515 height 41
click at [932, 331] on textarea "**********" at bounding box center [719, 336] width 515 height 41
click at [530, 336] on textarea "**********" at bounding box center [719, 336] width 515 height 41
type textarea "**********"
click at [923, 429] on button "أضف تحديث جديد" at bounding box center [907, 418] width 134 height 40
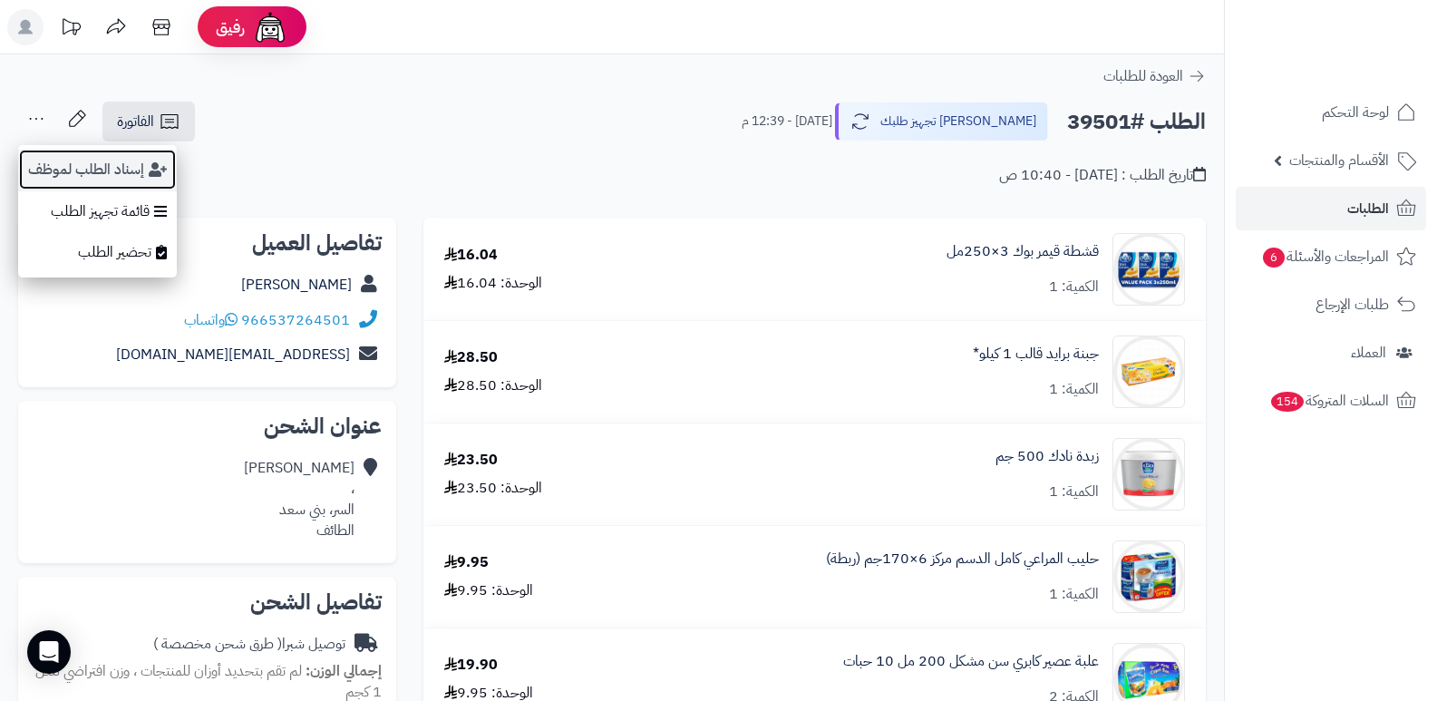
click at [55, 162] on button "إسناد الطلب لموظف" at bounding box center [97, 170] width 159 height 42
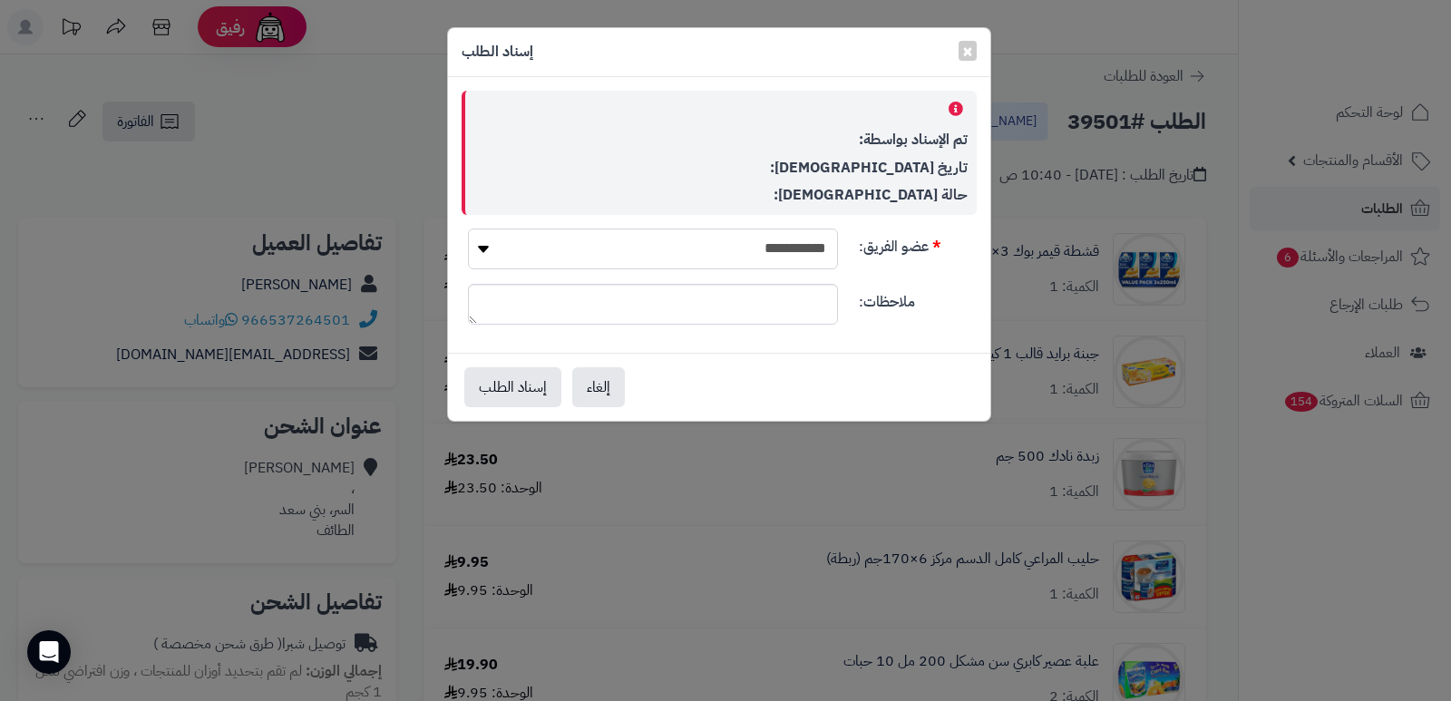
click at [660, 249] on select "**********" at bounding box center [653, 248] width 370 height 41
select select "**"
click at [468, 228] on select "**********" at bounding box center [653, 248] width 370 height 41
click at [544, 393] on button "إسناد الطلب" at bounding box center [512, 386] width 97 height 40
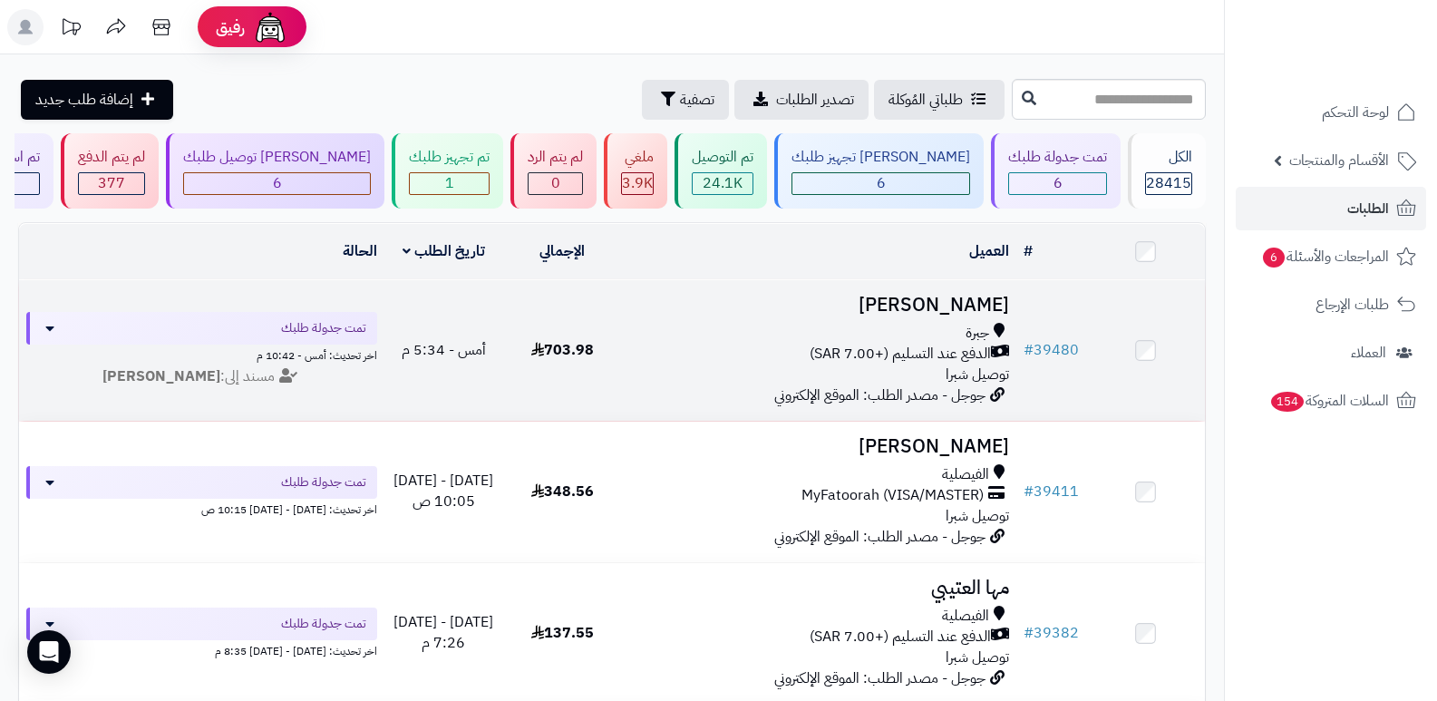
click at [971, 302] on h3 "[PERSON_NAME]" at bounding box center [819, 305] width 381 height 21
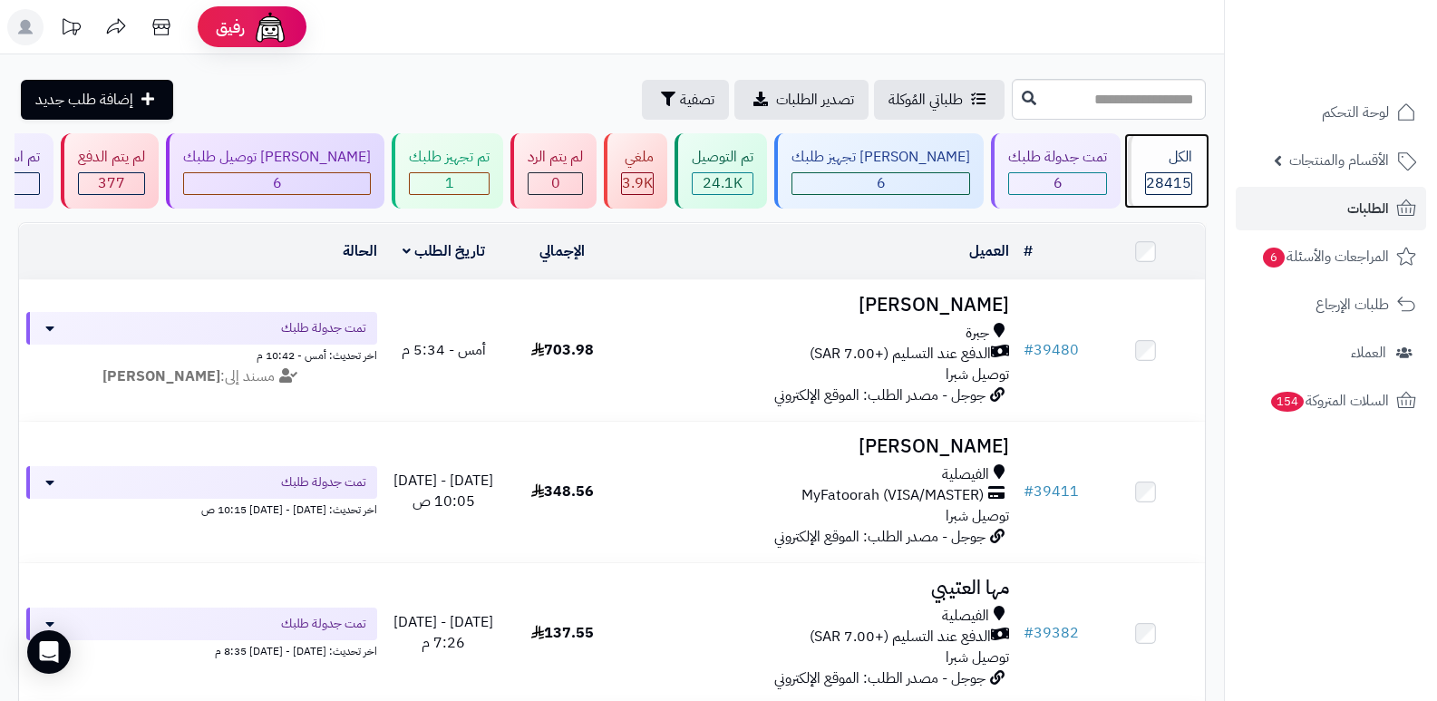
click at [1153, 164] on div "الكل" at bounding box center [1168, 157] width 47 height 21
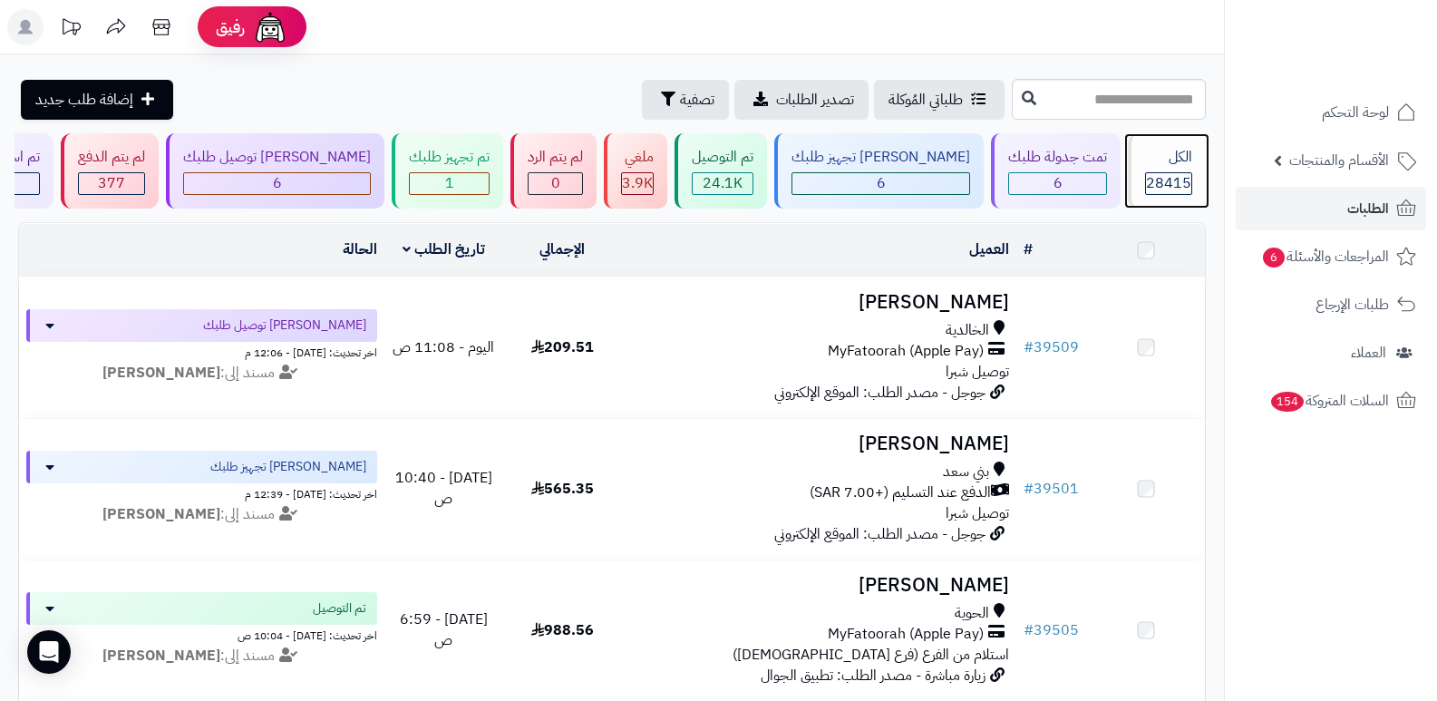
click at [1178, 151] on div "الكل" at bounding box center [1168, 157] width 47 height 21
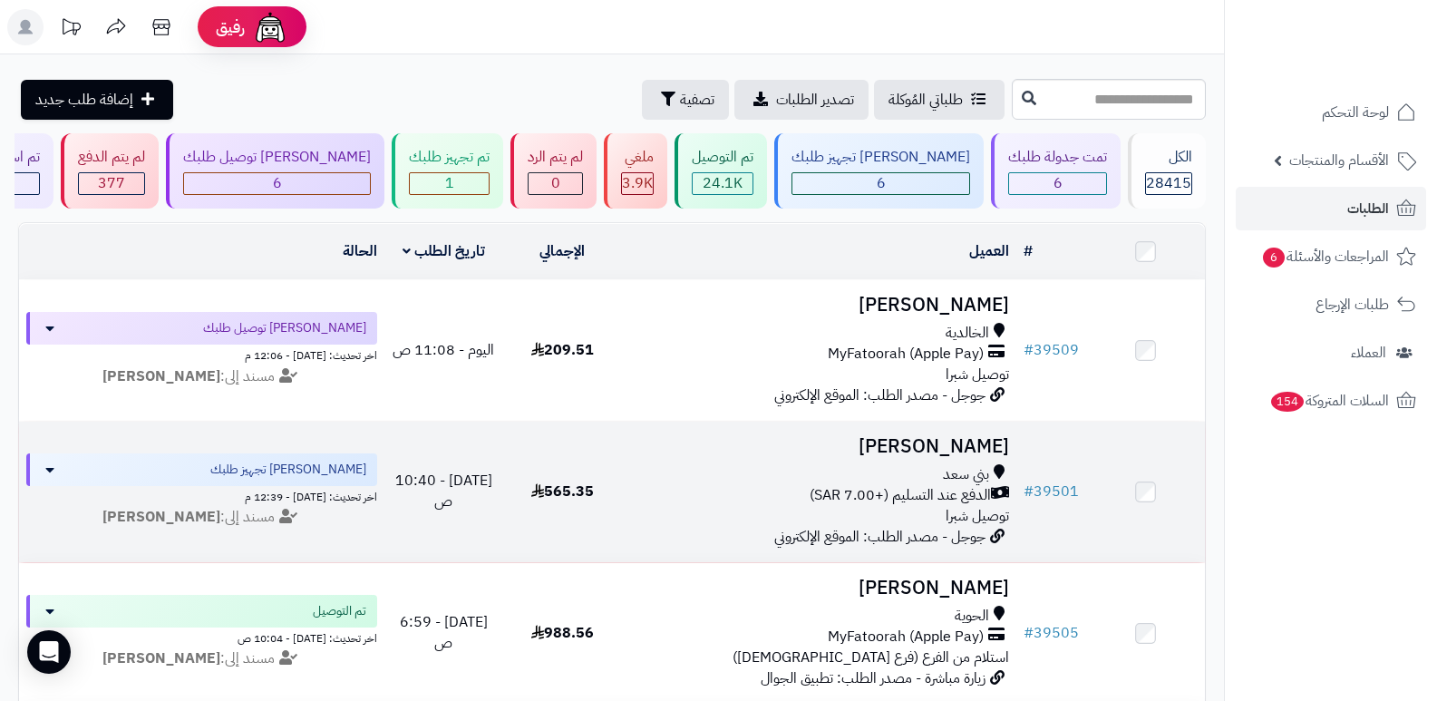
click at [929, 443] on h3 "[PERSON_NAME]" at bounding box center [819, 446] width 381 height 21
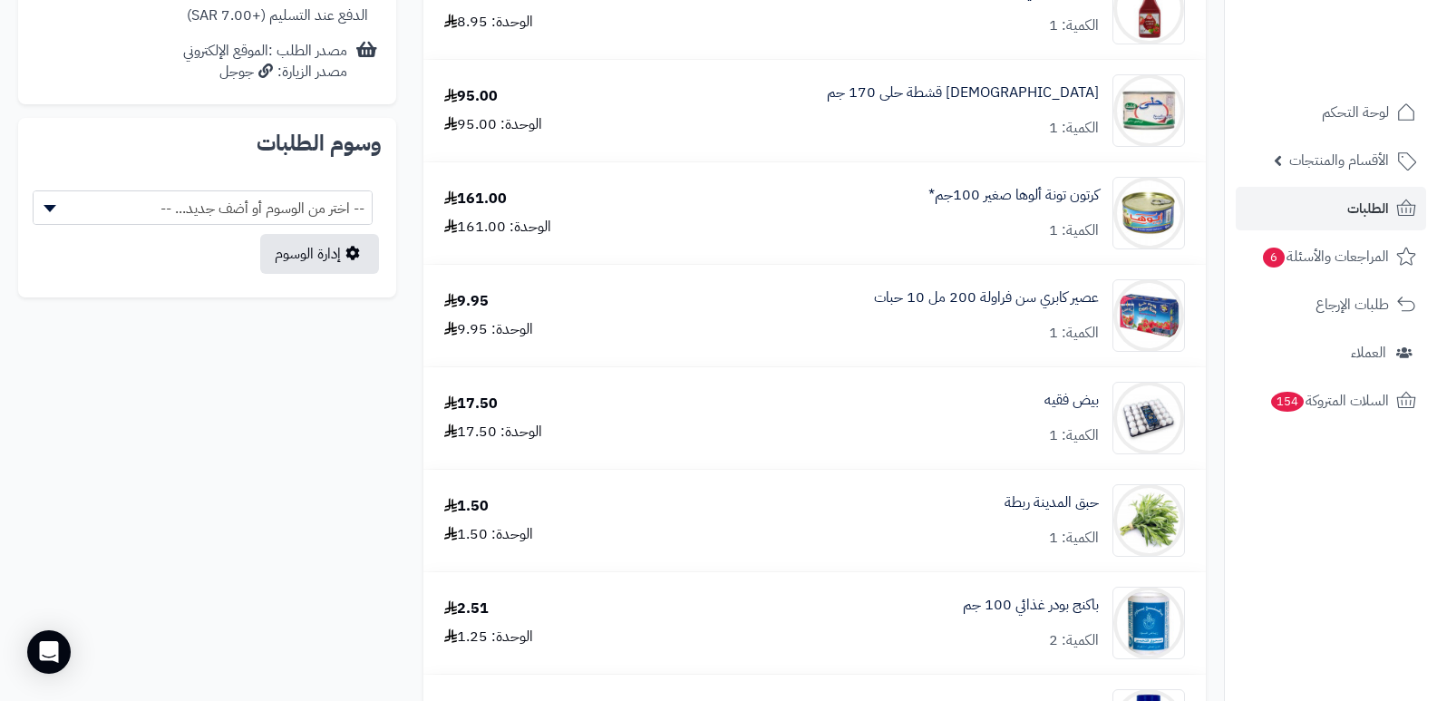
scroll to position [423, 0]
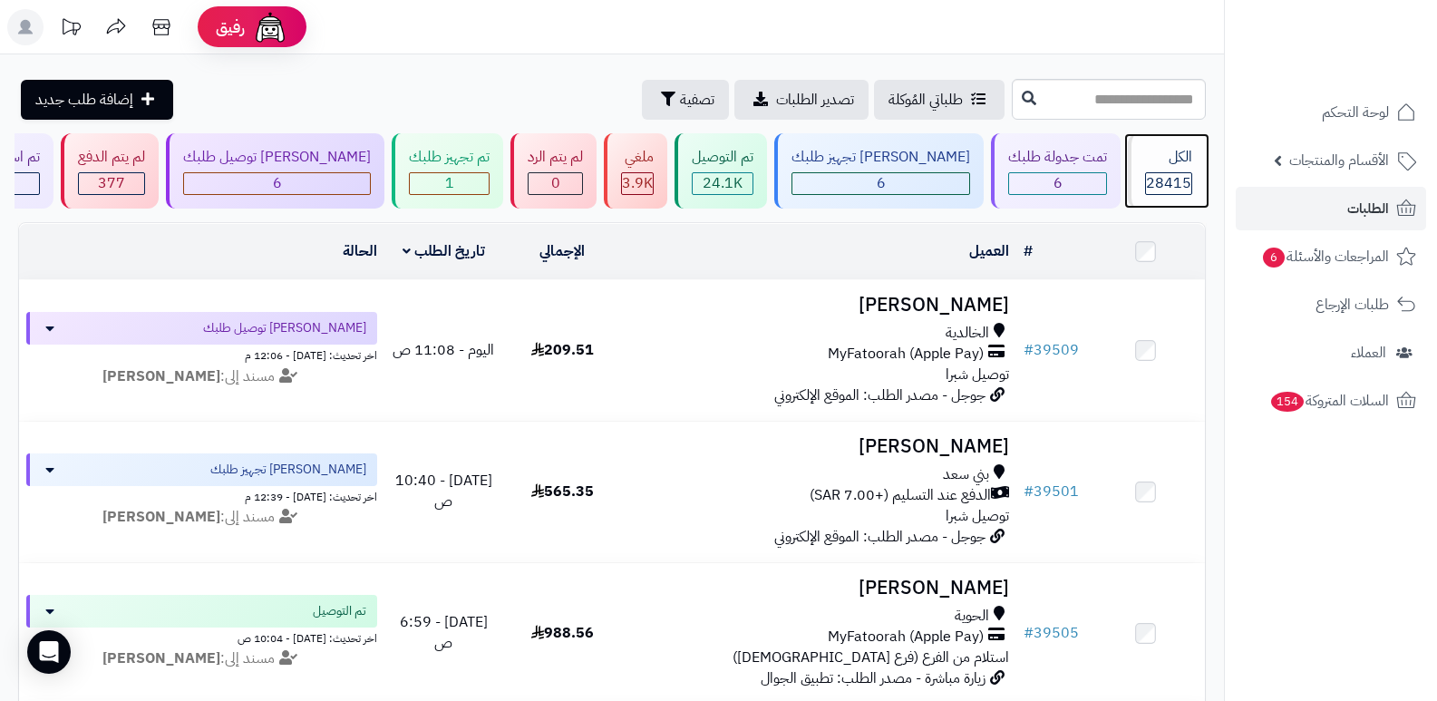
click at [1128, 151] on div "الكل 28415" at bounding box center [1167, 170] width 78 height 75
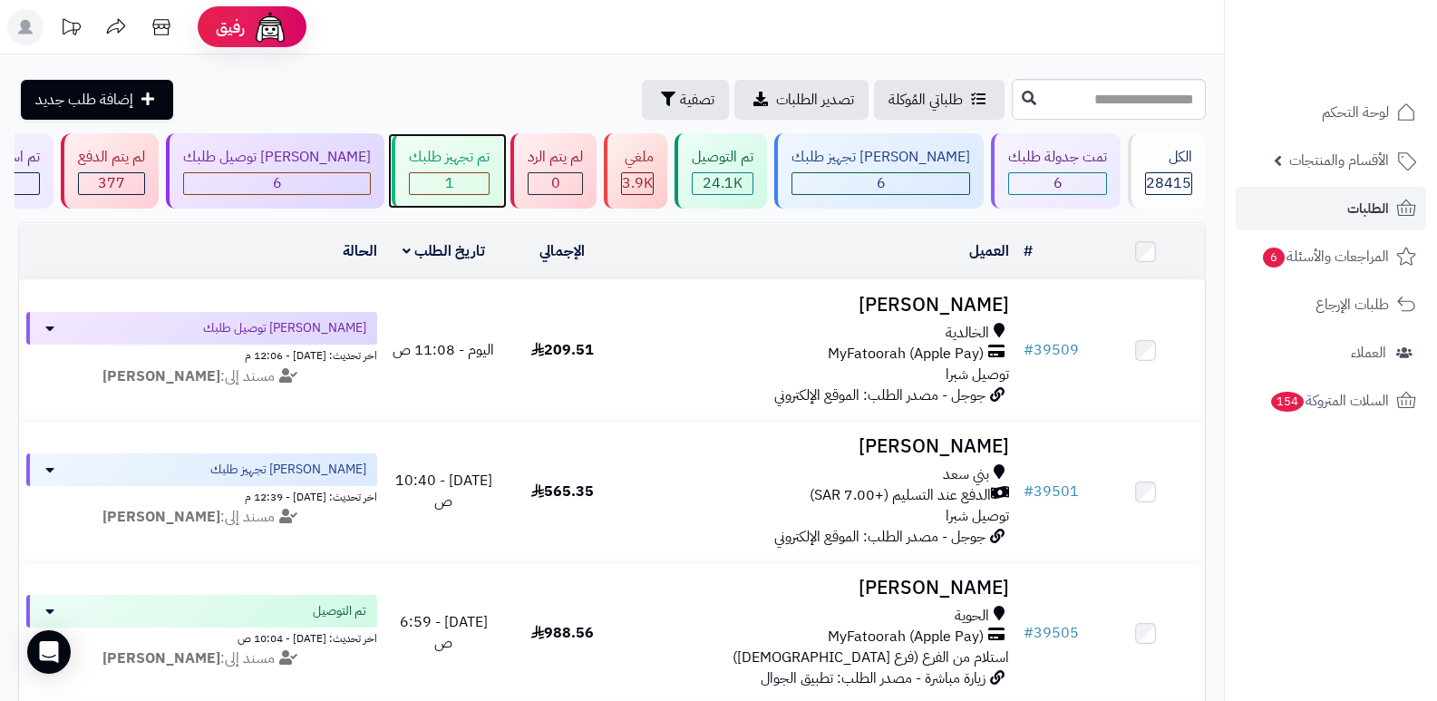
click at [452, 174] on div "1" at bounding box center [449, 183] width 79 height 21
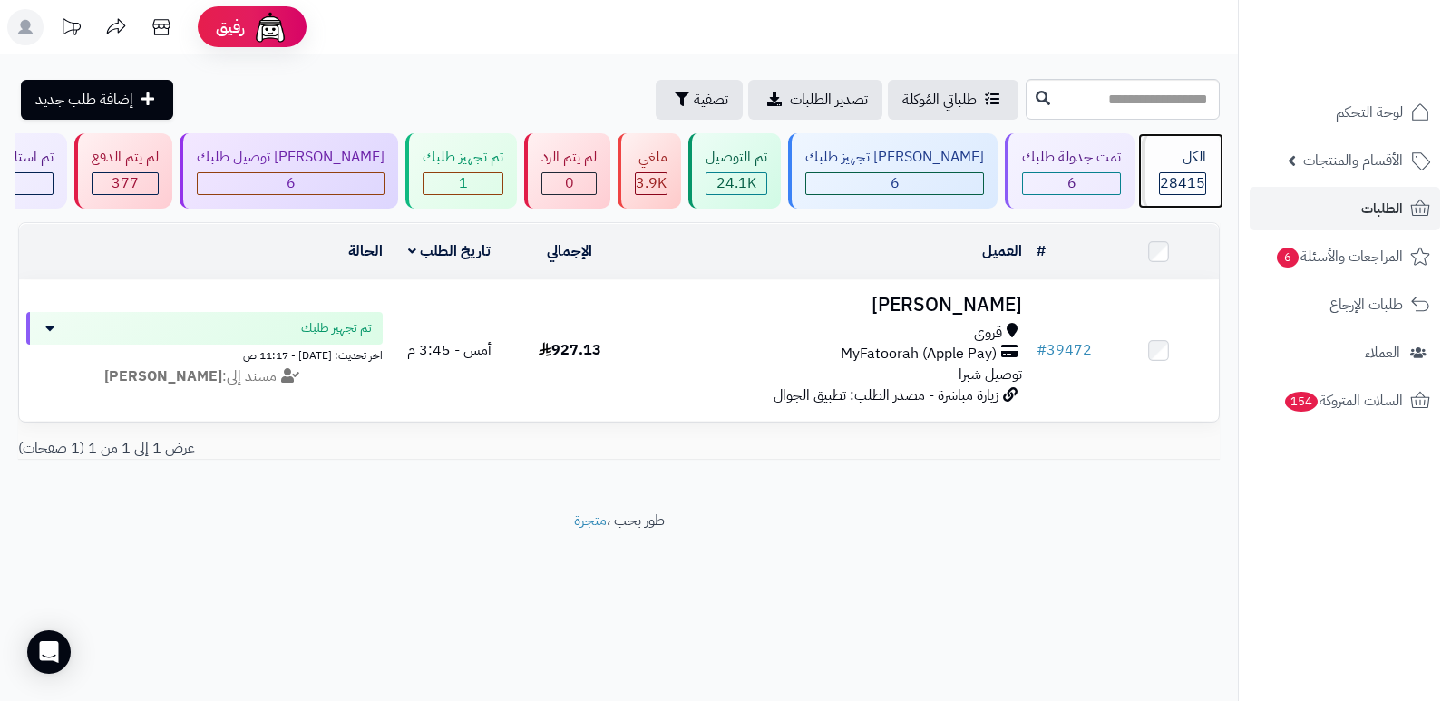
click at [1163, 175] on span "28415" at bounding box center [1182, 183] width 45 height 22
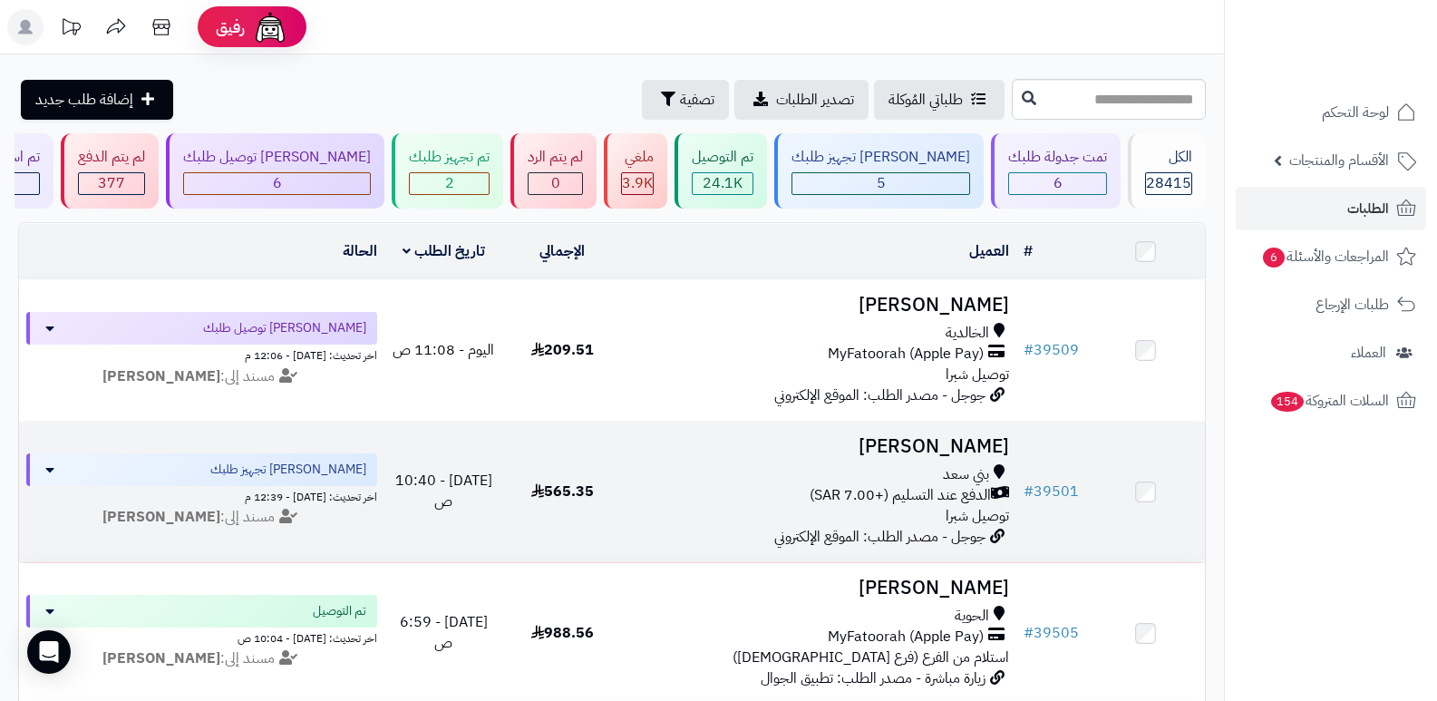
click at [922, 450] on h3 "[PERSON_NAME]" at bounding box center [819, 446] width 381 height 21
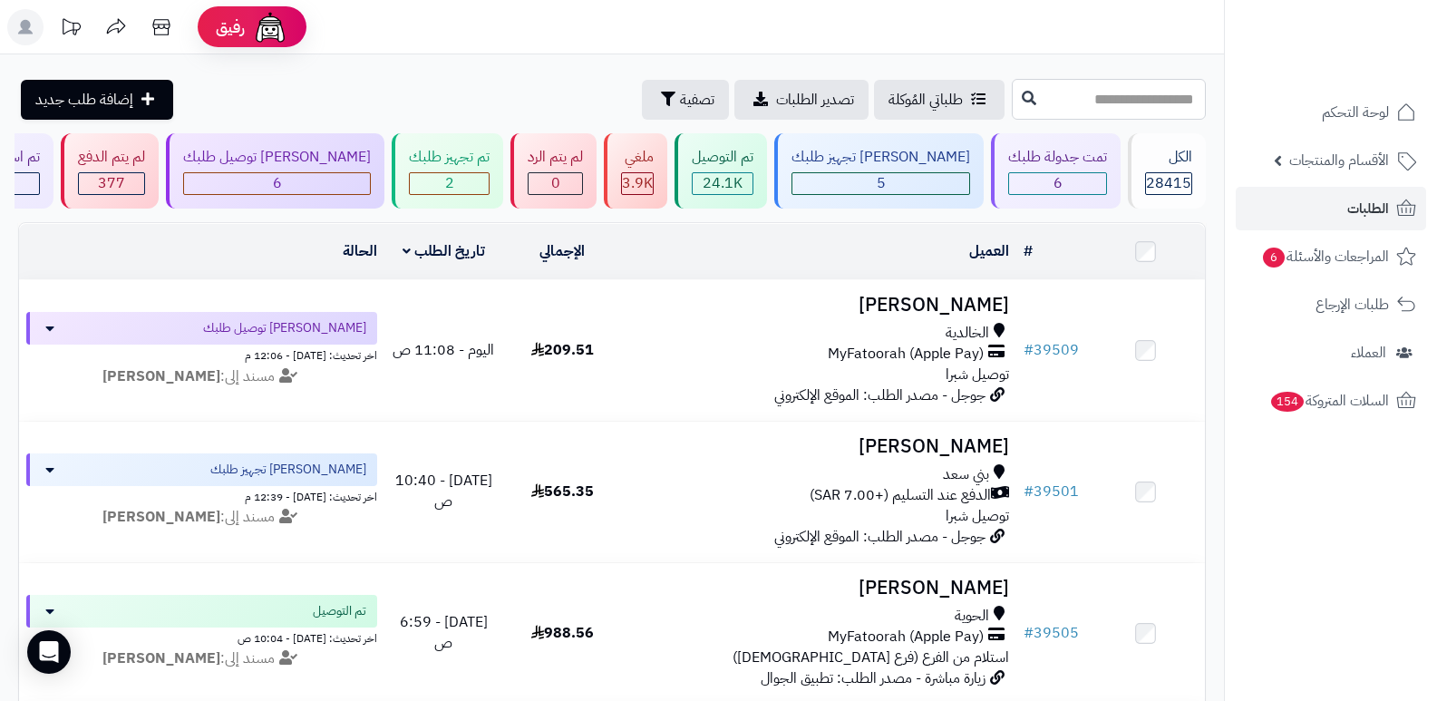
click at [1159, 93] on input "text" at bounding box center [1109, 99] width 194 height 41
type input "*****"
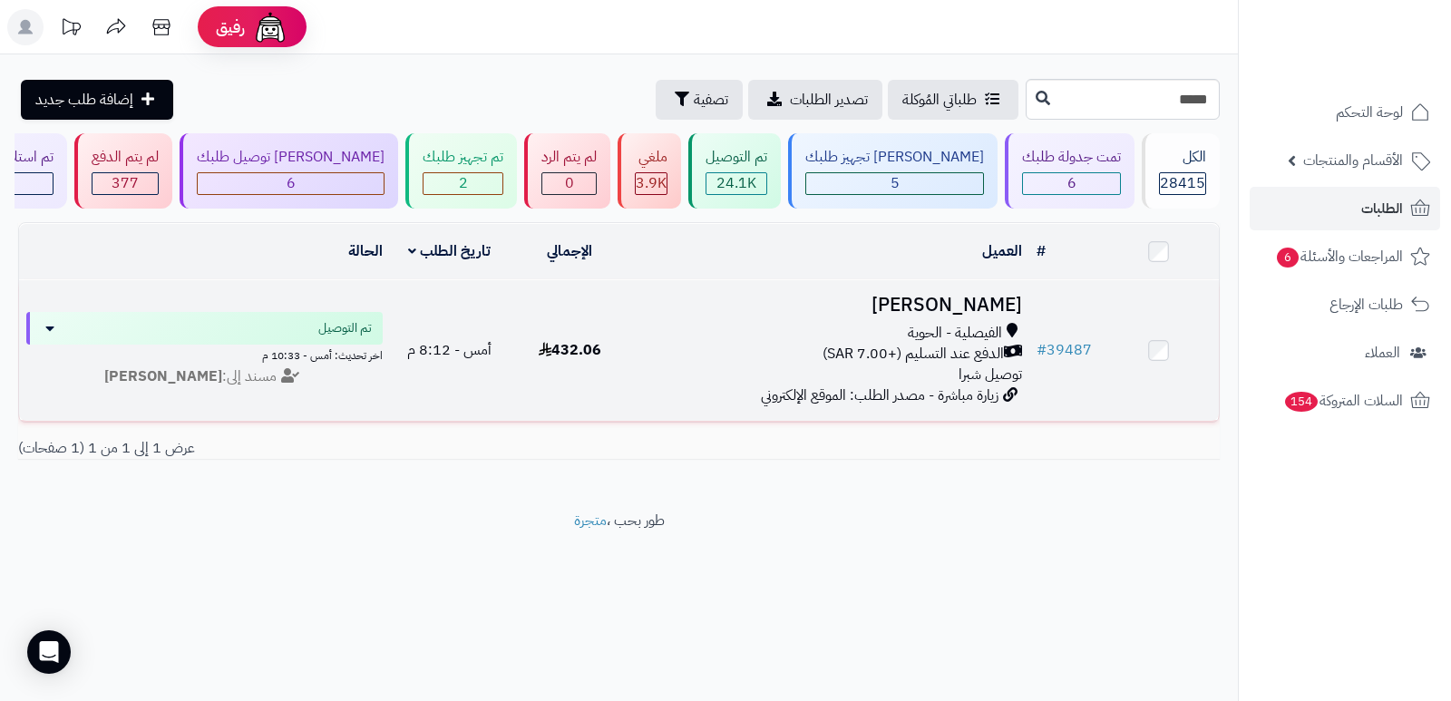
click at [950, 301] on h3 "[PERSON_NAME]" at bounding box center [829, 305] width 385 height 21
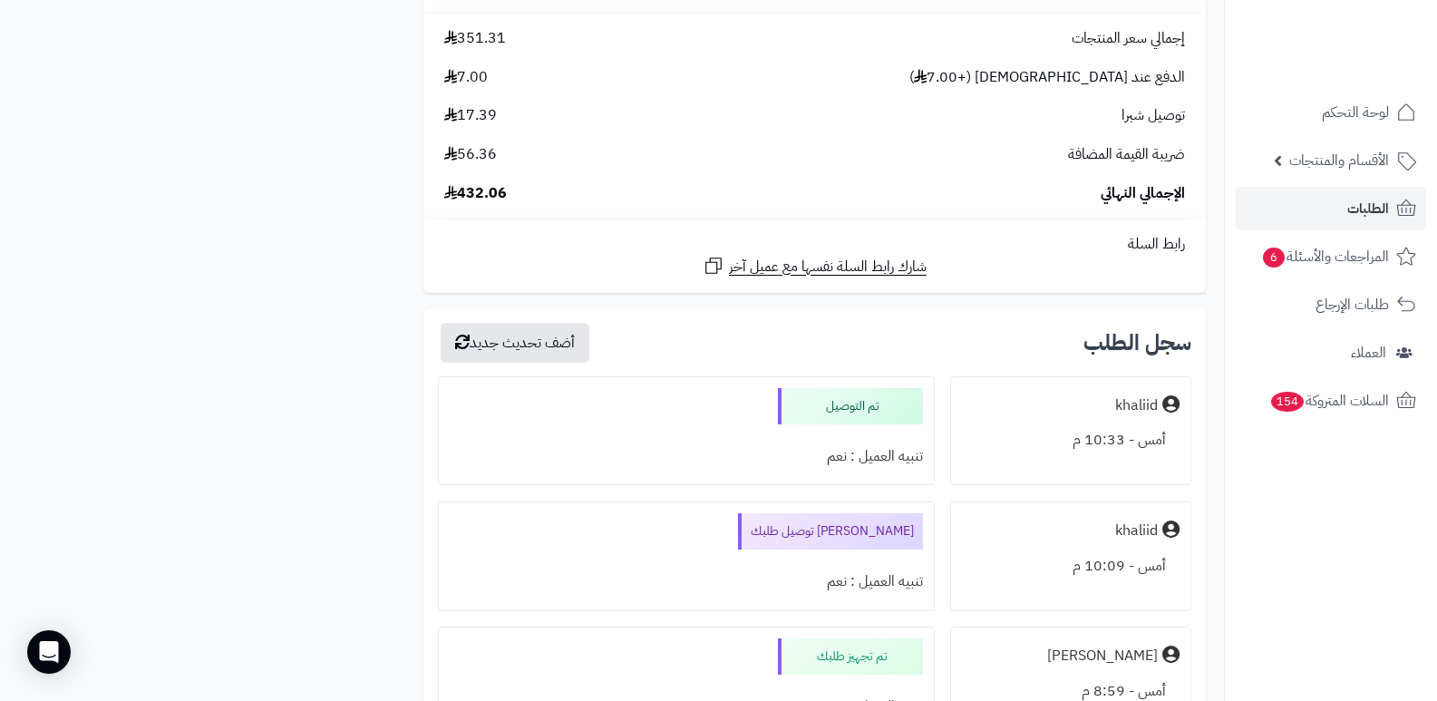
scroll to position [1723, 0]
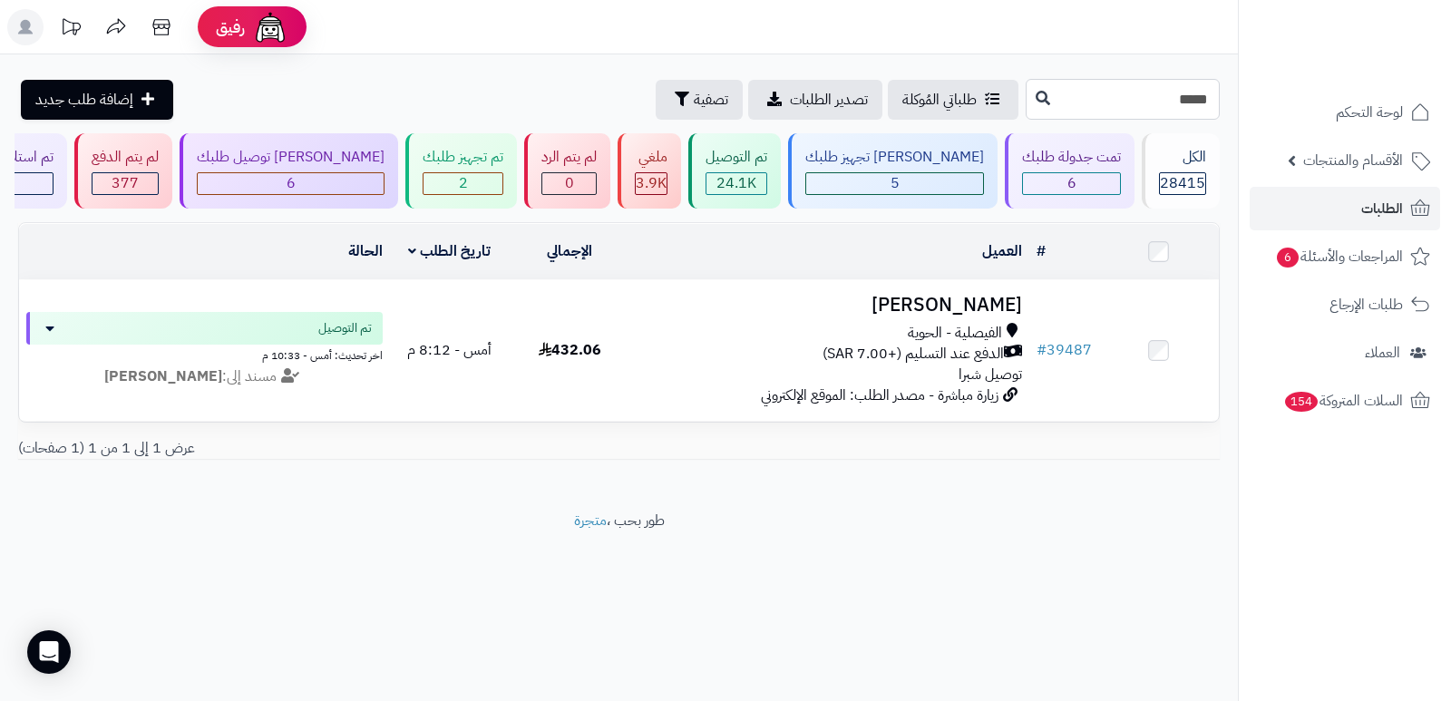
click at [1162, 102] on input "*****" at bounding box center [1123, 99] width 194 height 41
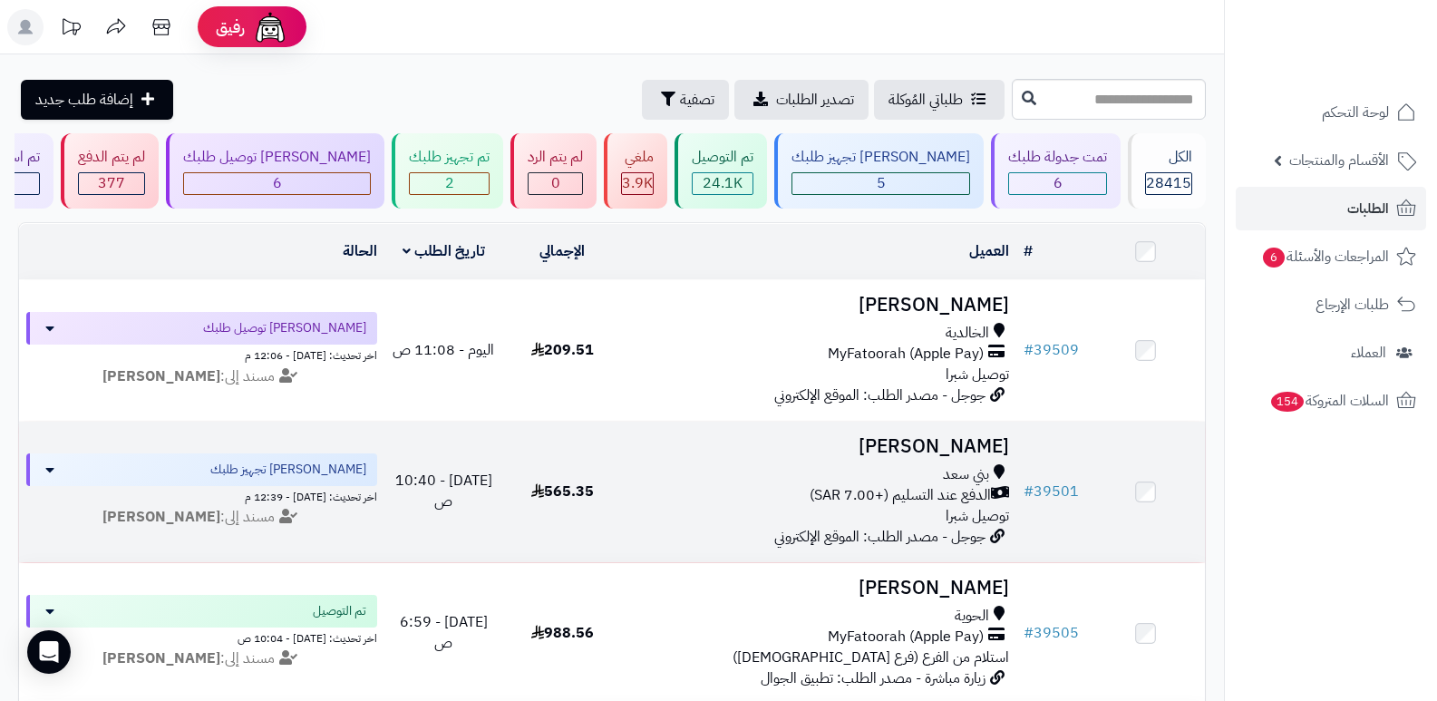
click at [919, 440] on h3 "[PERSON_NAME]" at bounding box center [819, 446] width 381 height 21
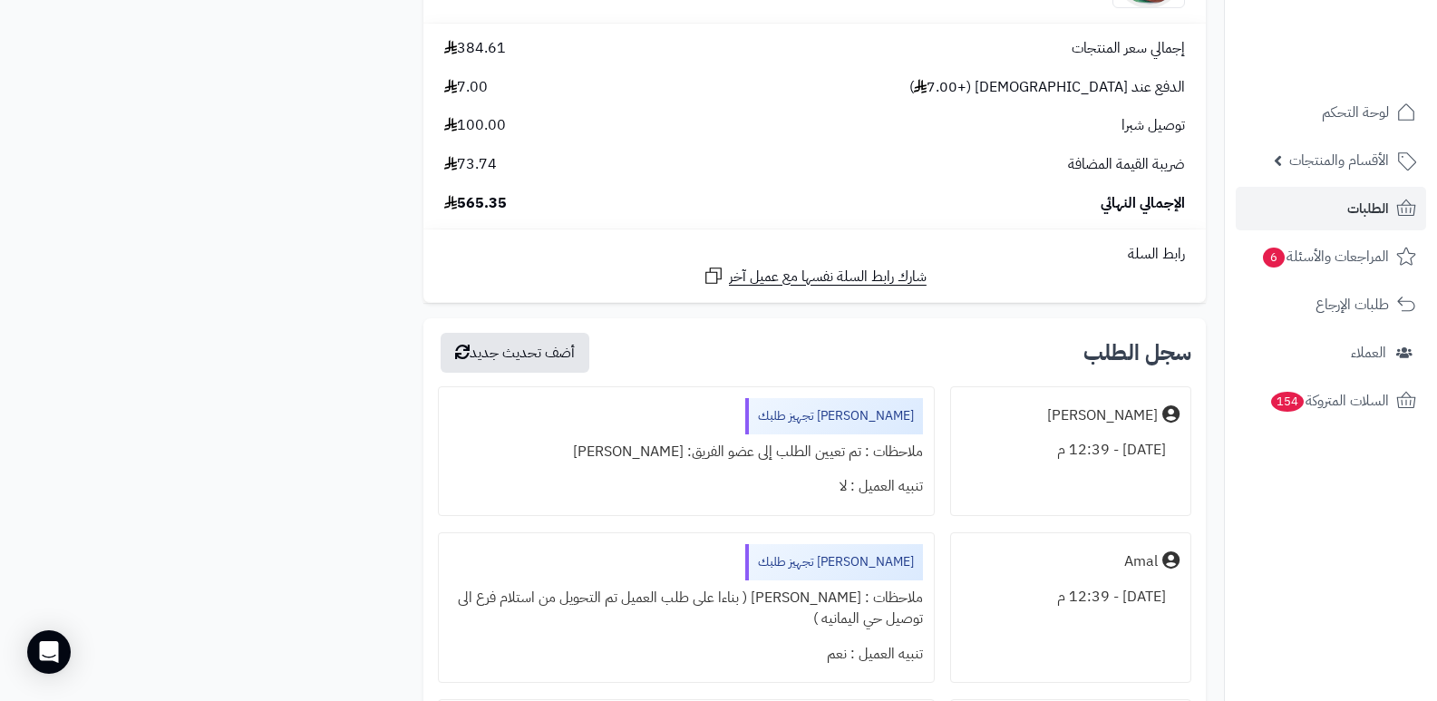
scroll to position [1904, 0]
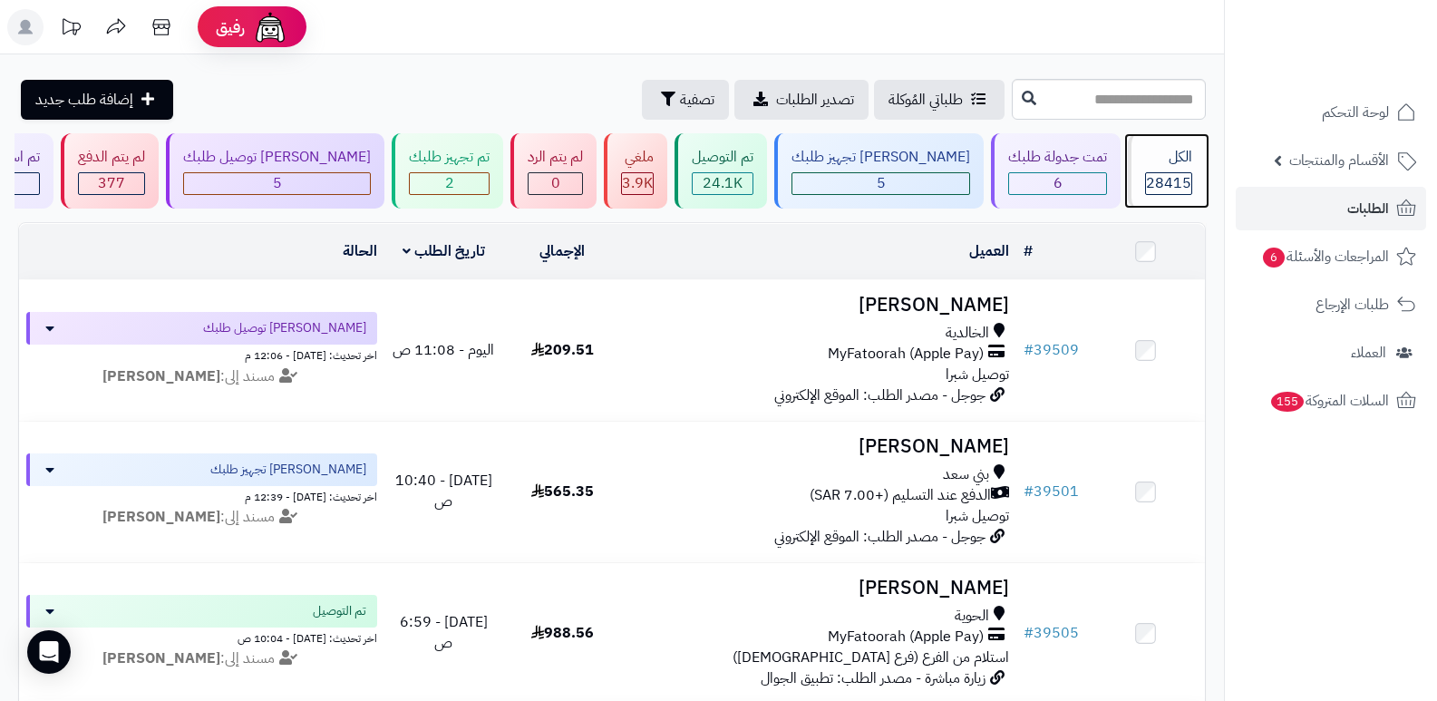
click at [1188, 173] on div "28415" at bounding box center [1168, 183] width 45 height 21
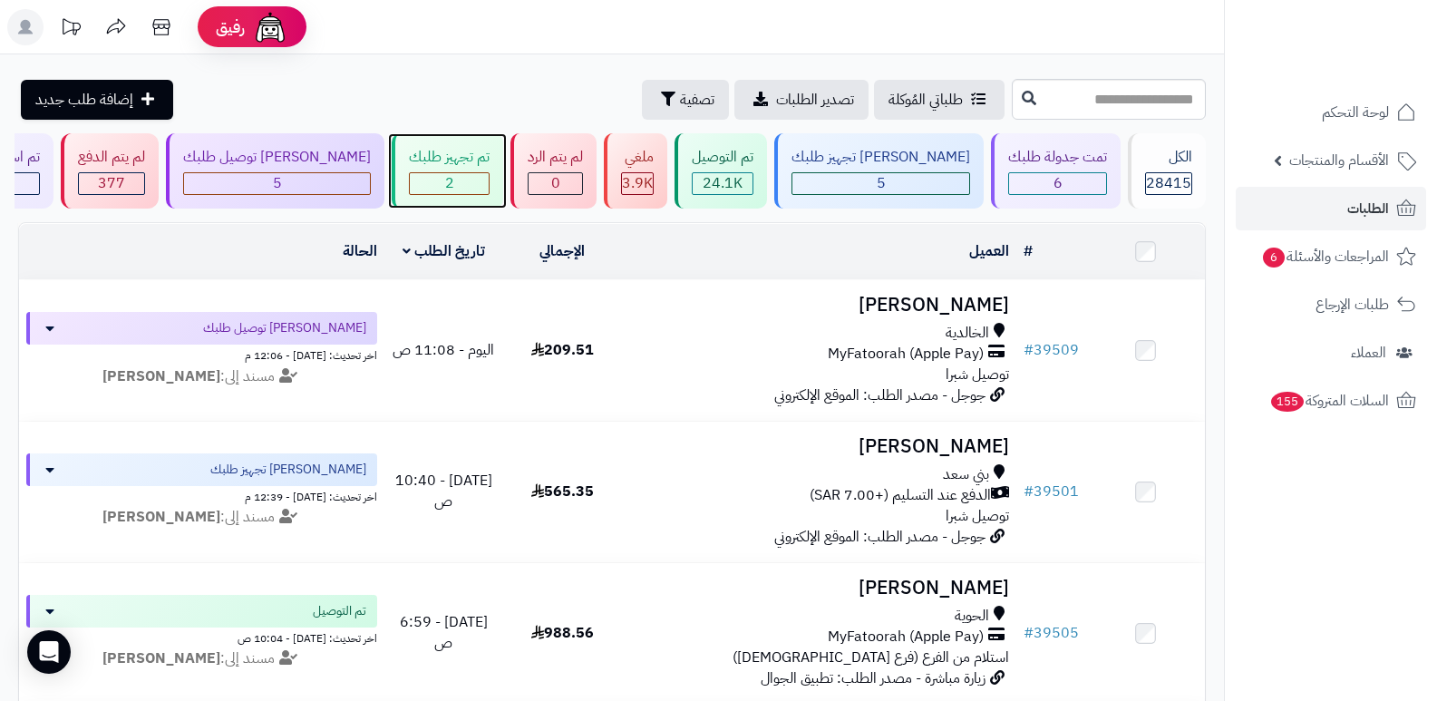
click at [502, 170] on div "تم تجهيز طلبك 2" at bounding box center [448, 170] width 112 height 75
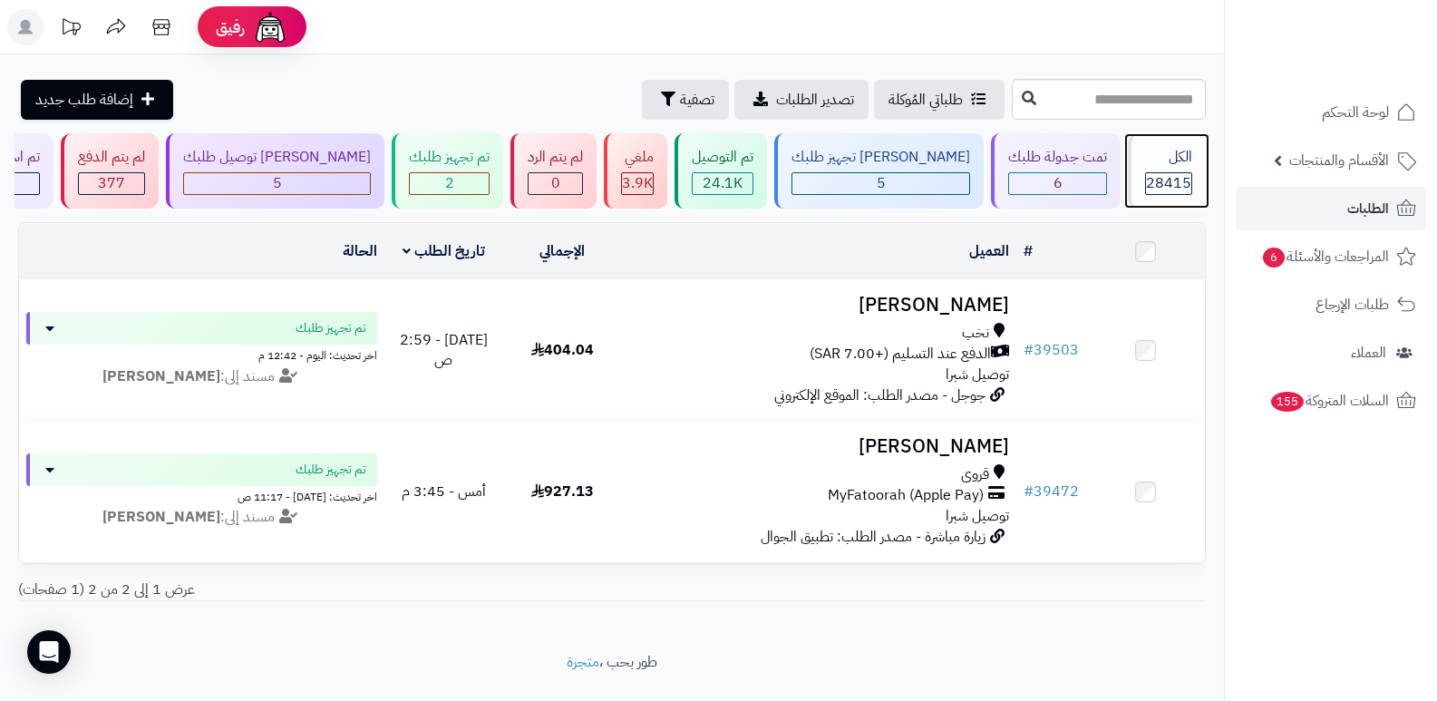
click at [1169, 164] on div "الكل" at bounding box center [1168, 157] width 47 height 21
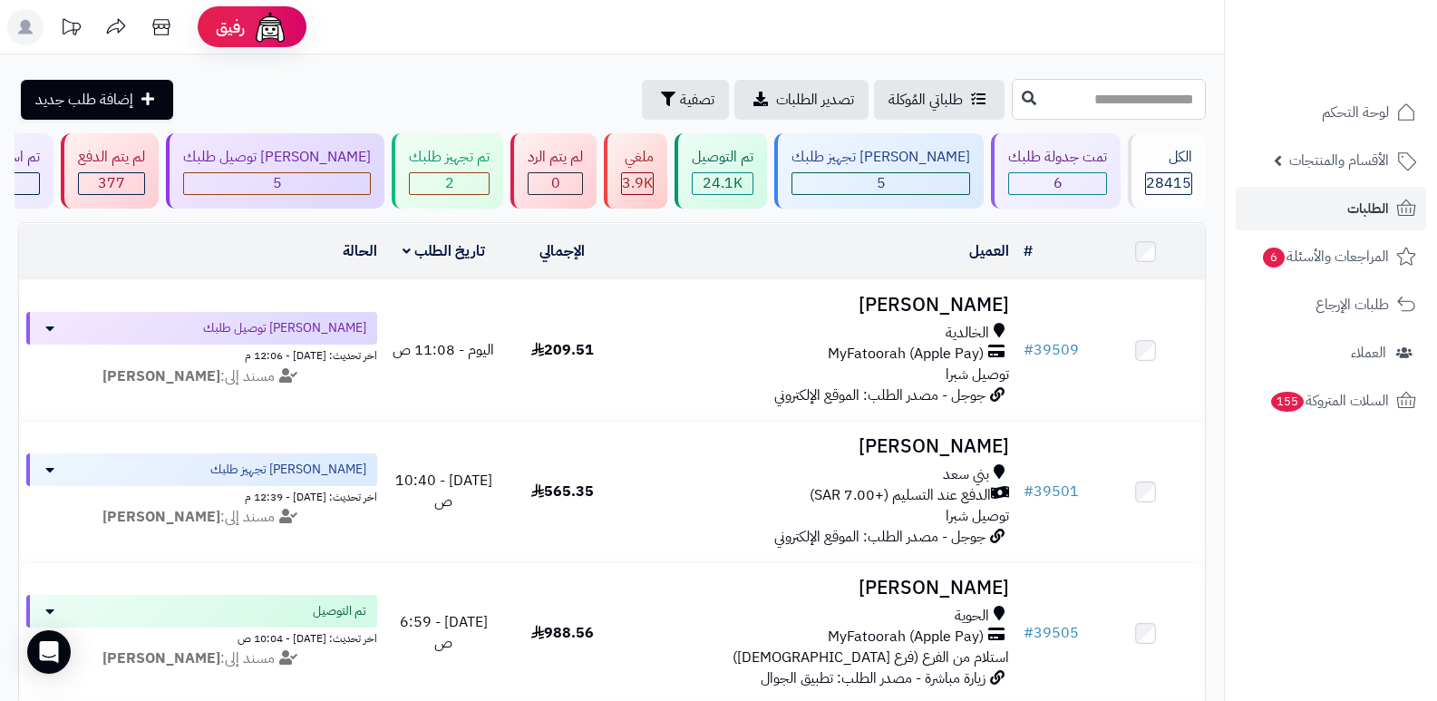
click at [1174, 100] on input "text" at bounding box center [1109, 99] width 194 height 41
type input "*****"
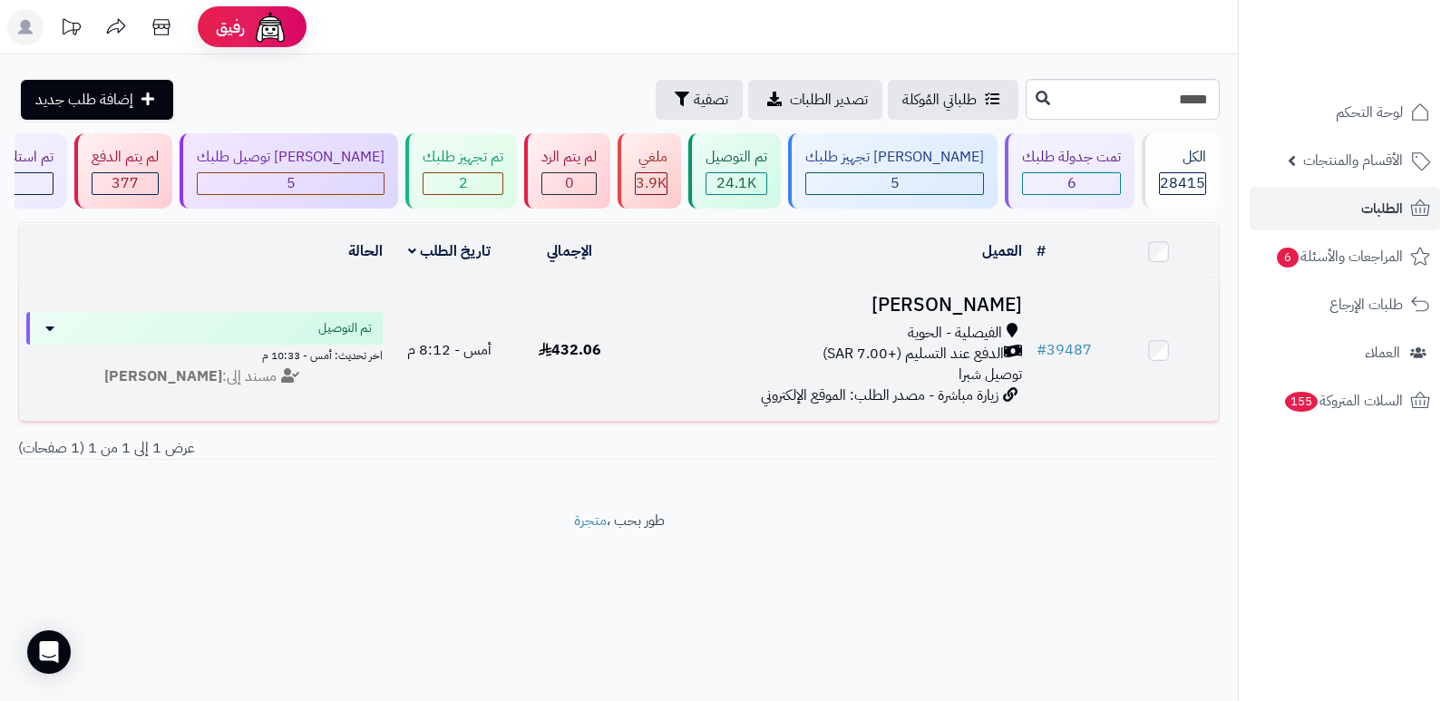
click at [963, 297] on h3 "[PERSON_NAME]" at bounding box center [829, 305] width 385 height 21
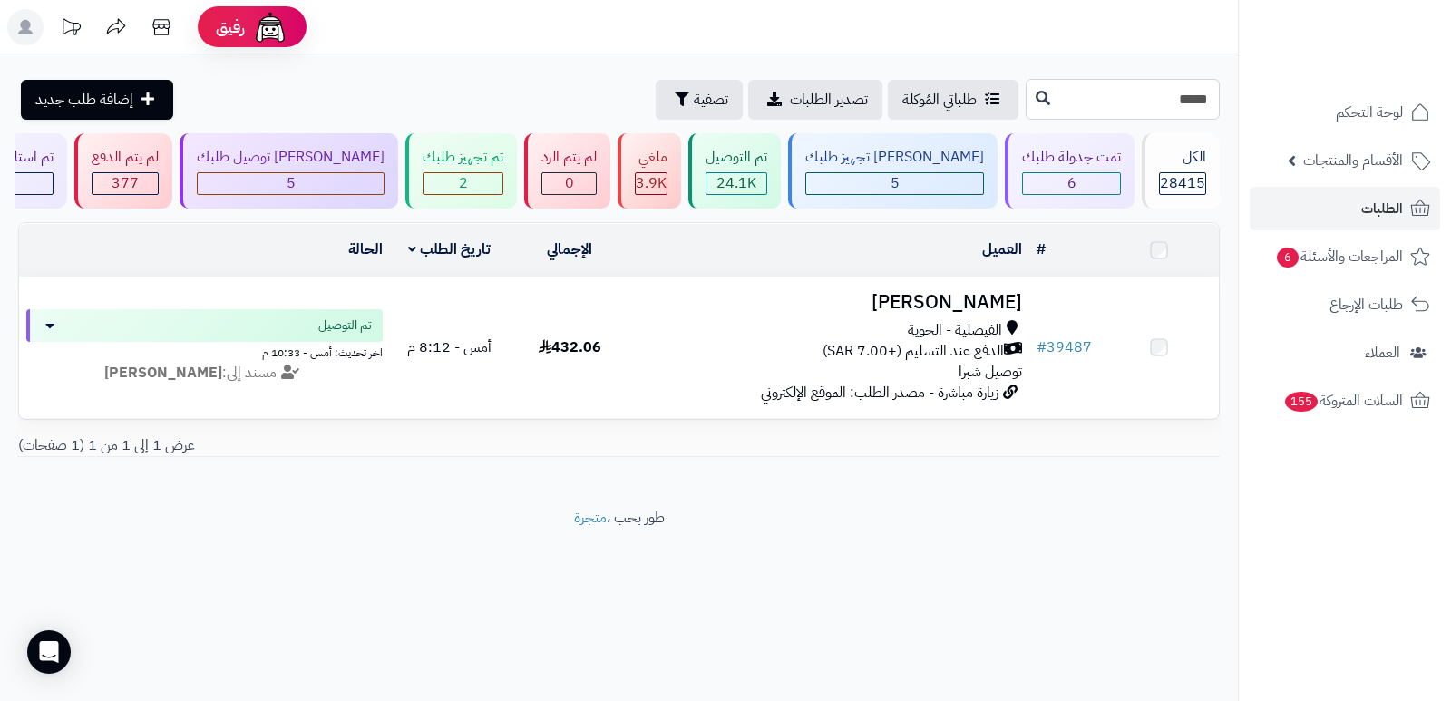
click at [1180, 87] on input "*****" at bounding box center [1123, 99] width 194 height 41
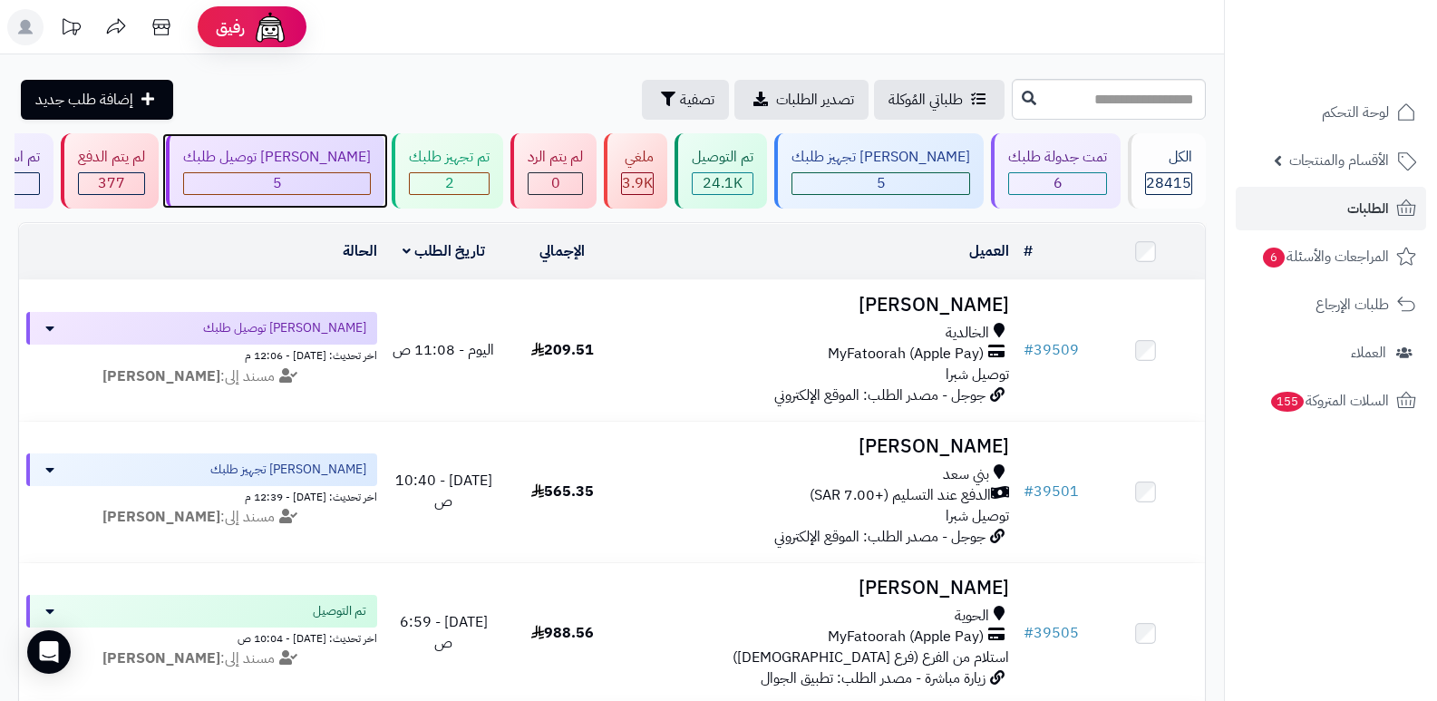
click at [371, 162] on div "[PERSON_NAME] توصيل طلبك" at bounding box center [277, 157] width 188 height 21
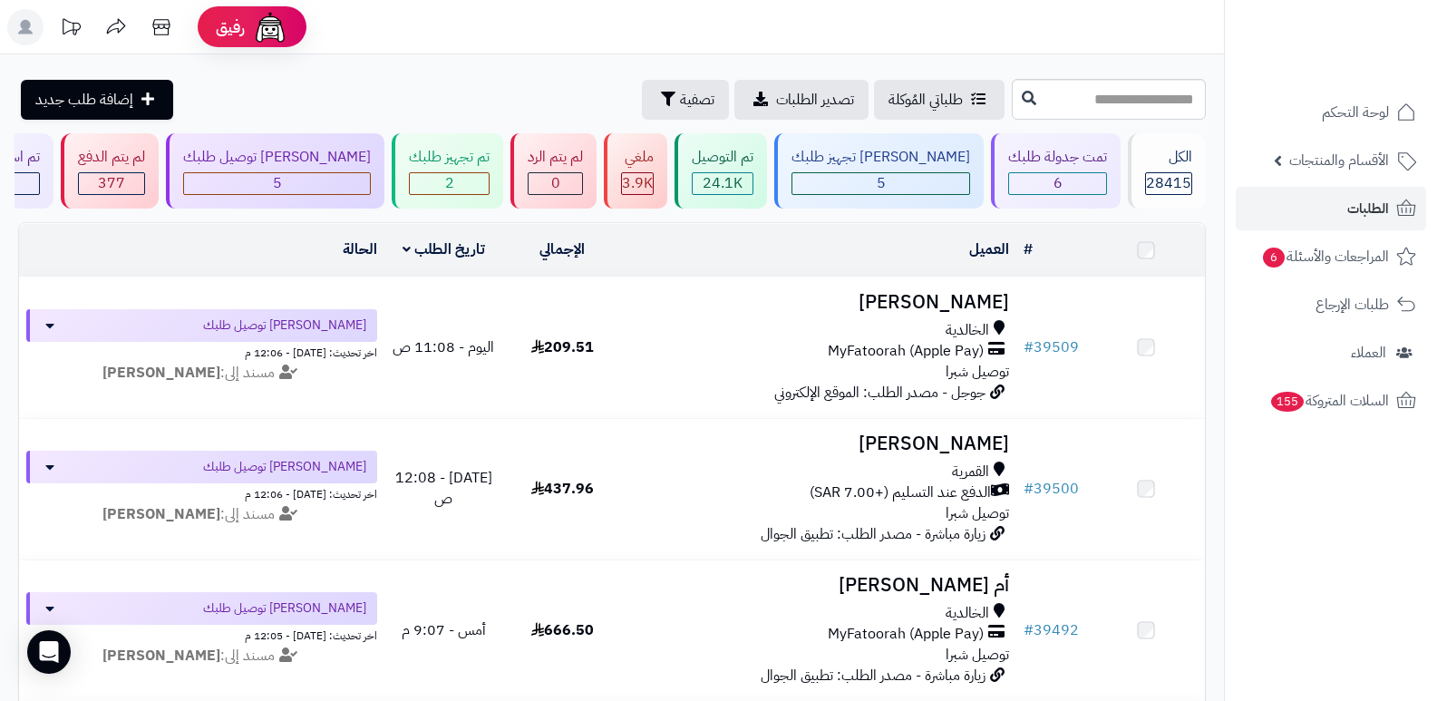
click at [484, 153] on div "تم تجهيز طلبك" at bounding box center [449, 157] width 81 height 21
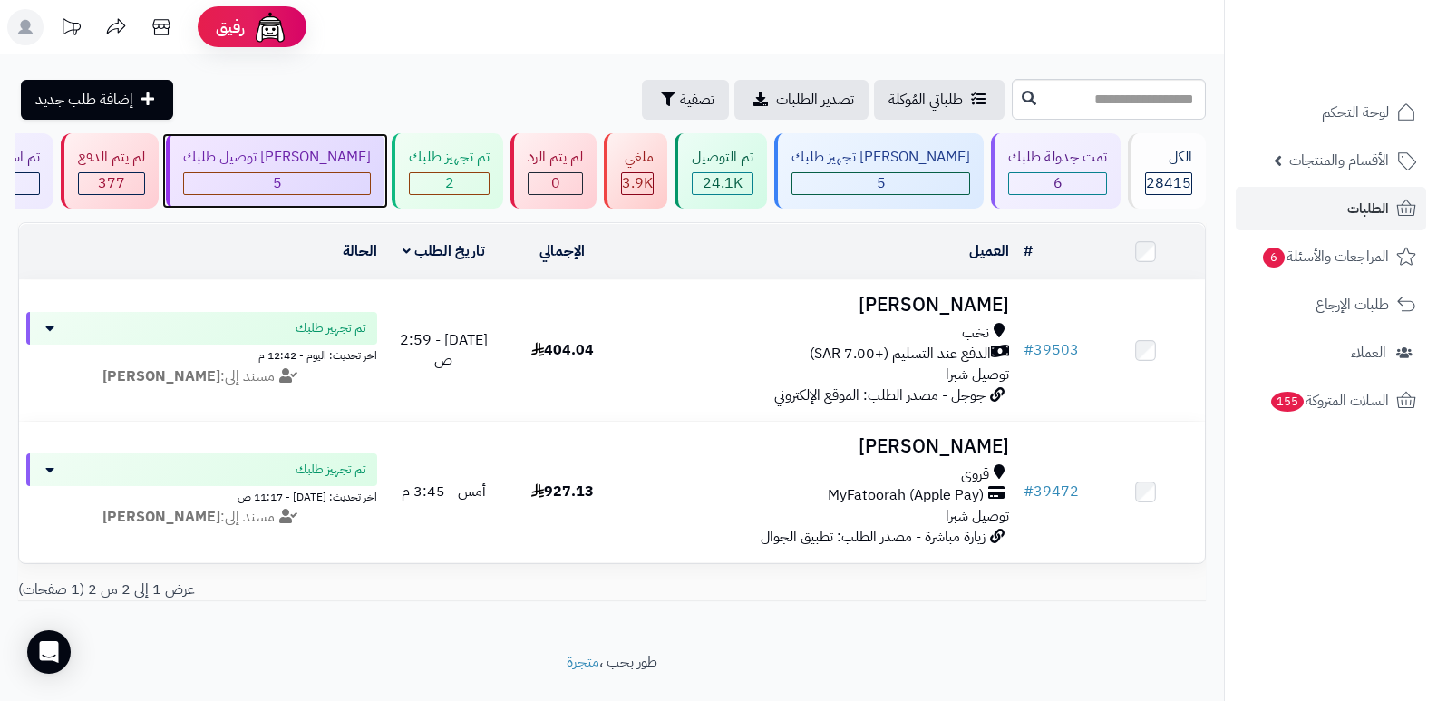
click at [357, 177] on div "5" at bounding box center [277, 183] width 186 height 21
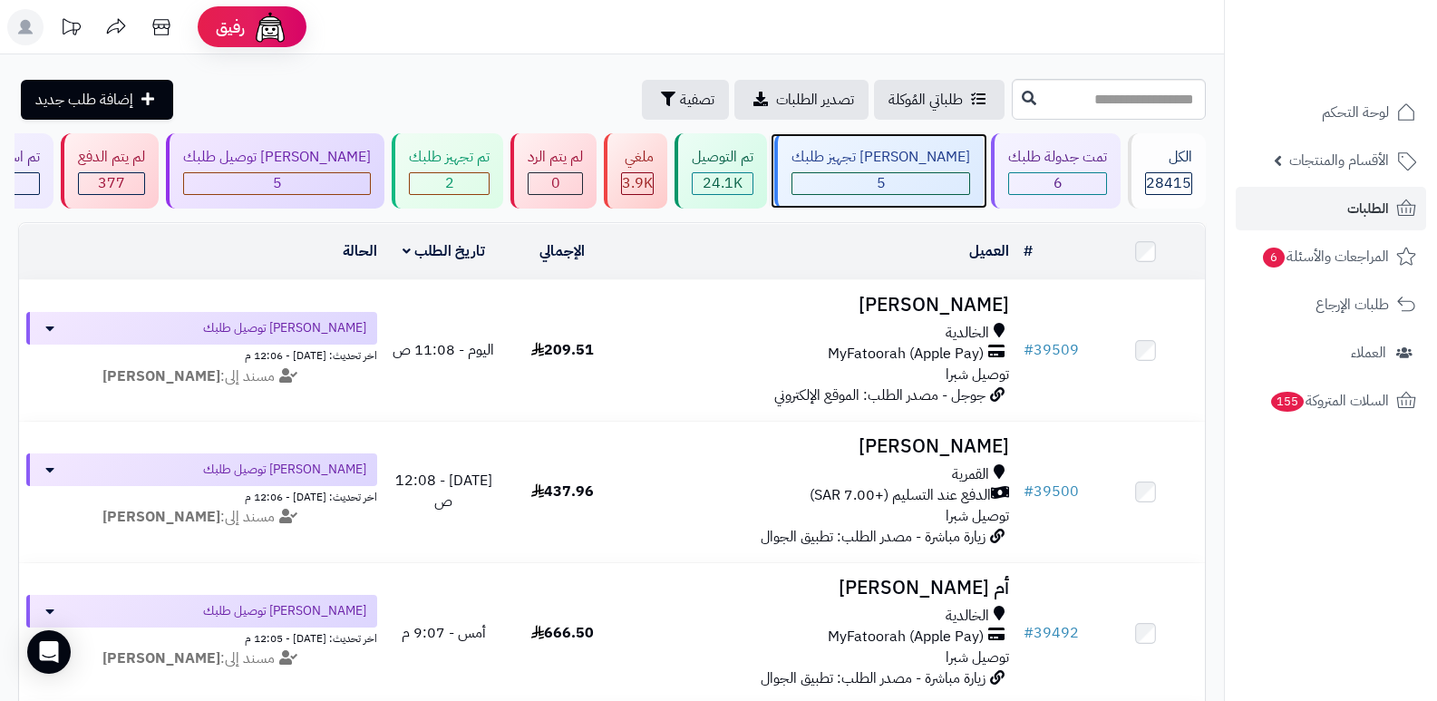
click at [910, 164] on div "[PERSON_NAME] تجهيز طلبك" at bounding box center [881, 157] width 179 height 21
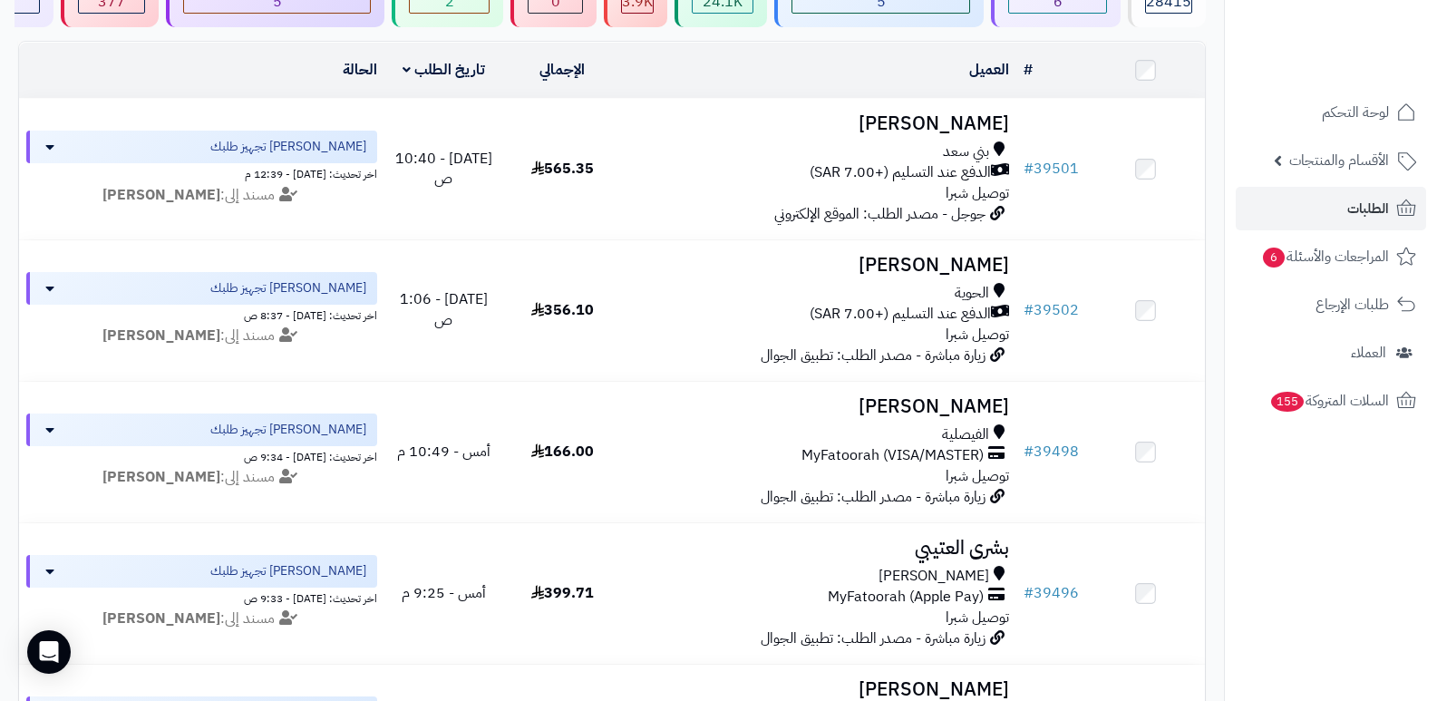
scroll to position [91, 0]
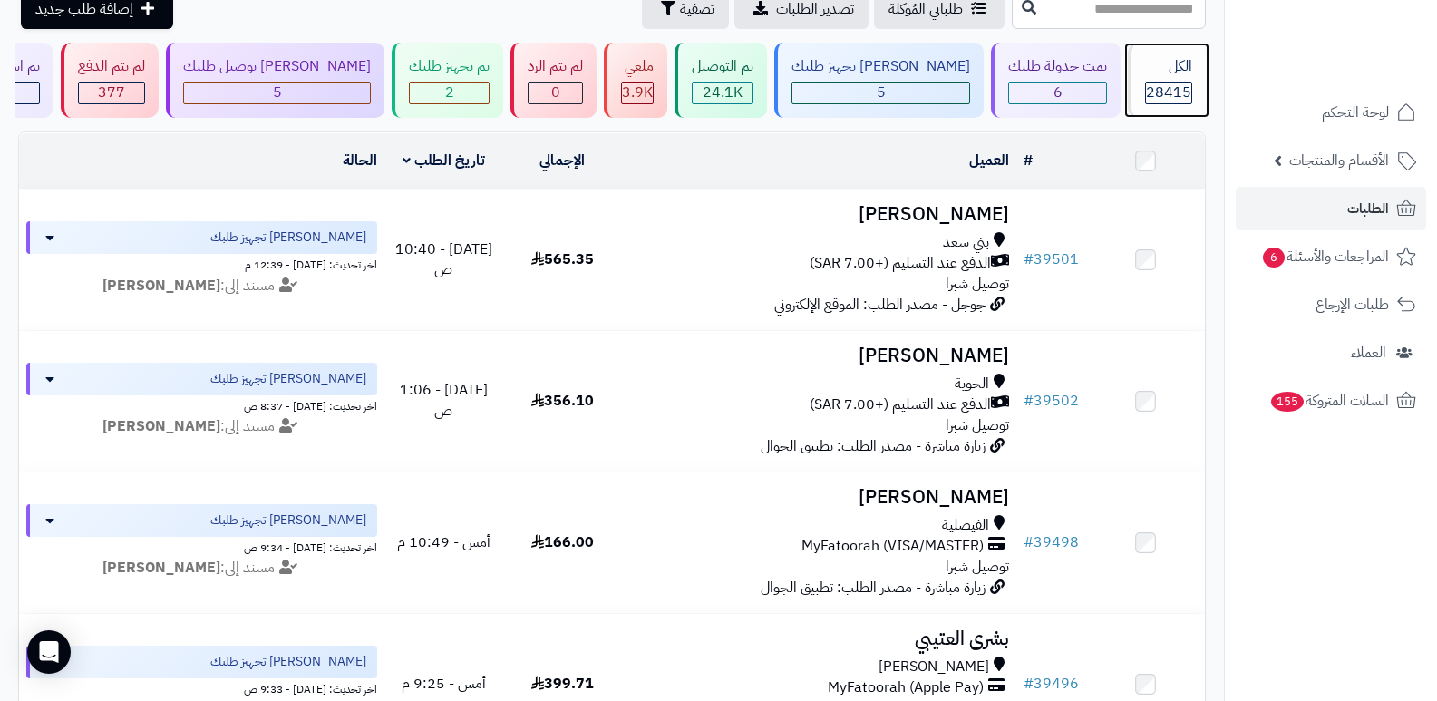
click at [1150, 90] on span "28415" at bounding box center [1168, 93] width 45 height 22
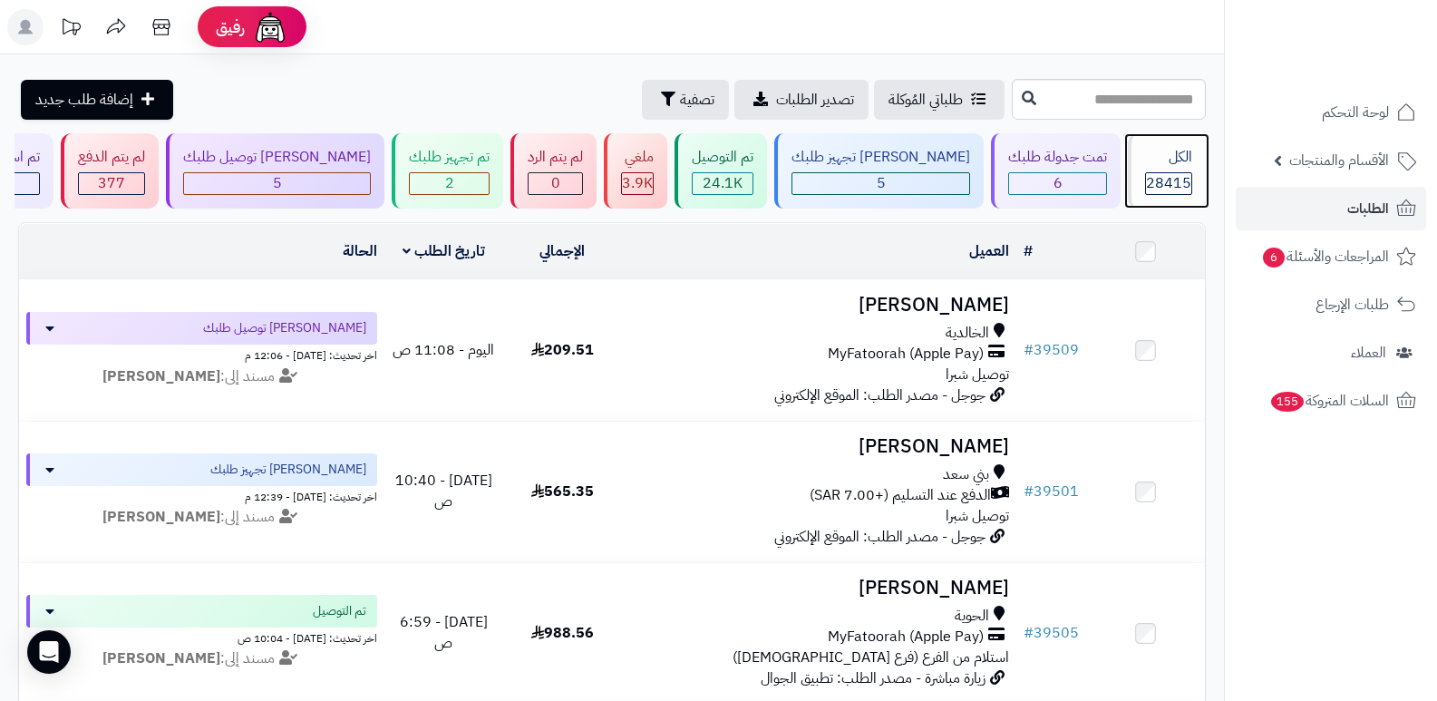
click at [1177, 160] on div "الكل" at bounding box center [1168, 157] width 47 height 21
click at [1177, 168] on div "الكل 28415" at bounding box center [1167, 170] width 78 height 75
